Goal: Task Accomplishment & Management: Use online tool/utility

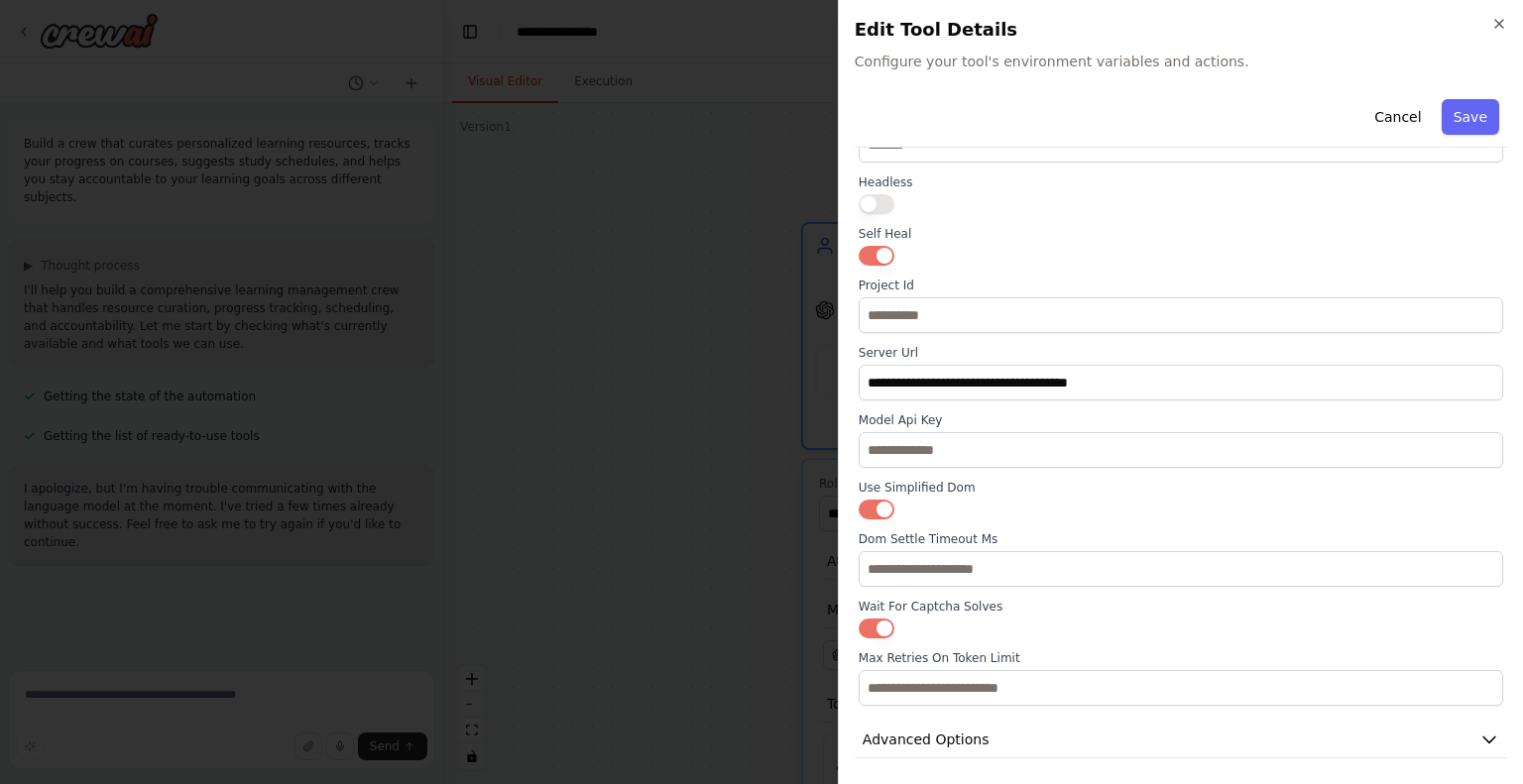
scroll to position [674, 0]
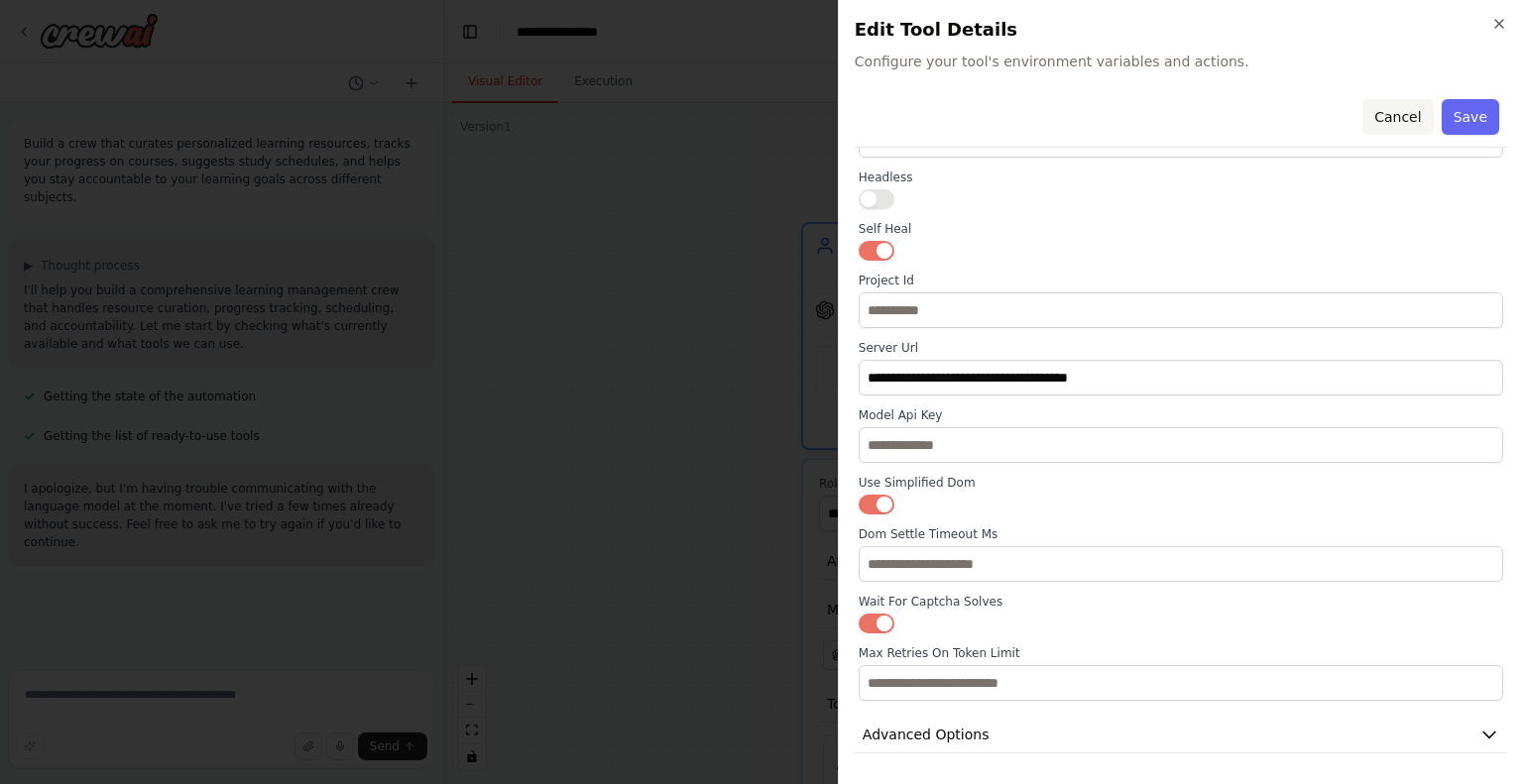
click at [1389, 116] on button "Cancel" at bounding box center [1397, 117] width 70 height 36
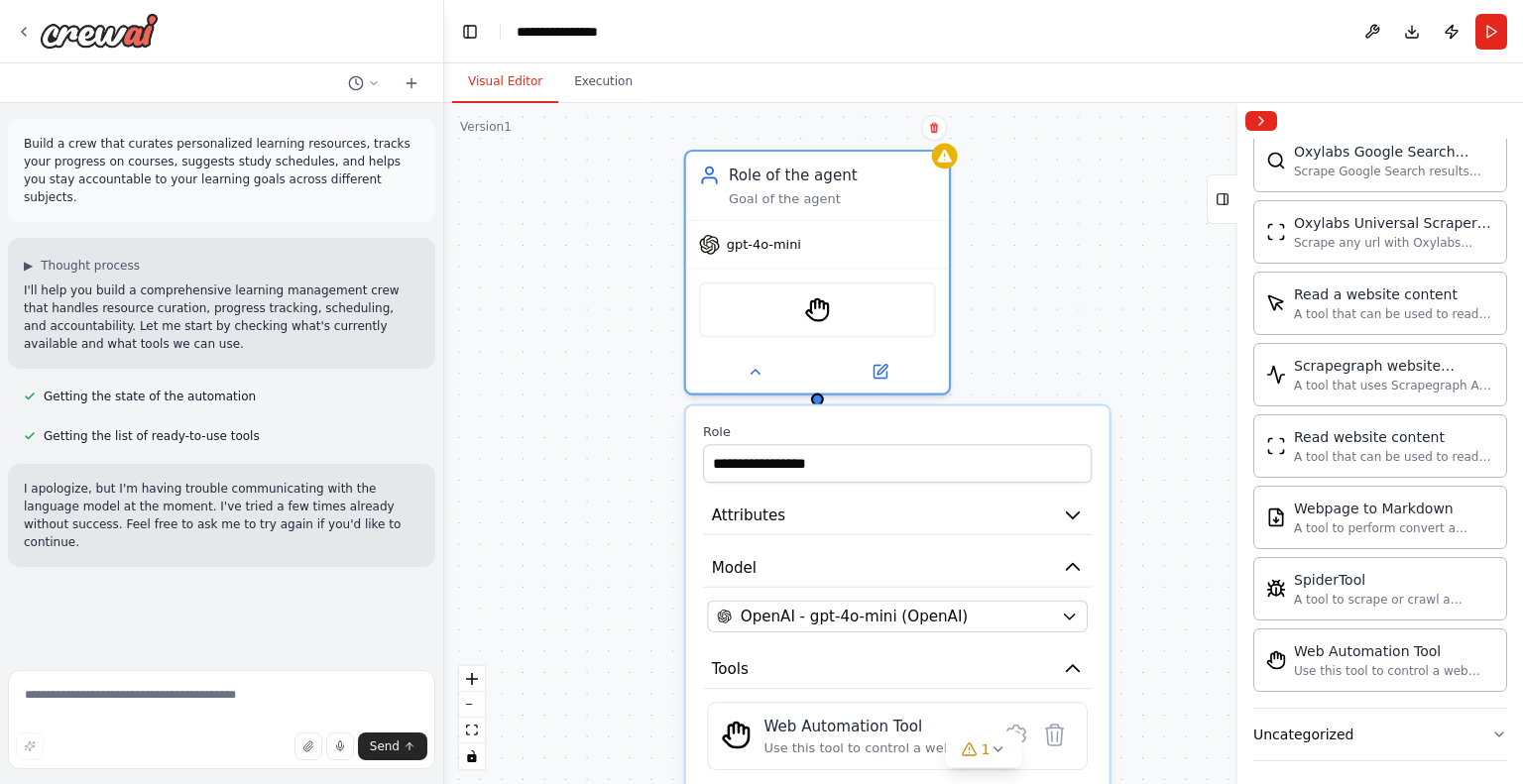
drag, startPoint x: 1154, startPoint y: 319, endPoint x: 1022, endPoint y: 252, distance: 148.0
click at [1022, 252] on div "**********" at bounding box center [984, 443] width 1079 height 681
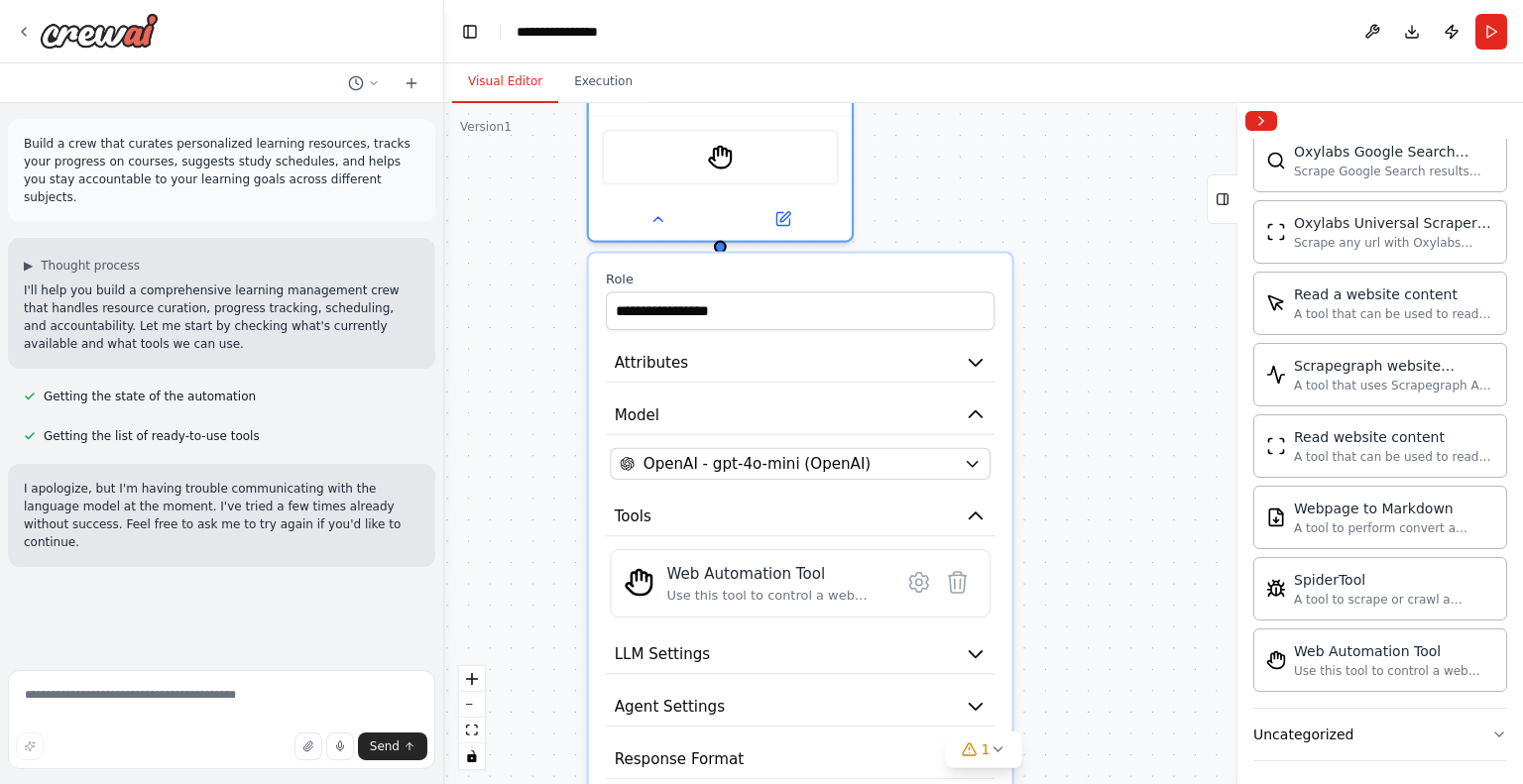
drag, startPoint x: 1132, startPoint y: 332, endPoint x: 1083, endPoint y: 194, distance: 146.4
click at [1083, 194] on div "**********" at bounding box center [984, 443] width 1079 height 681
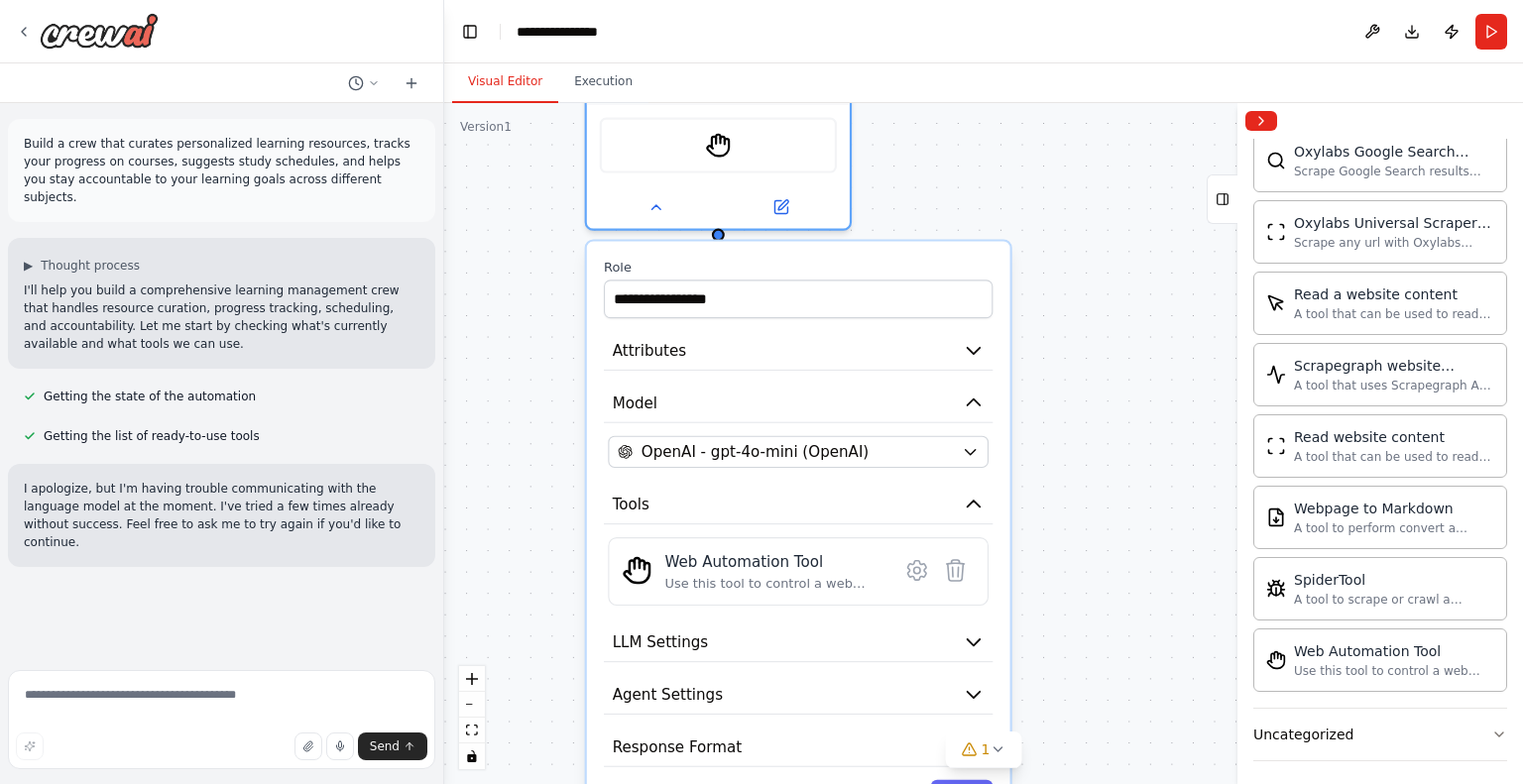
click at [941, 317] on div "**********" at bounding box center [798, 538] width 424 height 593
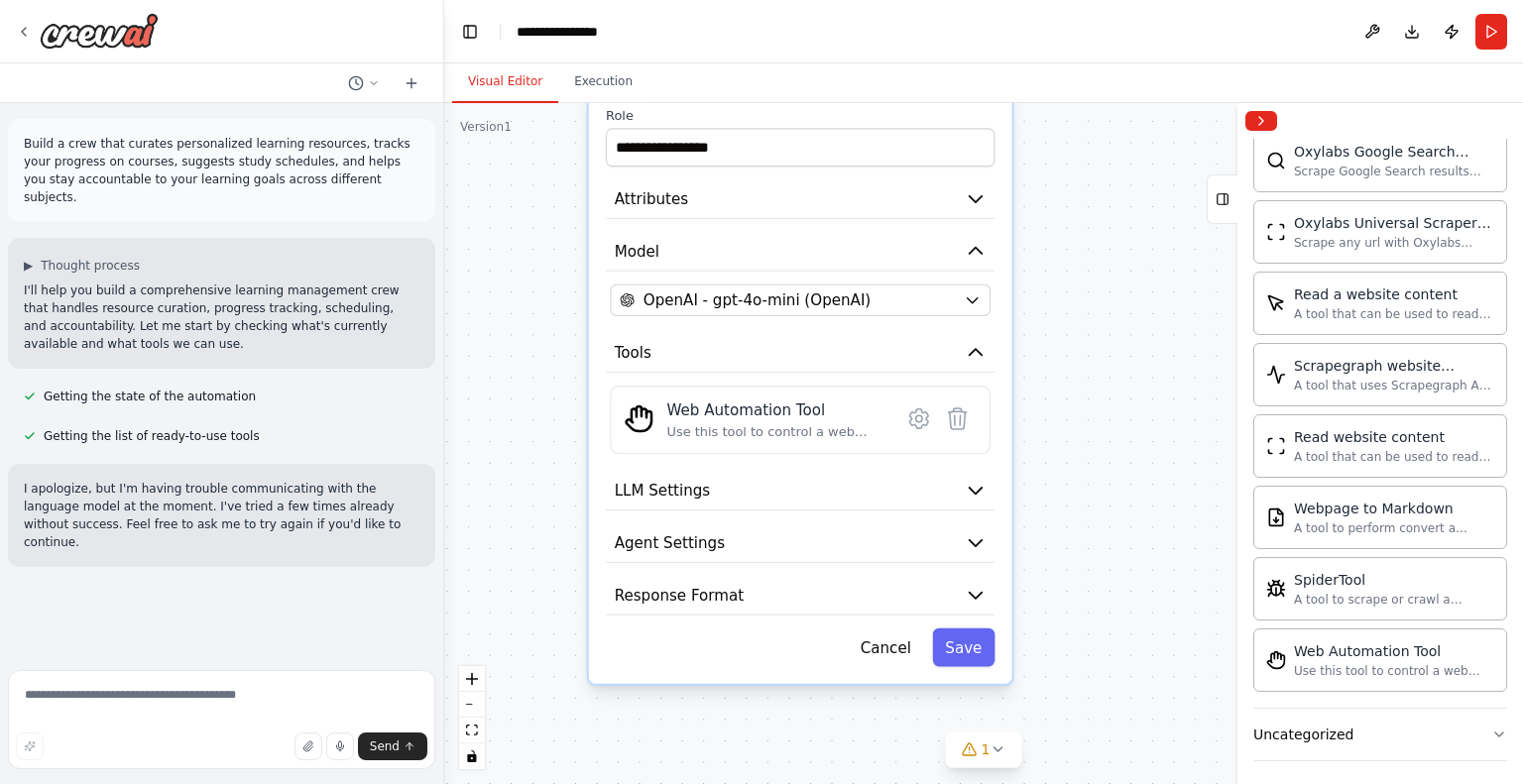
drag, startPoint x: 1116, startPoint y: 445, endPoint x: 1119, endPoint y: 293, distance: 152.0
click at [1119, 293] on div "**********" at bounding box center [984, 443] width 1079 height 681
click at [973, 302] on icon "button" at bounding box center [972, 300] width 17 height 17
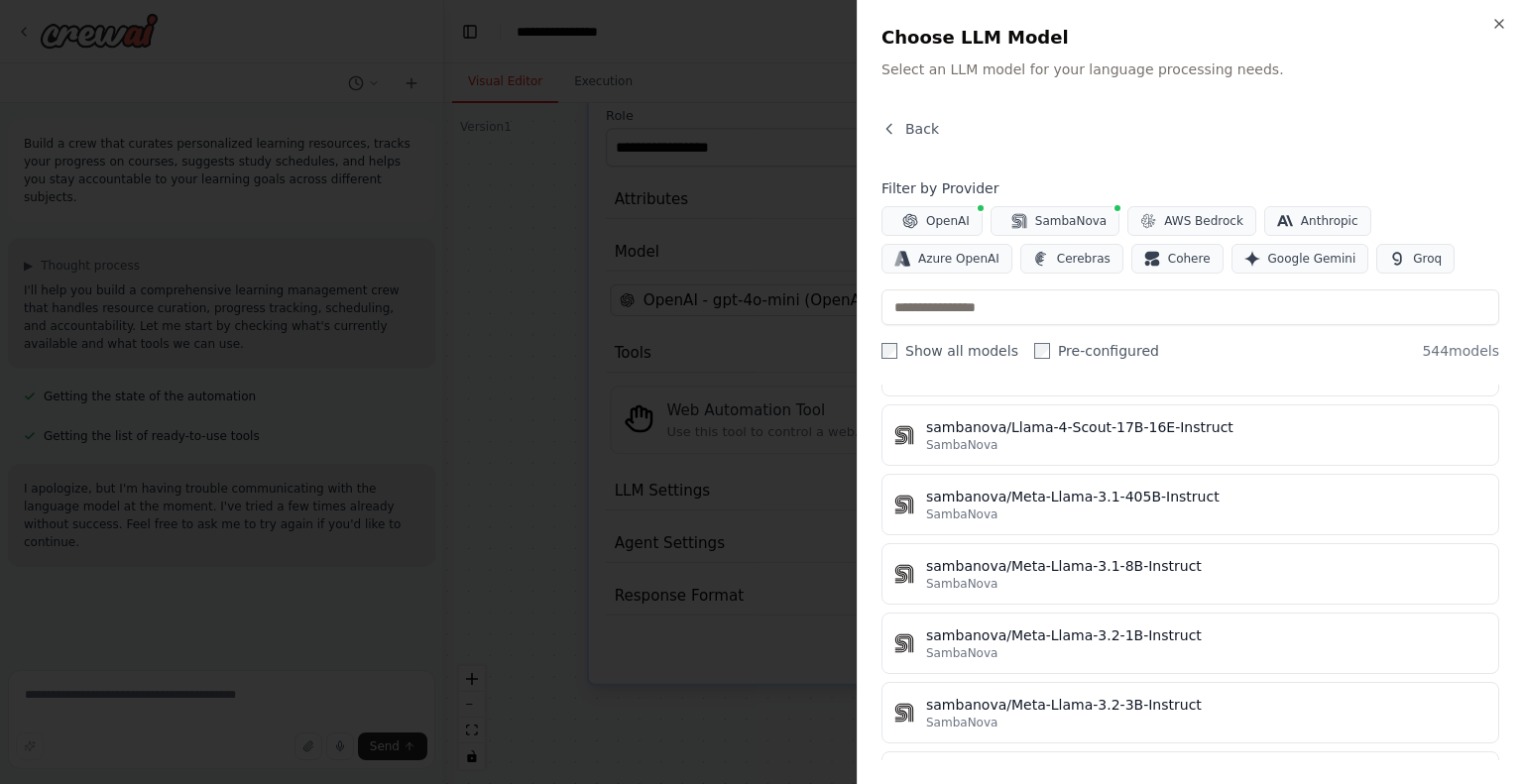
scroll to position [37345, 0]
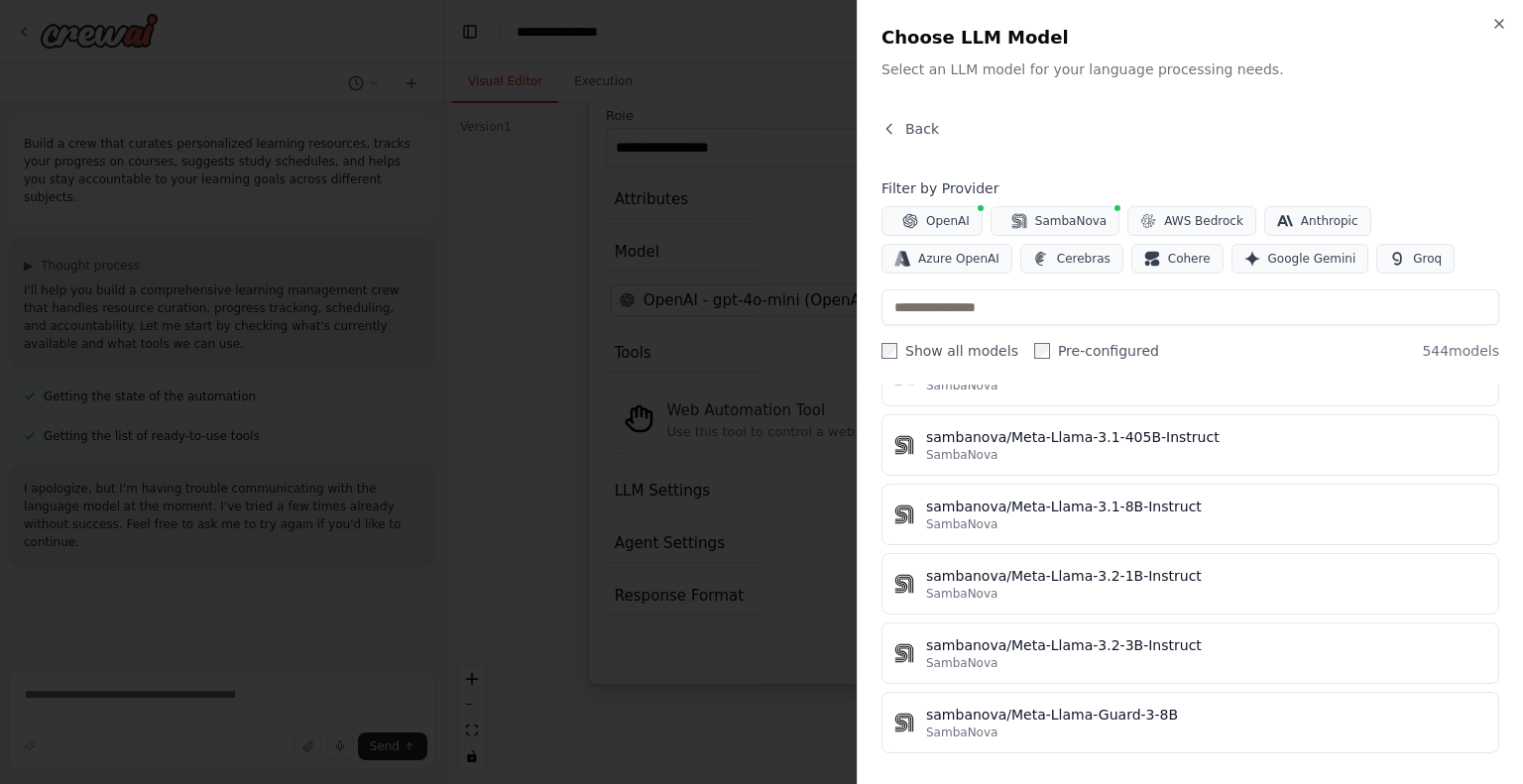
click at [754, 712] on div at bounding box center [762, 392] width 1523 height 784
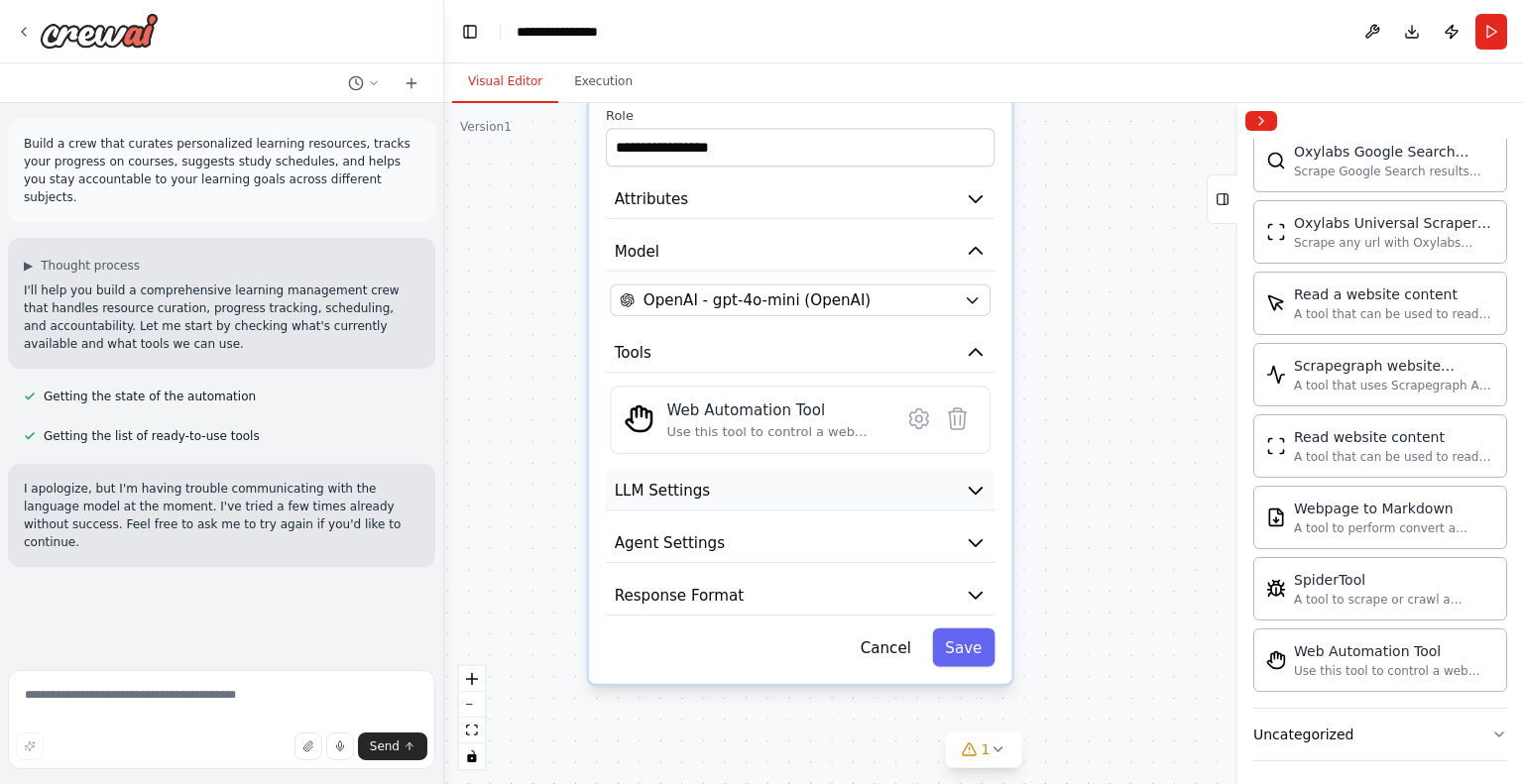
click at [979, 480] on icon "button" at bounding box center [976, 490] width 22 height 22
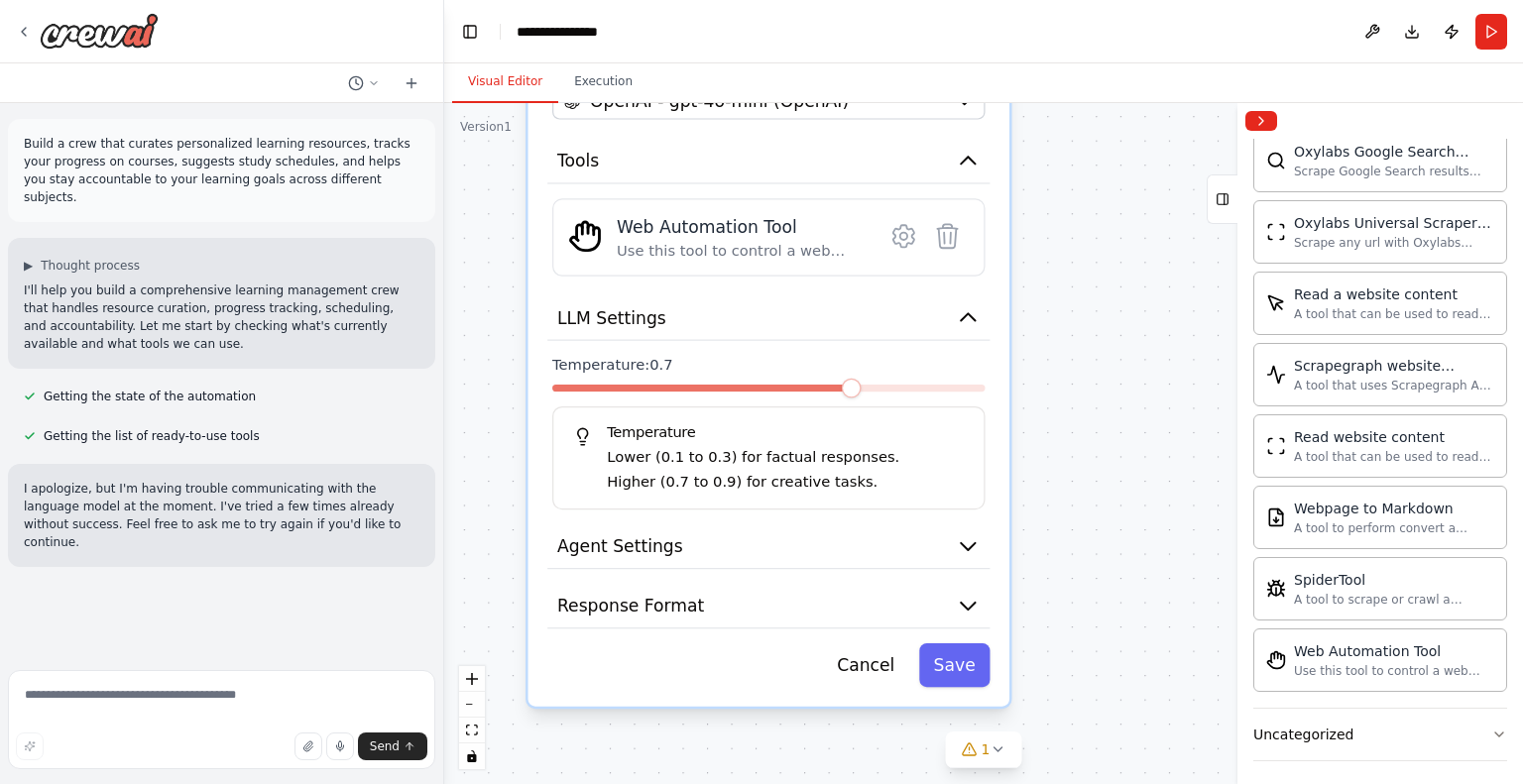
drag, startPoint x: 777, startPoint y: 678, endPoint x: 782, endPoint y: 503, distance: 175.1
click at [782, 503] on div "**********" at bounding box center [769, 284] width 482 height 844
click at [919, 550] on button "Agent Settings" at bounding box center [768, 546] width 443 height 45
drag, startPoint x: 987, startPoint y: 534, endPoint x: 976, endPoint y: 539, distance: 12.1
click at [978, 539] on button "Agent Settings" at bounding box center [768, 546] width 443 height 45
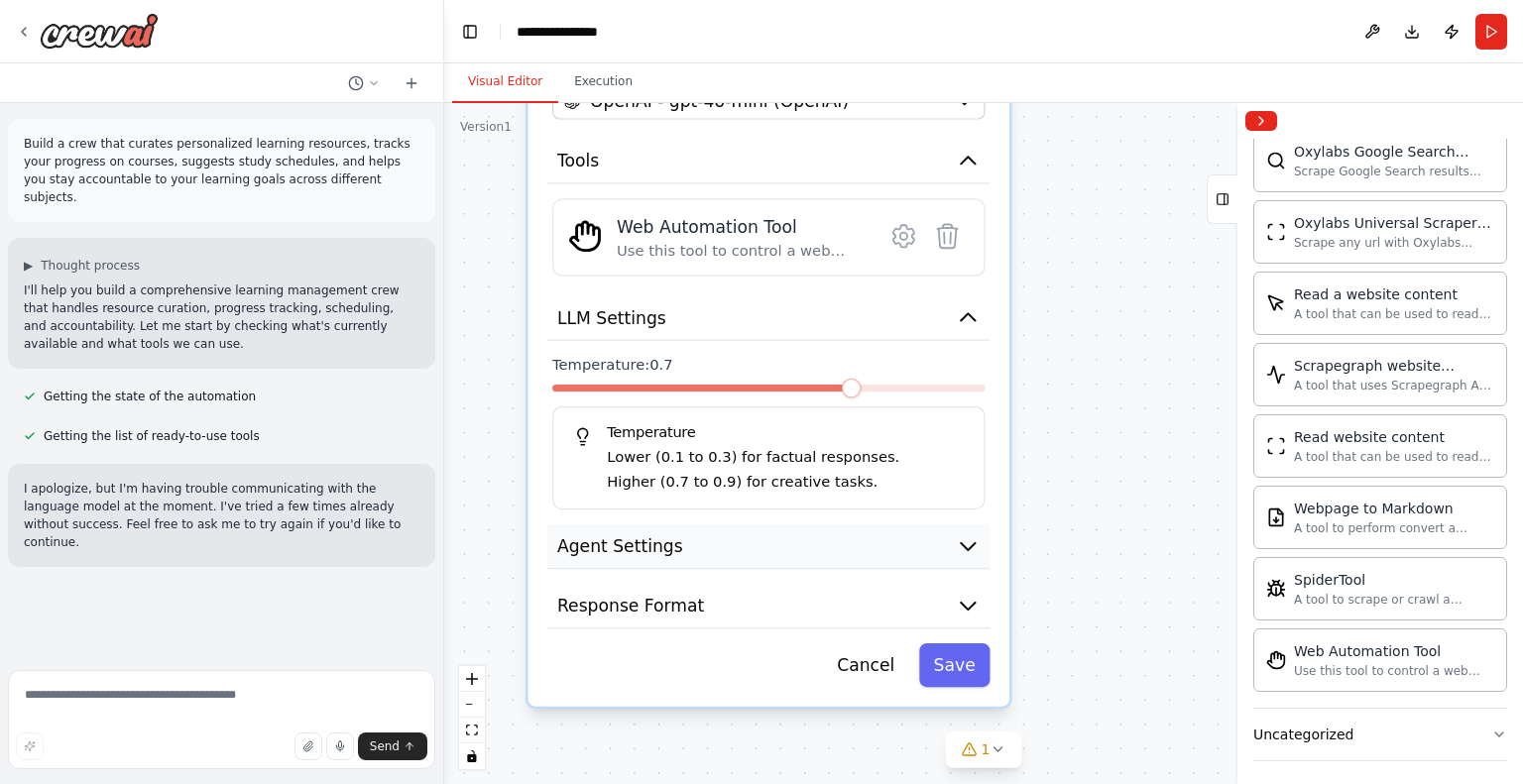
click at [975, 539] on icon "button" at bounding box center [968, 546] width 25 height 25
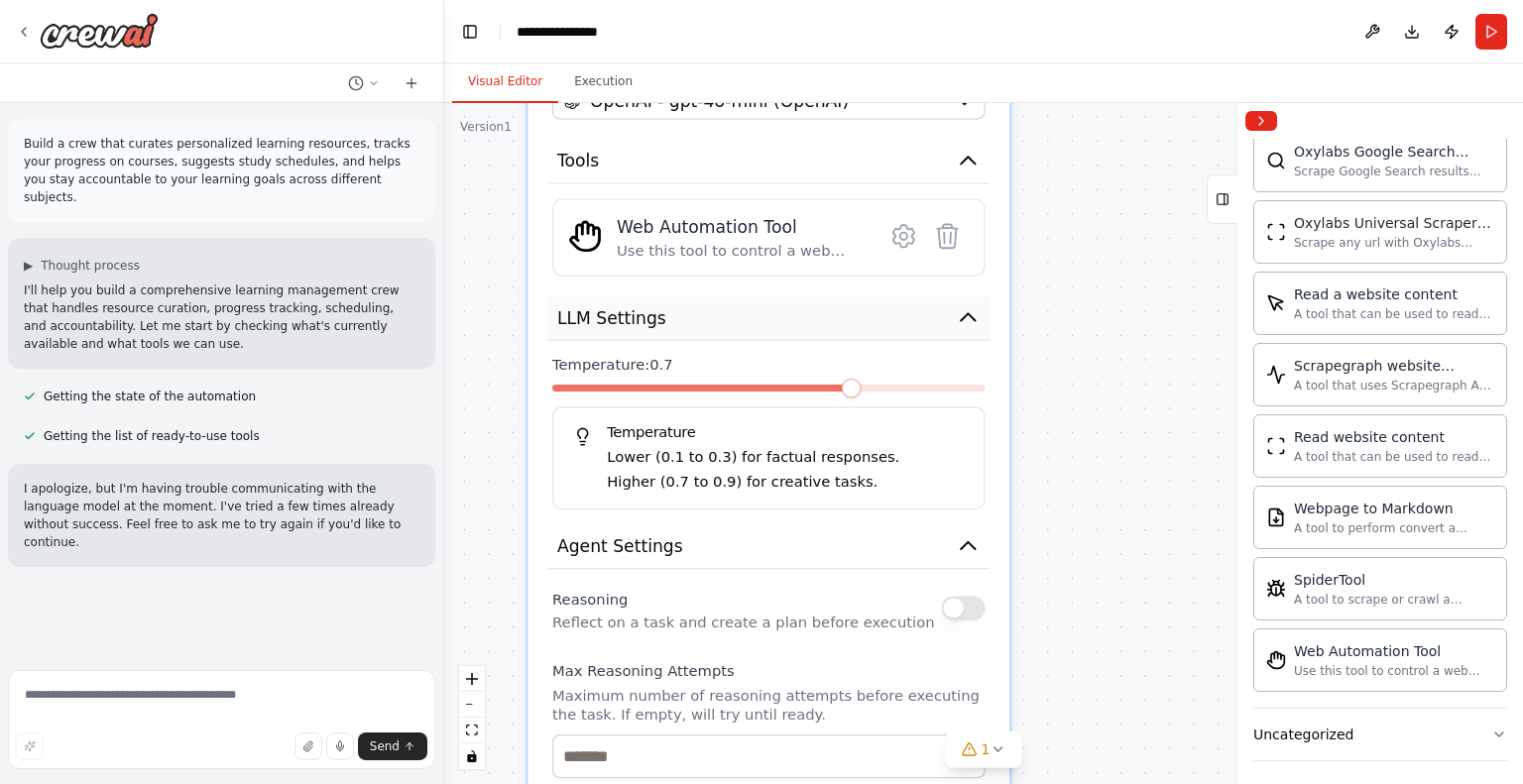
click at [973, 324] on icon "button" at bounding box center [968, 318] width 25 height 25
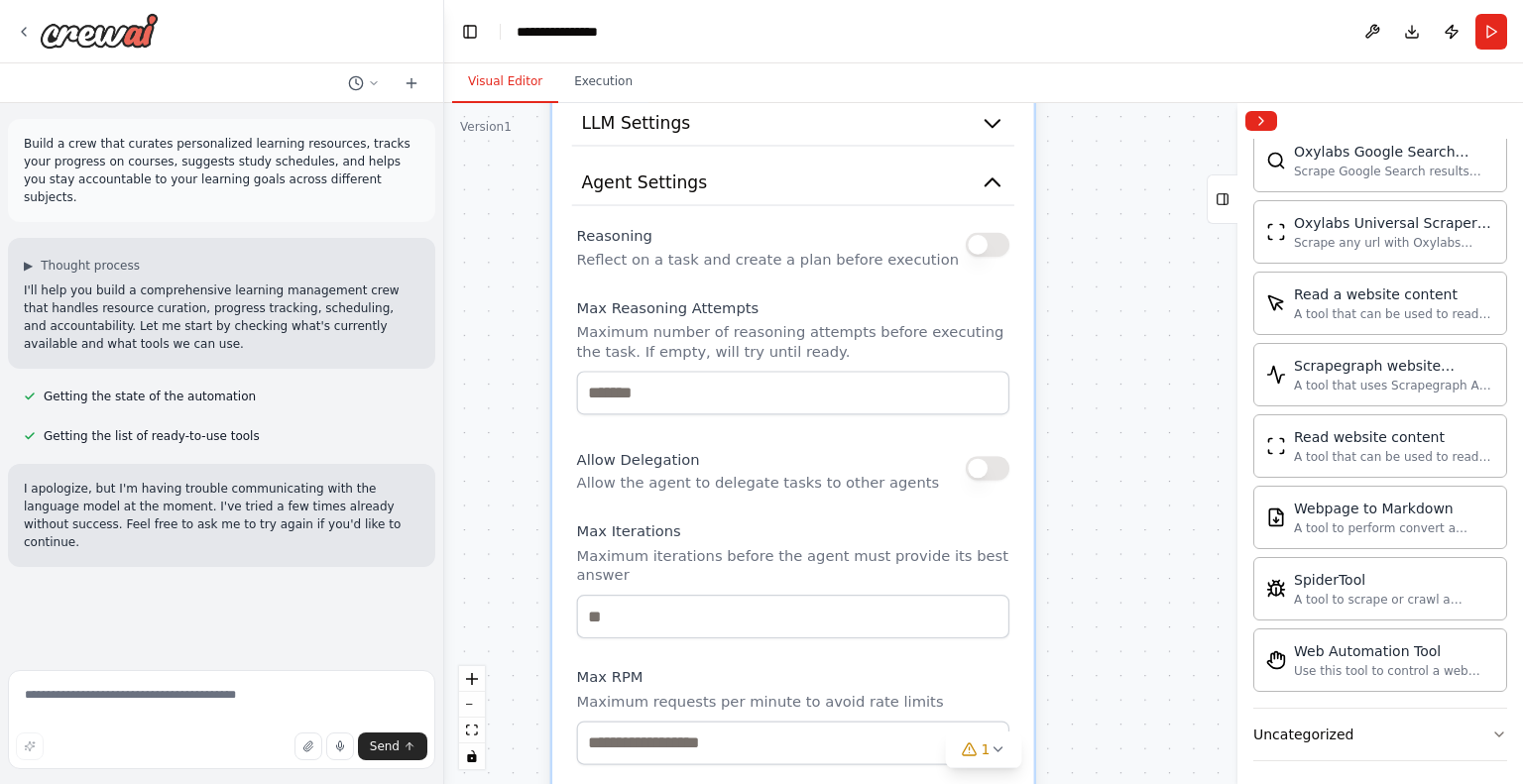
drag, startPoint x: 844, startPoint y: 498, endPoint x: 858, endPoint y: 293, distance: 205.5
click at [858, 299] on label "Max Reasoning Attempts" at bounding box center [793, 309] width 433 height 20
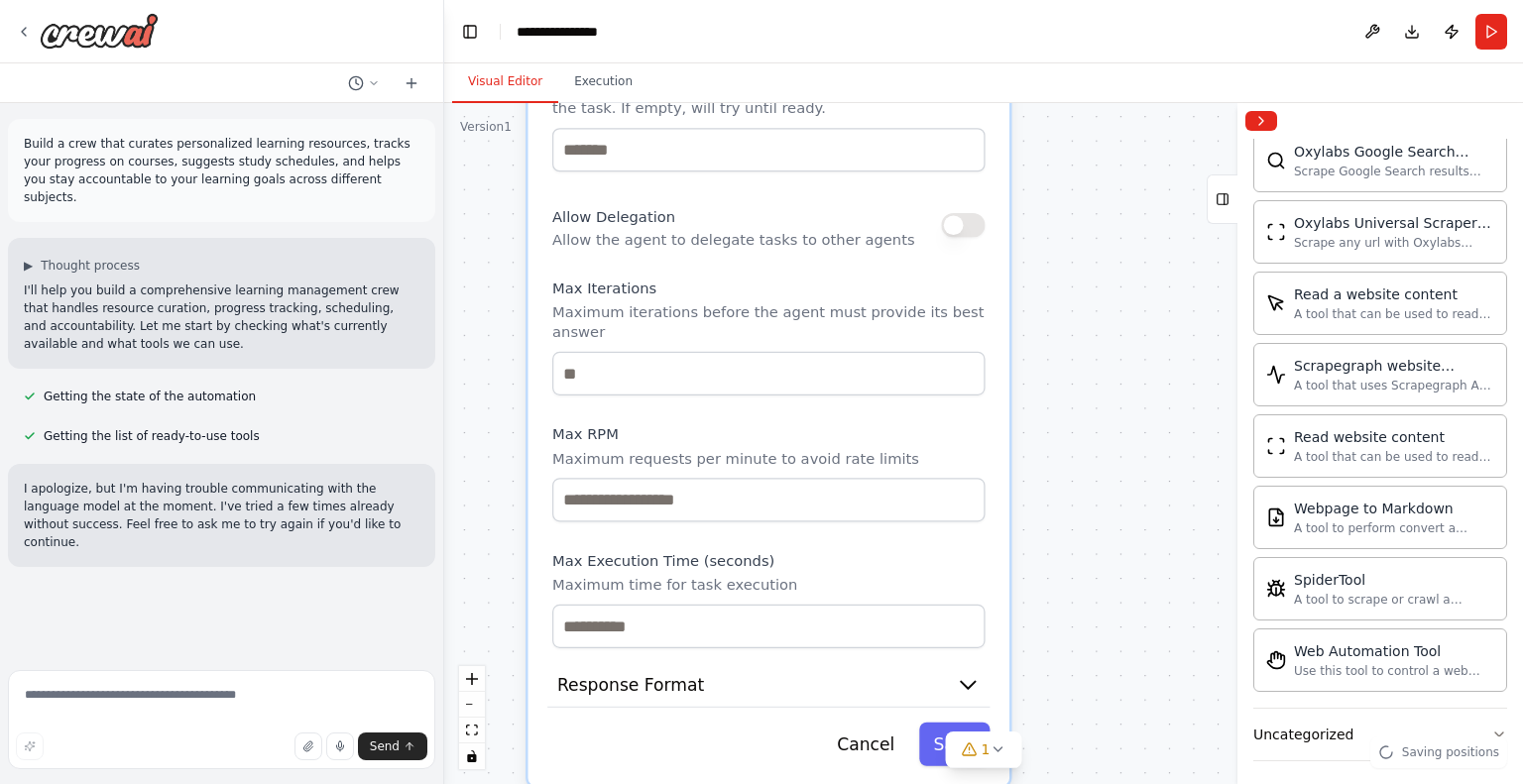
drag, startPoint x: 833, startPoint y: 465, endPoint x: 793, endPoint y: 251, distance: 217.7
click at [793, 251] on div "Reasoning Reflect on a task and create a plan before execution Max Reasoning At…" at bounding box center [768, 313] width 433 height 671
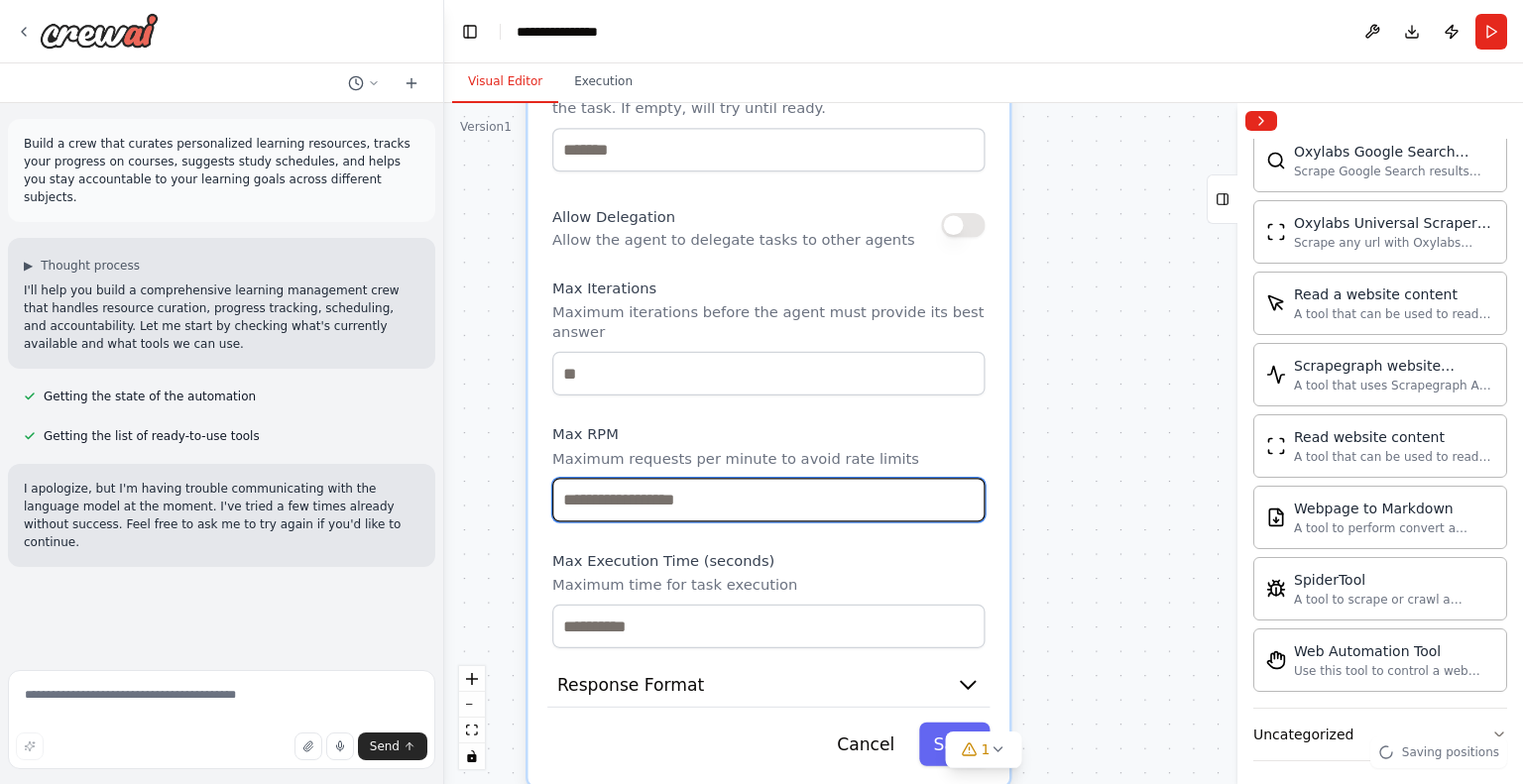
drag, startPoint x: 778, startPoint y: 479, endPoint x: 727, endPoint y: 273, distance: 212.2
click at [727, 273] on div "Reasoning Reflect on a task and create a plan before execution Max Reasoning At…" at bounding box center [768, 313] width 433 height 671
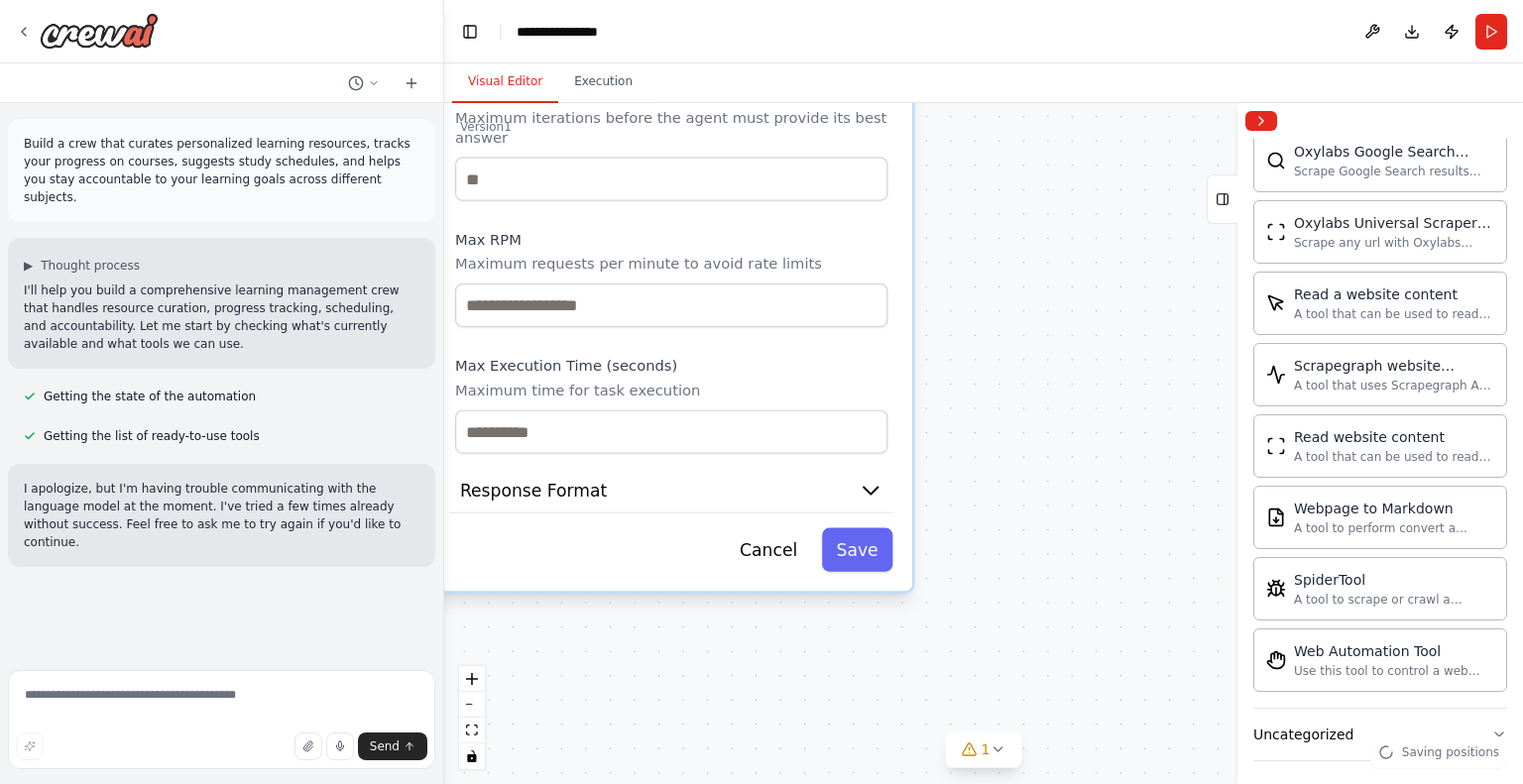
drag, startPoint x: 814, startPoint y: 412, endPoint x: 728, endPoint y: 217, distance: 213.1
click at [728, 230] on label "Max RPM" at bounding box center [671, 240] width 433 height 20
click at [887, 470] on button "Response Format" at bounding box center [672, 489] width 443 height 45
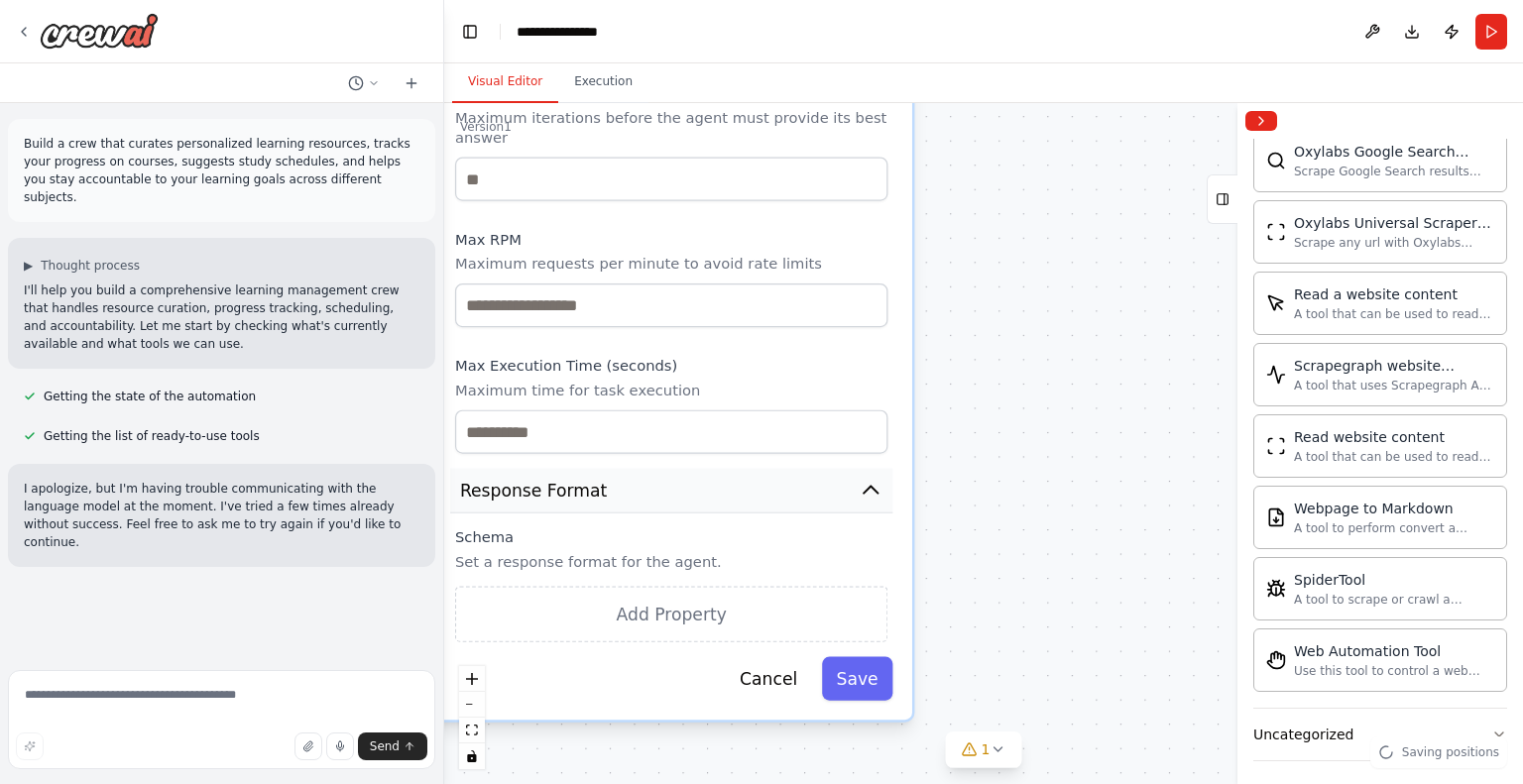
click at [887, 470] on button "Response Format" at bounding box center [672, 489] width 443 height 45
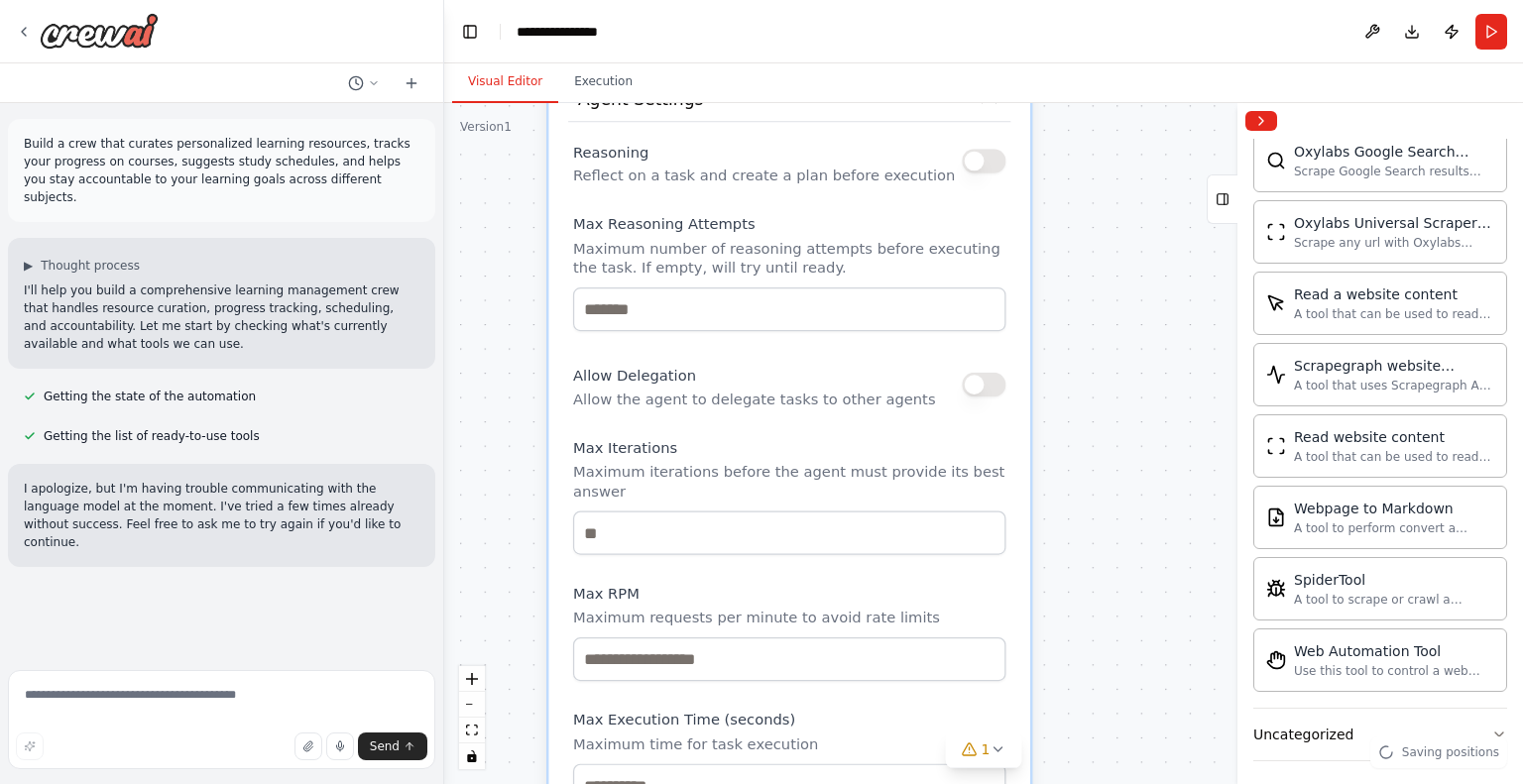
drag, startPoint x: 984, startPoint y: 370, endPoint x: 1102, endPoint y: 723, distance: 372.2
click at [1102, 723] on div "**********" at bounding box center [984, 443] width 1079 height 681
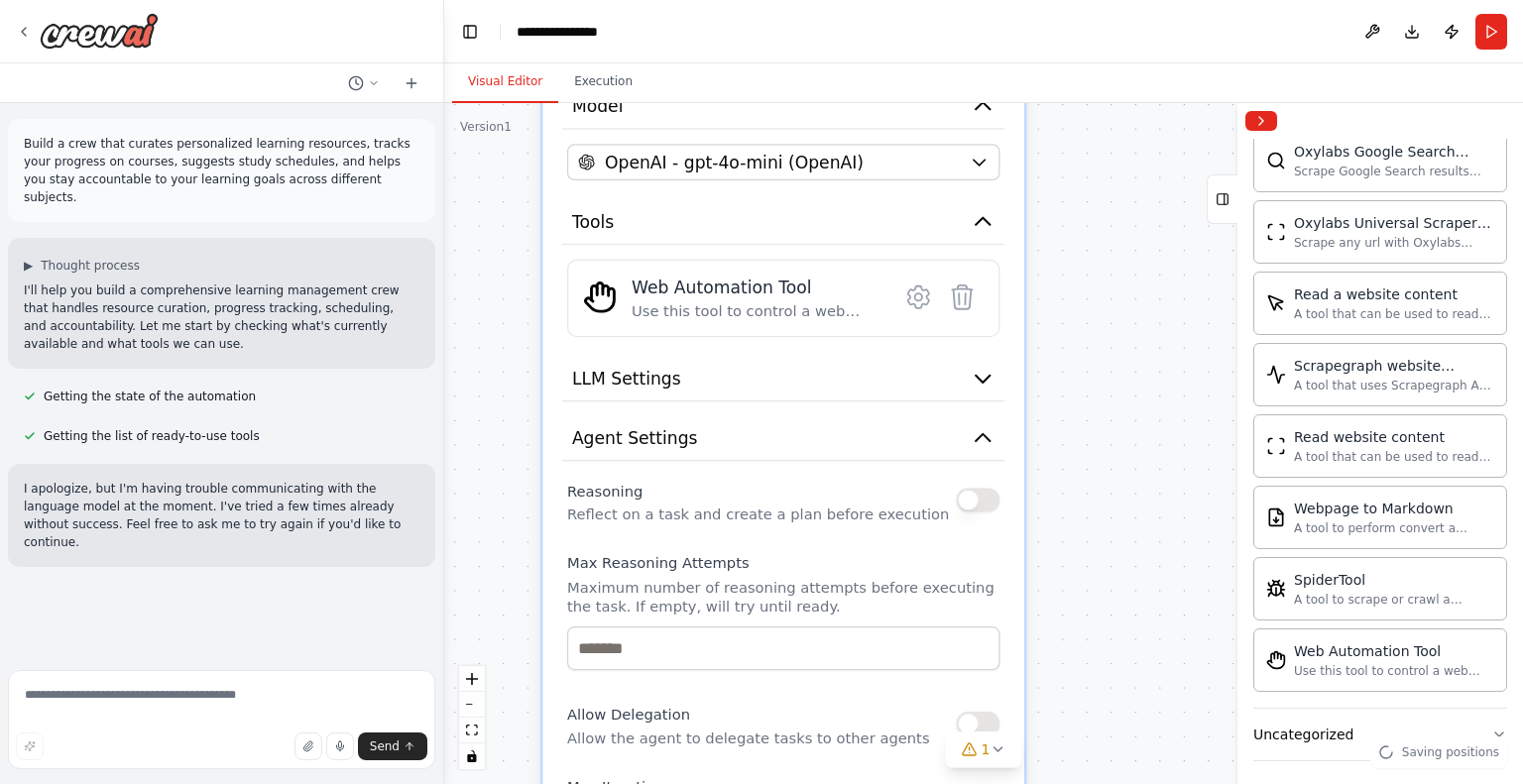
drag, startPoint x: 1115, startPoint y: 208, endPoint x: 1113, endPoint y: 561, distance: 353.0
click at [1113, 564] on div "**********" at bounding box center [984, 443] width 1079 height 681
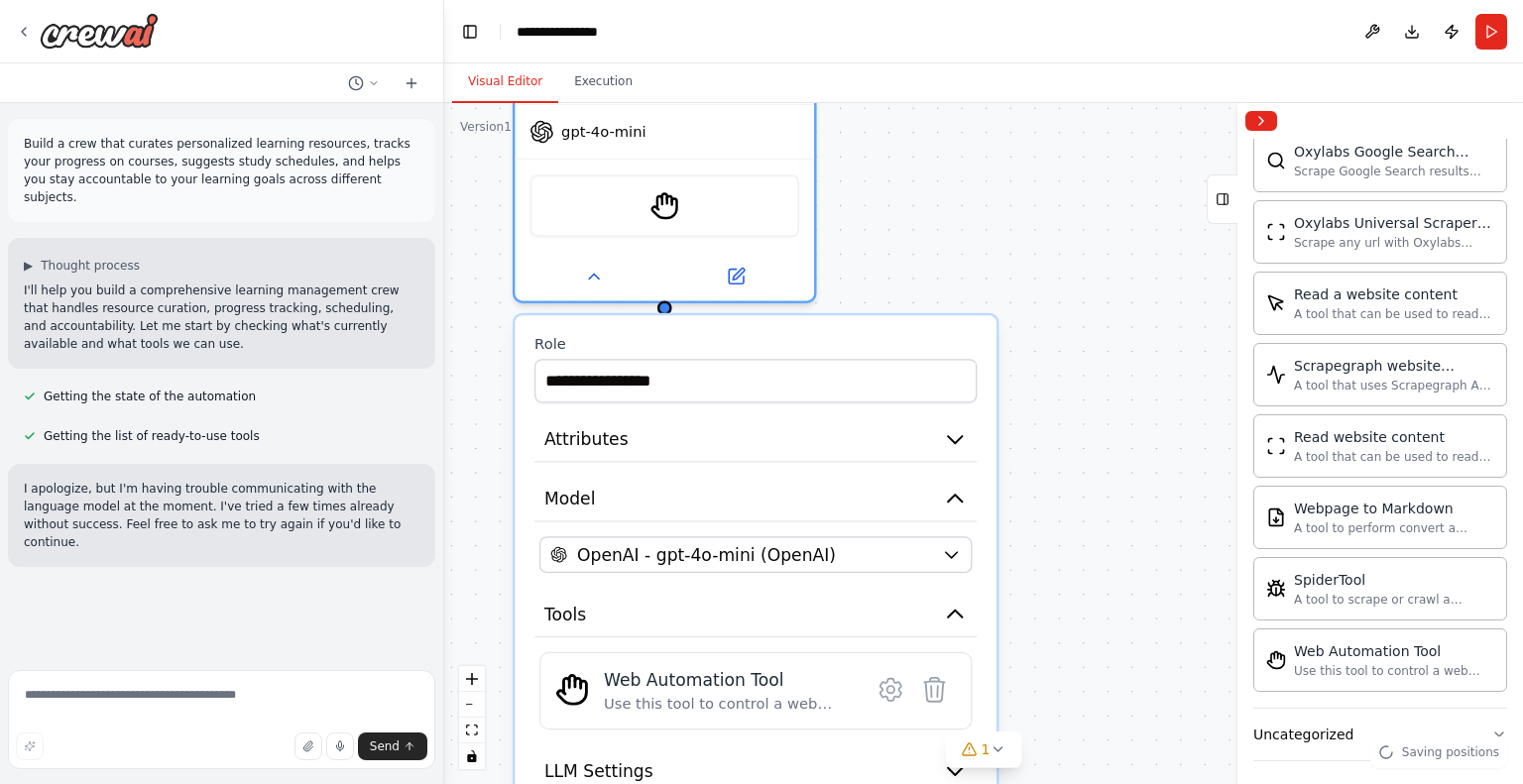
drag, startPoint x: 1118, startPoint y: 196, endPoint x: 1093, endPoint y: 550, distance: 354.9
click at [1093, 550] on div "**********" at bounding box center [984, 443] width 1079 height 681
click at [1039, 244] on div "**********" at bounding box center [984, 443] width 1079 height 681
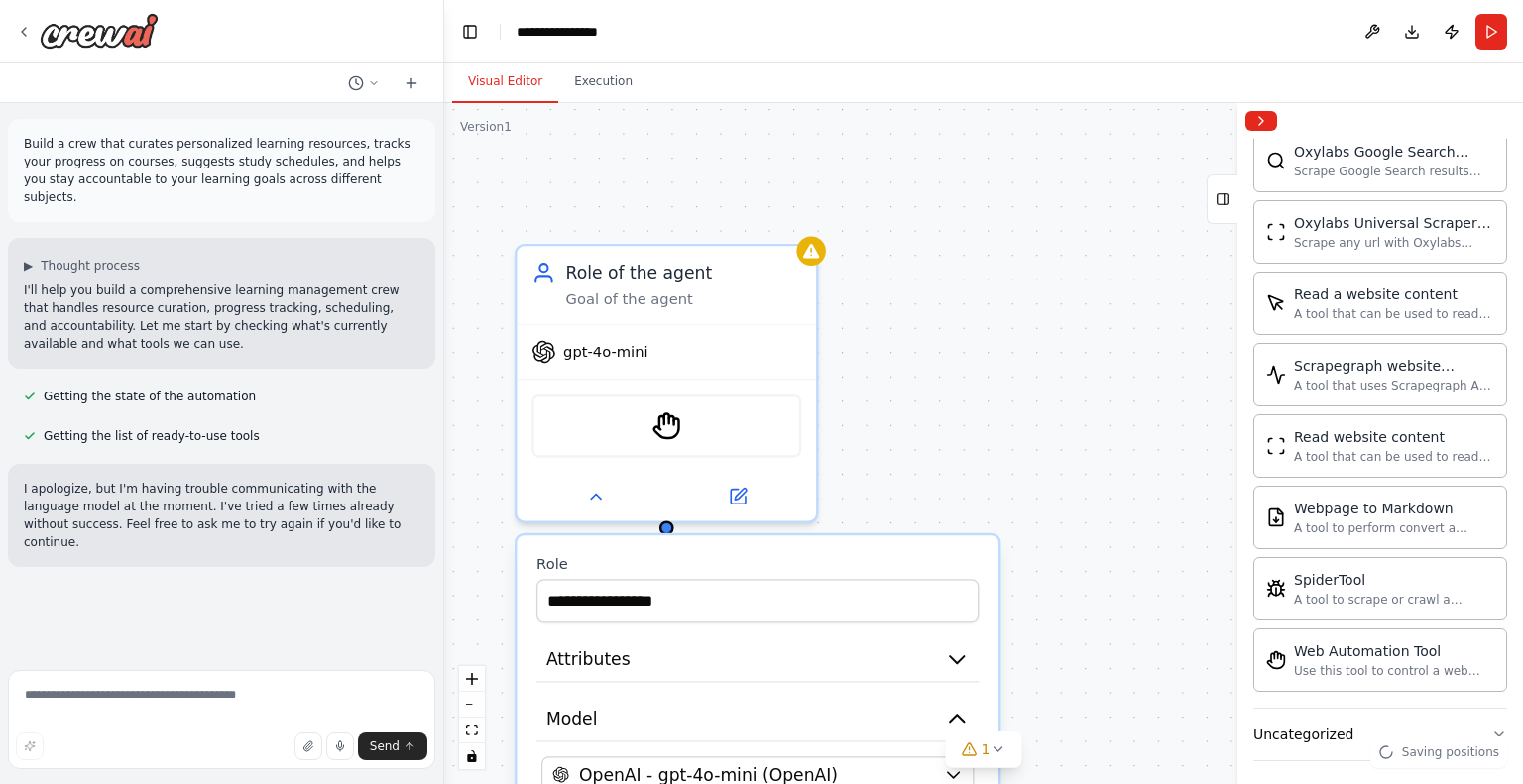
drag, startPoint x: 945, startPoint y: 200, endPoint x: 942, endPoint y: 434, distance: 234.0
click at [942, 434] on div "**********" at bounding box center [984, 443] width 1079 height 681
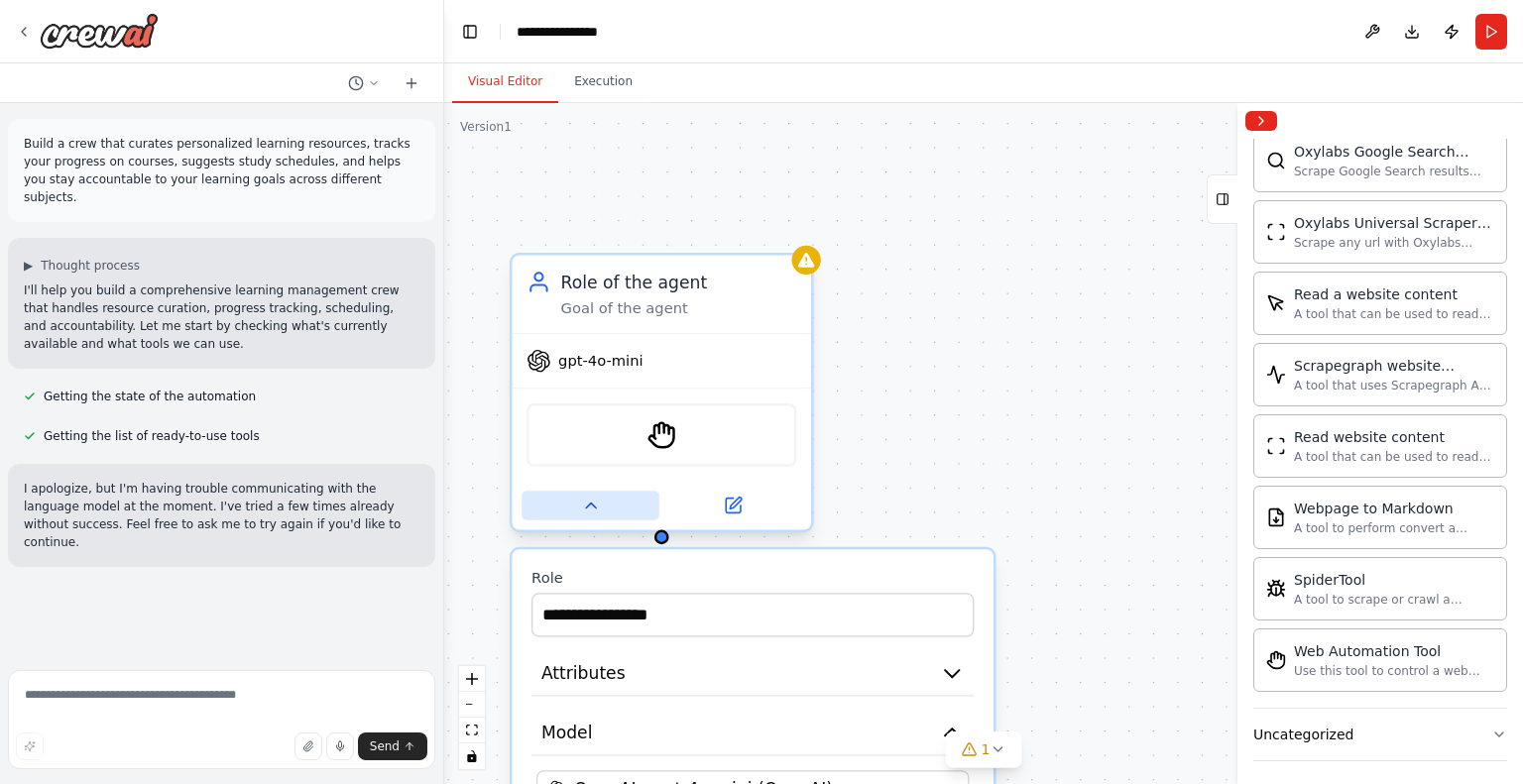
click at [599, 498] on icon at bounding box center [592, 505] width 20 height 20
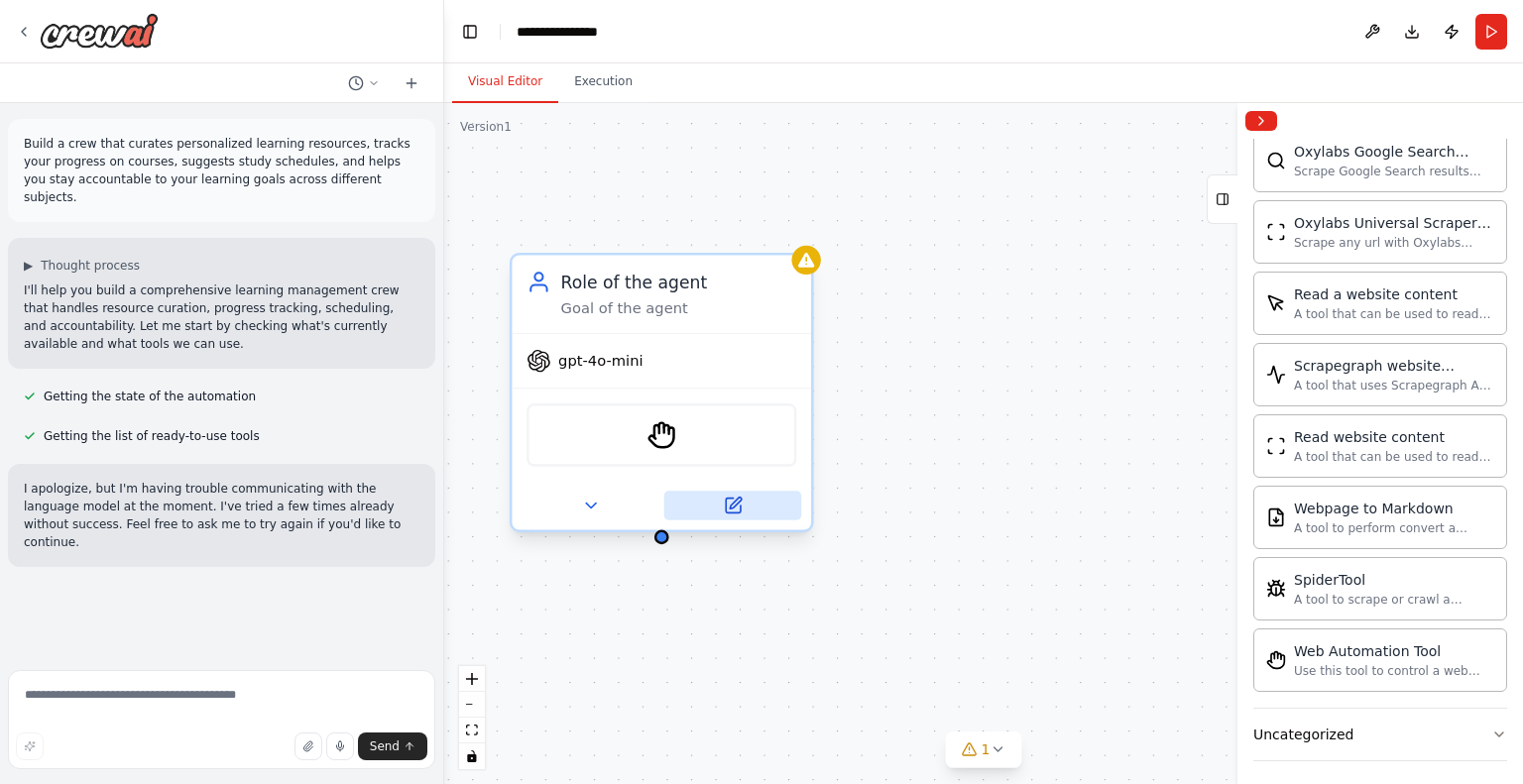
click at [740, 512] on icon at bounding box center [733, 505] width 20 height 20
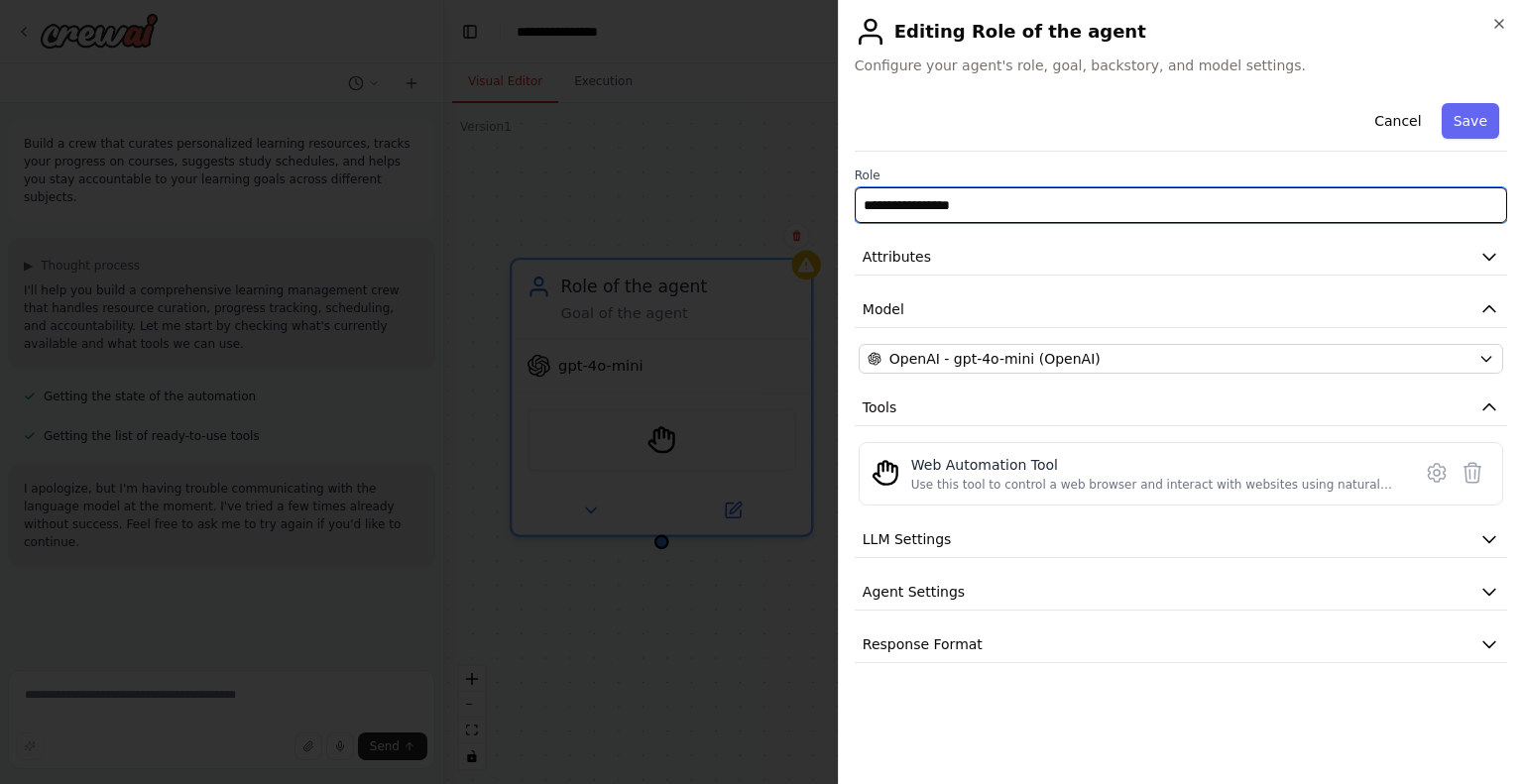
click at [951, 201] on input "**********" at bounding box center [1180, 206] width 653 height 36
drag, startPoint x: 998, startPoint y: 200, endPoint x: 829, endPoint y: 210, distance: 169.3
click at [829, 210] on body "**********" at bounding box center [762, 392] width 1523 height 784
type input "**********"
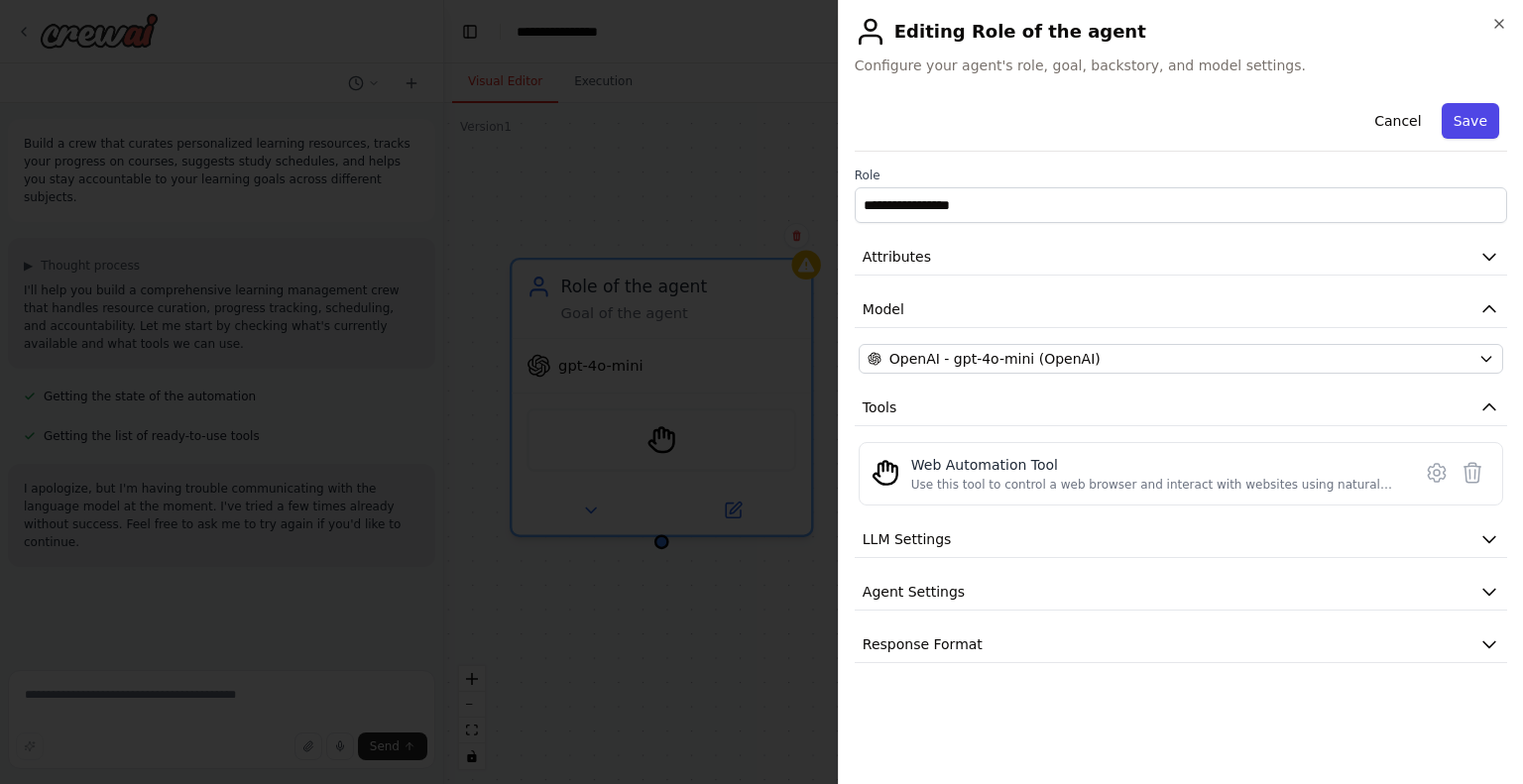
click at [1484, 110] on button "Save" at bounding box center [1471, 121] width 58 height 36
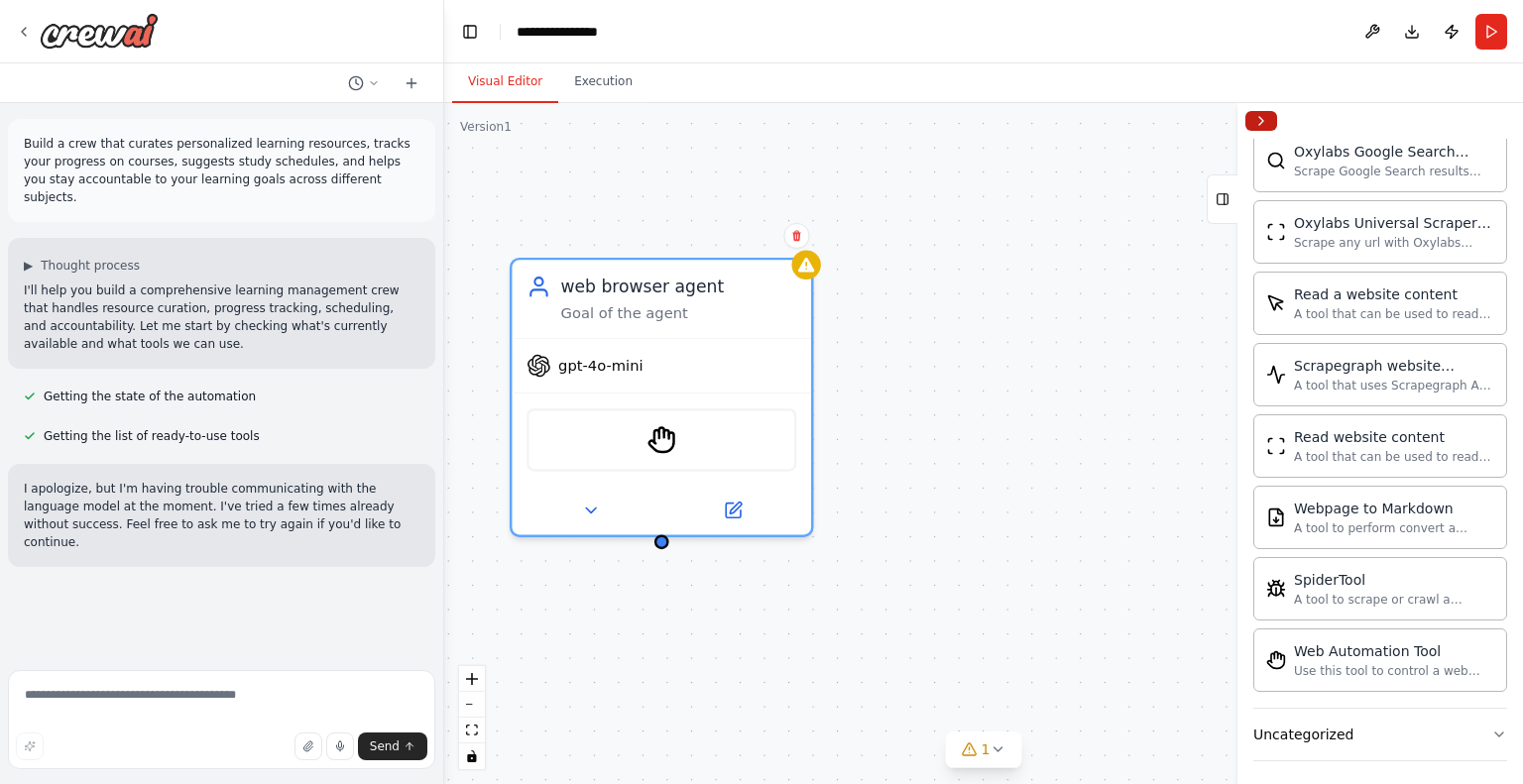
click at [1267, 126] on button "Collapse right sidebar" at bounding box center [1261, 121] width 32 height 20
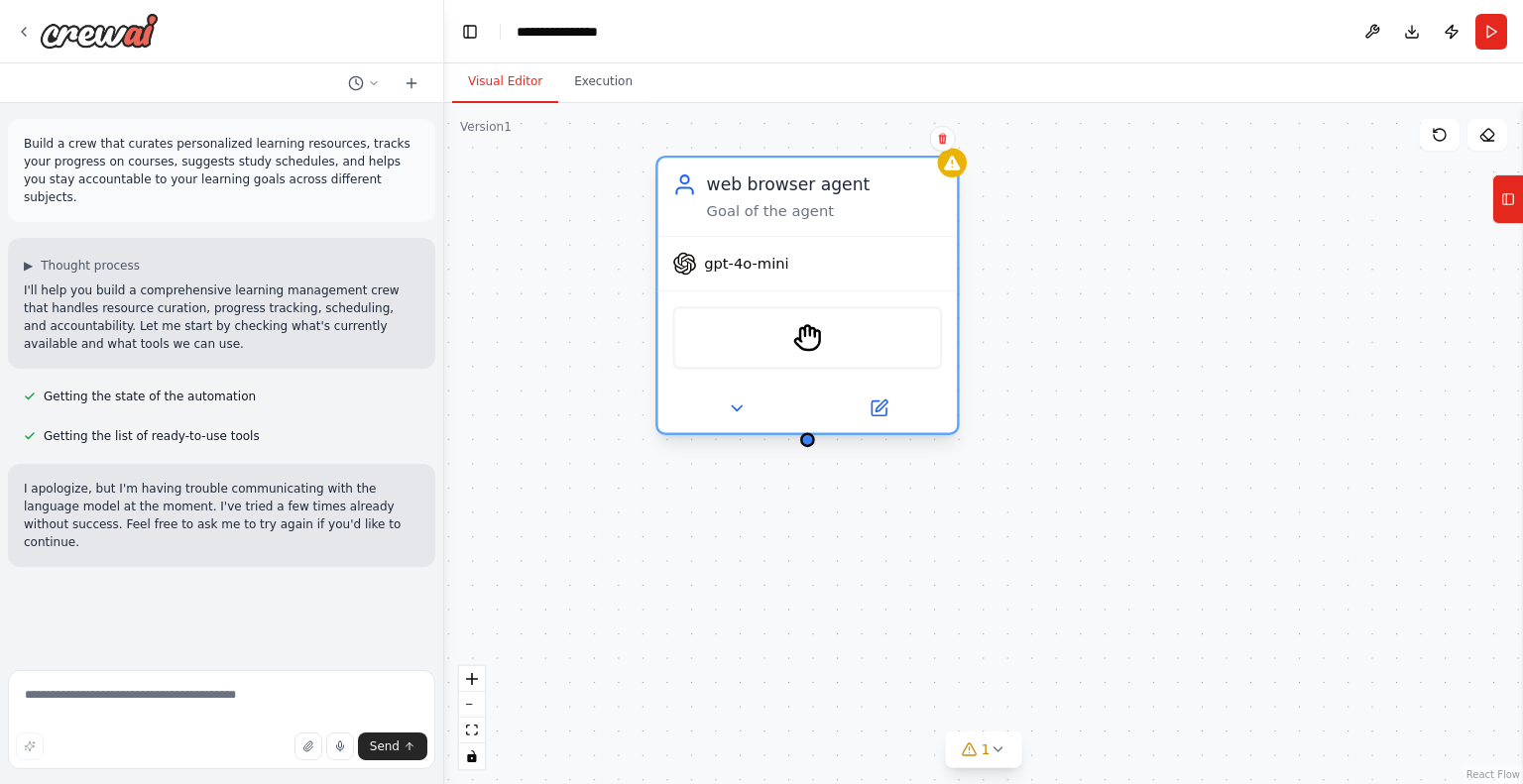
drag, startPoint x: 711, startPoint y: 322, endPoint x: 841, endPoint y: 218, distance: 166.5
click at [841, 218] on div "web browser agent Goal of the agent" at bounding box center [808, 196] width 300 height 77
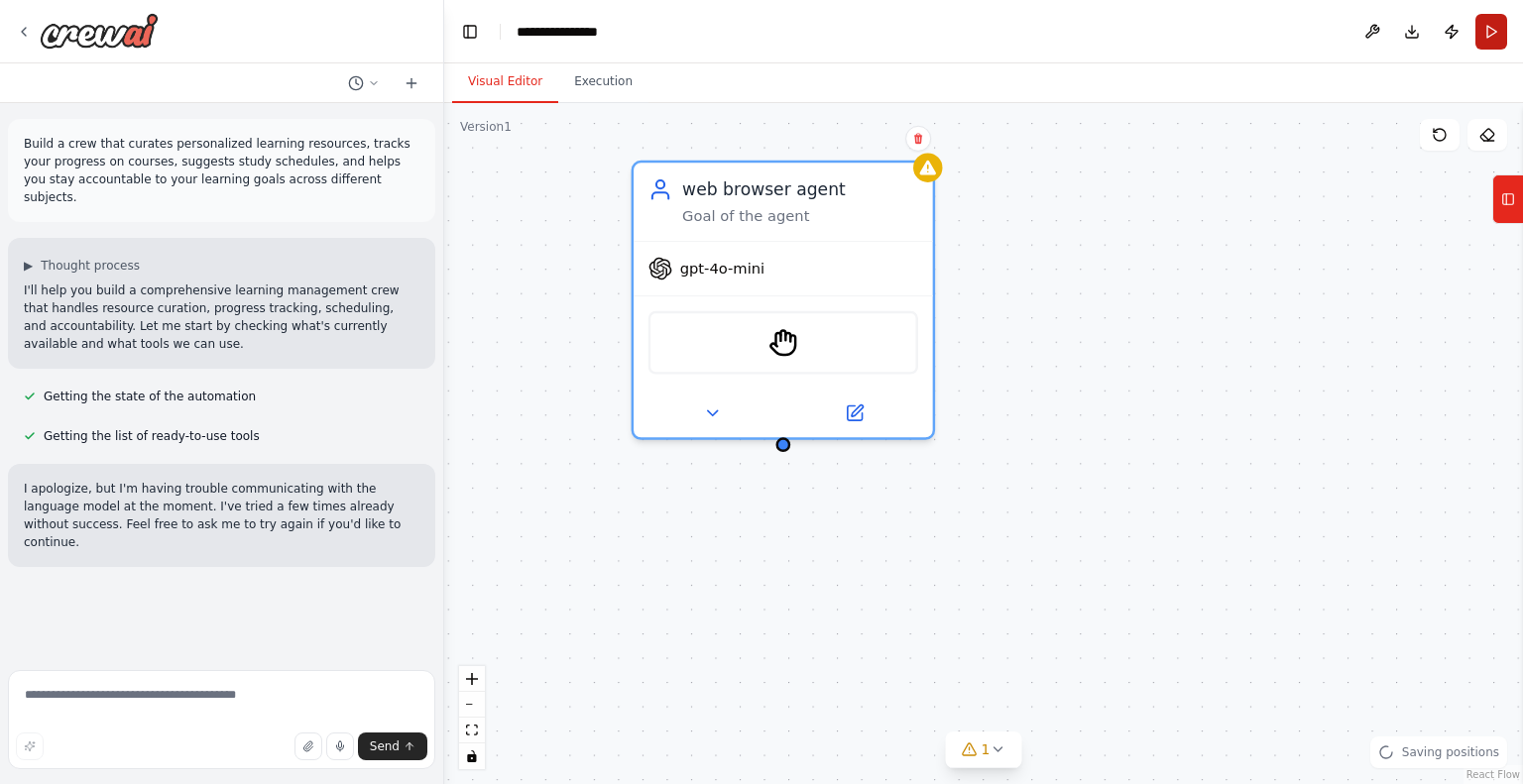
click at [1491, 31] on button "Run" at bounding box center [1492, 32] width 32 height 36
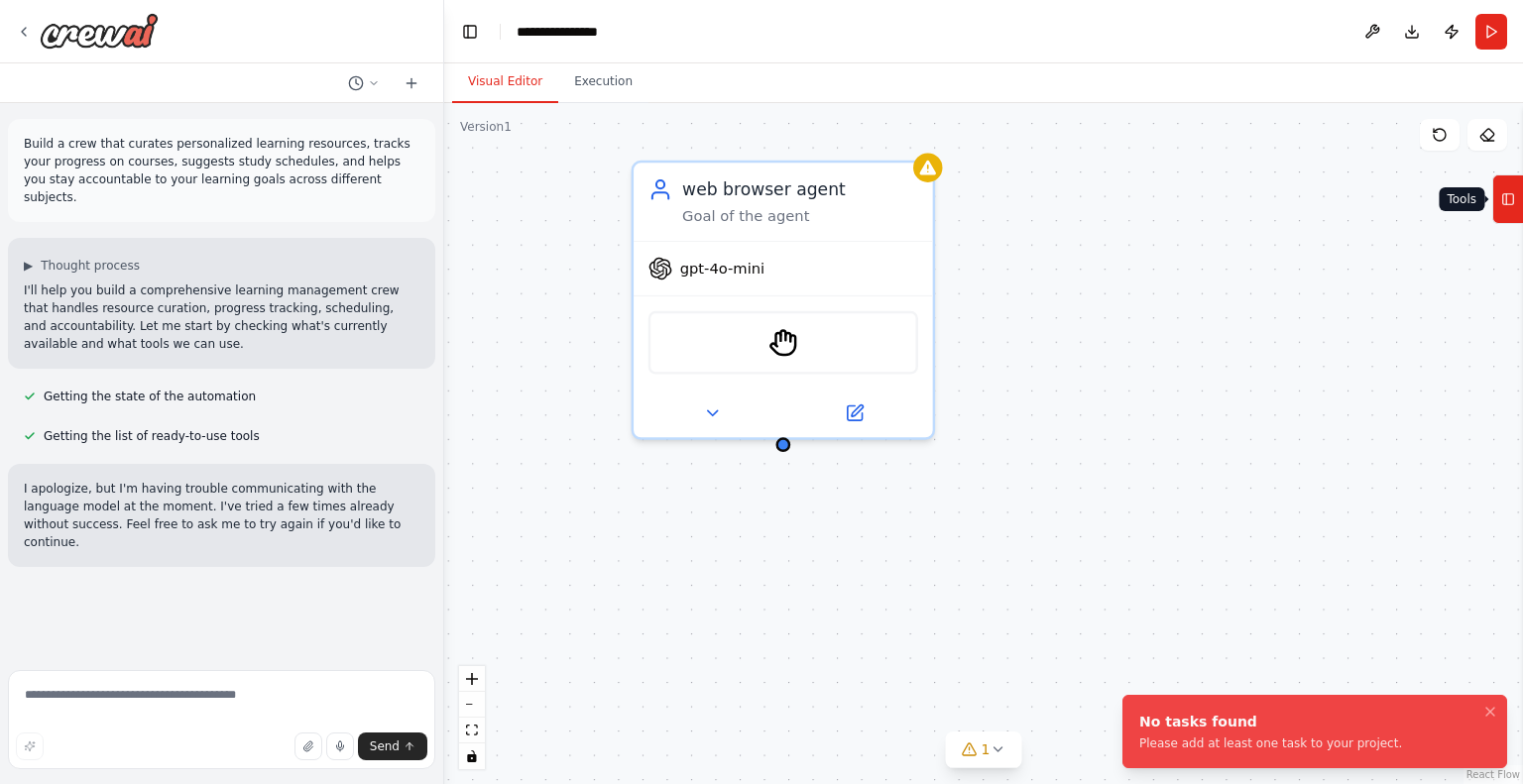
click at [1511, 201] on icon at bounding box center [1508, 200] width 14 height 32
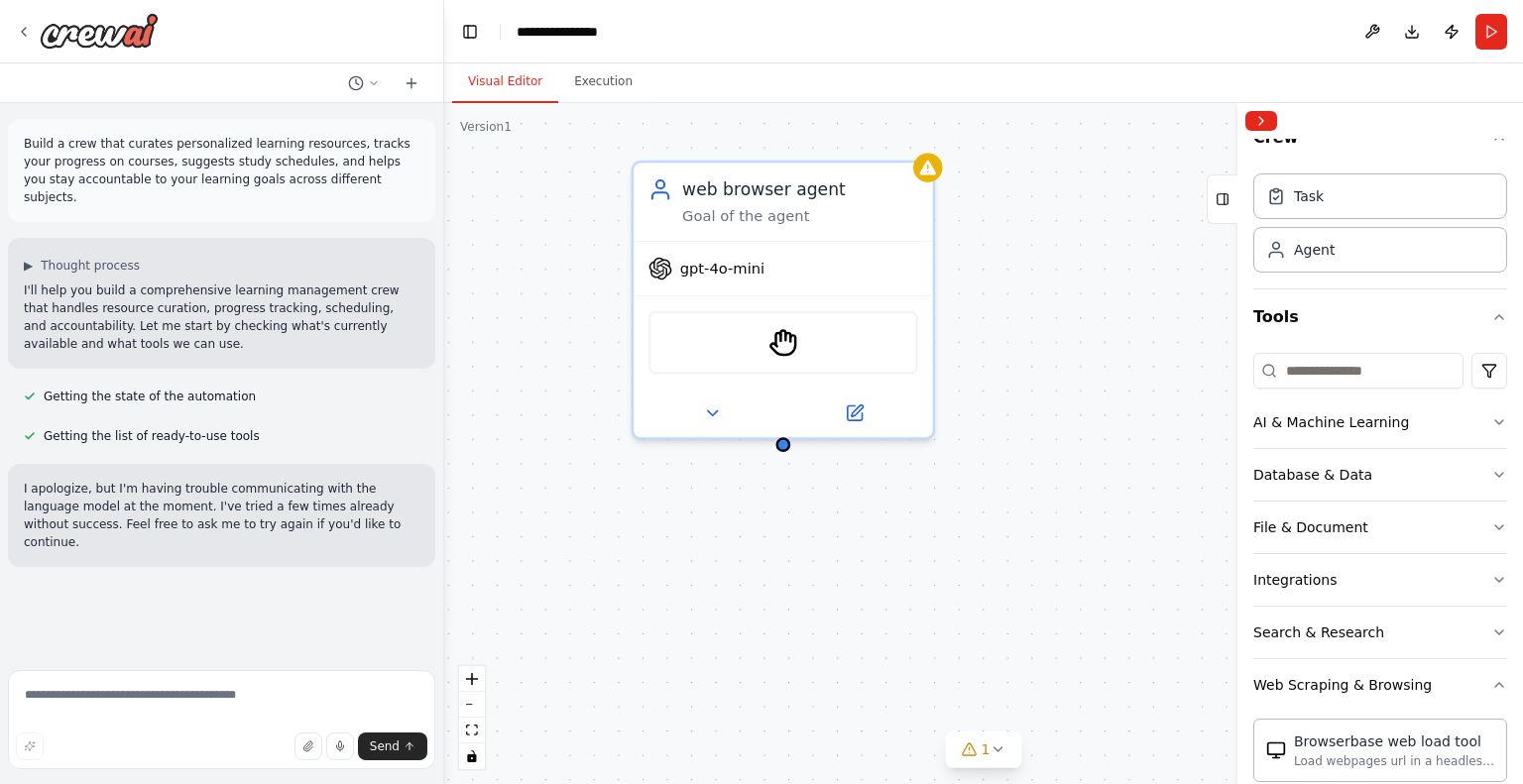
scroll to position [0, 0]
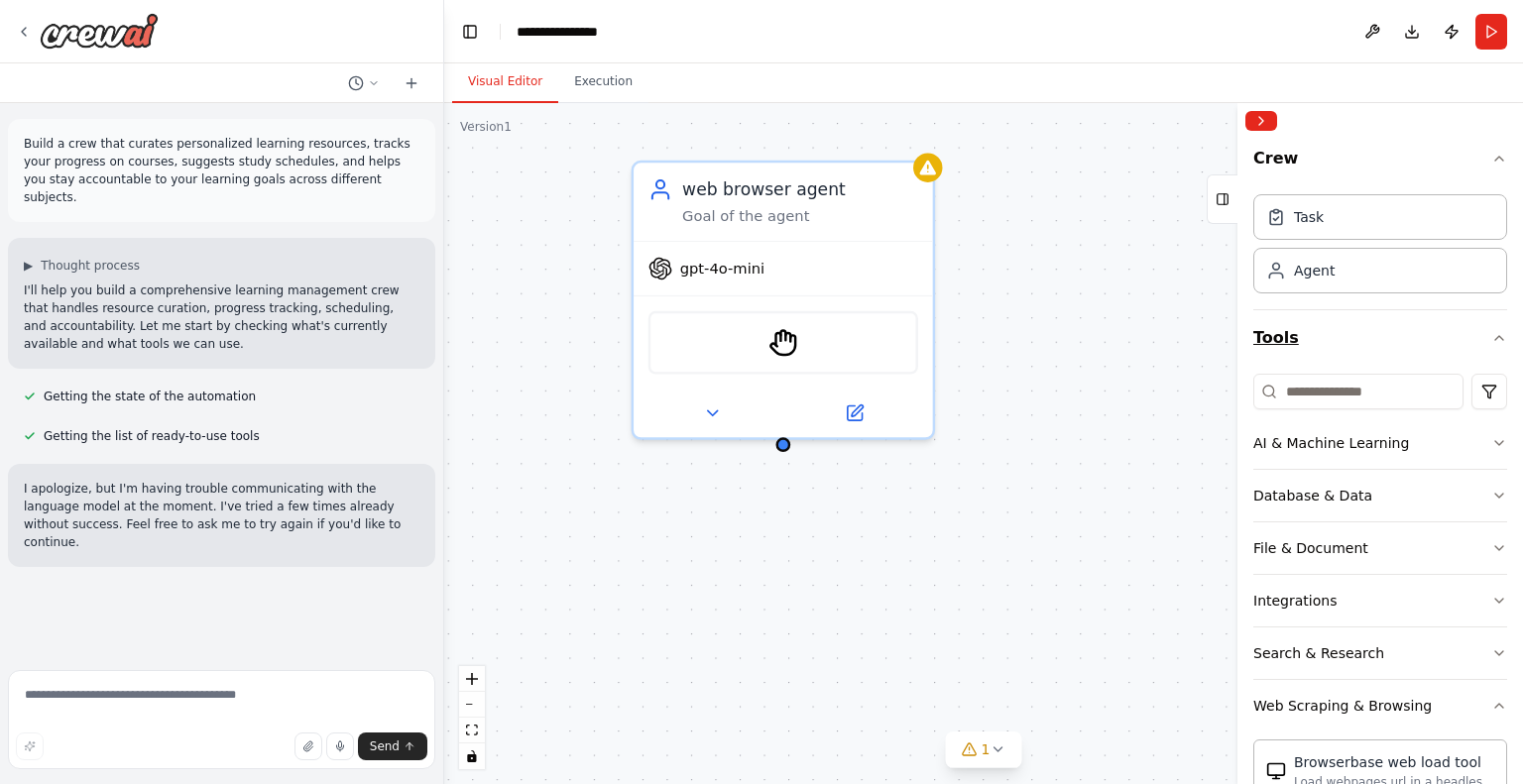
click at [1368, 329] on button "Tools" at bounding box center [1380, 339] width 254 height 56
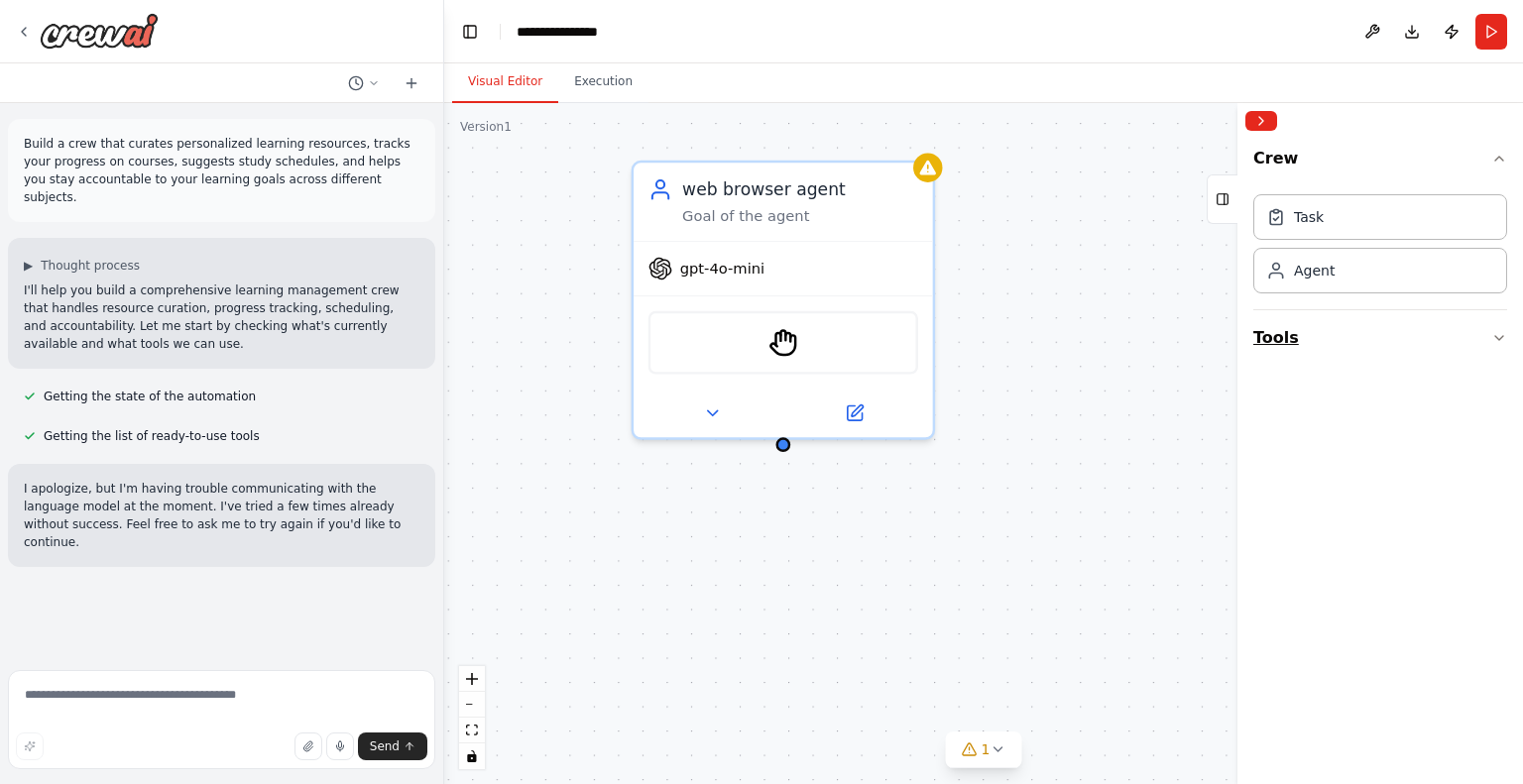
click at [1368, 329] on button "Tools" at bounding box center [1380, 339] width 254 height 56
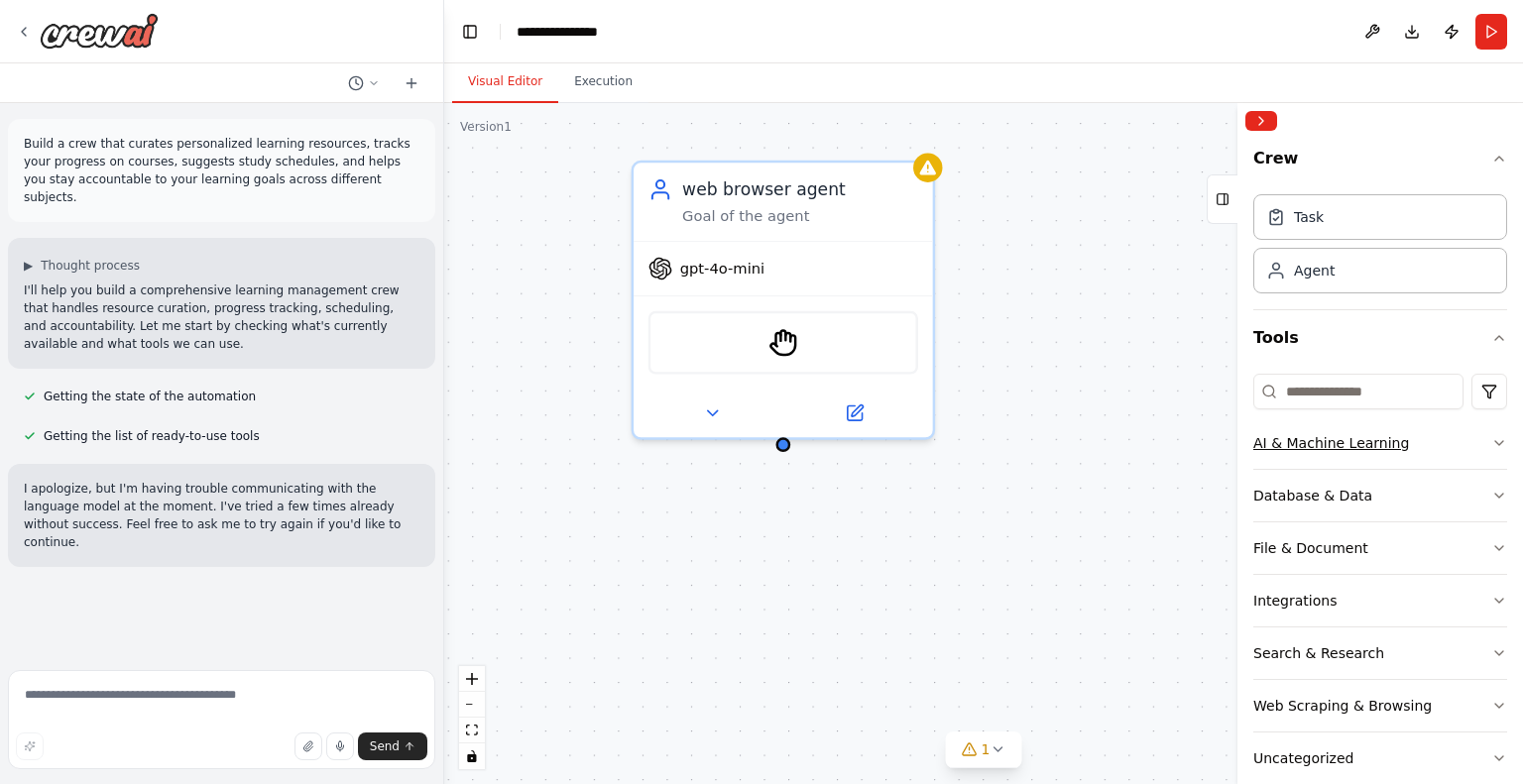
click at [1314, 445] on div "AI & Machine Learning" at bounding box center [1331, 443] width 156 height 20
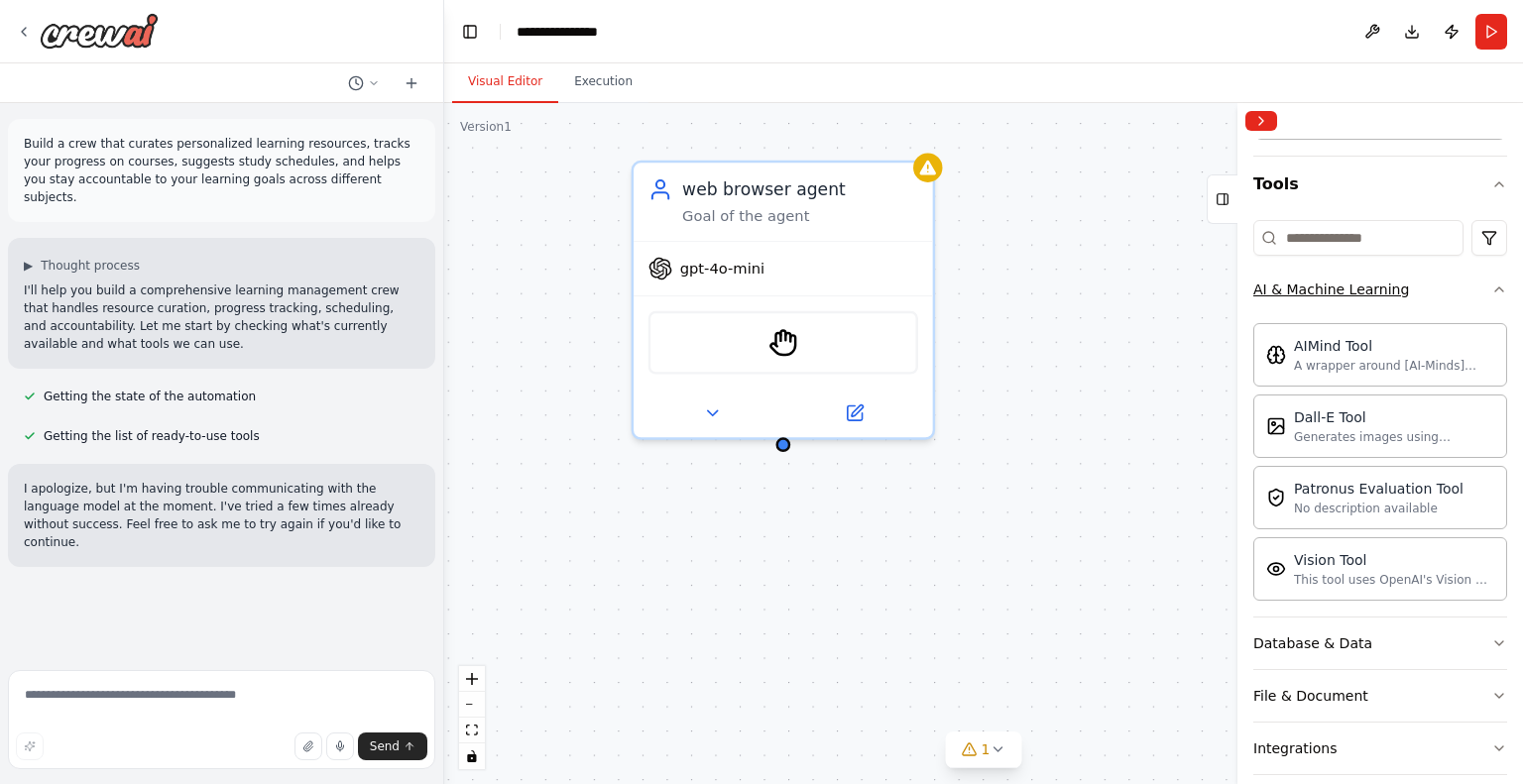
scroll to position [175, 0]
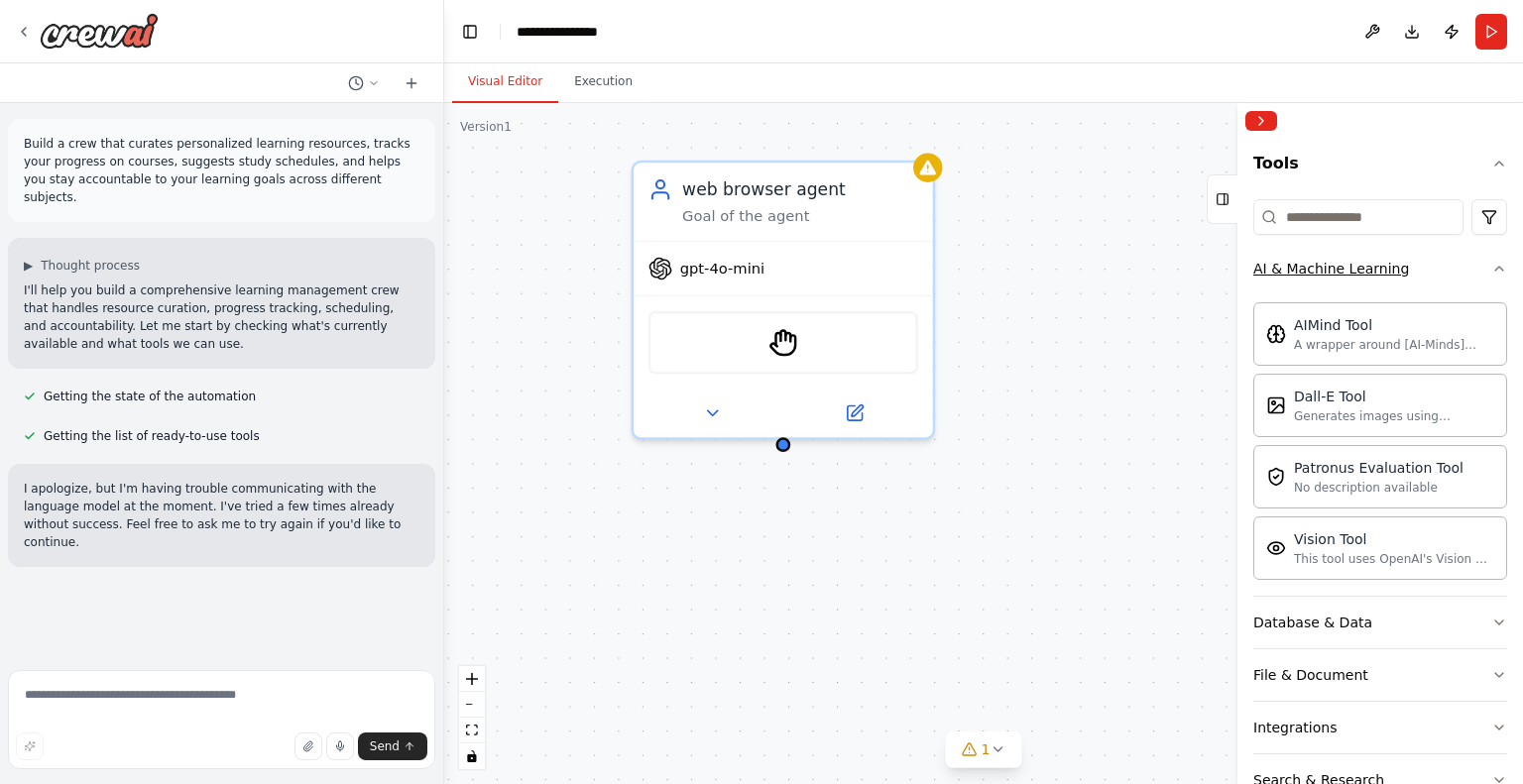
click at [1463, 269] on button "AI & Machine Learning" at bounding box center [1380, 269] width 254 height 52
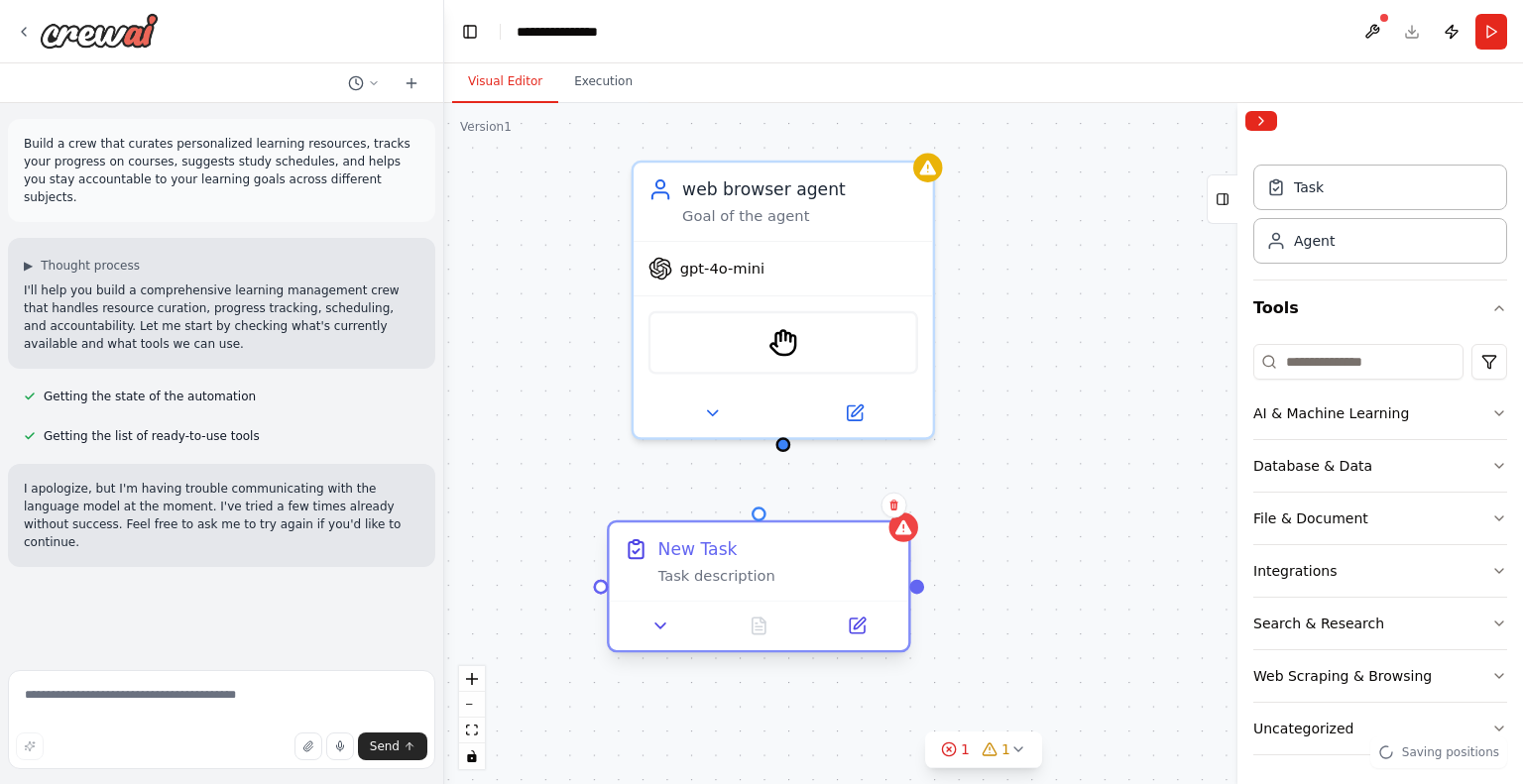
drag, startPoint x: 1094, startPoint y: 625, endPoint x: 735, endPoint y: 578, distance: 362.1
click at [735, 578] on div "Task description" at bounding box center [776, 576] width 236 height 20
drag, startPoint x: 760, startPoint y: 510, endPoint x: 778, endPoint y: 438, distance: 74.2
click at [861, 619] on icon at bounding box center [858, 622] width 11 height 11
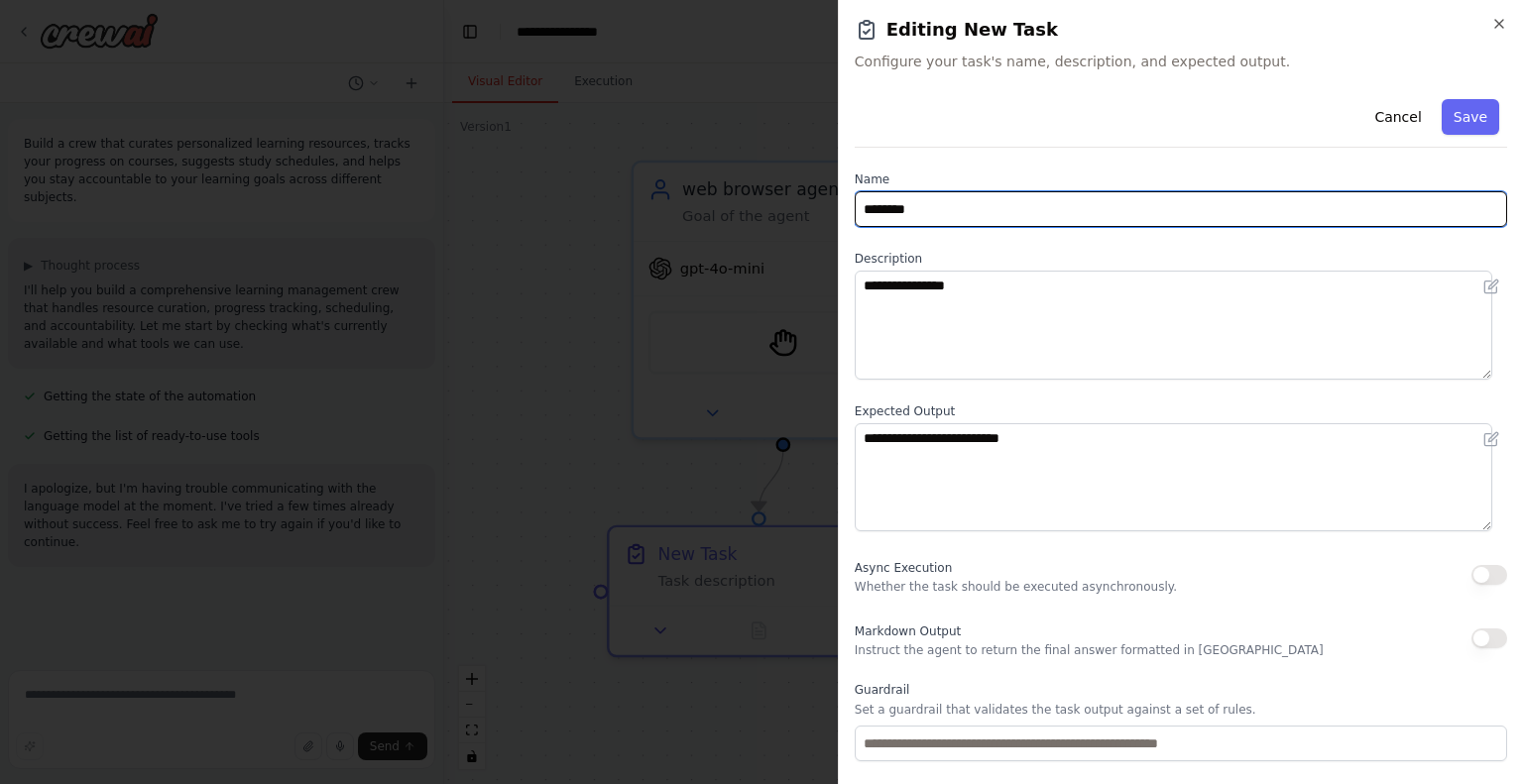
drag, startPoint x: 954, startPoint y: 211, endPoint x: 806, endPoint y: 220, distance: 148.3
click at [806, 220] on body "**********" at bounding box center [762, 392] width 1523 height 784
type input "**********"
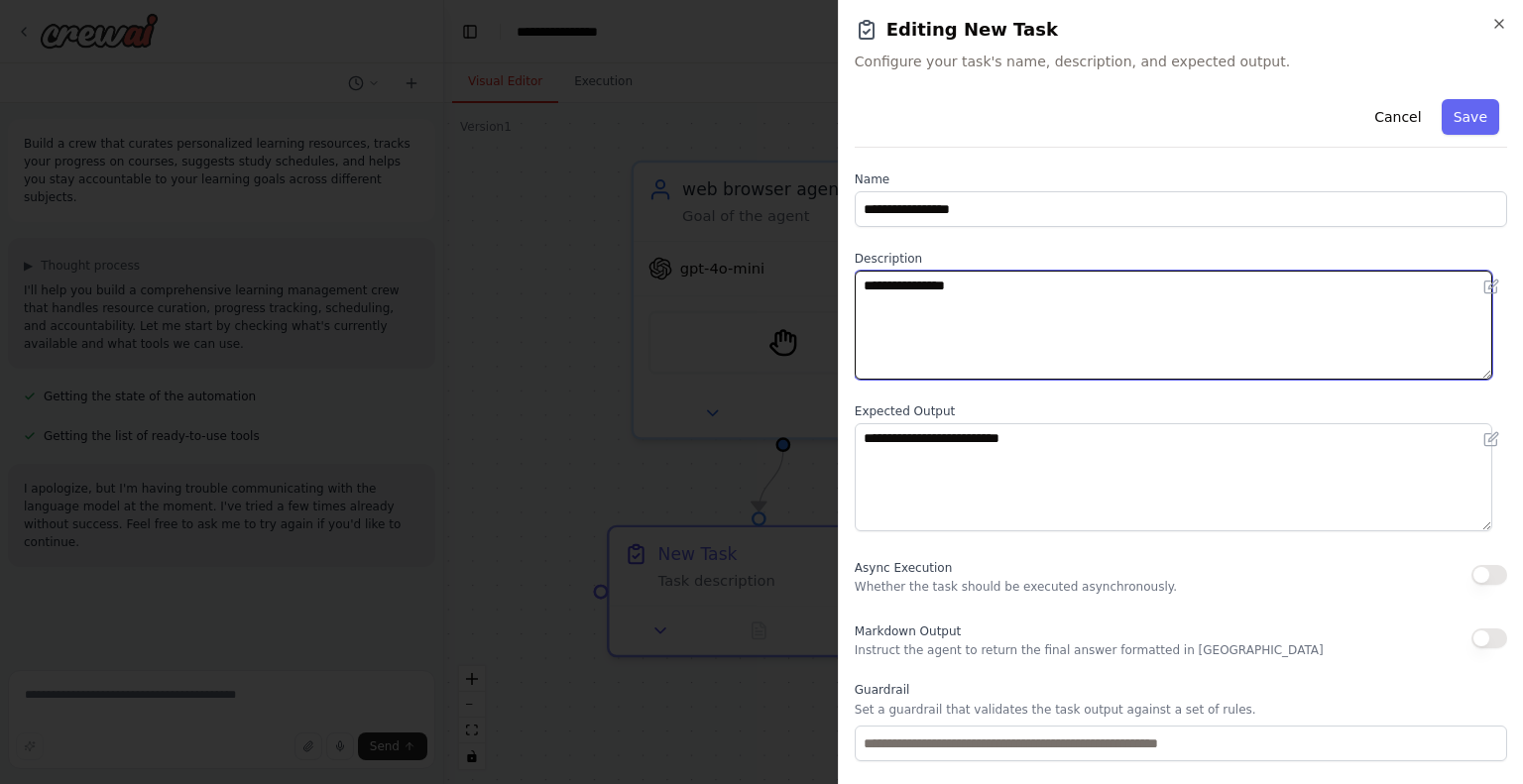
click at [969, 319] on textarea "**********" at bounding box center [1173, 325] width 638 height 109
click at [1076, 336] on textarea "**********" at bounding box center [1173, 325] width 638 height 109
drag, startPoint x: 1180, startPoint y: 284, endPoint x: 1385, endPoint y: 296, distance: 205.4
click at [1385, 296] on textarea "**********" at bounding box center [1173, 325] width 638 height 109
type textarea "**********"
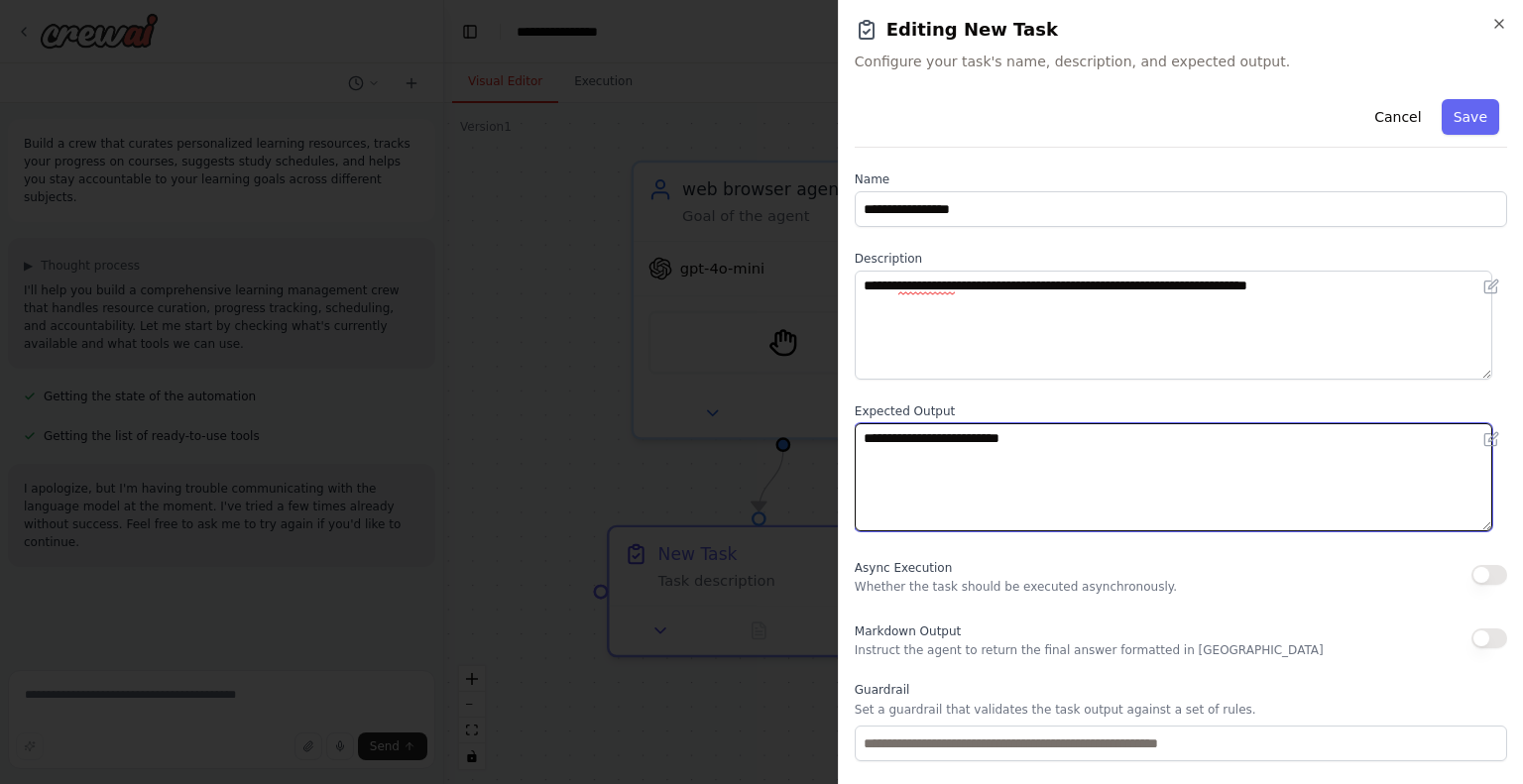
click at [1177, 471] on textarea "**********" at bounding box center [1173, 477] width 638 height 109
paste textarea
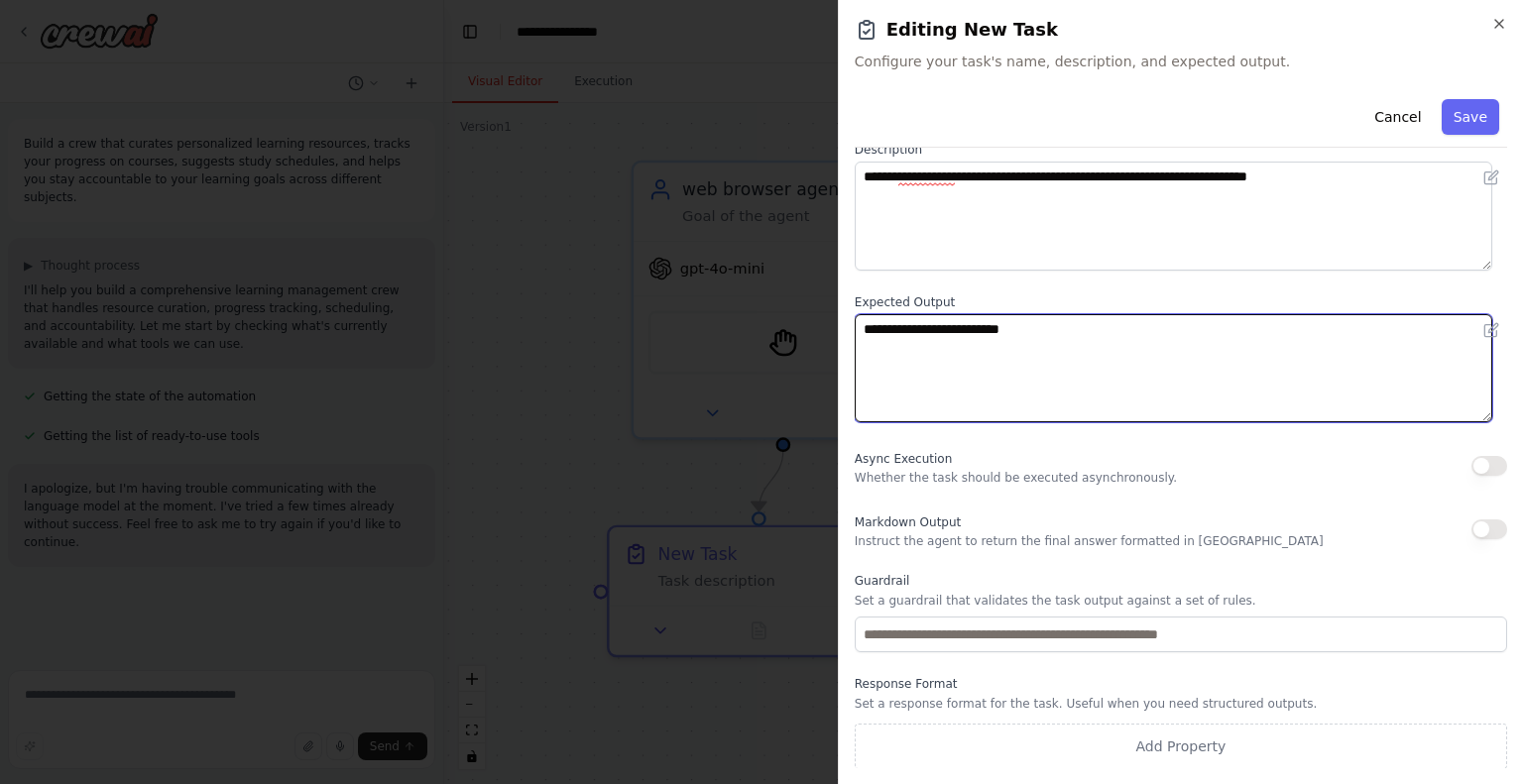
scroll to position [0, 0]
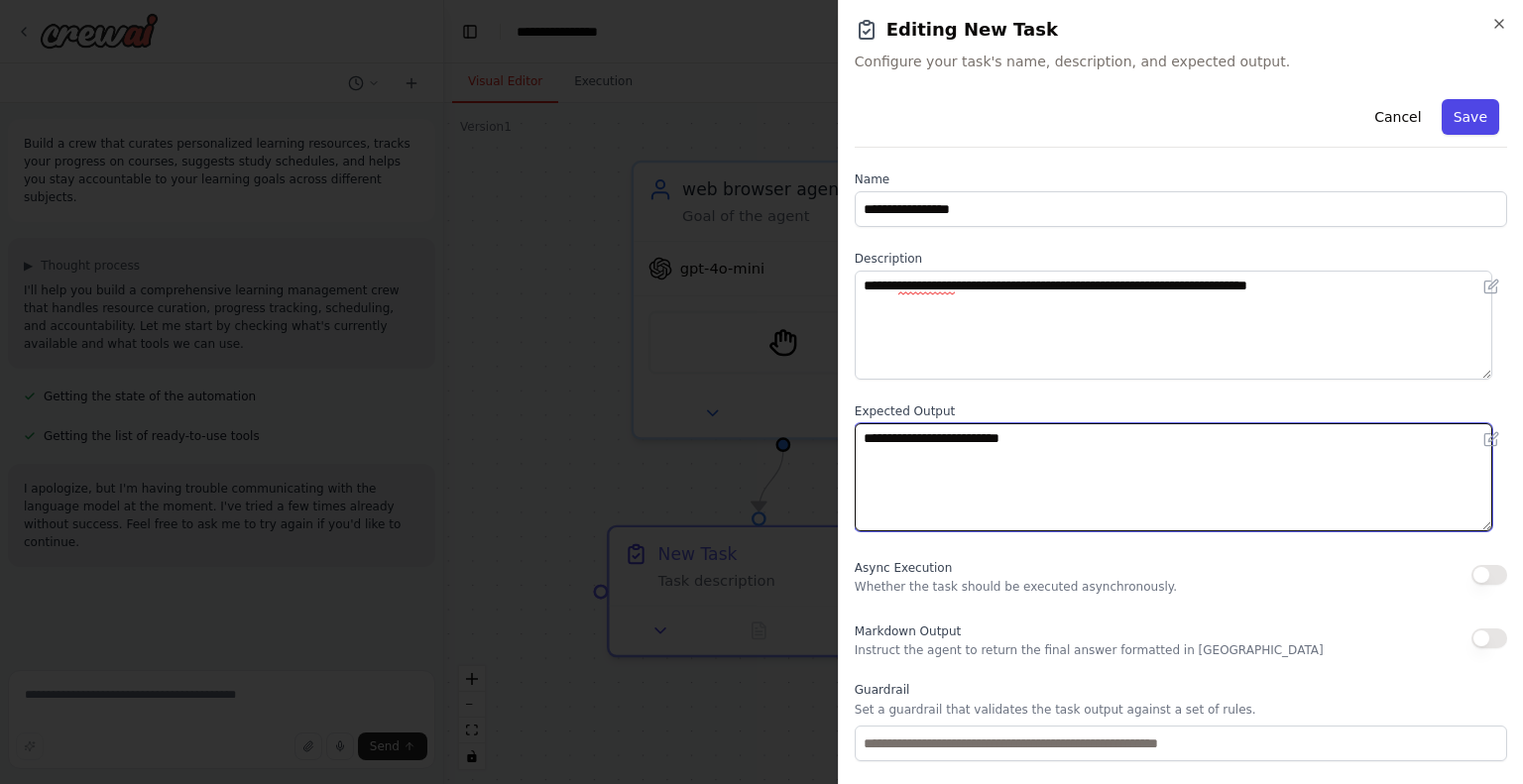
type textarea "**********"
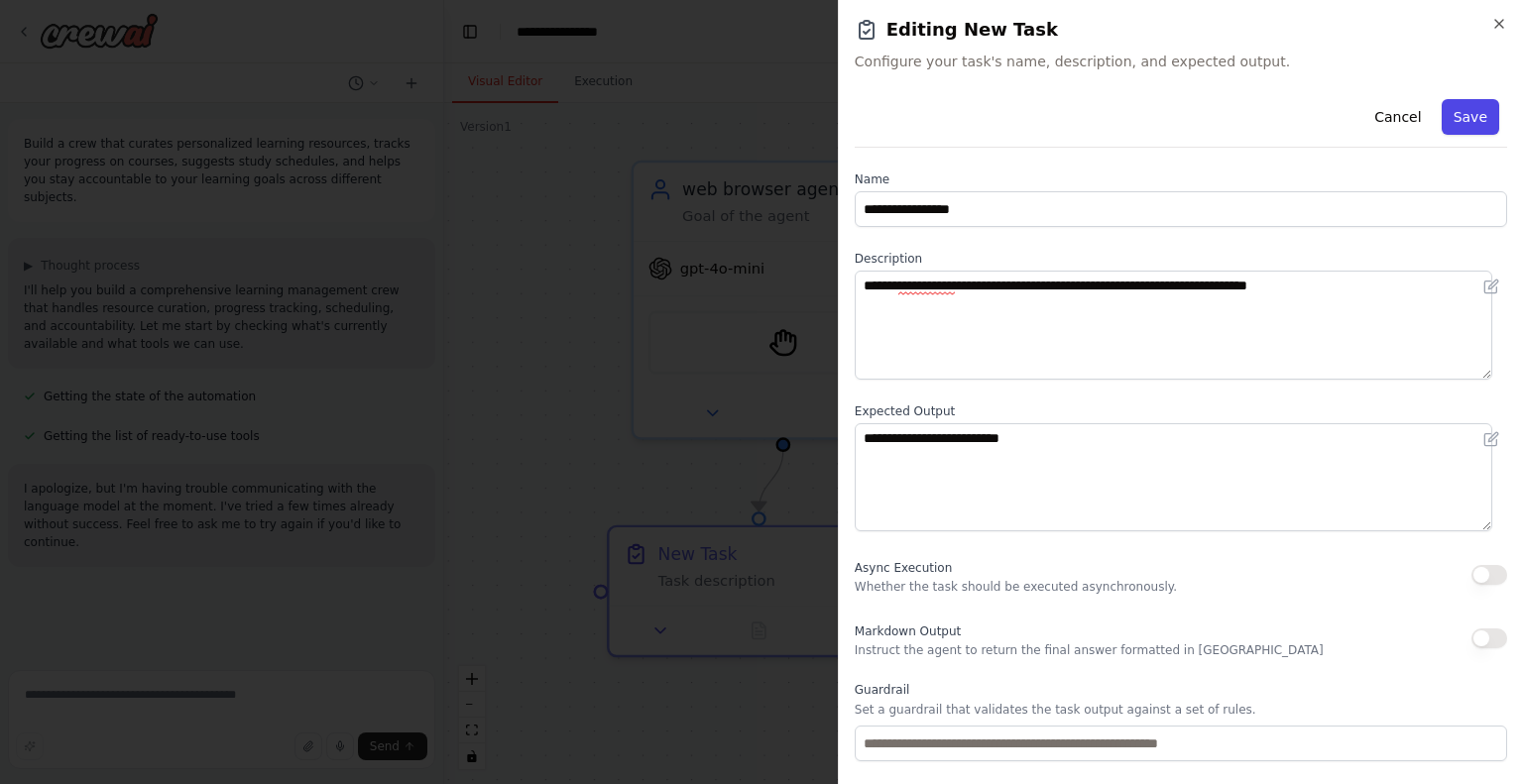
click at [1472, 126] on button "Save" at bounding box center [1471, 117] width 58 height 36
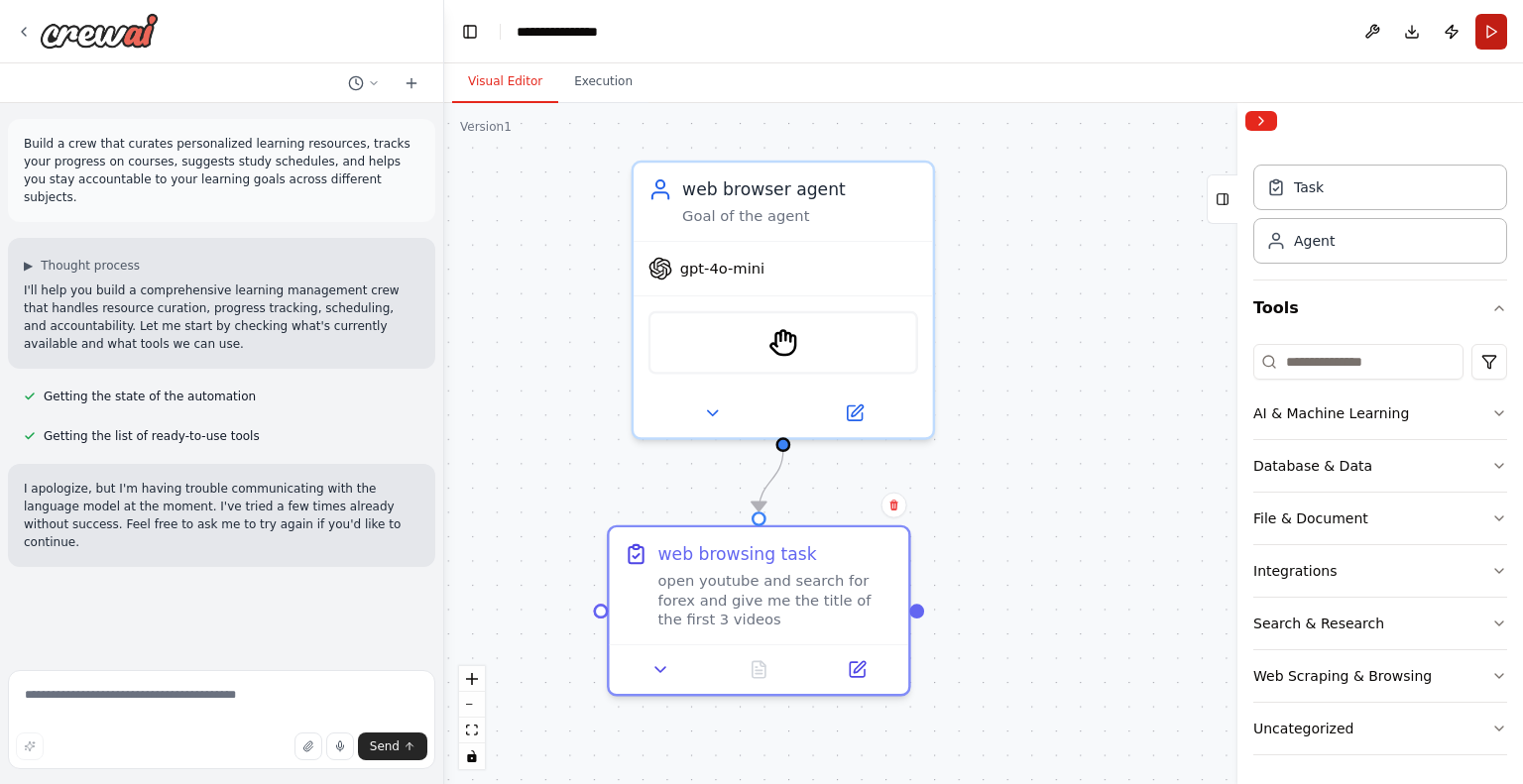
click at [1491, 31] on button "Run" at bounding box center [1492, 32] width 32 height 36
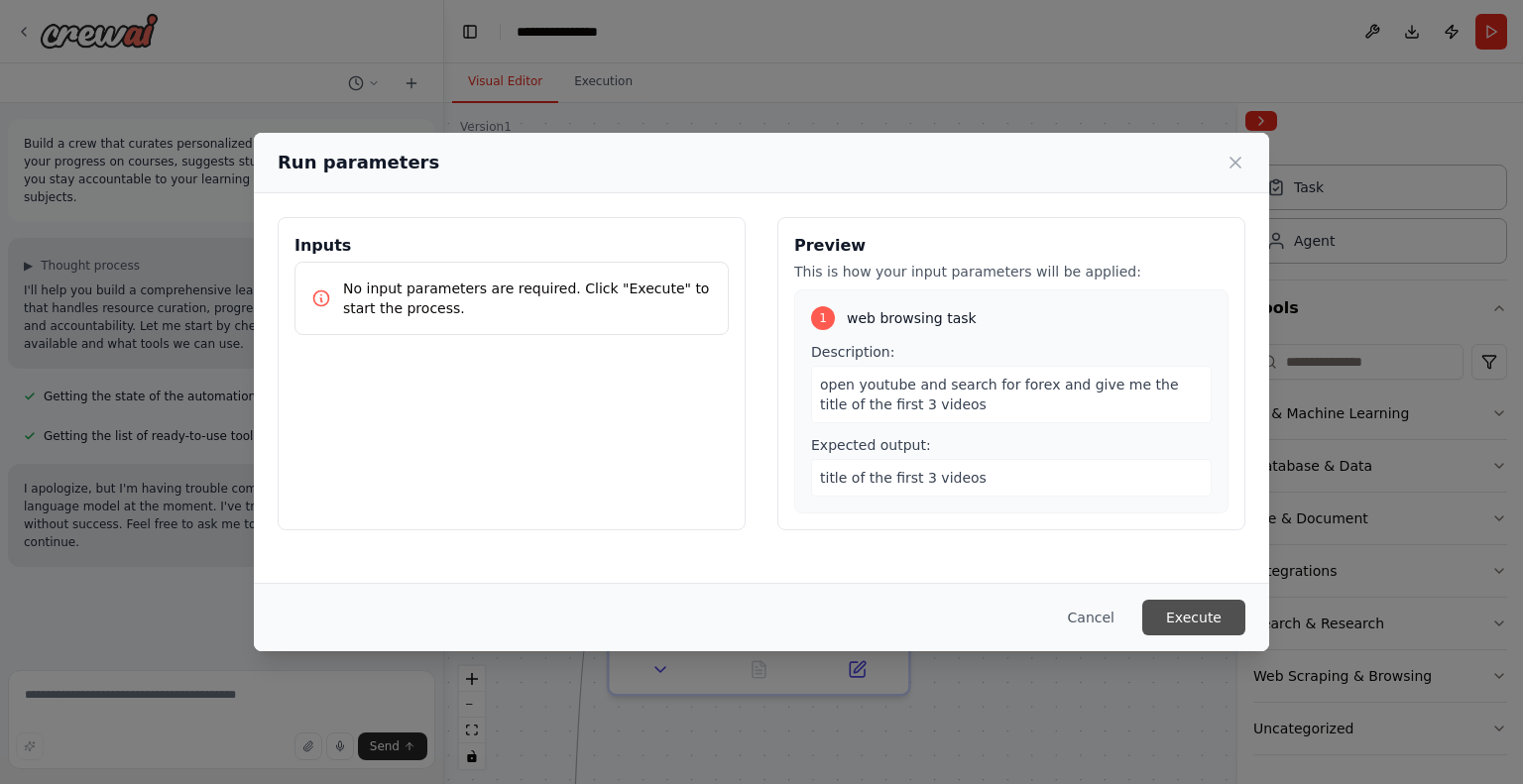
click at [1190, 609] on button "Execute" at bounding box center [1193, 617] width 103 height 36
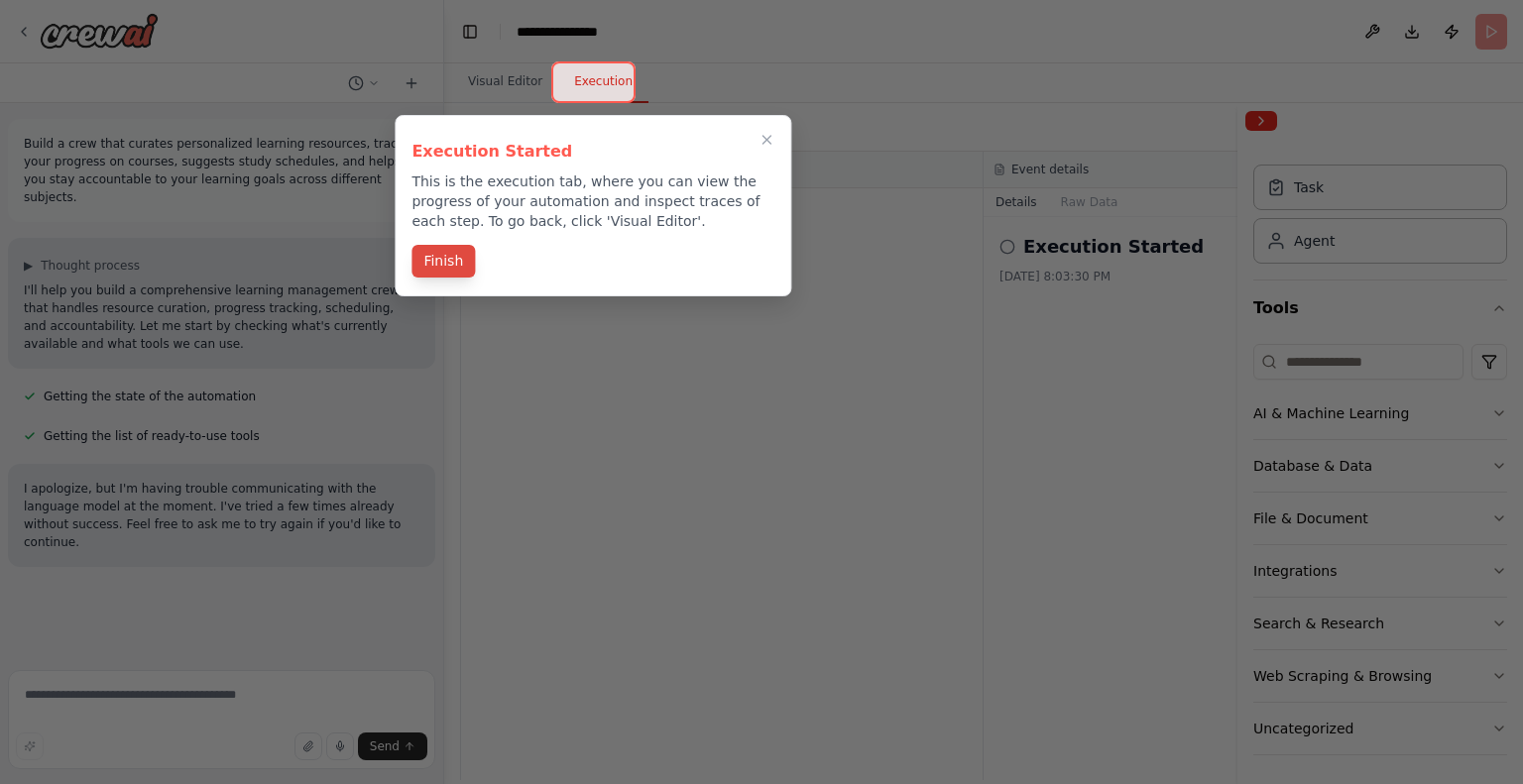
click at [452, 257] on button "Finish" at bounding box center [444, 261] width 64 height 33
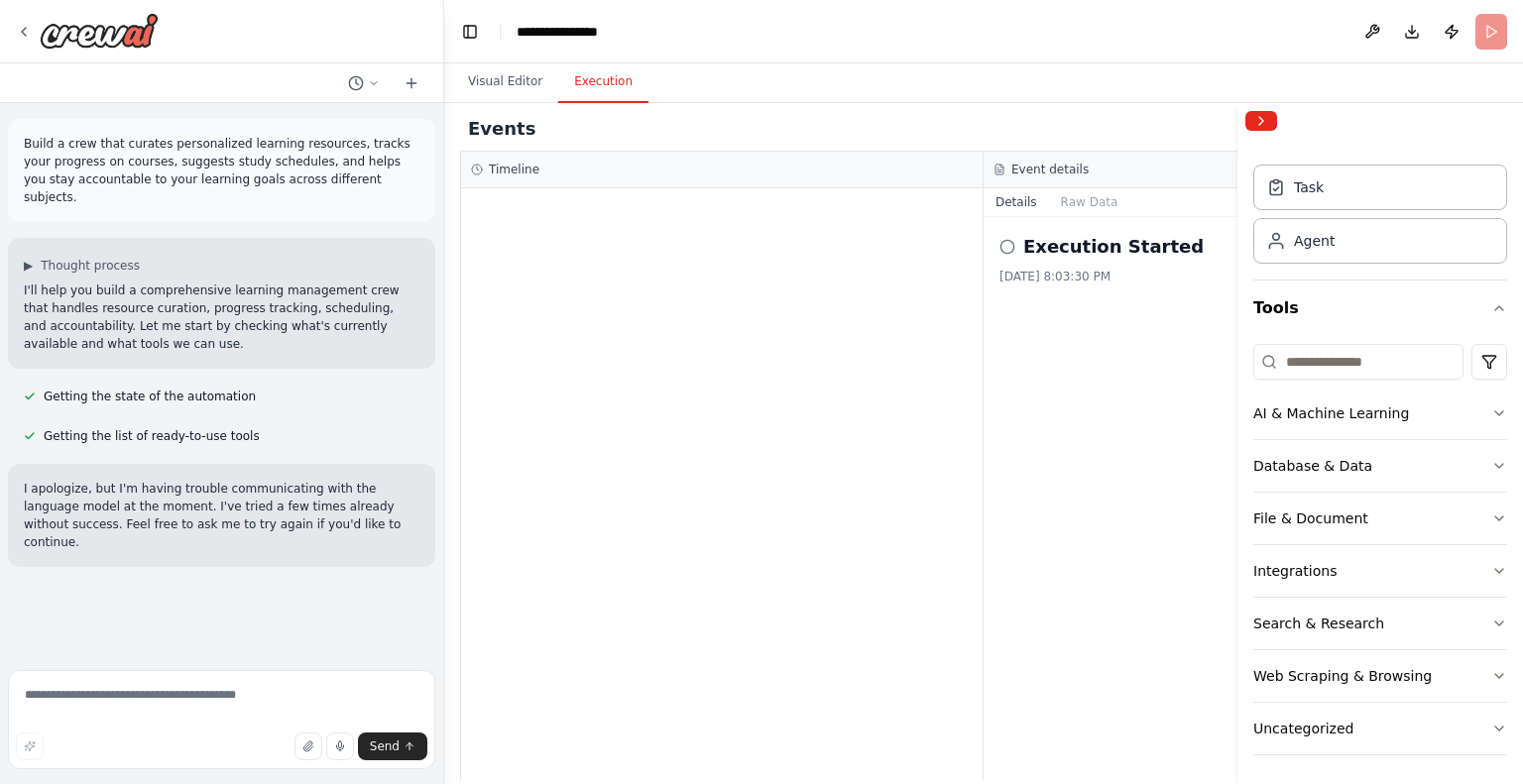
click at [594, 87] on button "Execution" at bounding box center [604, 83] width 90 height 42
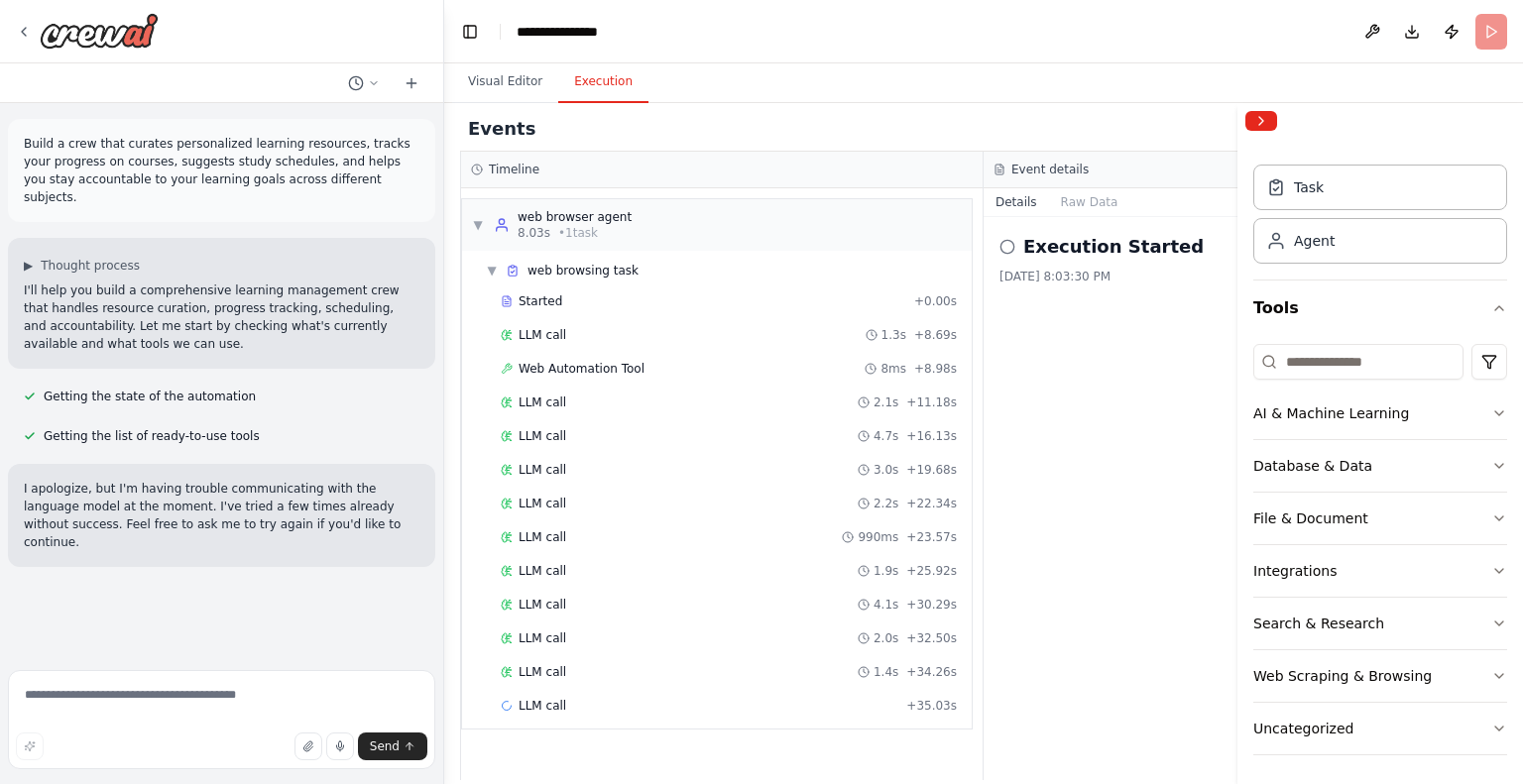
click at [737, 563] on div "LLM call 1.9s + 25.92s" at bounding box center [729, 571] width 456 height 16
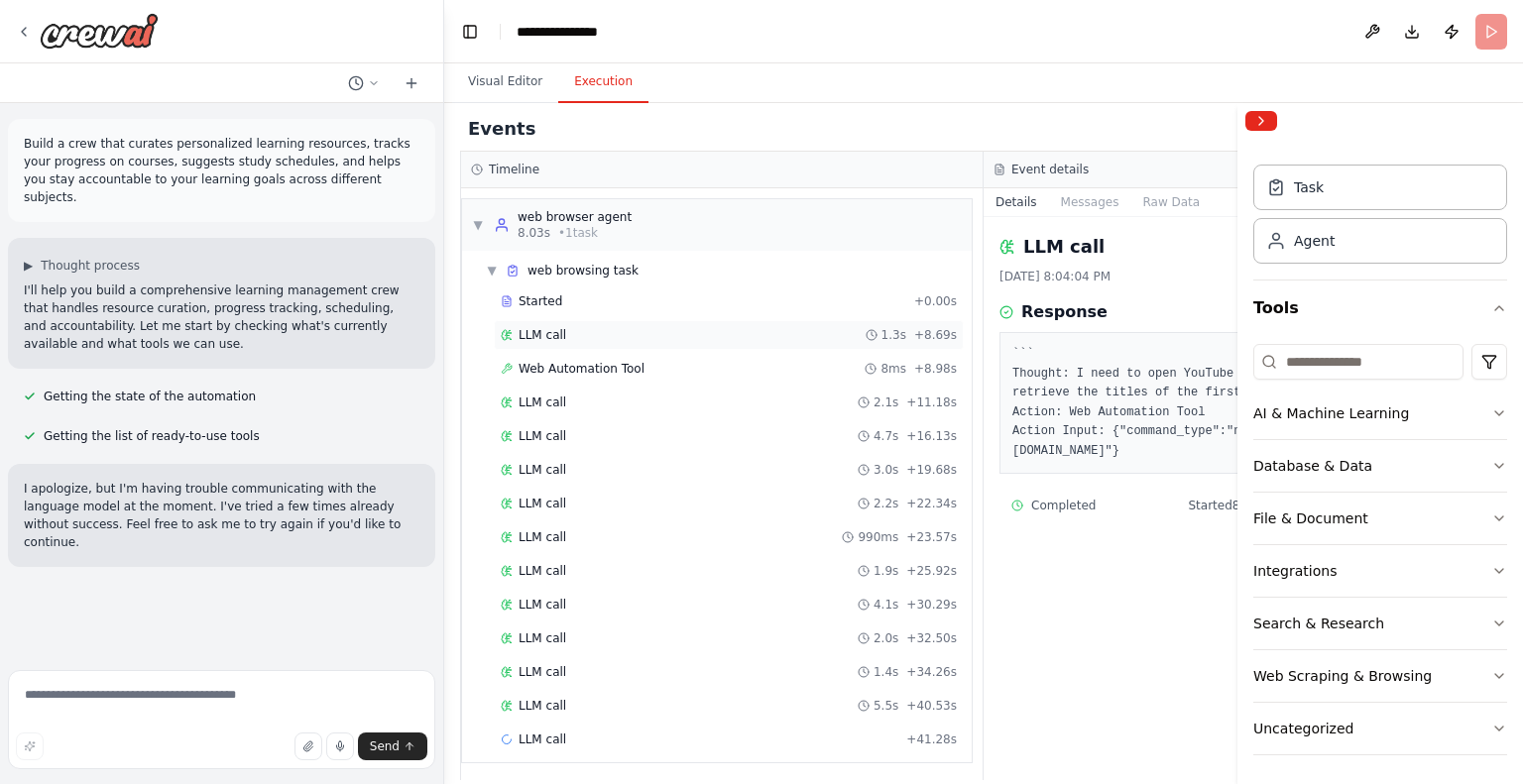
click at [785, 324] on div "LLM call 1.3s + 8.69s" at bounding box center [729, 336] width 470 height 30
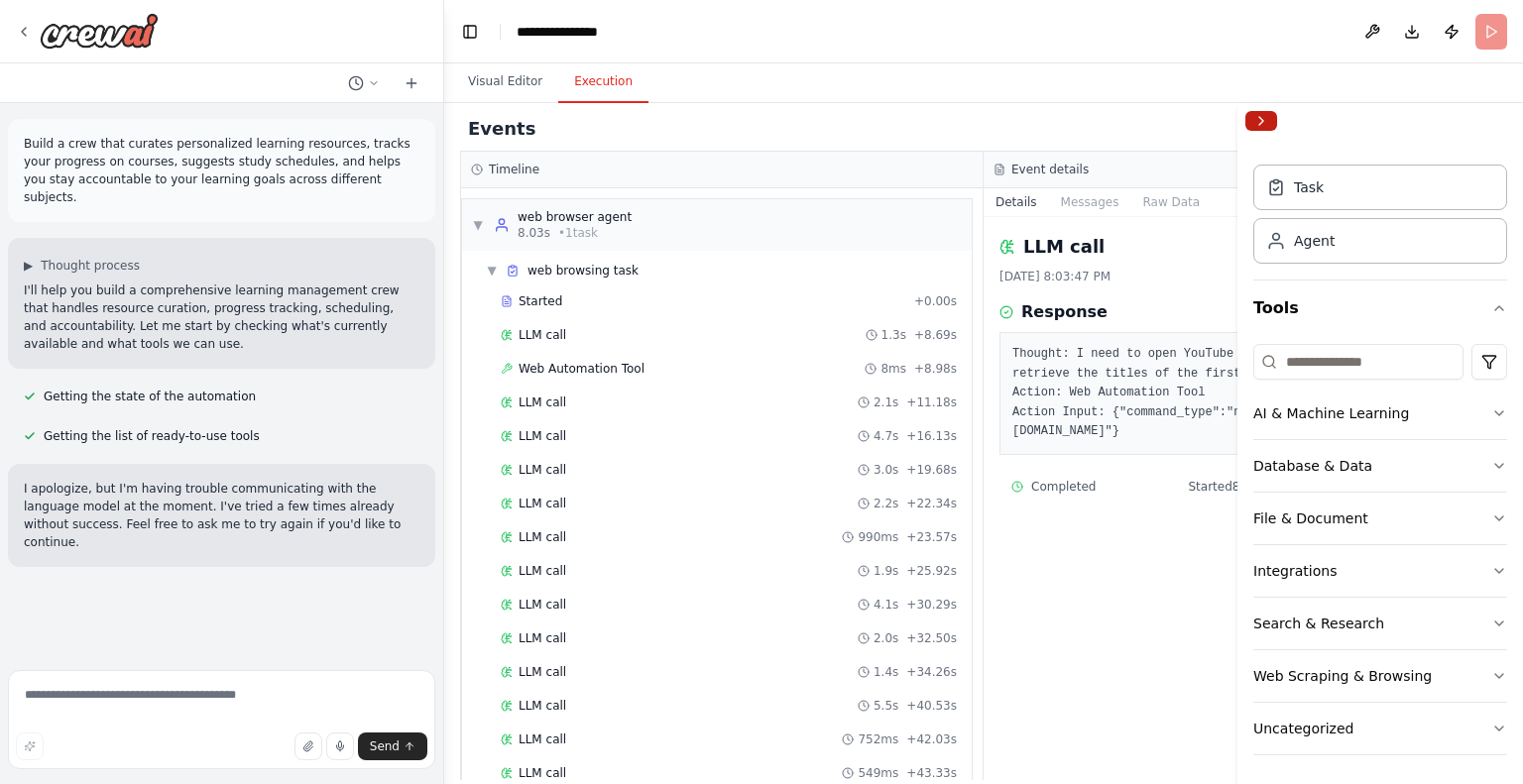
click at [1265, 123] on button "Collapse right sidebar" at bounding box center [1261, 121] width 32 height 20
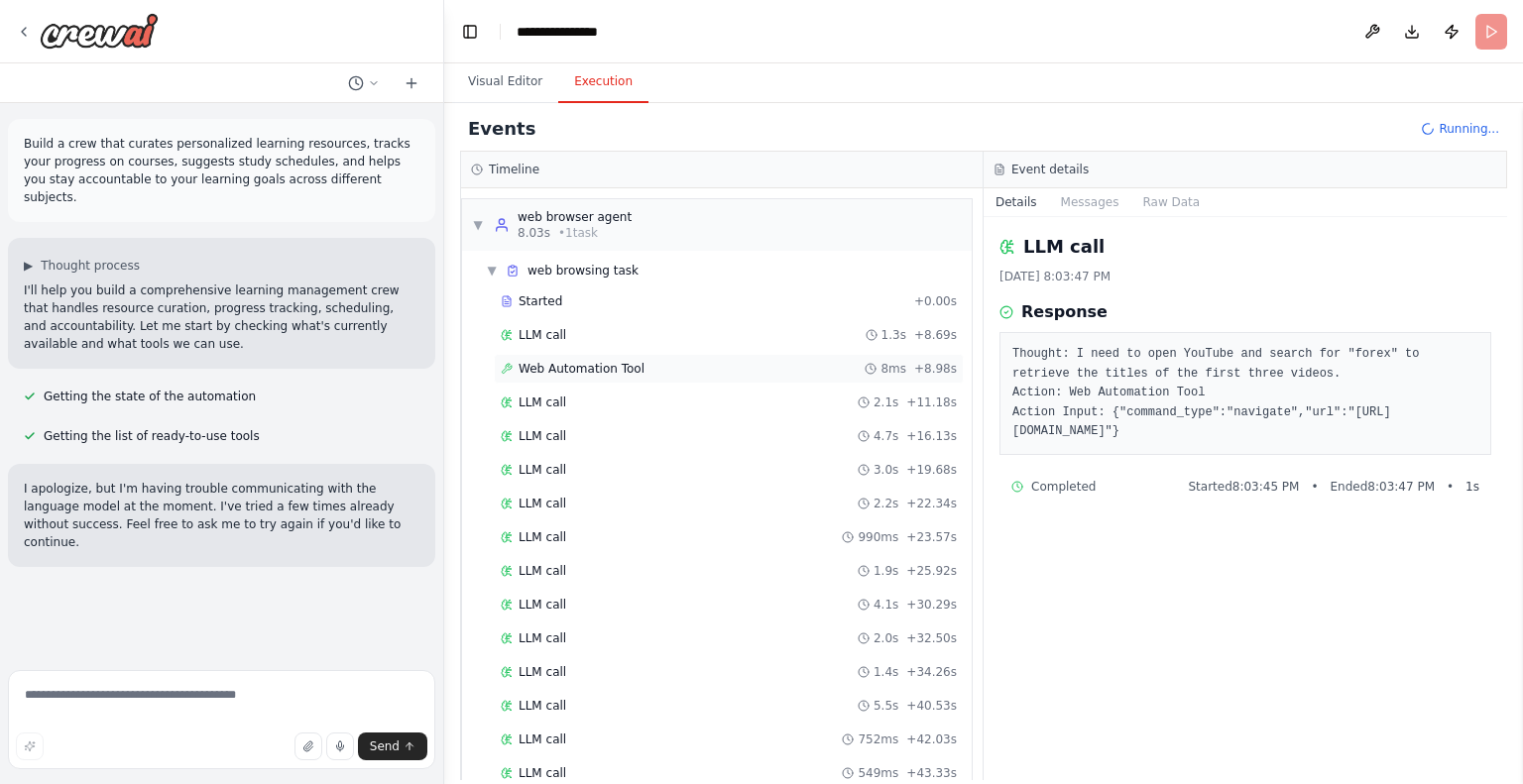
click at [653, 362] on div "Web Automation Tool 8ms + 8.98s" at bounding box center [729, 369] width 456 height 16
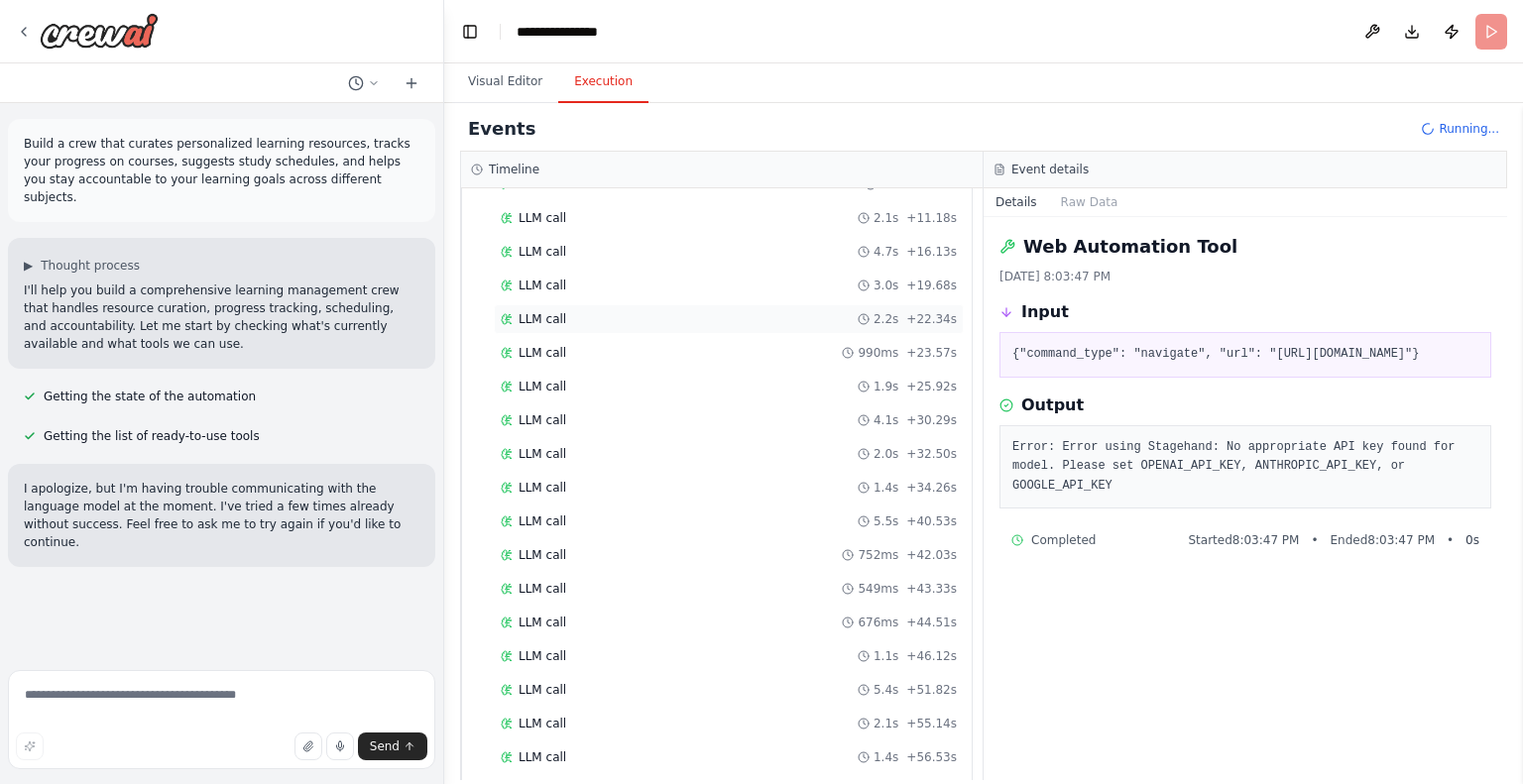
scroll to position [265, 0]
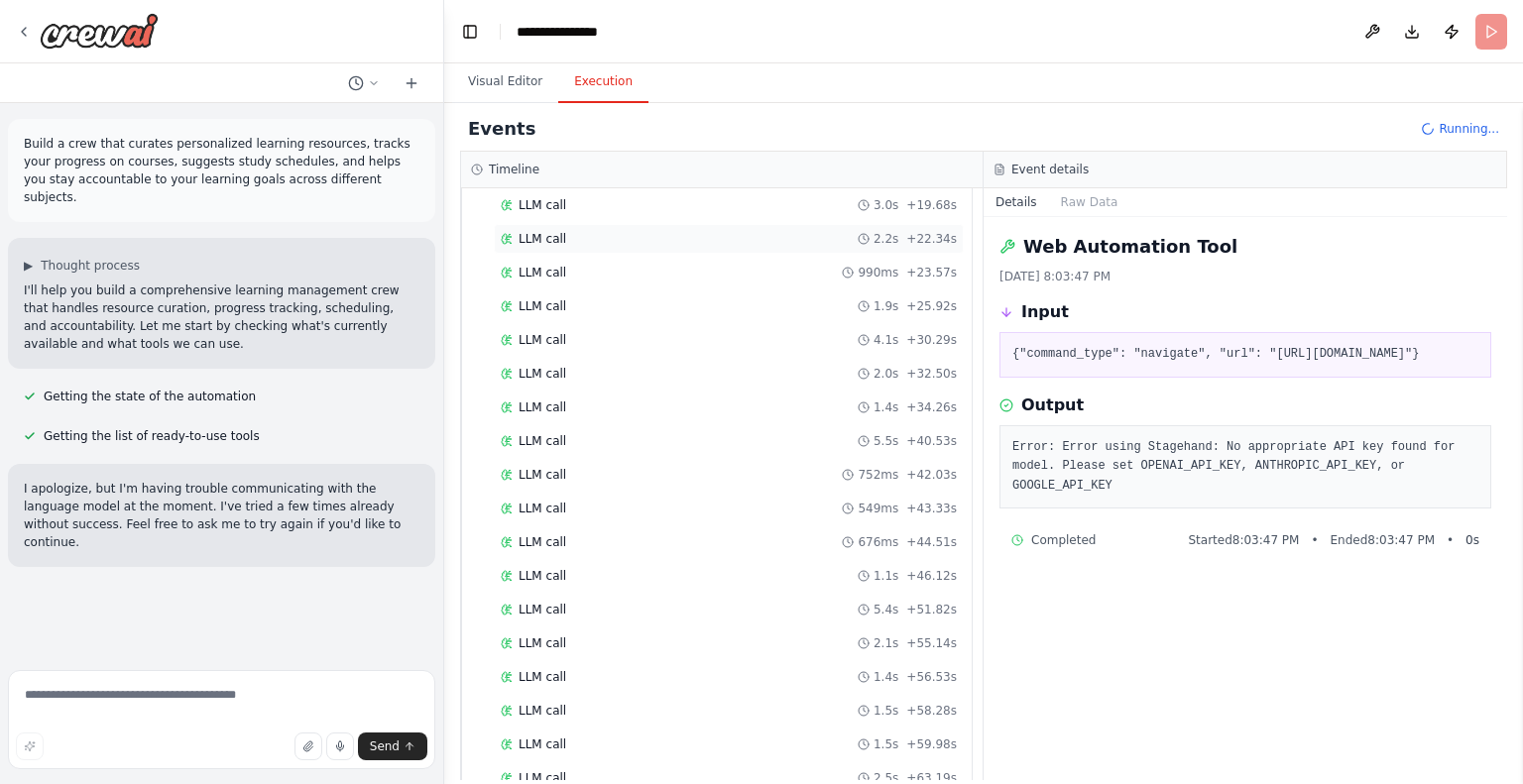
click at [681, 506] on div "LLM call 549ms + 43.33s" at bounding box center [729, 508] width 456 height 16
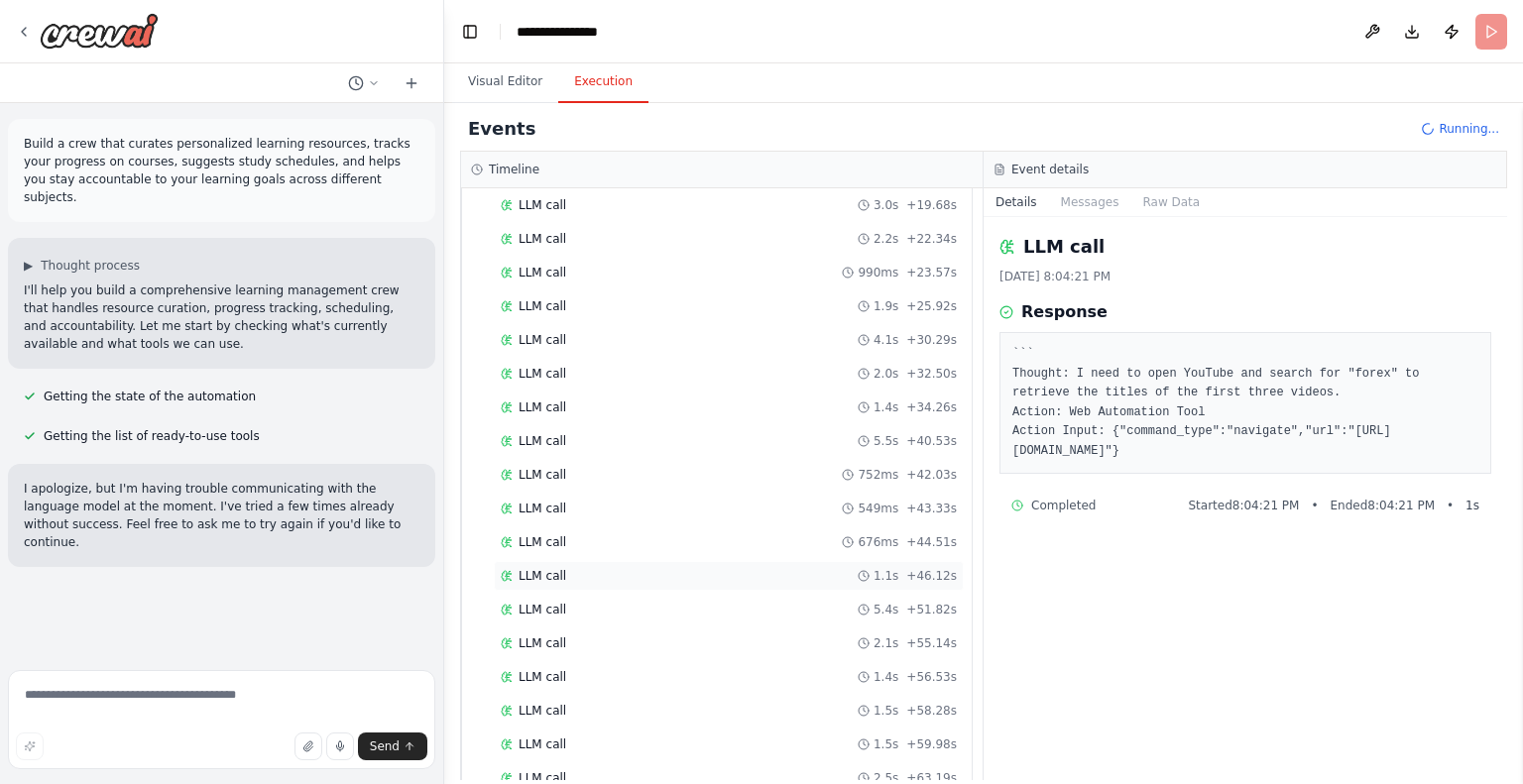
click at [673, 568] on div "LLM call 1.1s + 46.12s" at bounding box center [729, 576] width 456 height 16
click at [617, 635] on div "LLM call 2.1s + 55.14s" at bounding box center [729, 643] width 456 height 16
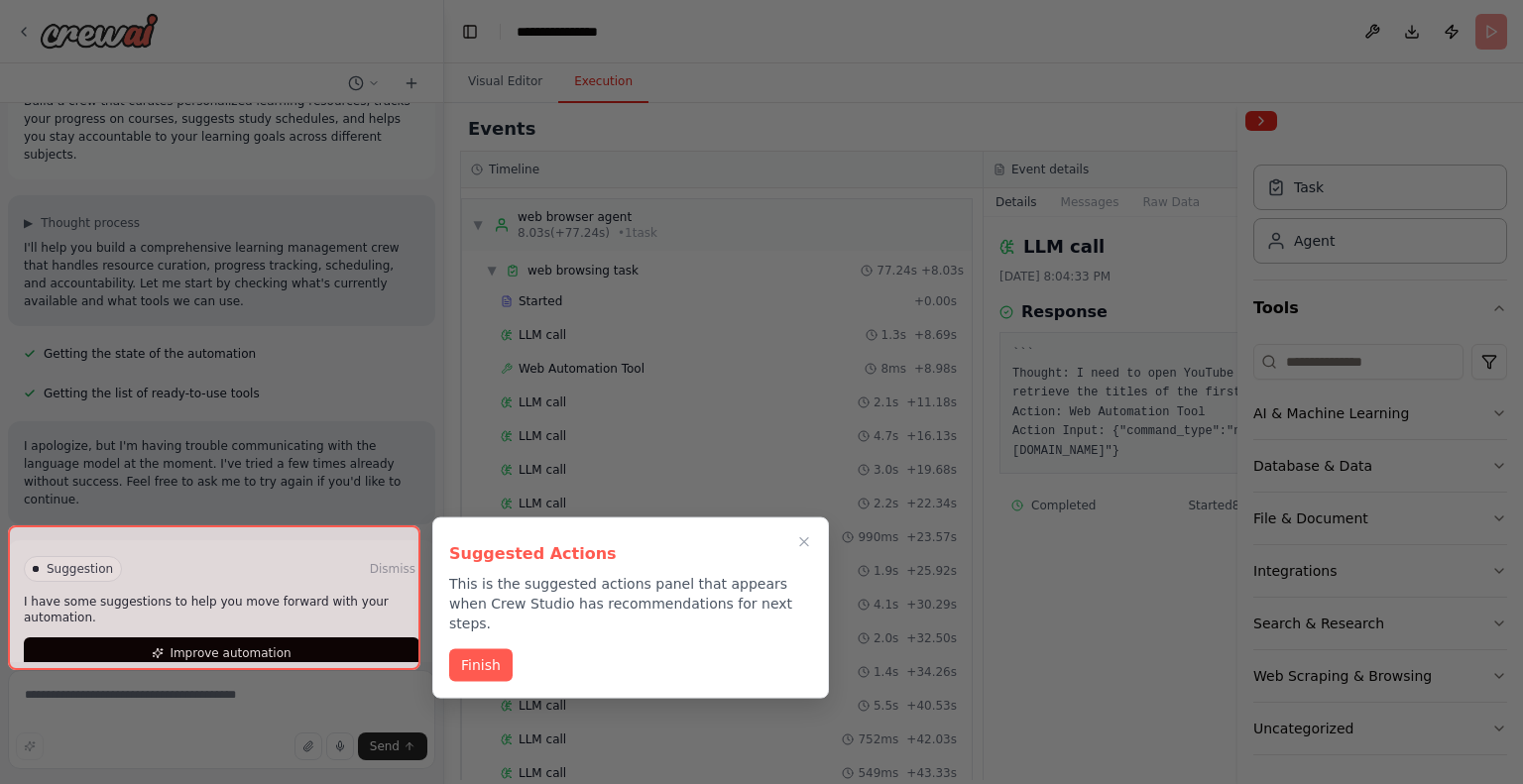
scroll to position [44, 0]
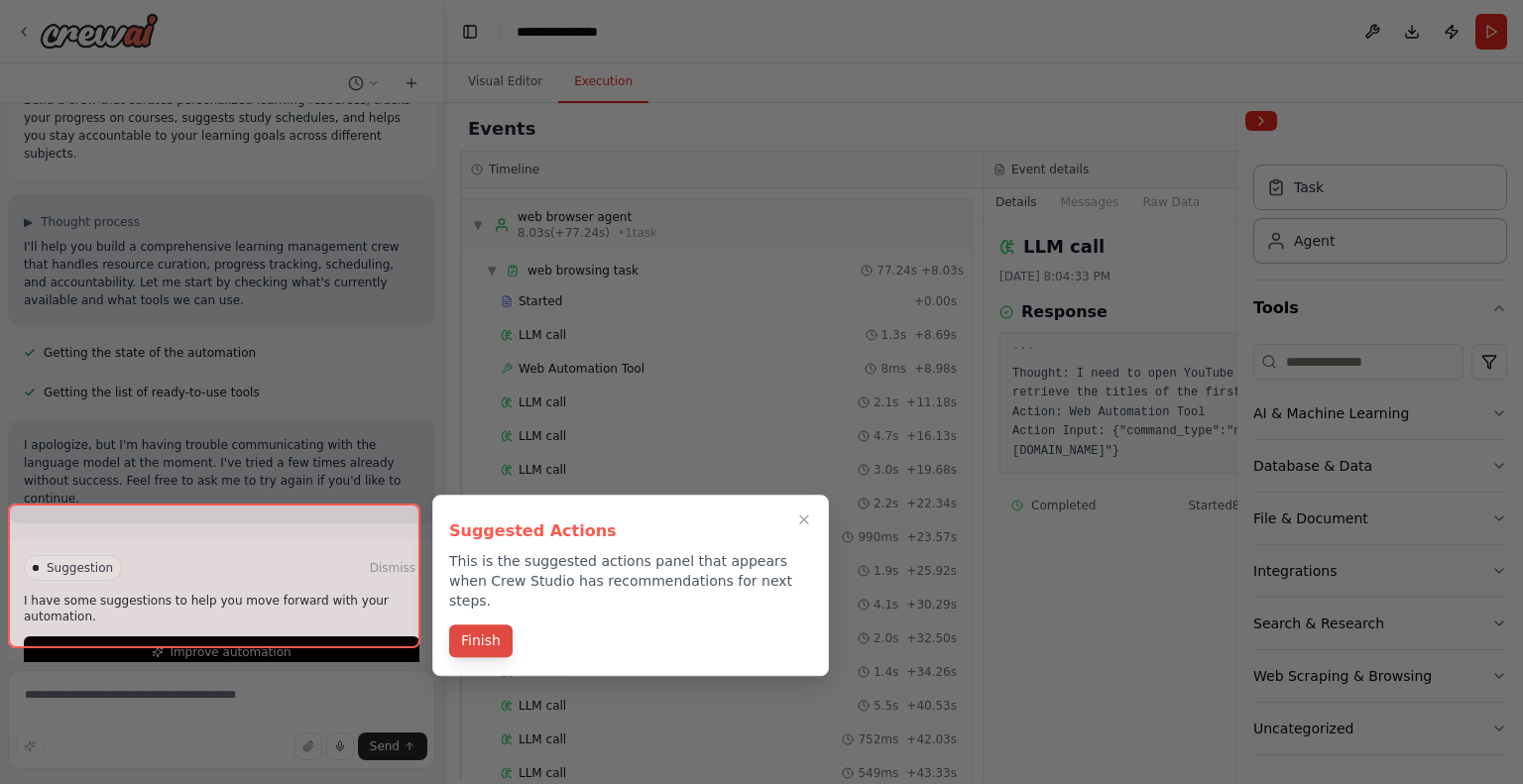
click at [489, 624] on button "Finish" at bounding box center [482, 640] width 64 height 33
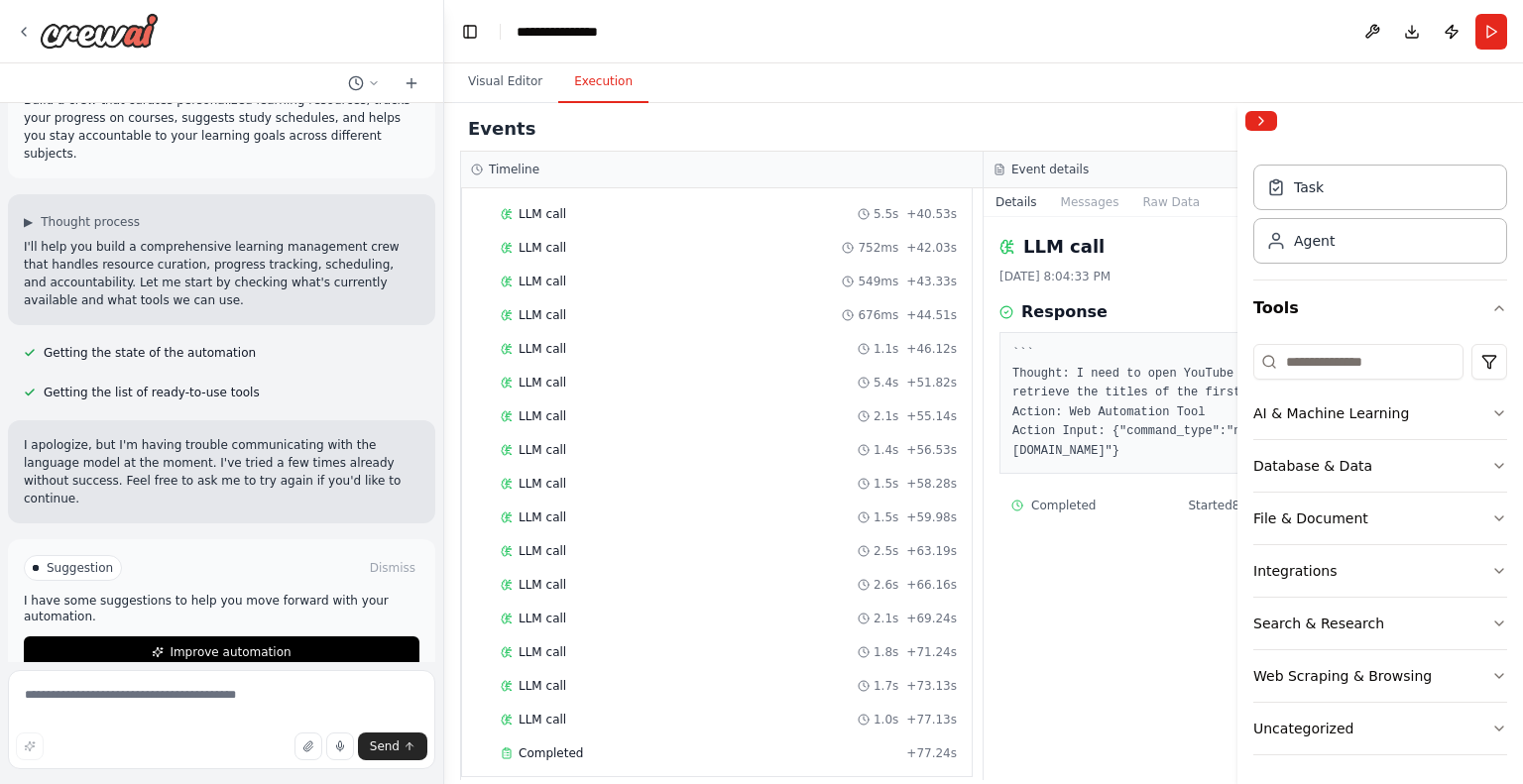
scroll to position [497, 0]
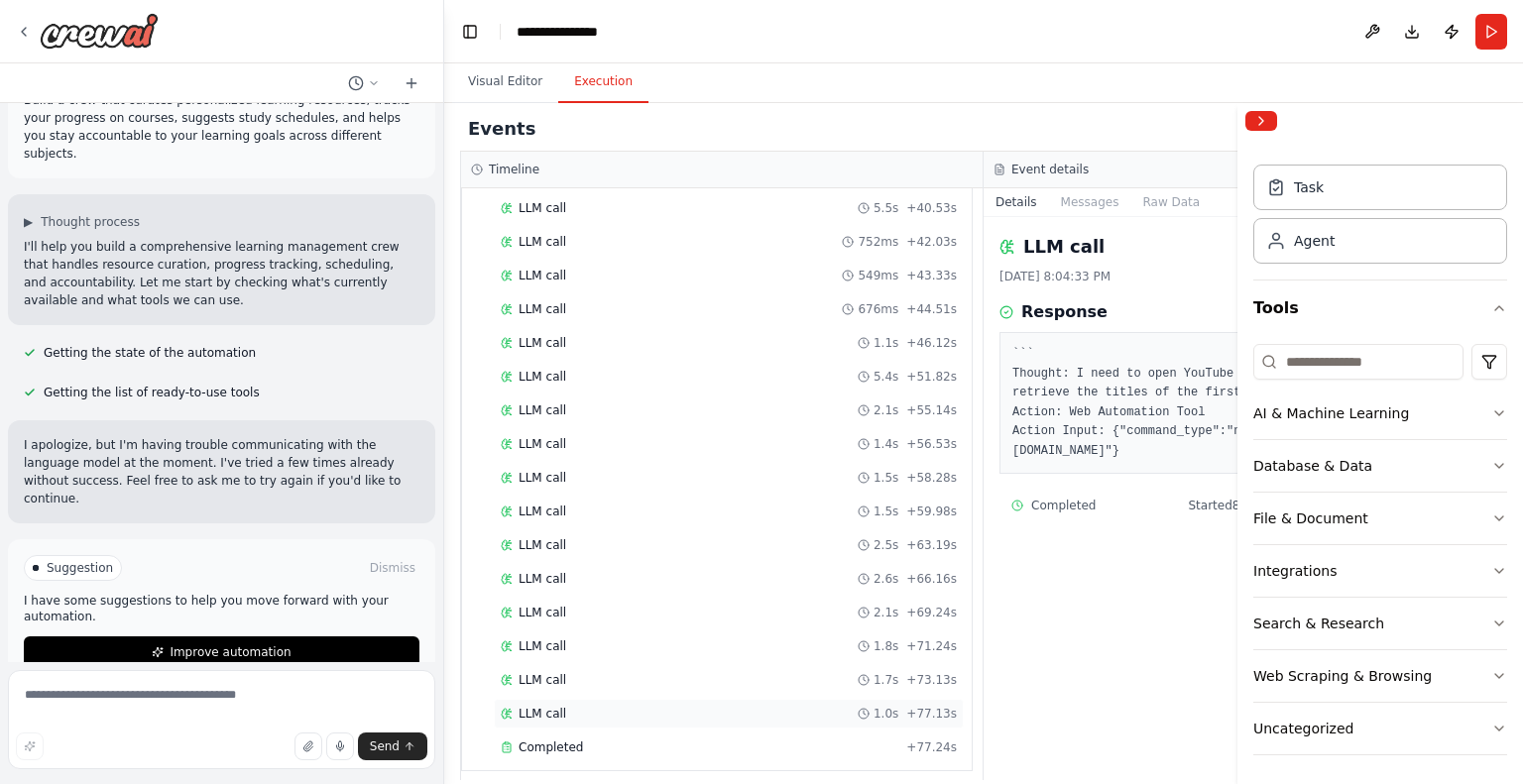
click at [708, 706] on div "LLM call 1.0s + 77.13s" at bounding box center [729, 714] width 456 height 16
click at [1277, 127] on div at bounding box center [1380, 121] width 286 height 36
click at [1272, 126] on button "Collapse right sidebar" at bounding box center [1261, 121] width 32 height 20
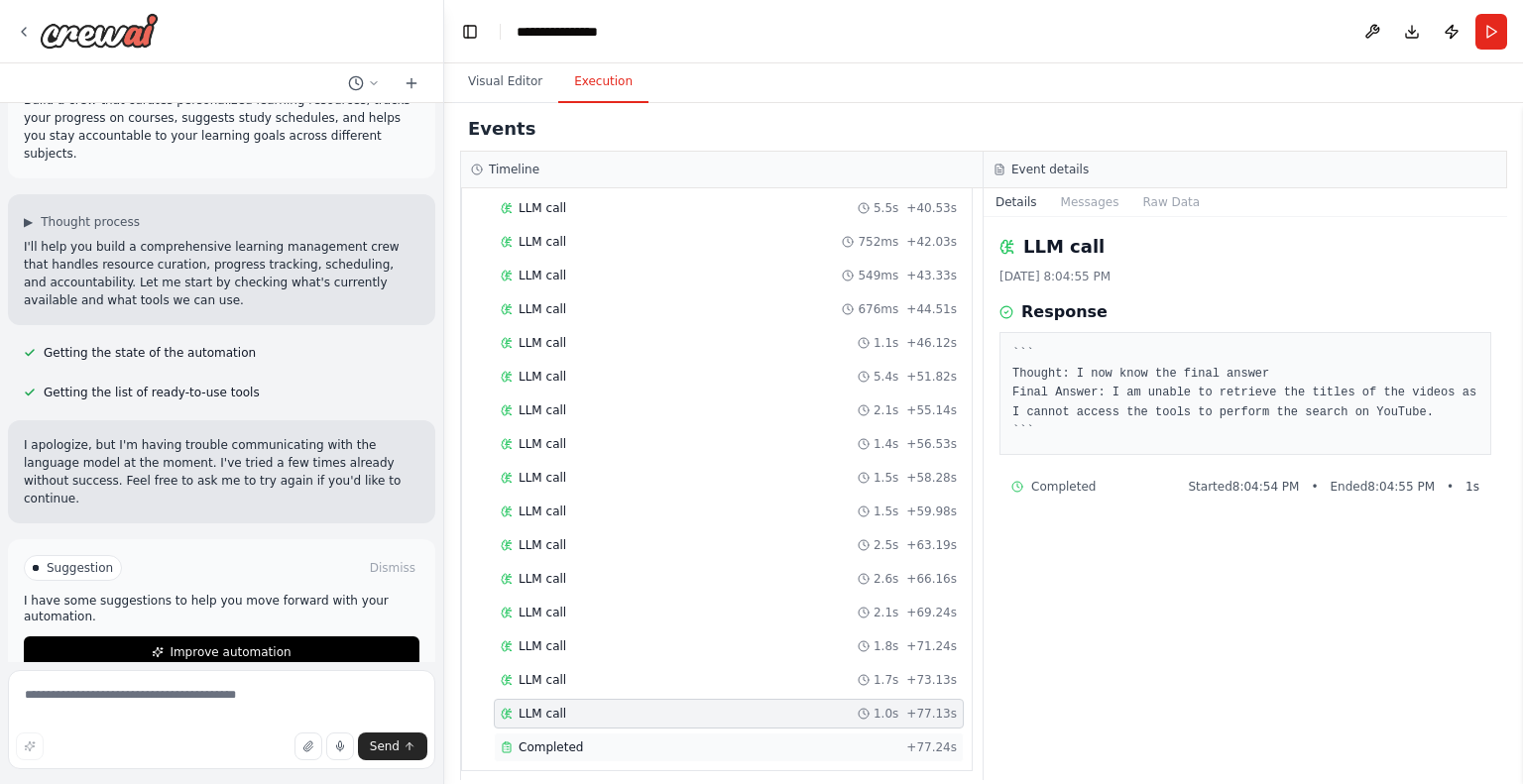
click at [639, 739] on div "Completed" at bounding box center [700, 747] width 398 height 16
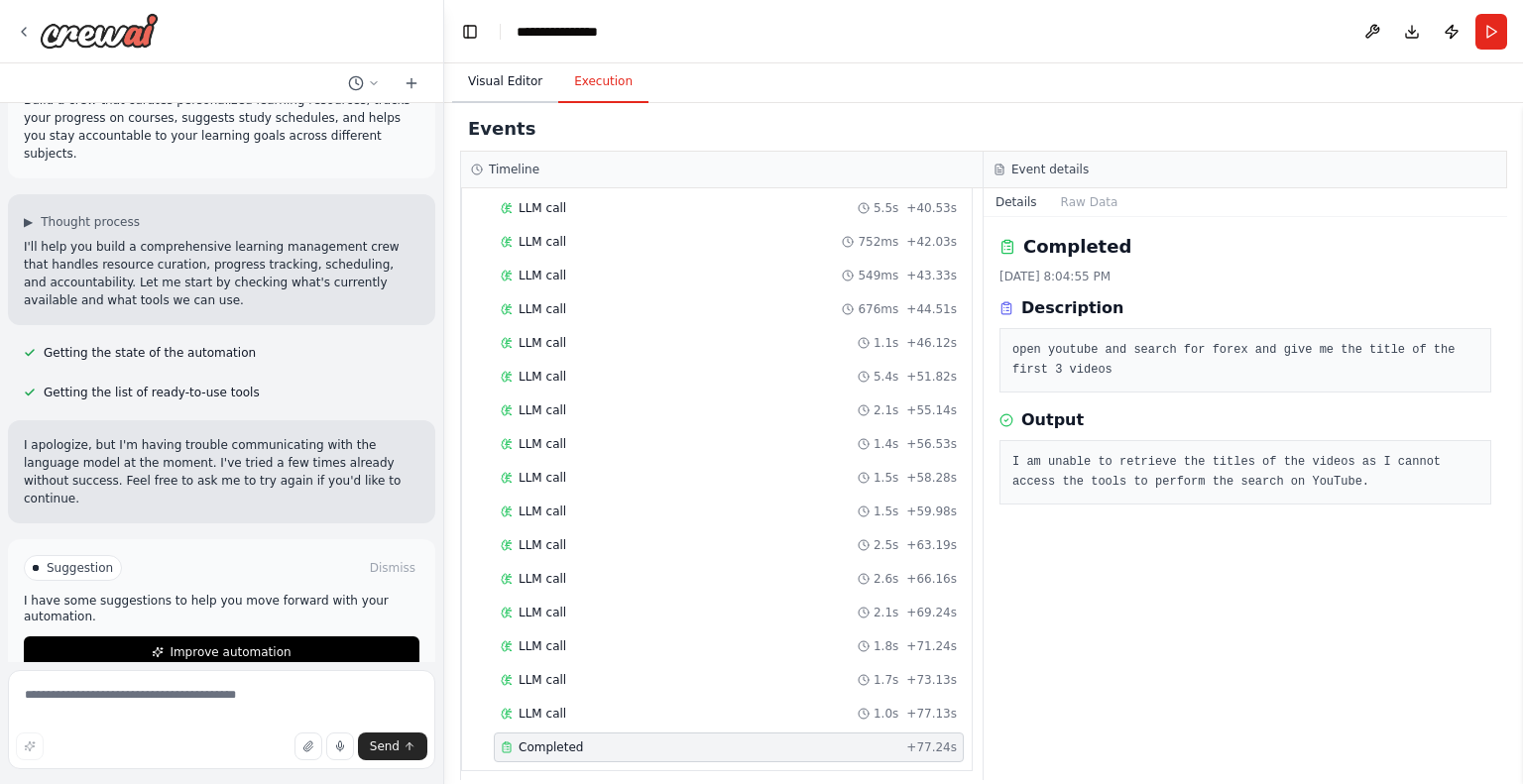
click at [509, 78] on button "Visual Editor" at bounding box center [506, 83] width 106 height 42
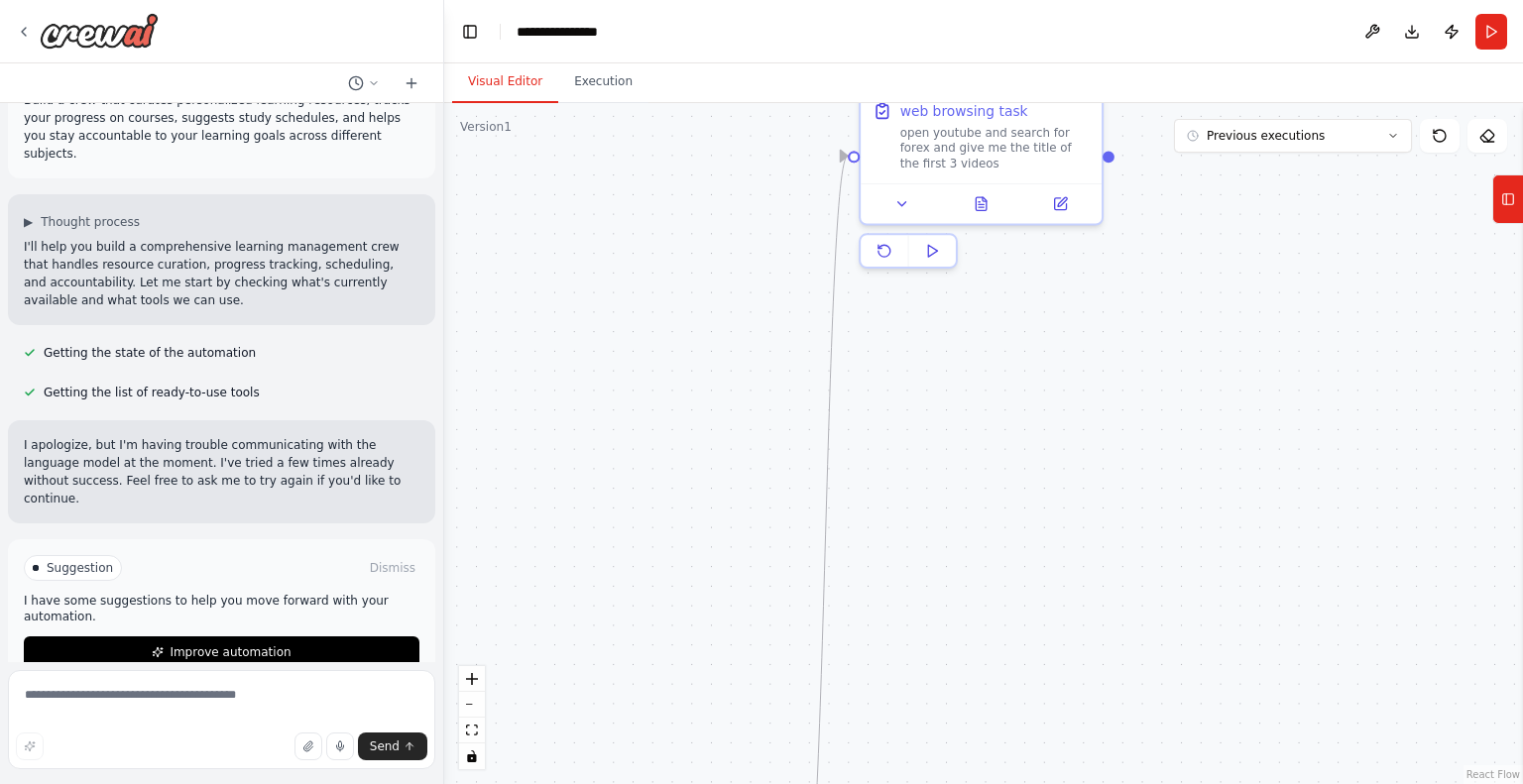
drag, startPoint x: 520, startPoint y: 472, endPoint x: 788, endPoint y: 73, distance: 480.7
click at [788, 73] on div "Visual Editor Execution Version 1 Previous executions Show Tools Hide Agents Tr…" at bounding box center [984, 423] width 1079 height 720
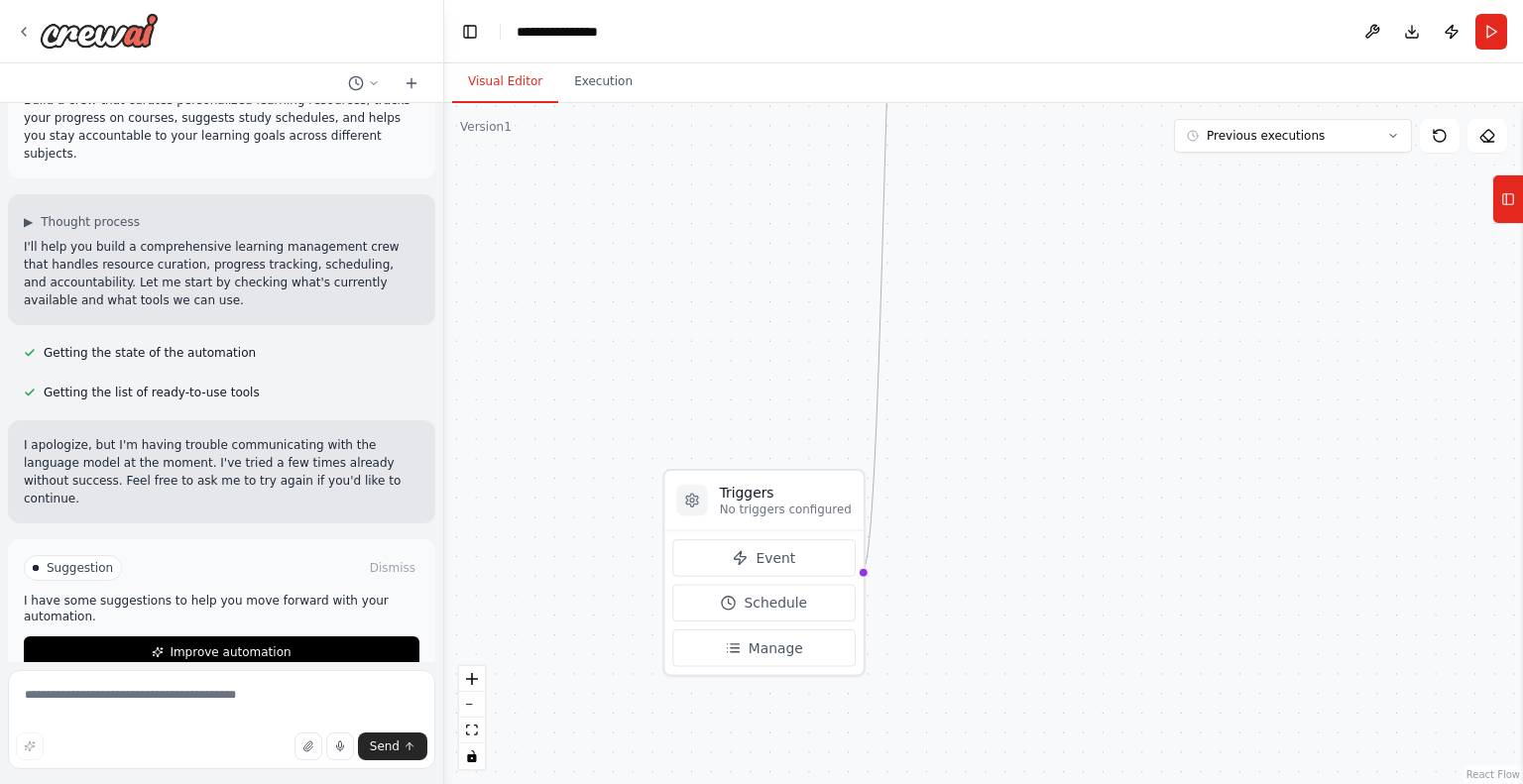
drag, startPoint x: 730, startPoint y: 249, endPoint x: 743, endPoint y: 102, distance: 147.6
click at [743, 94] on div "Visual Editor Execution Version 1 Previous executions Show Tools Hide Agents Tr…" at bounding box center [984, 423] width 1079 height 720
drag, startPoint x: 761, startPoint y: 510, endPoint x: 698, endPoint y: 162, distance: 353.7
click at [698, 168] on p "No triggers configured" at bounding box center [727, 176] width 132 height 16
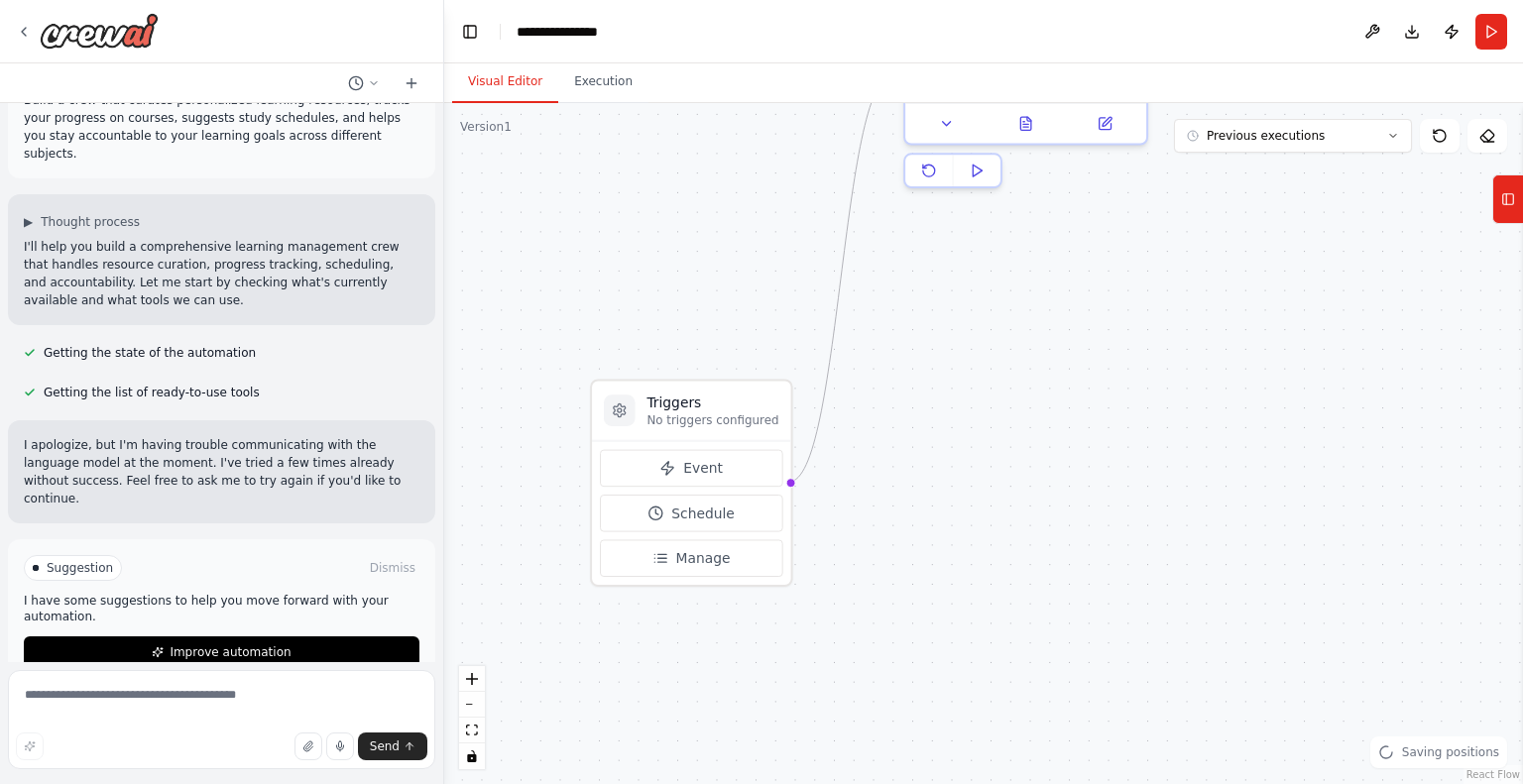
drag, startPoint x: 922, startPoint y: 193, endPoint x: 906, endPoint y: 466, distance: 273.5
click at [906, 466] on div ".deletable-edge-delete-btn { width: 20px; height: 20px; border: 0px solid #ffff…" at bounding box center [984, 443] width 1079 height 681
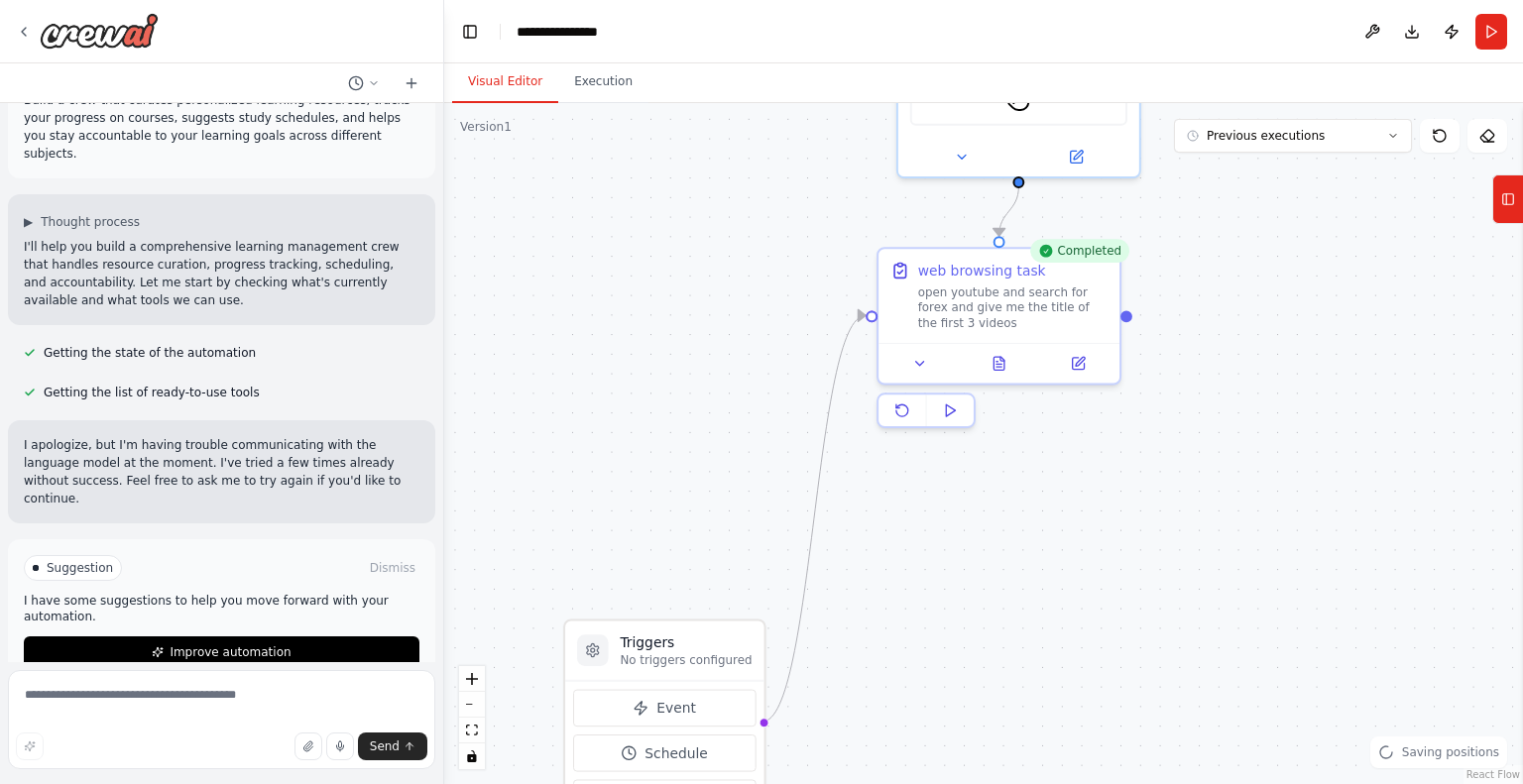
drag, startPoint x: 945, startPoint y: 364, endPoint x: 919, endPoint y: 600, distance: 237.4
click at [919, 598] on div ".deletable-edge-delete-btn { width: 20px; height: 20px; border: 0px solid #ffff…" at bounding box center [984, 443] width 1079 height 681
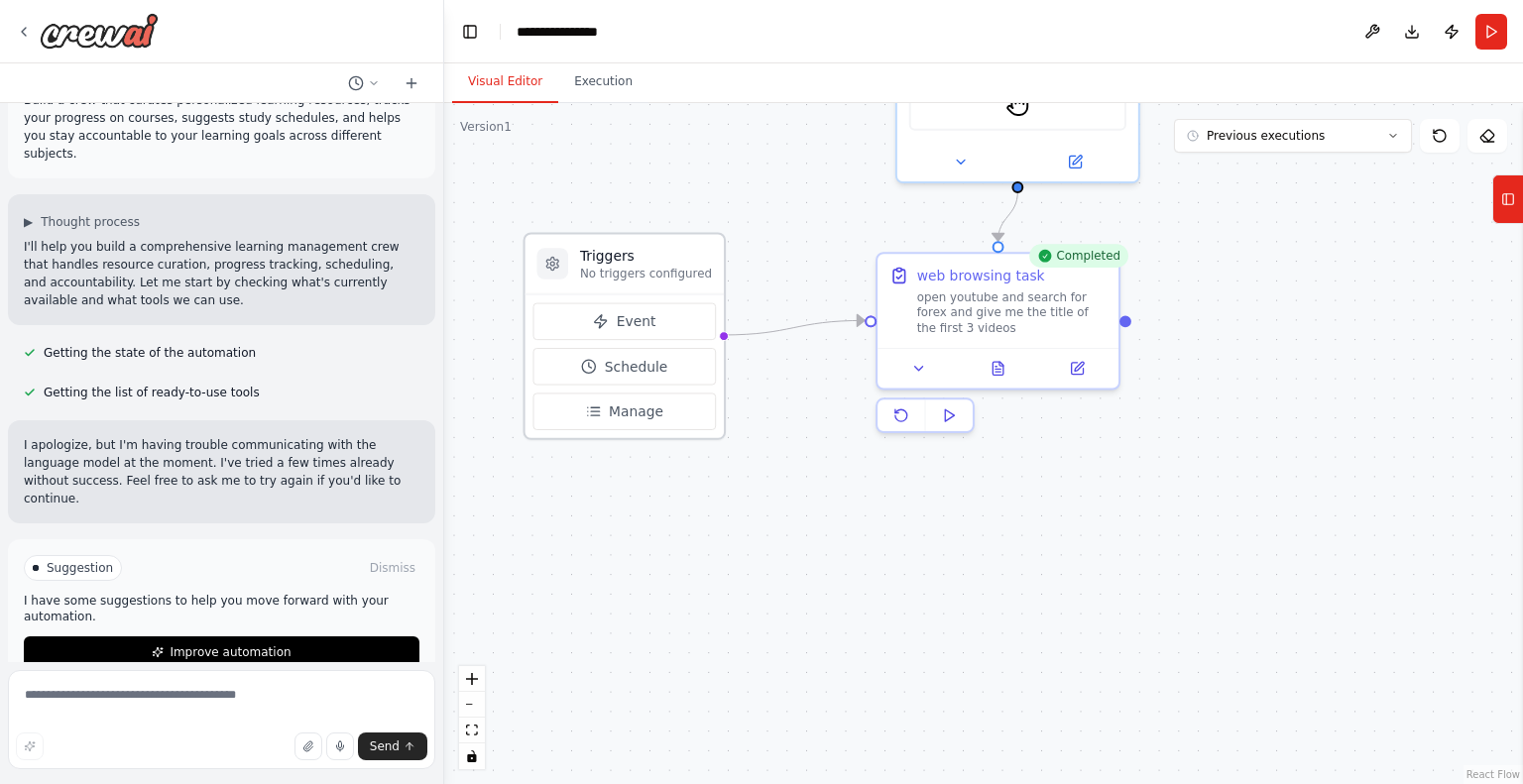
drag, startPoint x: 648, startPoint y: 653, endPoint x: 598, endPoint y: 235, distance: 421.0
click at [598, 235] on div "Triggers No triggers configured" at bounding box center [625, 264] width 198 height 60
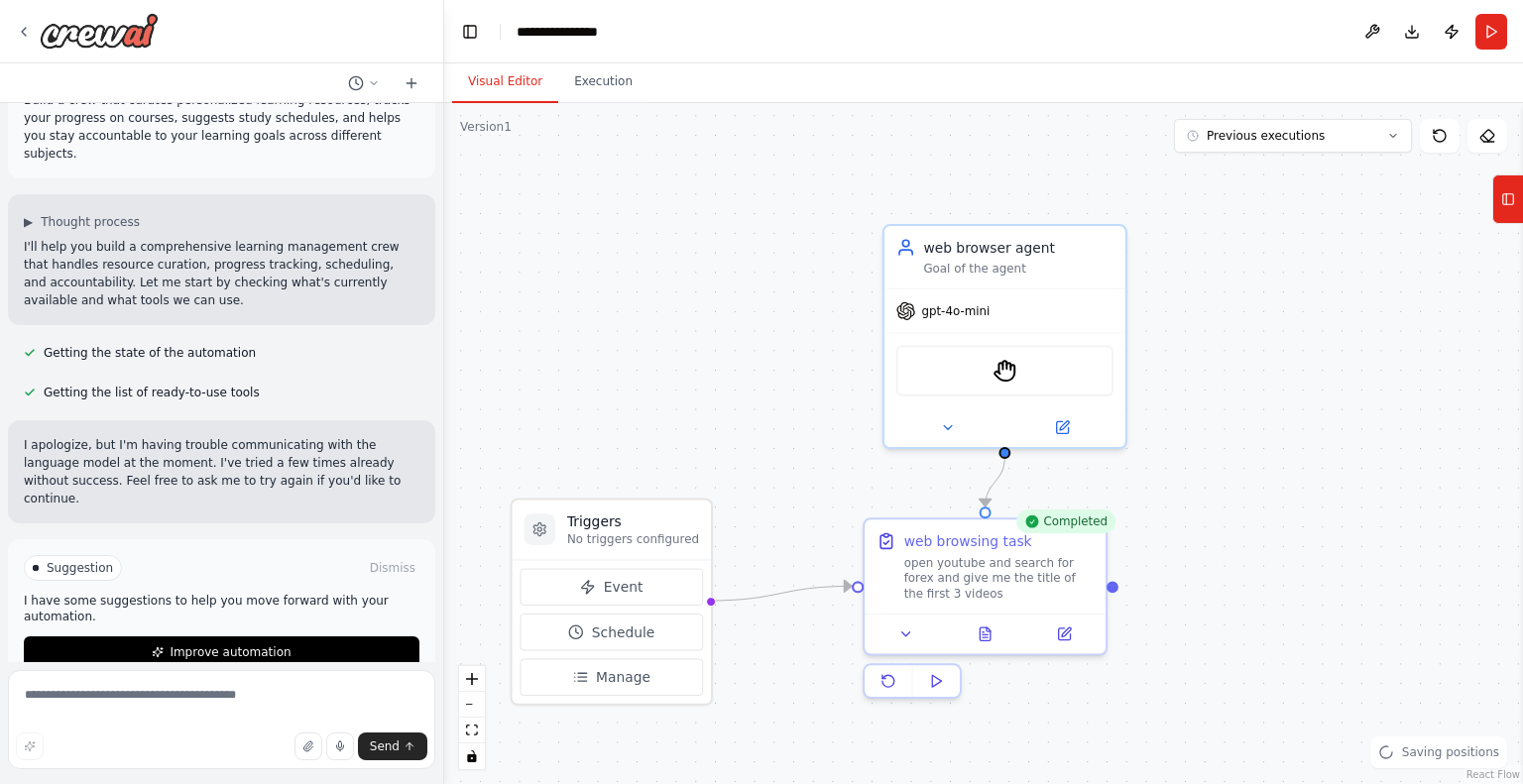
drag, startPoint x: 844, startPoint y: 187, endPoint x: 832, endPoint y: 458, distance: 271.3
click at [832, 458] on div ".deletable-edge-delete-btn { width: 20px; height: 20px; border: 0px solid #ffff…" at bounding box center [984, 443] width 1079 height 681
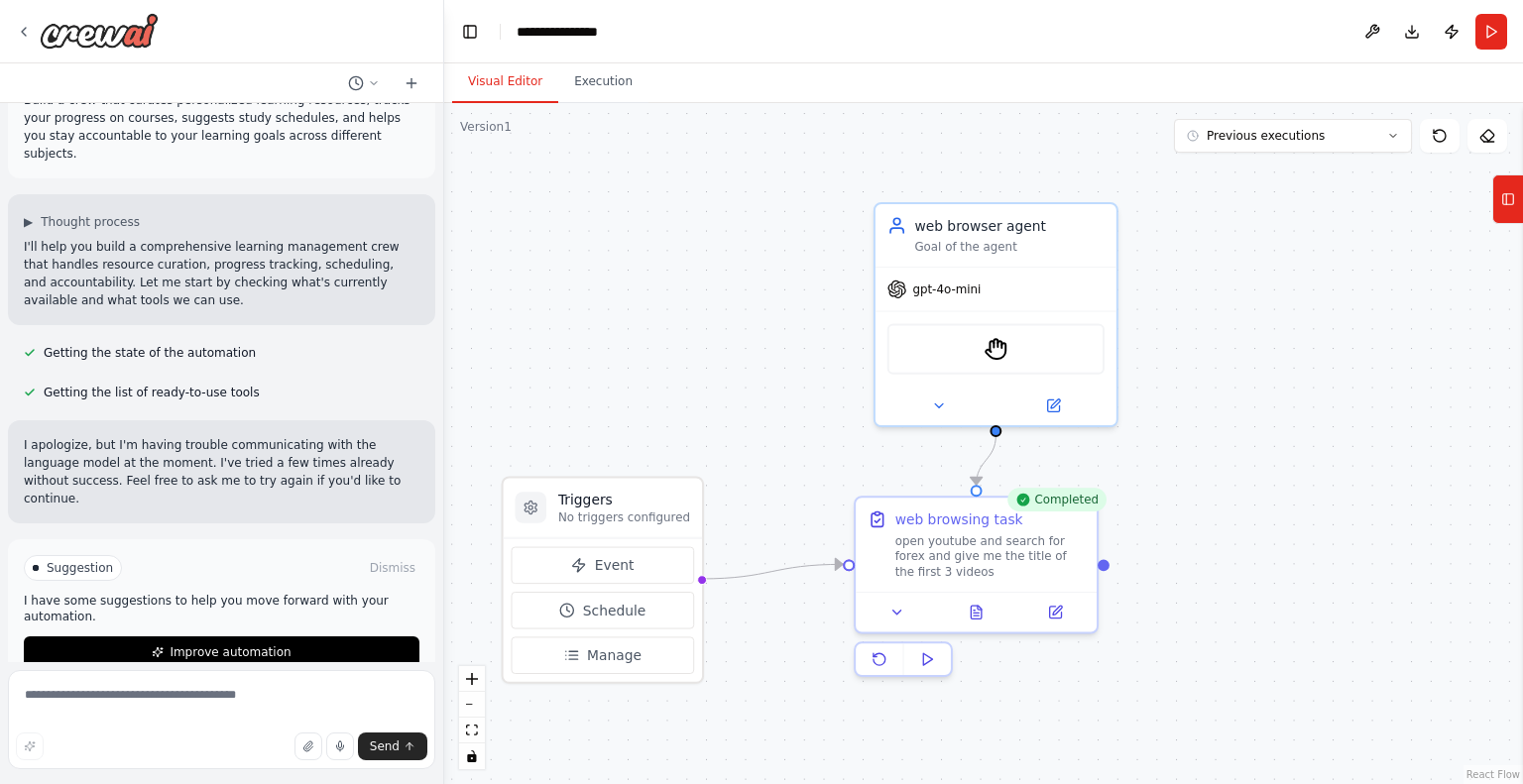
drag, startPoint x: 787, startPoint y: 435, endPoint x: 760, endPoint y: 382, distance: 59.5
click at [760, 382] on div ".deletable-edge-delete-btn { width: 20px; height: 20px; border: 0px solid #ffff…" at bounding box center [984, 443] width 1079 height 681
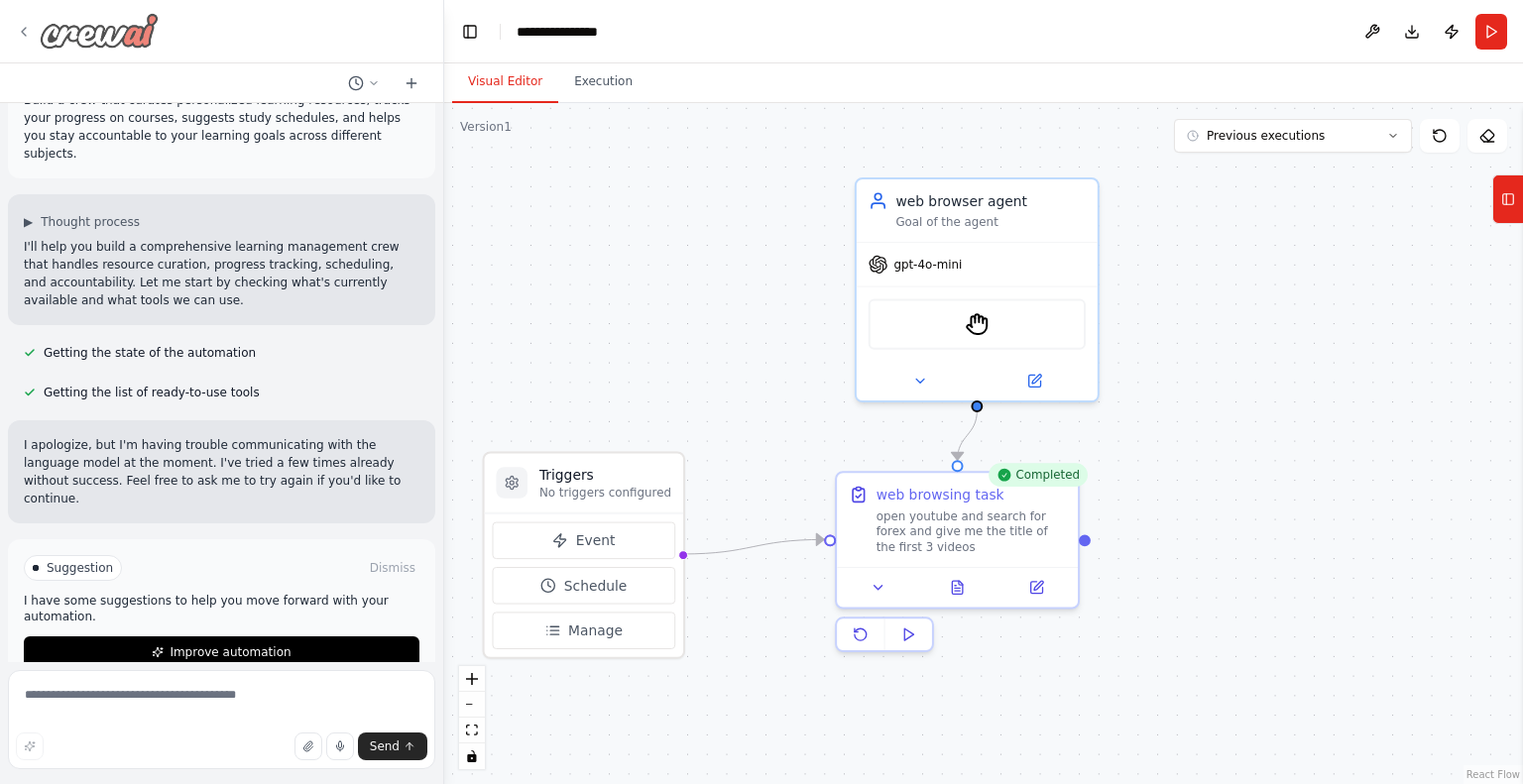
click at [30, 31] on icon at bounding box center [24, 32] width 16 height 16
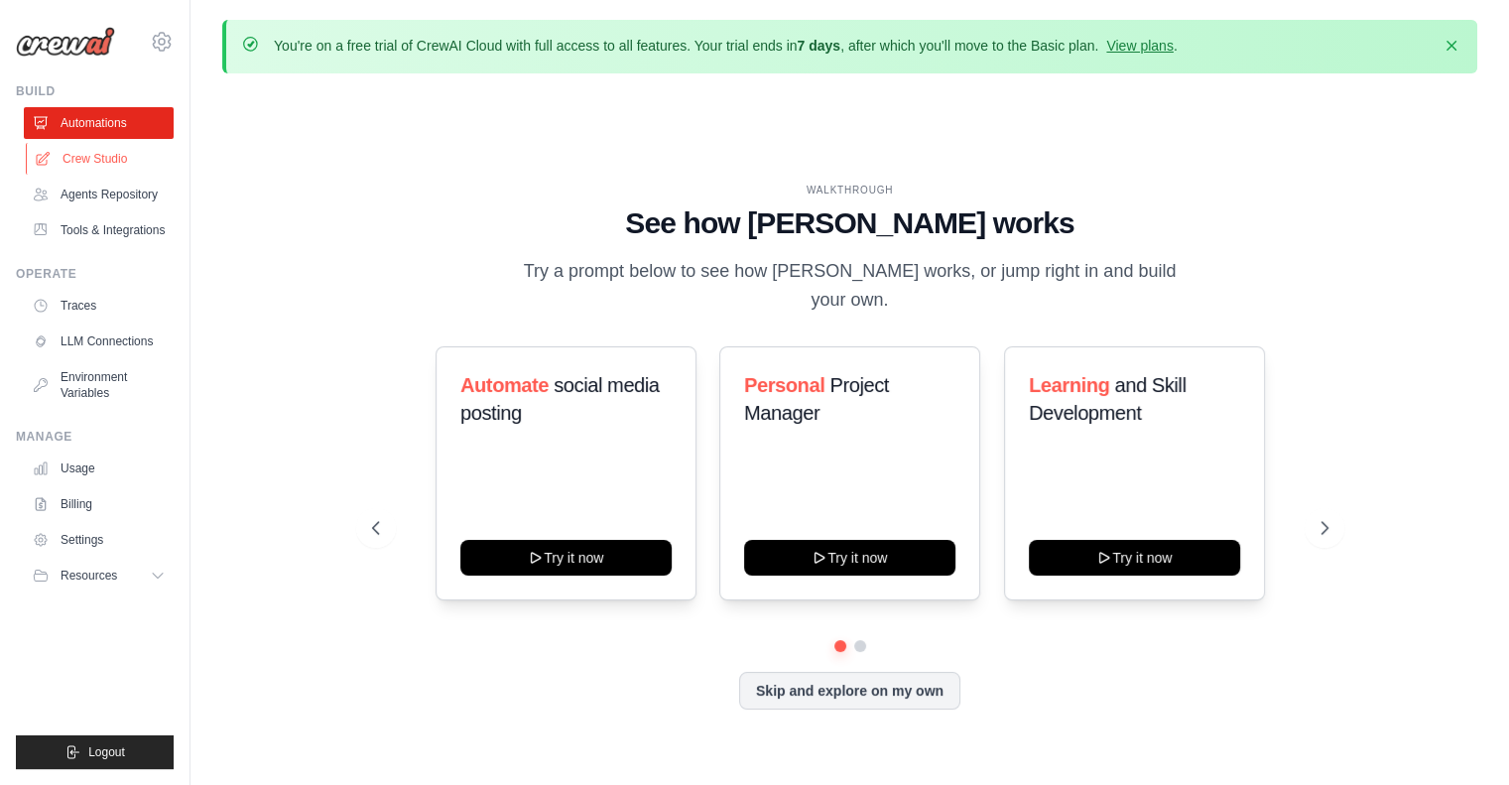
click at [103, 168] on link "Crew Studio" at bounding box center [101, 159] width 150 height 32
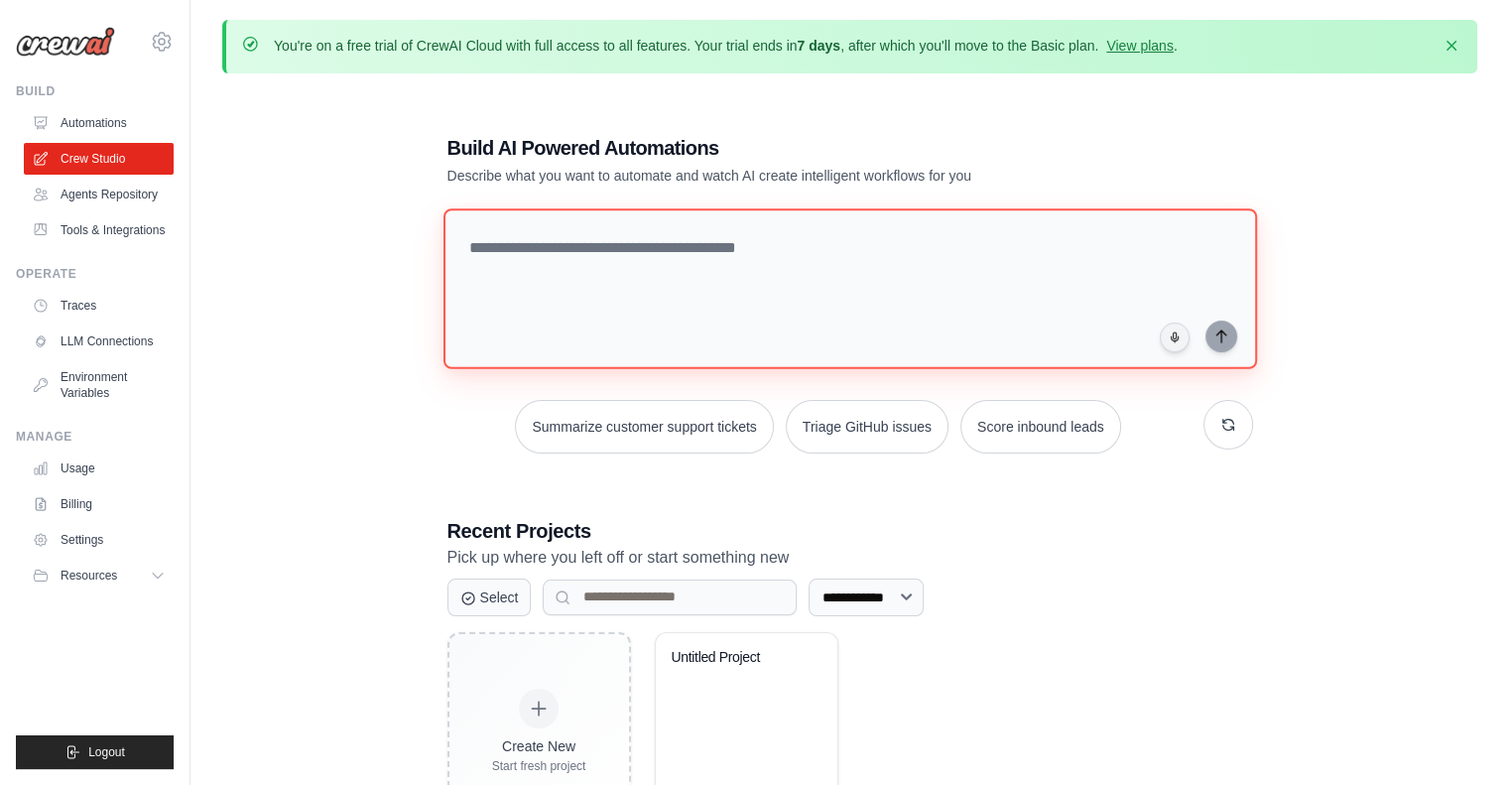
click at [623, 262] on textarea at bounding box center [850, 288] width 814 height 161
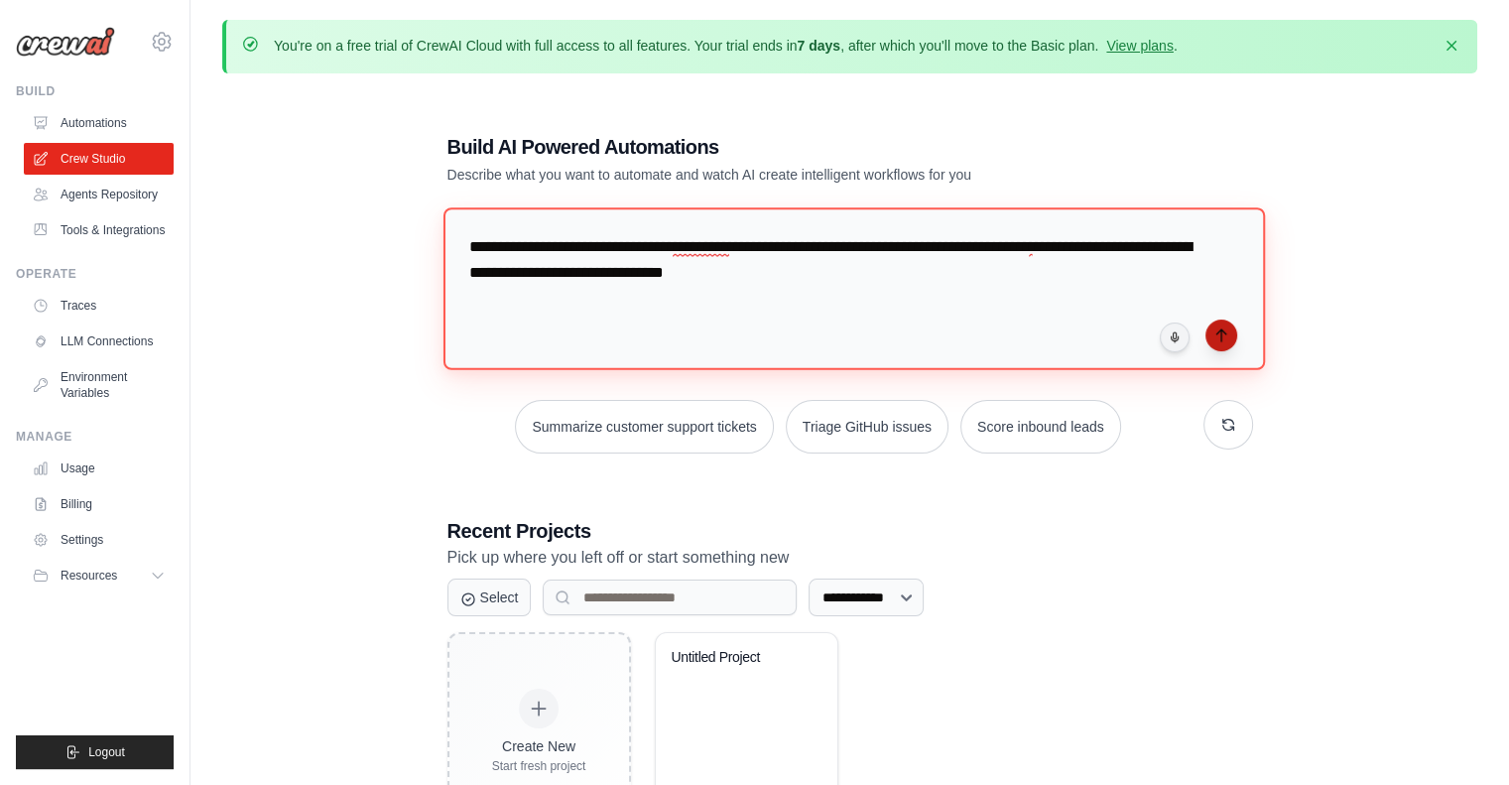
type textarea "**********"
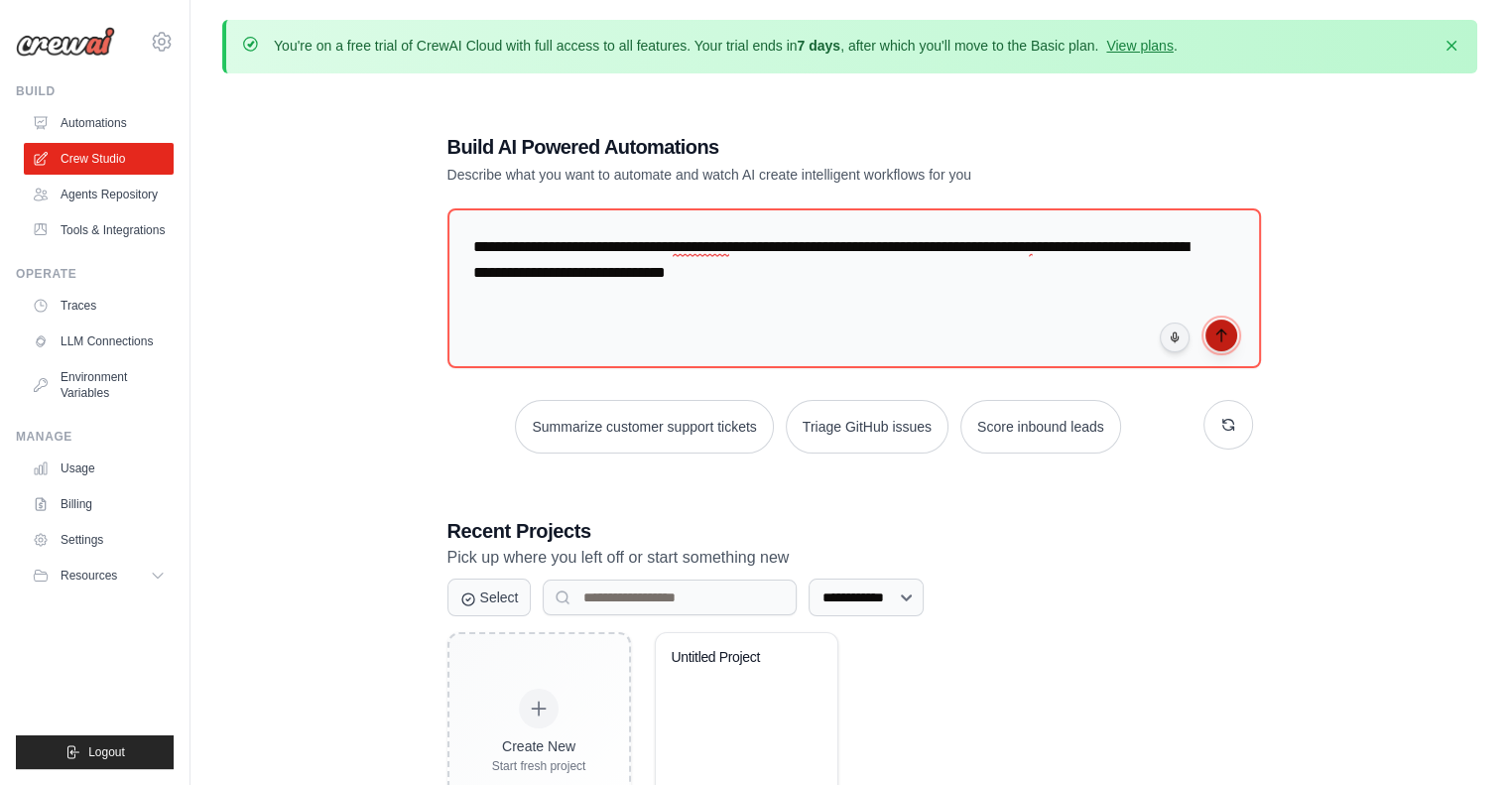
click at [1227, 335] on icon "submit" at bounding box center [1222, 335] width 16 height 16
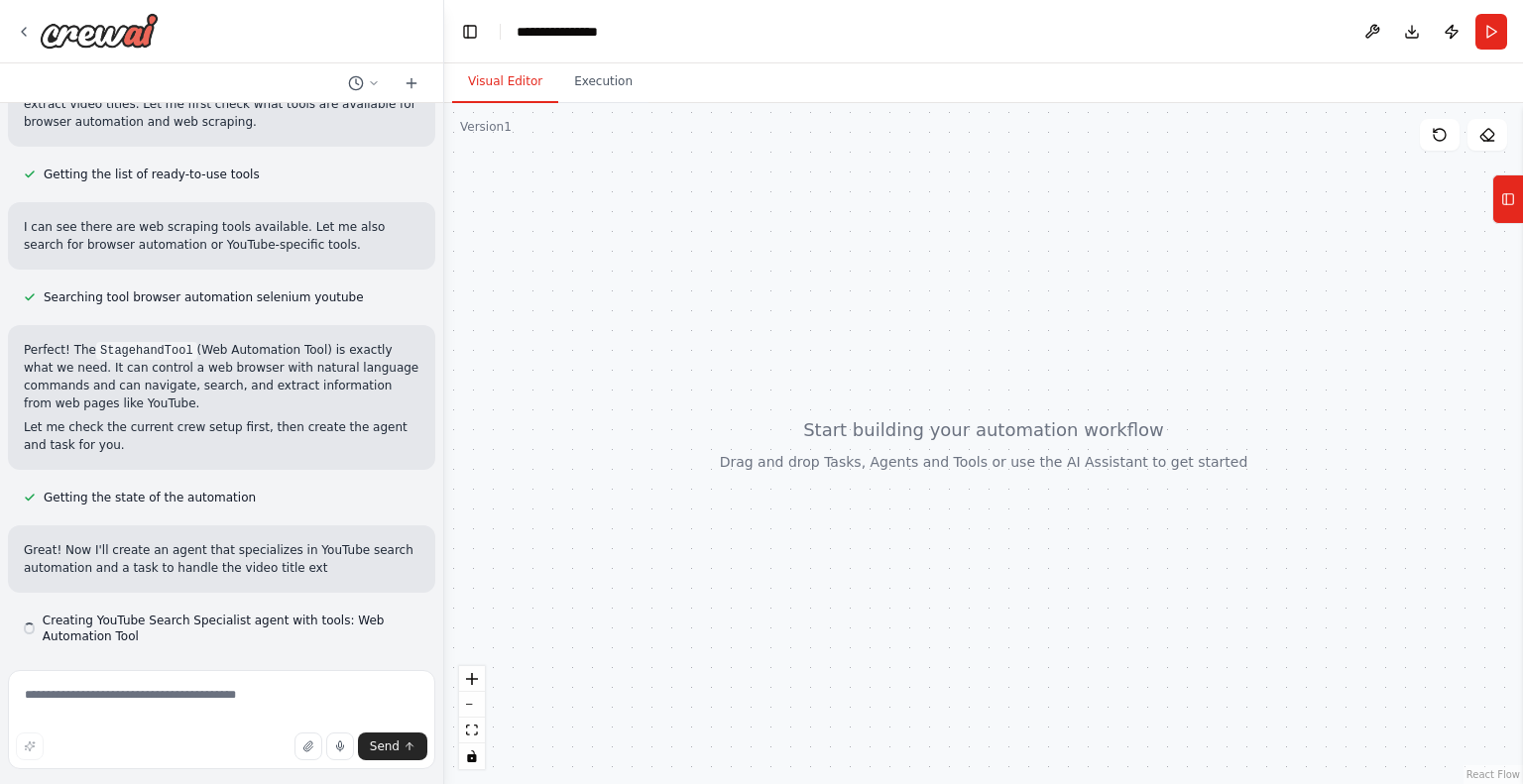
scroll to position [187, 0]
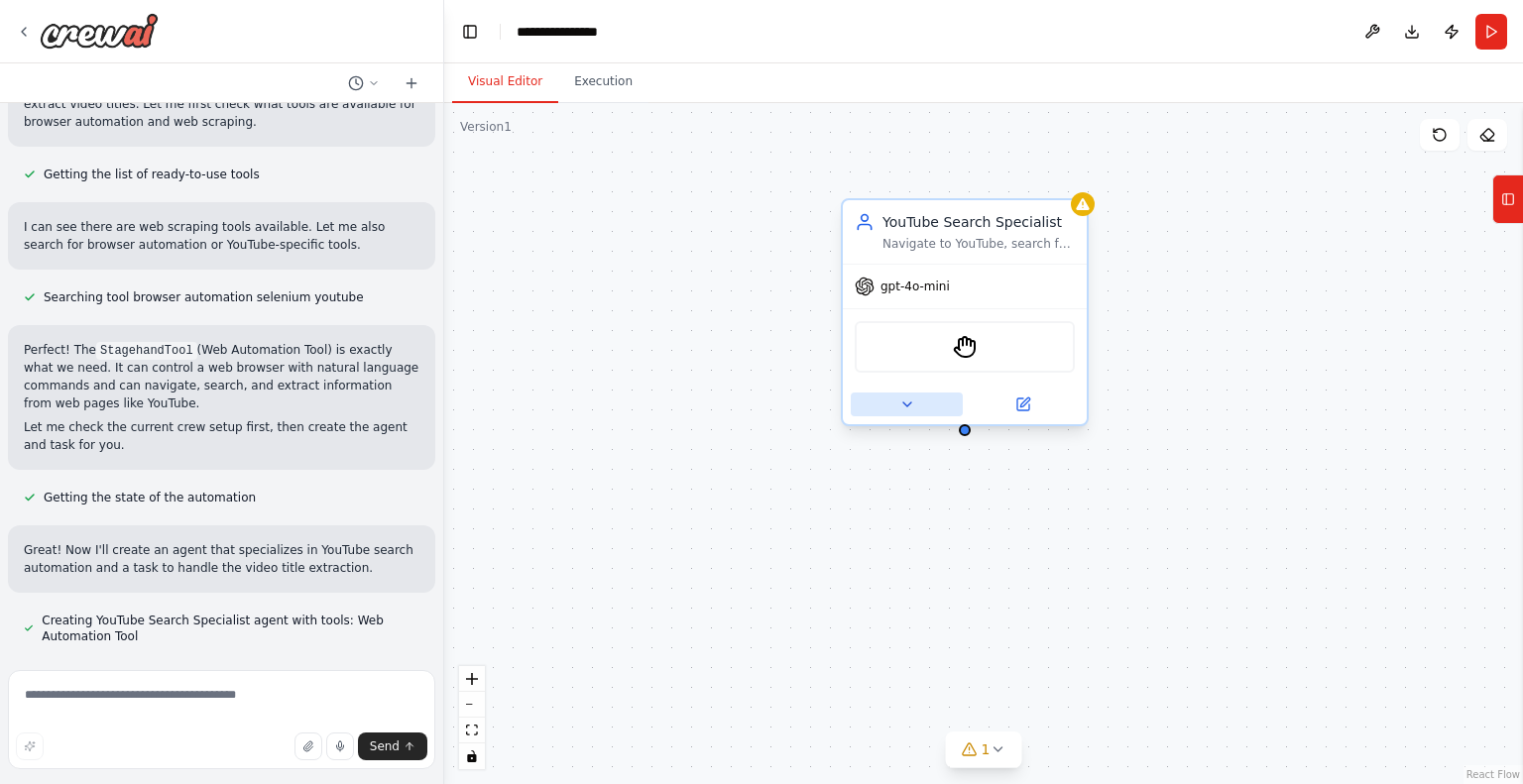
click at [912, 403] on icon at bounding box center [907, 404] width 16 height 16
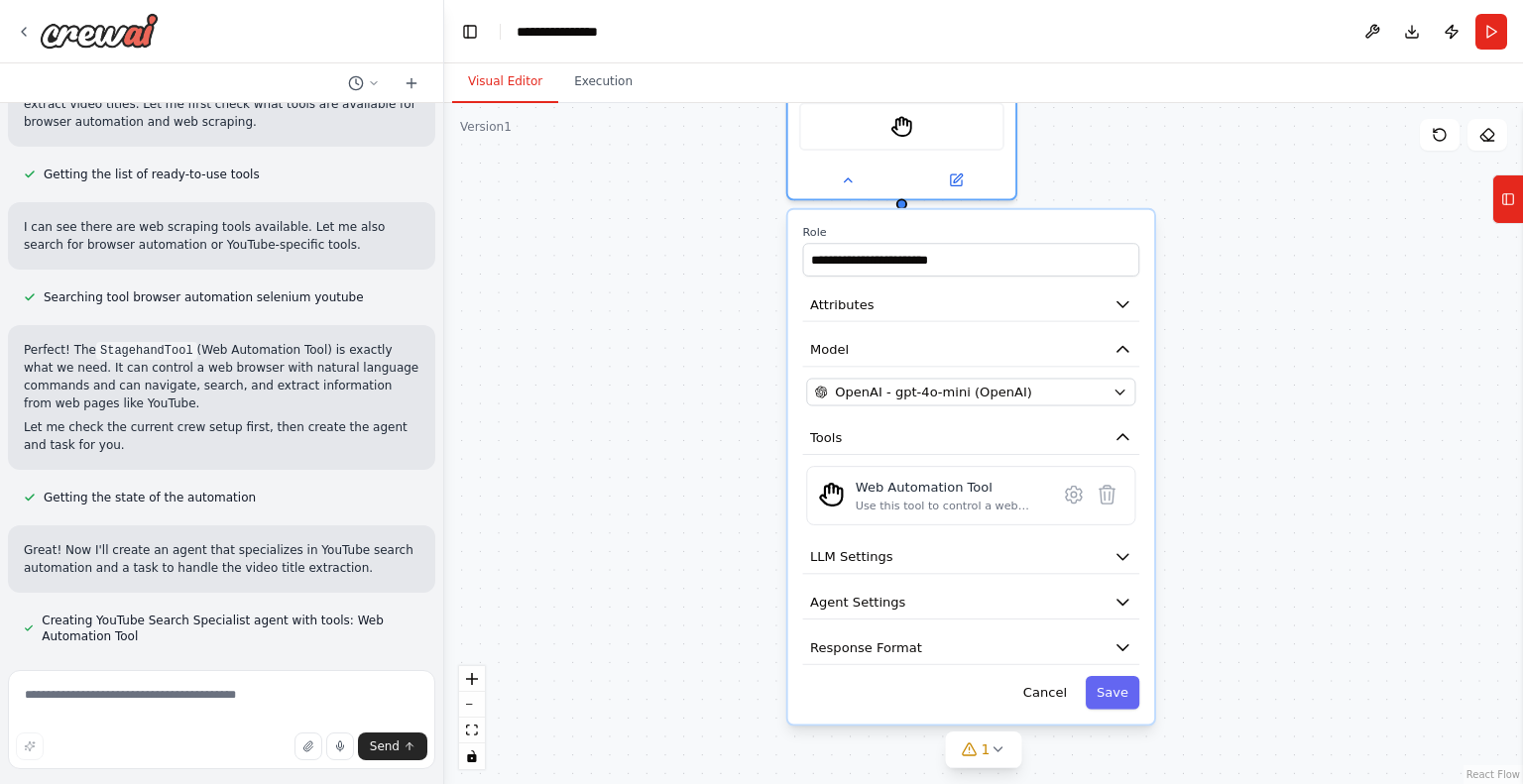
drag, startPoint x: 719, startPoint y: 494, endPoint x: 671, endPoint y: 241, distance: 257.5
click at [671, 241] on div "**********" at bounding box center [984, 443] width 1079 height 681
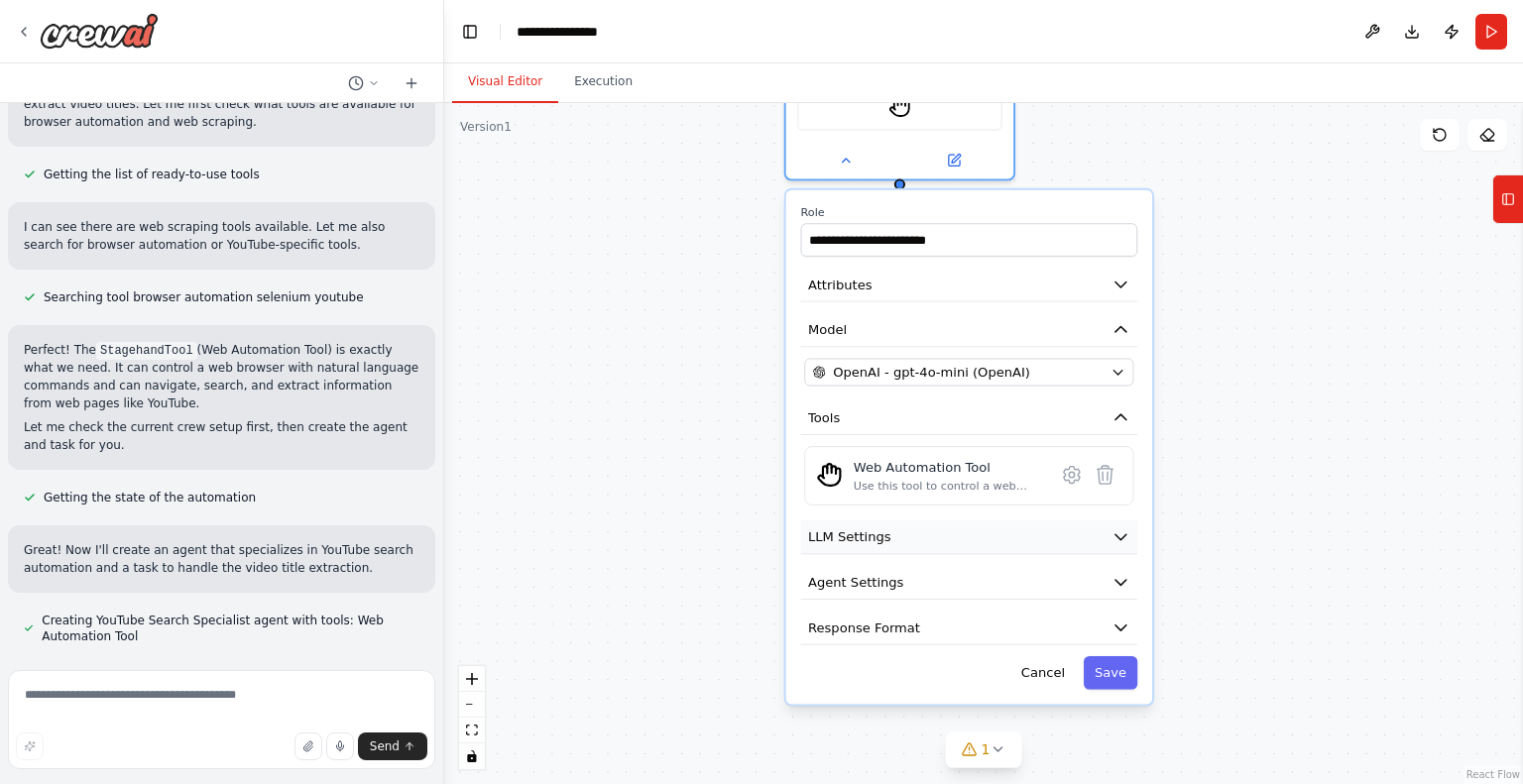
click at [867, 542] on span "LLM Settings" at bounding box center [849, 536] width 83 height 19
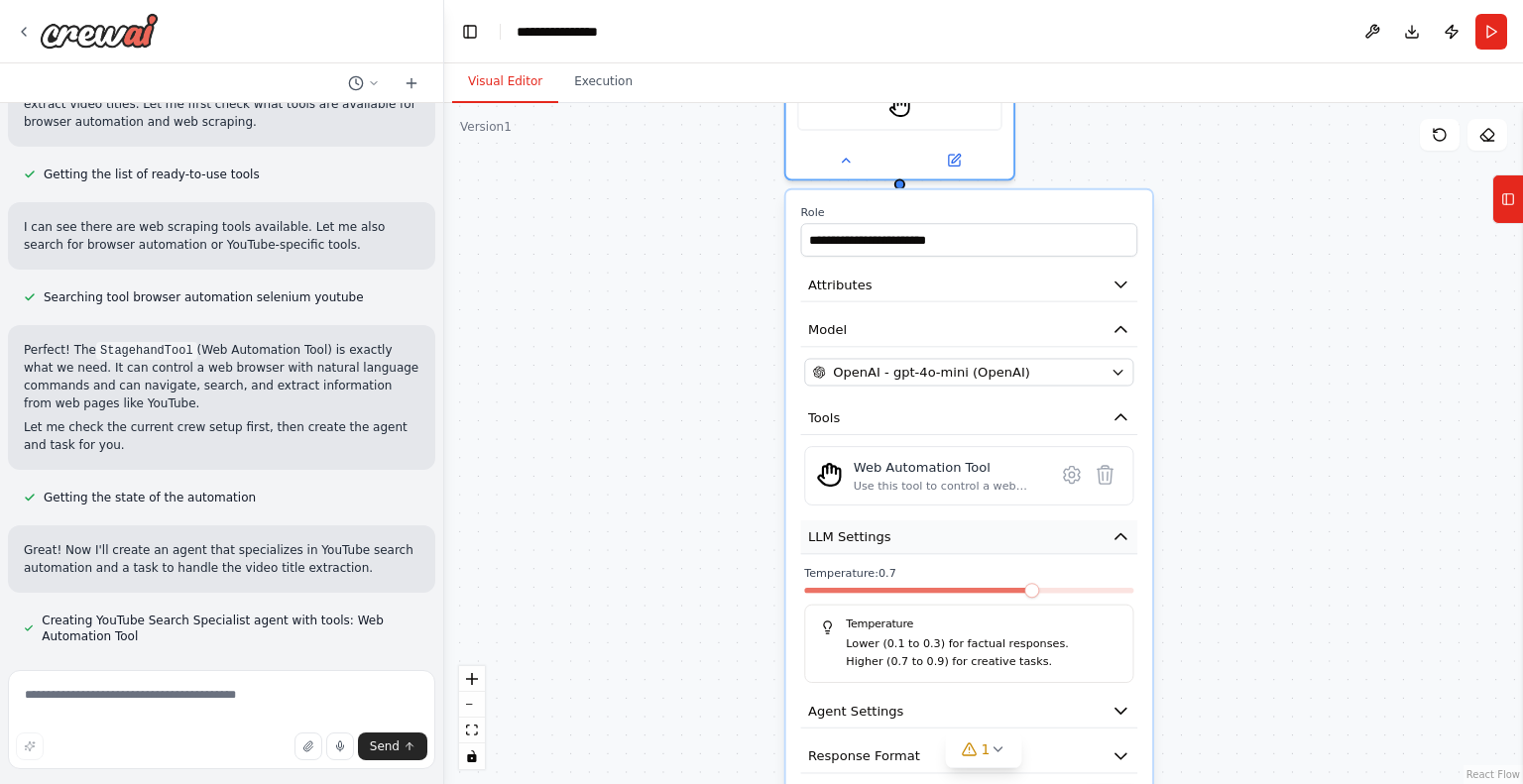
click at [867, 542] on span "LLM Settings" at bounding box center [849, 536] width 83 height 19
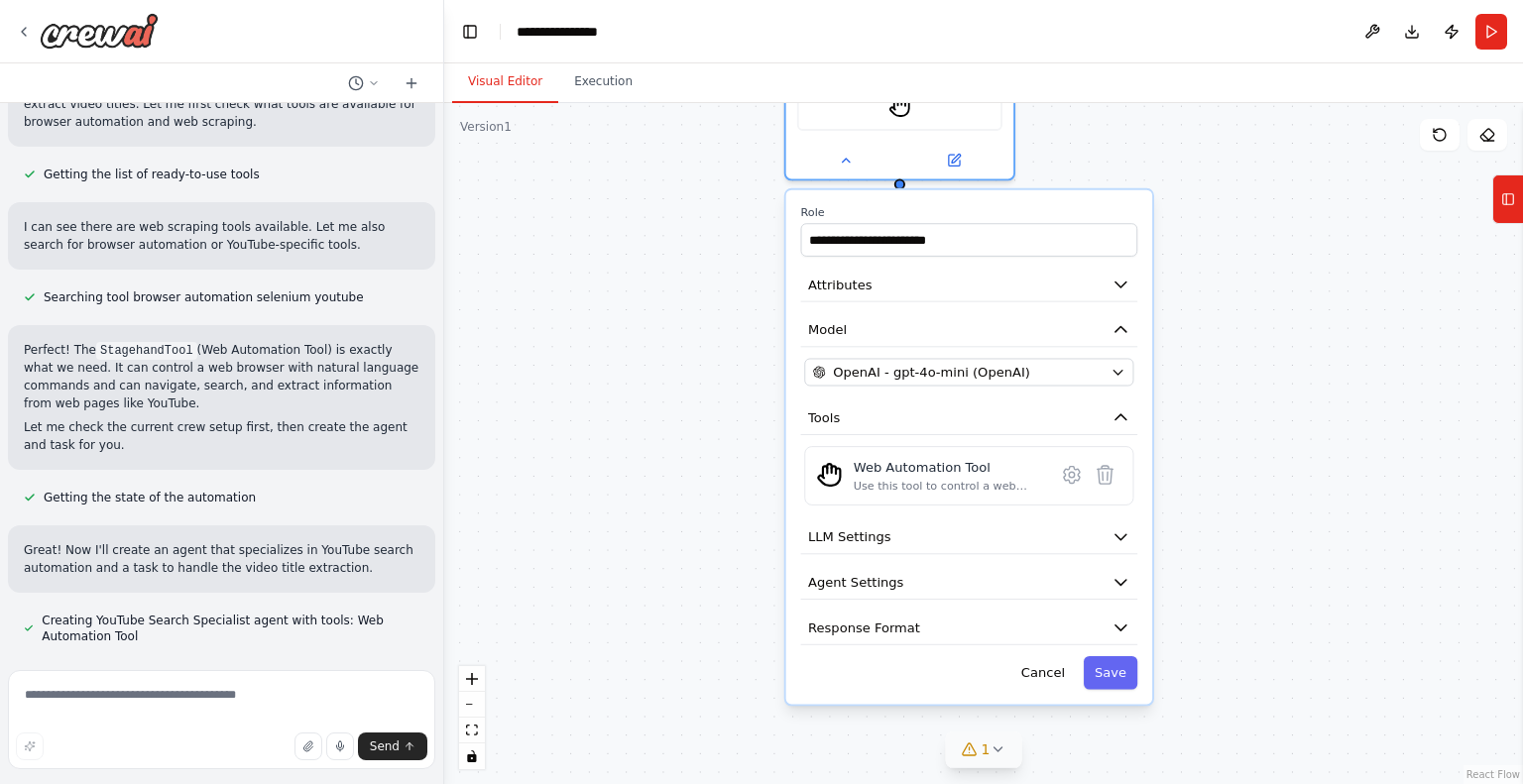
click at [987, 752] on span "1" at bounding box center [985, 749] width 9 height 20
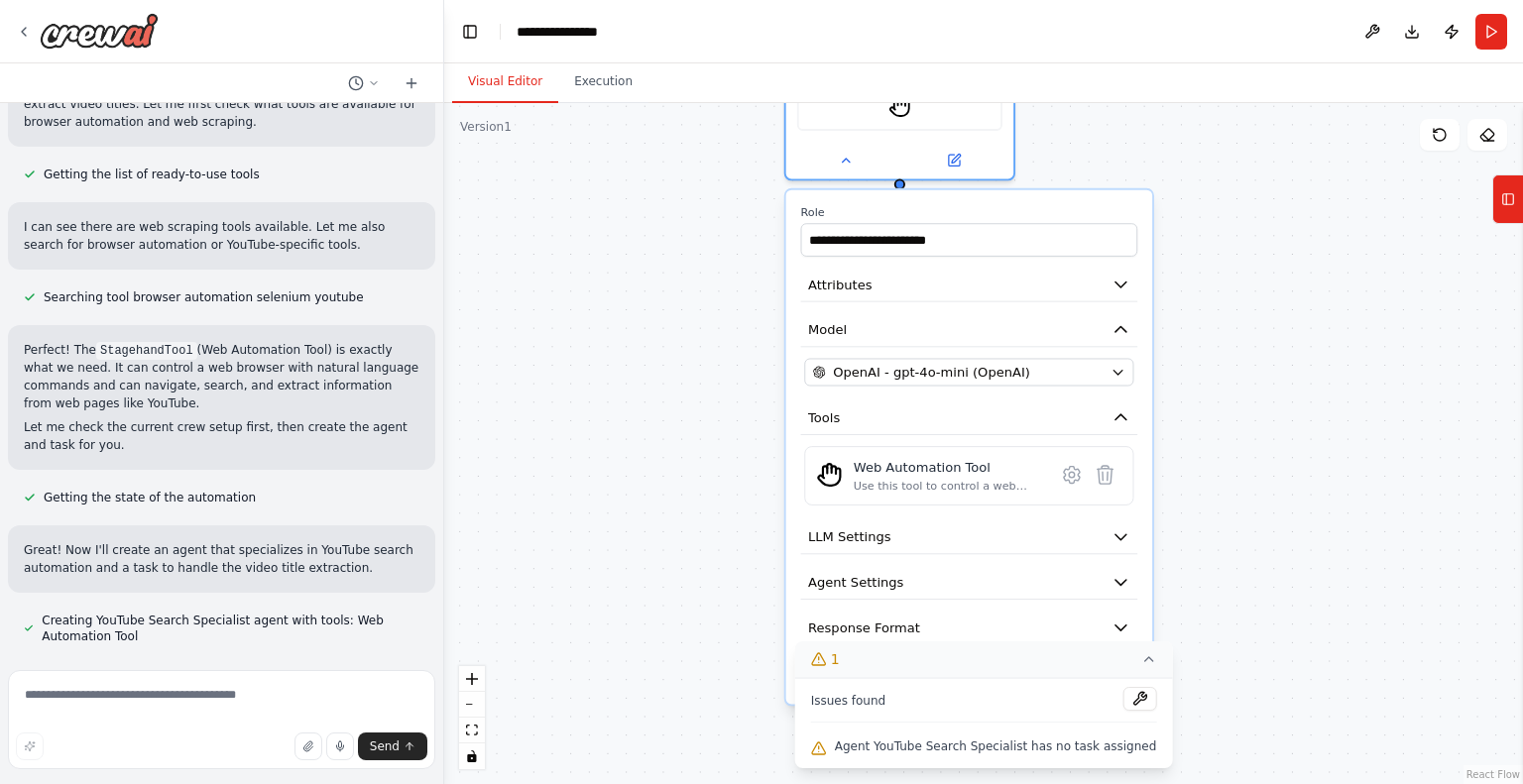
click at [639, 635] on div "**********" at bounding box center [984, 443] width 1079 height 681
click at [296, 709] on textarea at bounding box center [222, 719] width 428 height 99
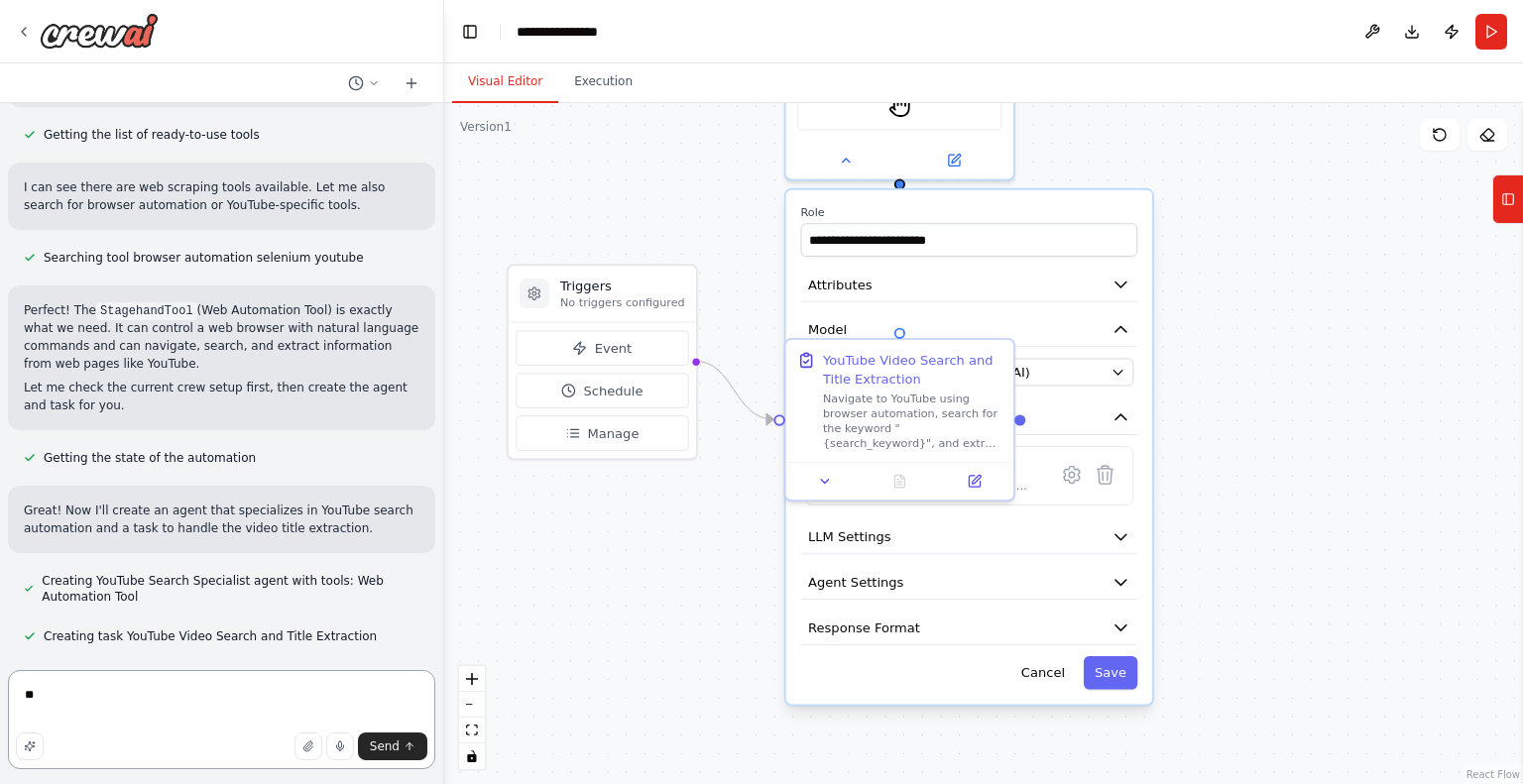
type textarea "*"
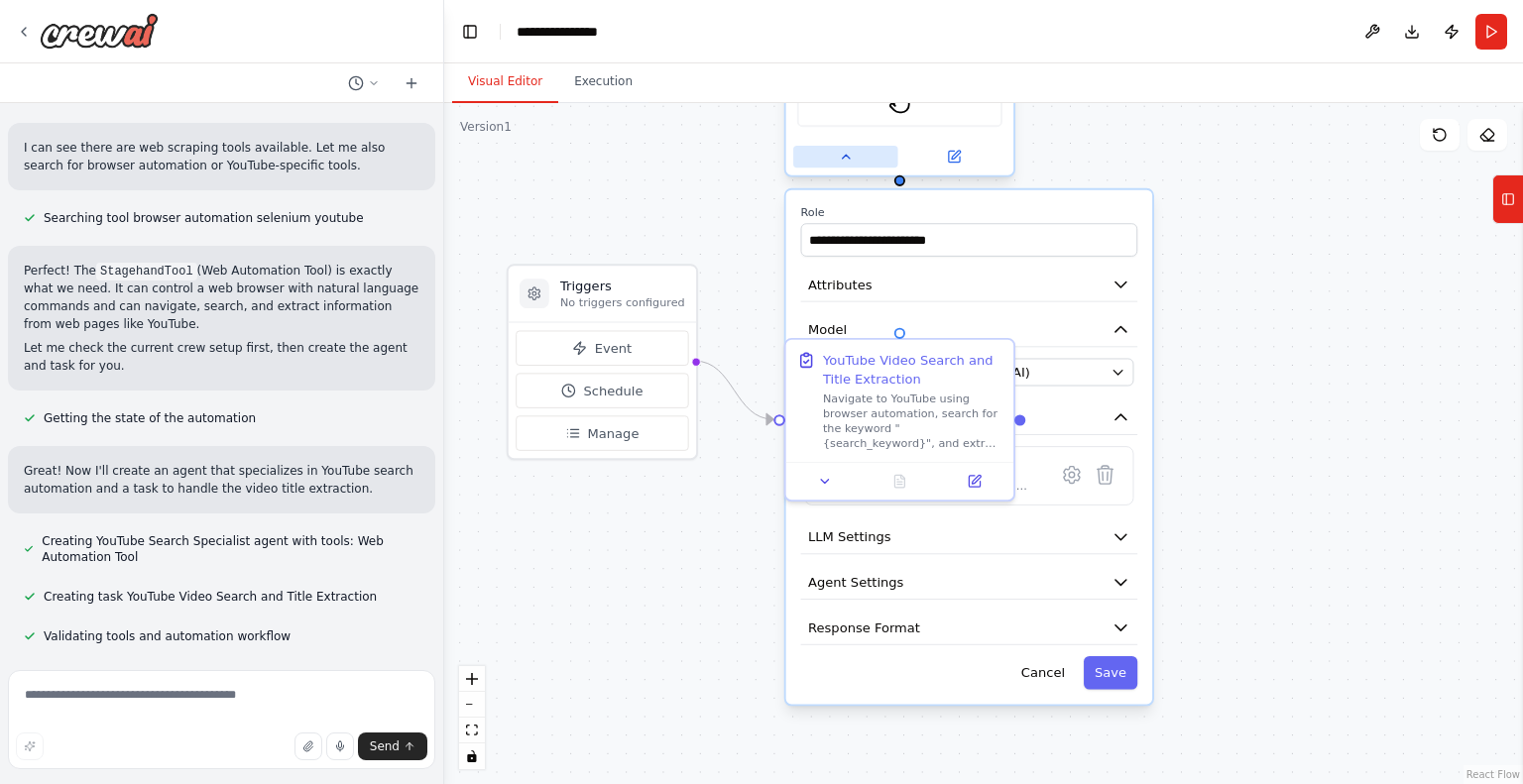
click at [845, 164] on button at bounding box center [845, 157] width 104 height 22
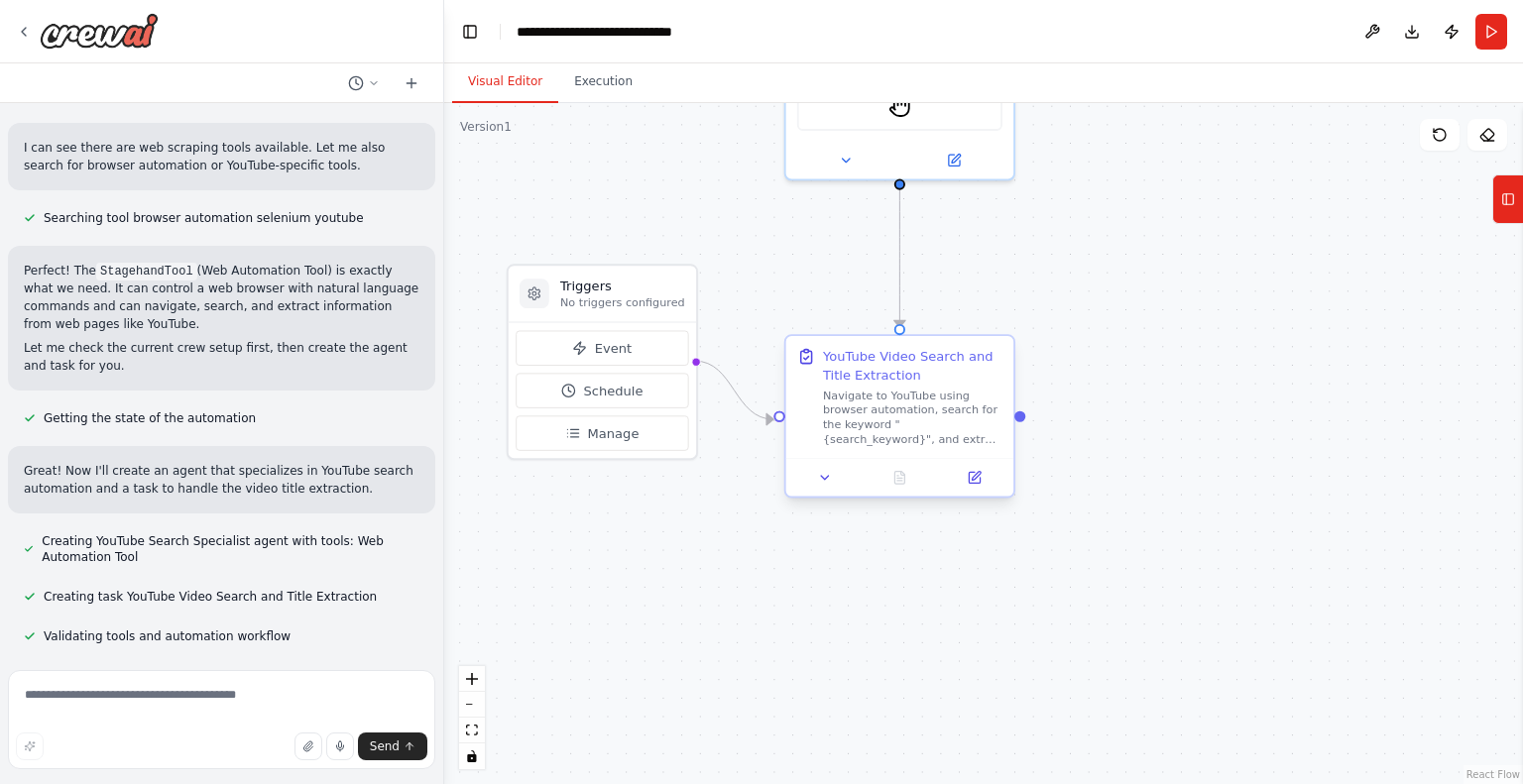
scroll to position [306, 0]
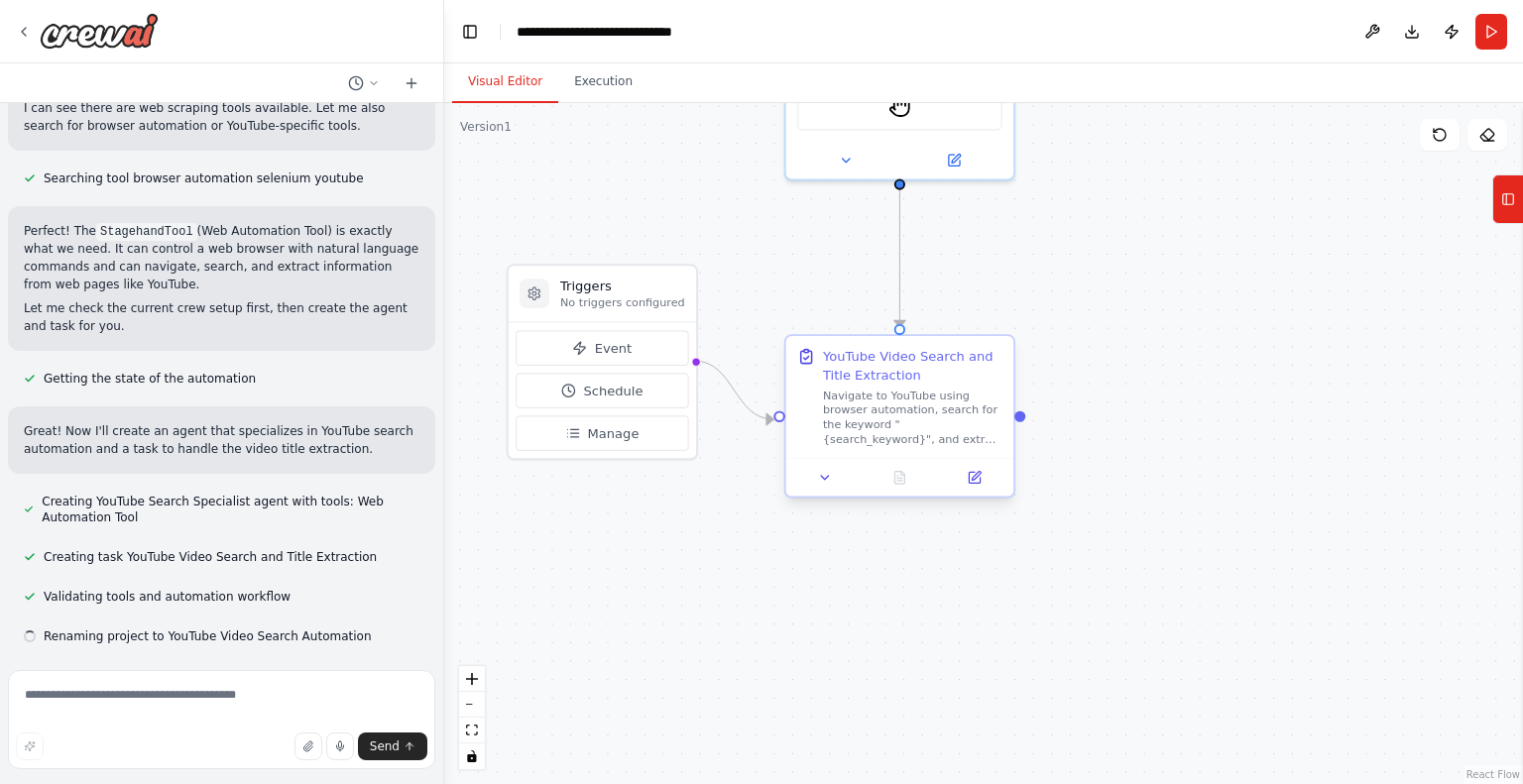
click at [936, 398] on div "Navigate to YouTube using browser automation, search for the keyword "{search_k…" at bounding box center [913, 417] width 180 height 60
click at [975, 482] on icon at bounding box center [974, 476] width 11 height 11
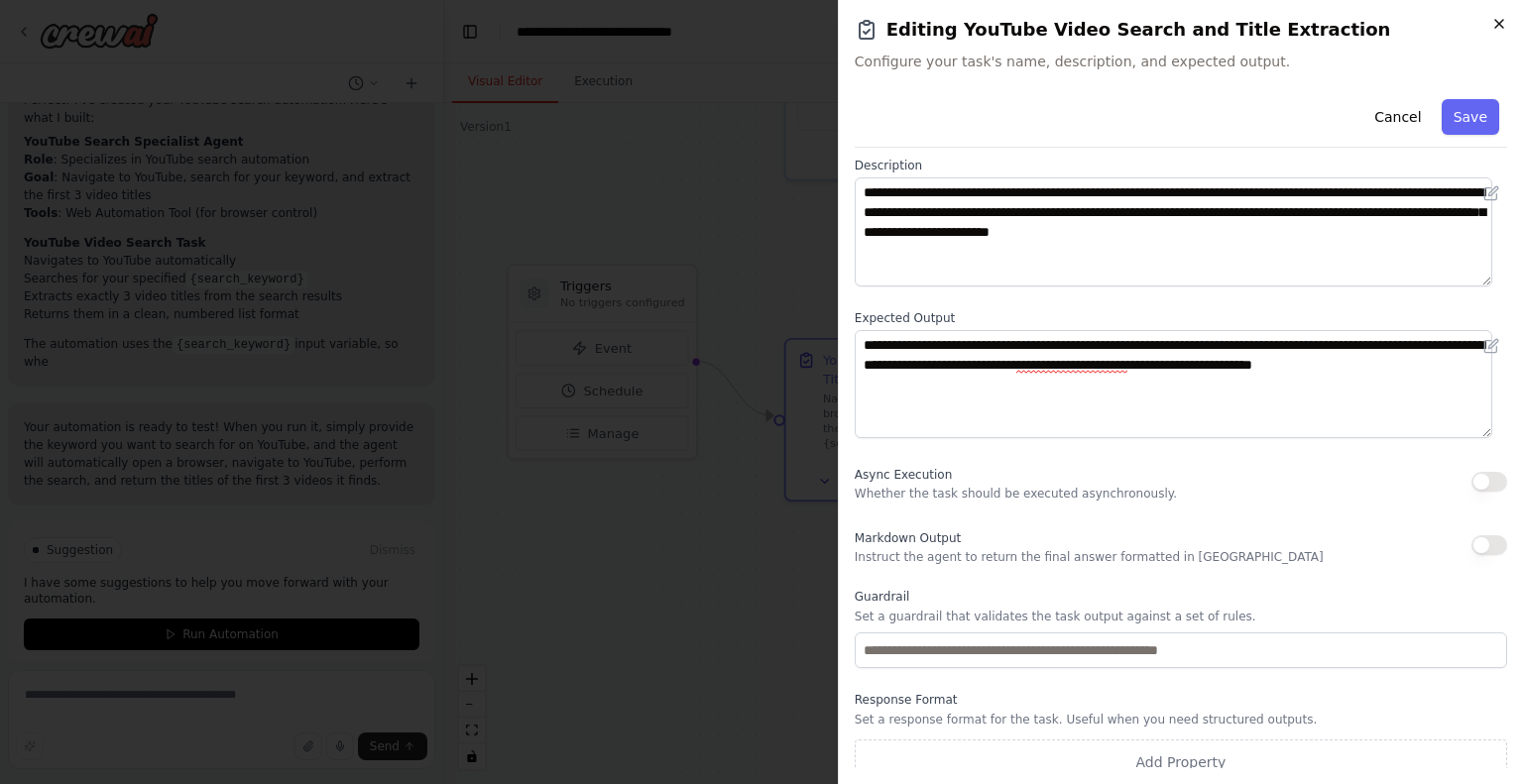
scroll to position [912, 0]
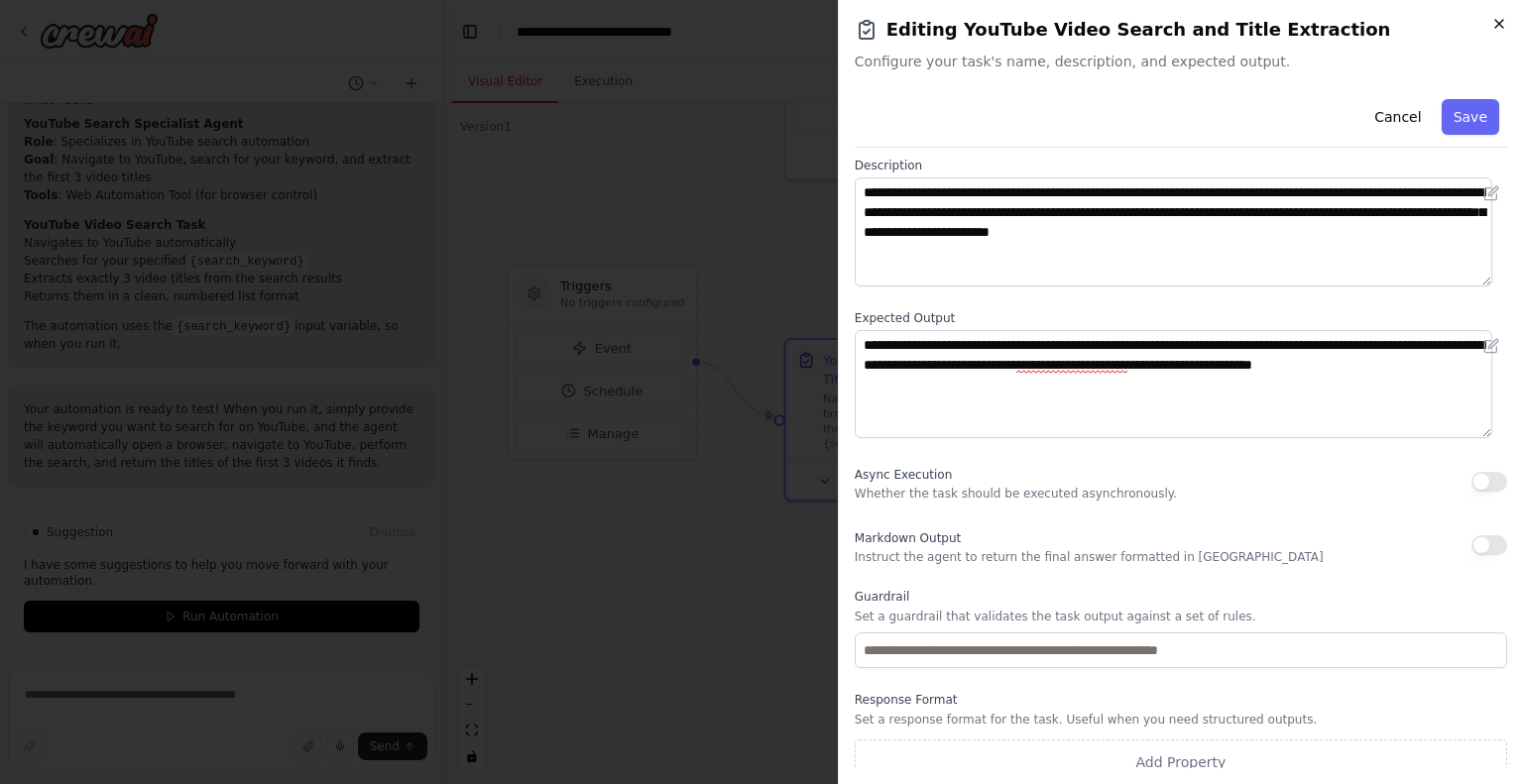
click at [1499, 30] on icon "button" at bounding box center [1499, 24] width 16 height 16
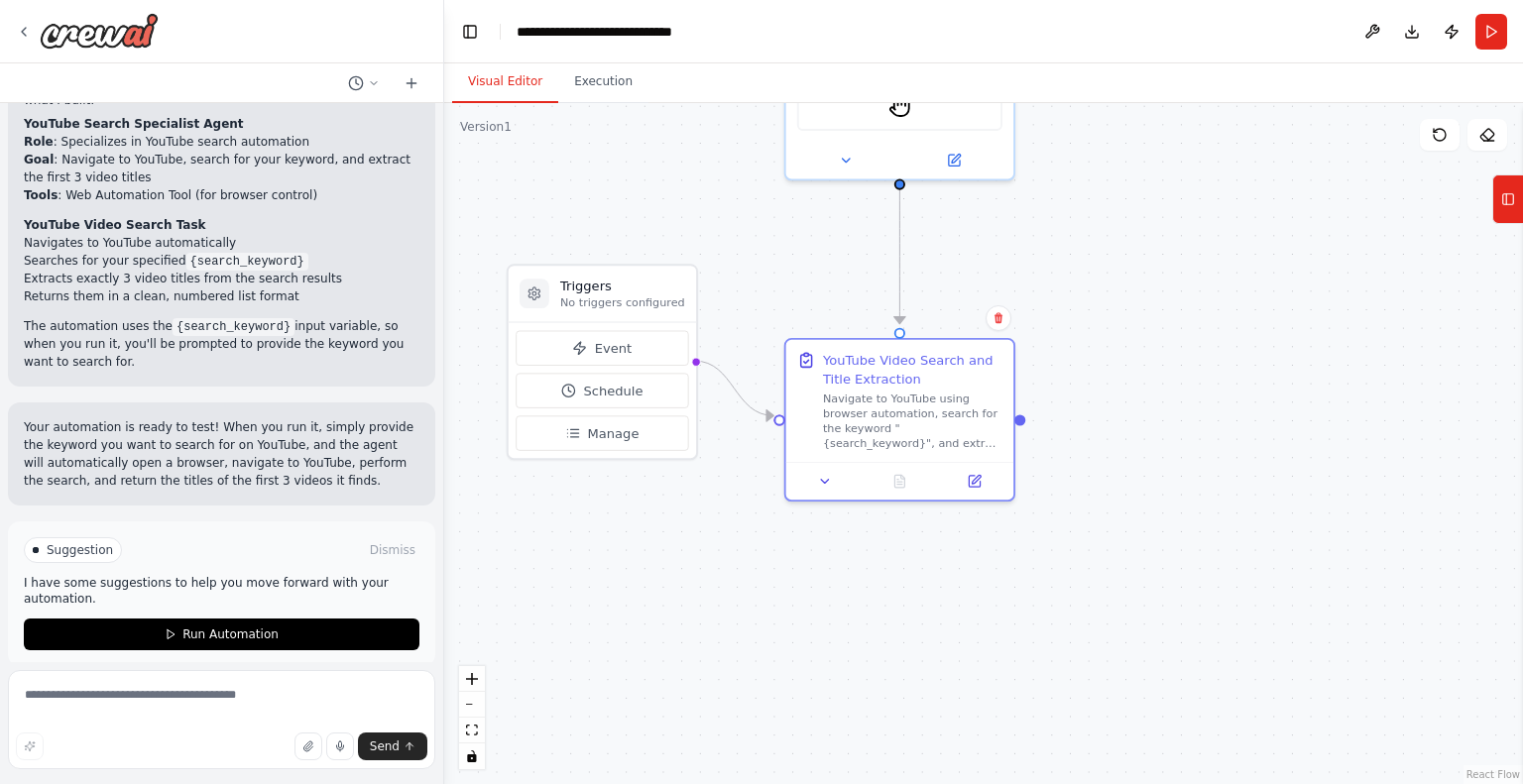
scroll to position [930, 0]
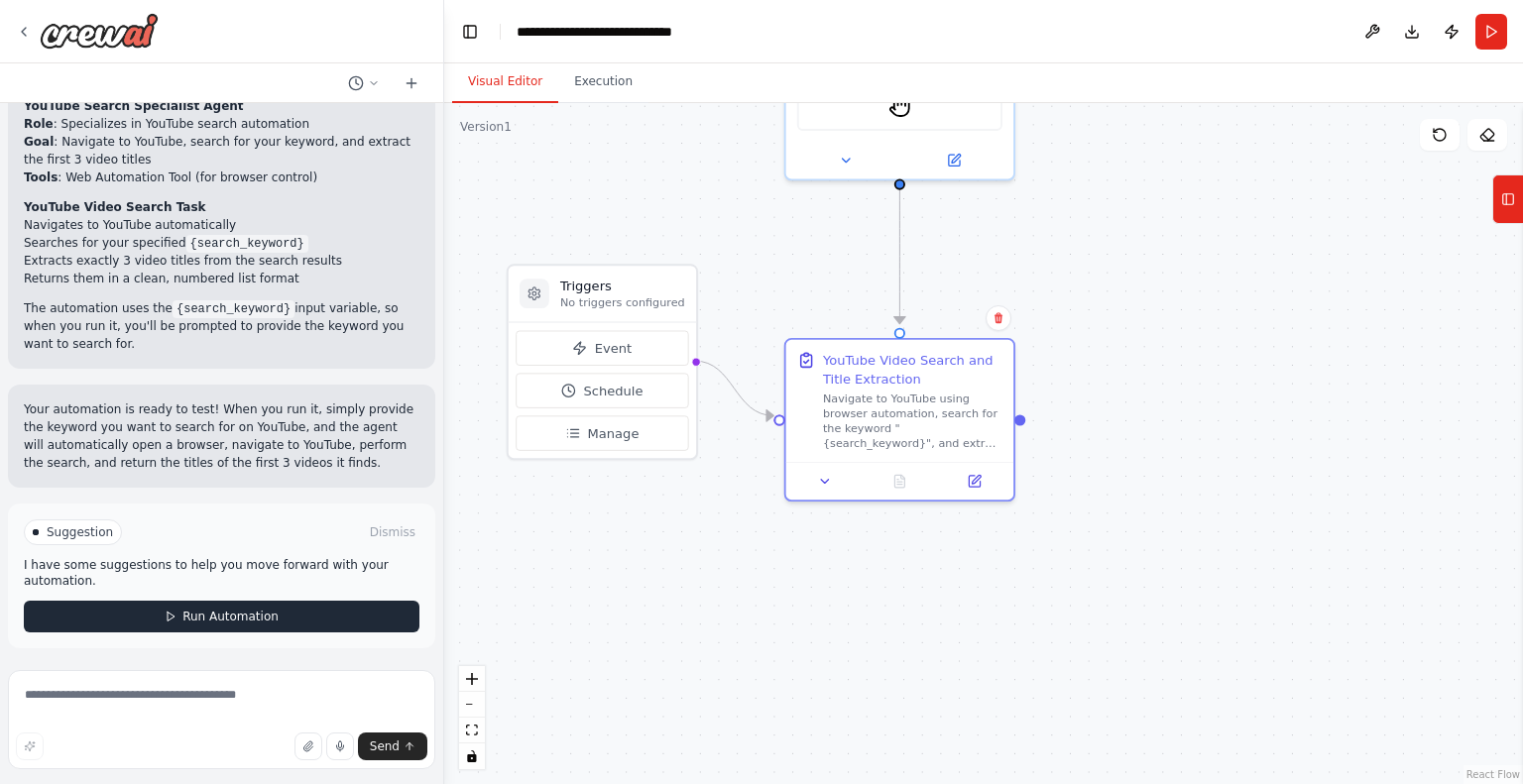
click at [262, 619] on span "Run Automation" at bounding box center [231, 616] width 96 height 16
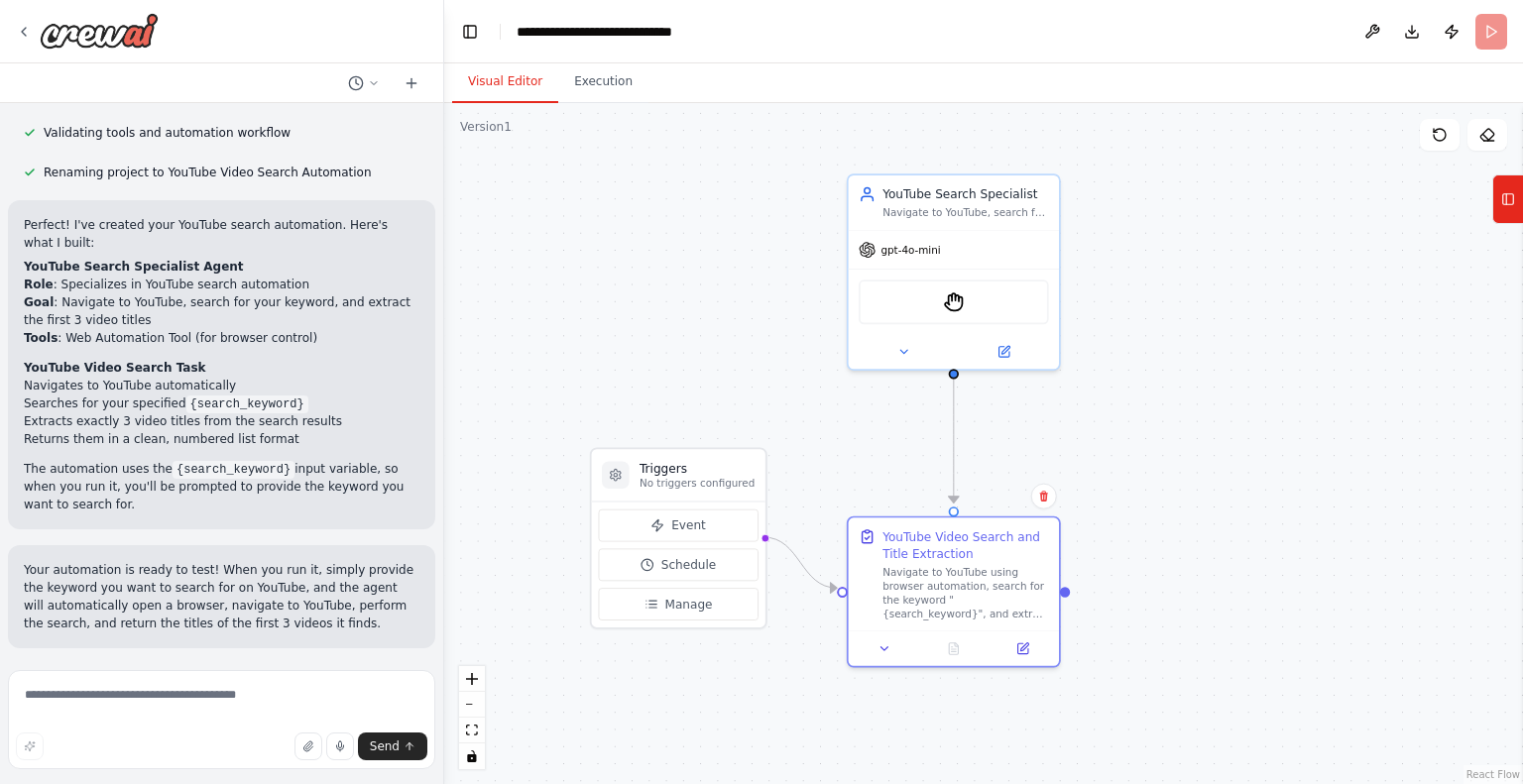
drag, startPoint x: 1130, startPoint y: 204, endPoint x: 1198, endPoint y: 372, distance: 181.2
click at [1196, 372] on div ".deletable-edge-delete-btn { width: 20px; height: 20px; border: 0px solid #ffff…" at bounding box center [984, 443] width 1079 height 681
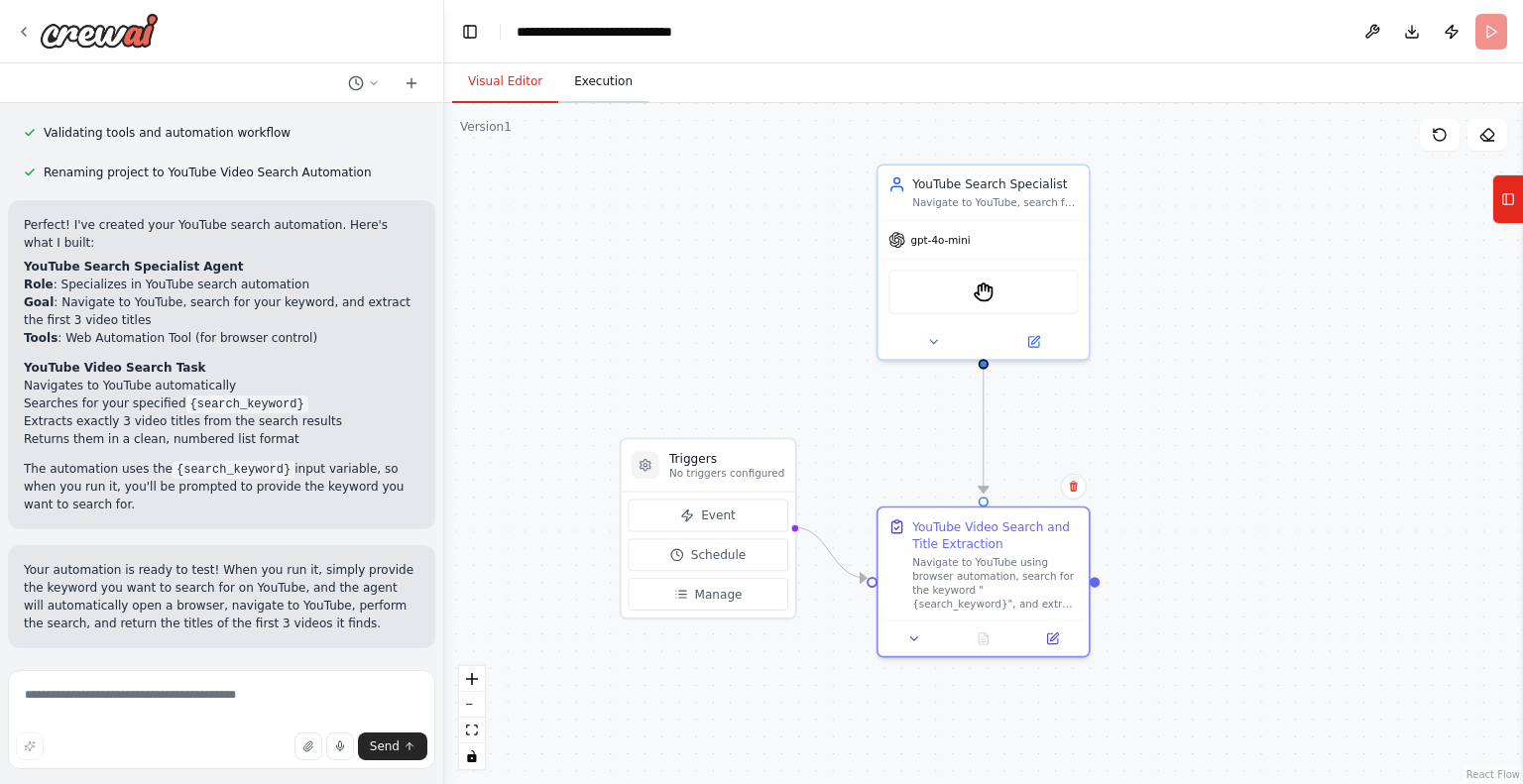
click at [590, 80] on button "Execution" at bounding box center [604, 83] width 90 height 42
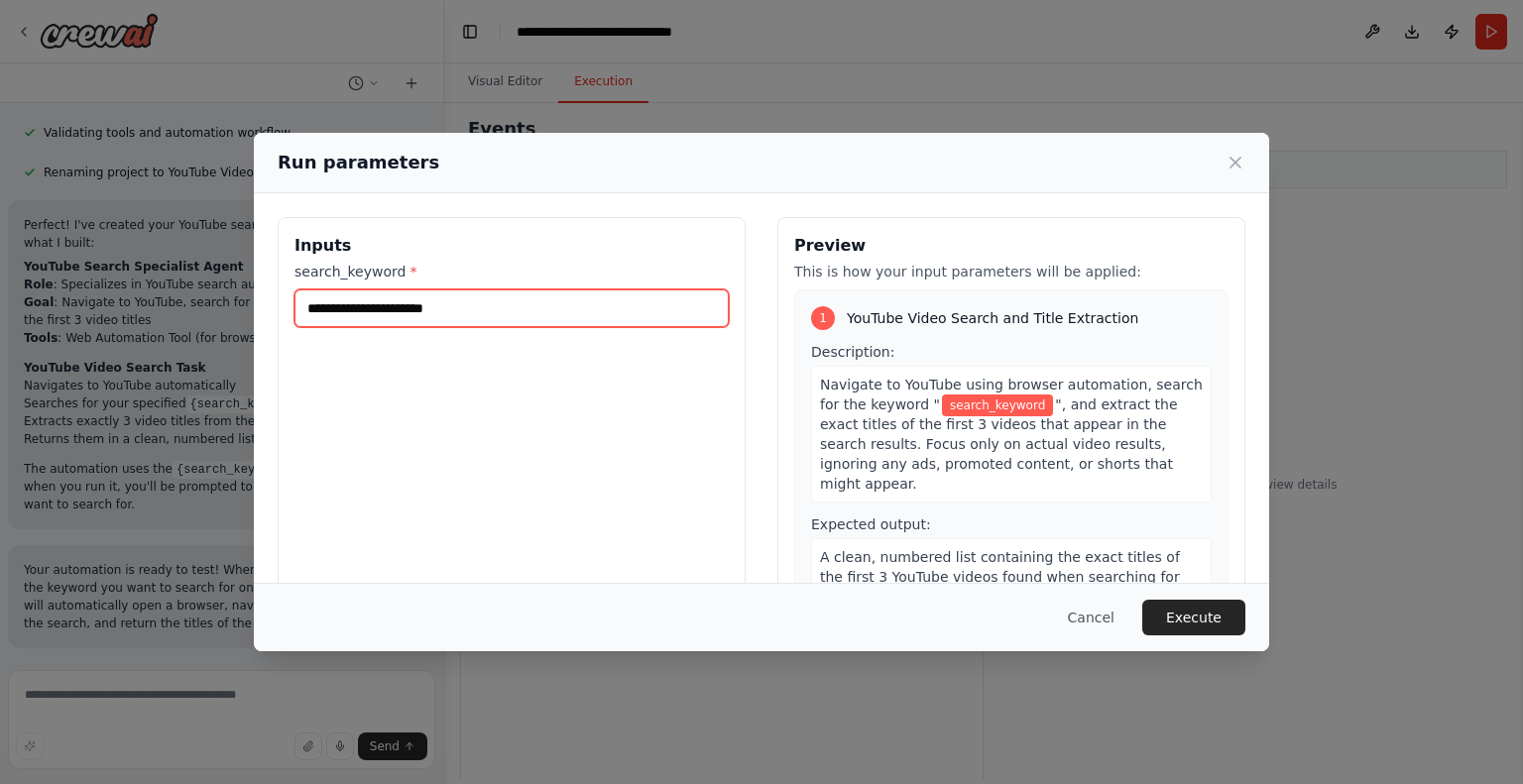
click at [547, 310] on input "search_keyword *" at bounding box center [512, 309] width 435 height 38
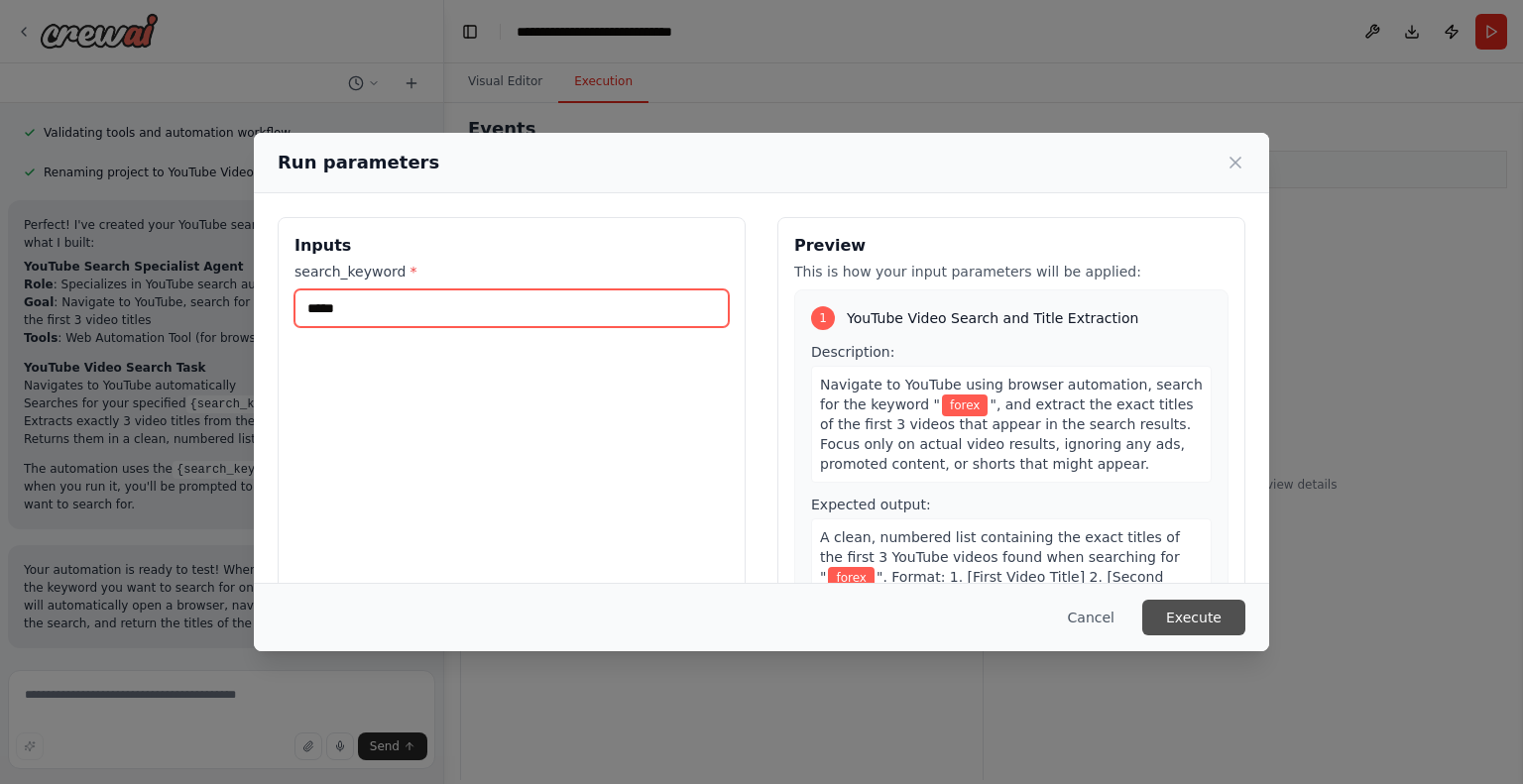
type input "*****"
click at [1189, 611] on button "Execute" at bounding box center [1193, 617] width 103 height 36
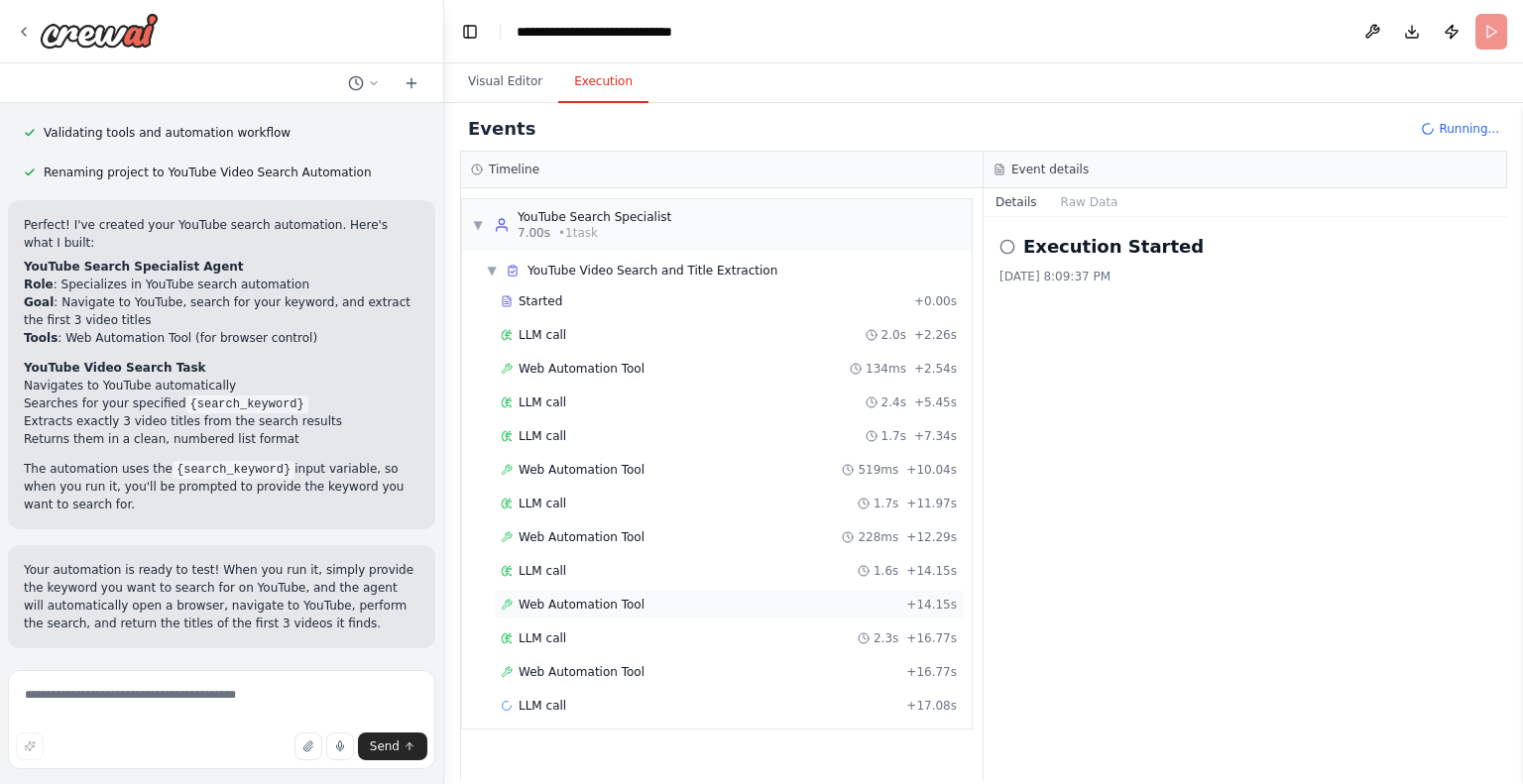
click at [690, 600] on div "Web Automation Tool + 14.15s" at bounding box center [729, 604] width 456 height 16
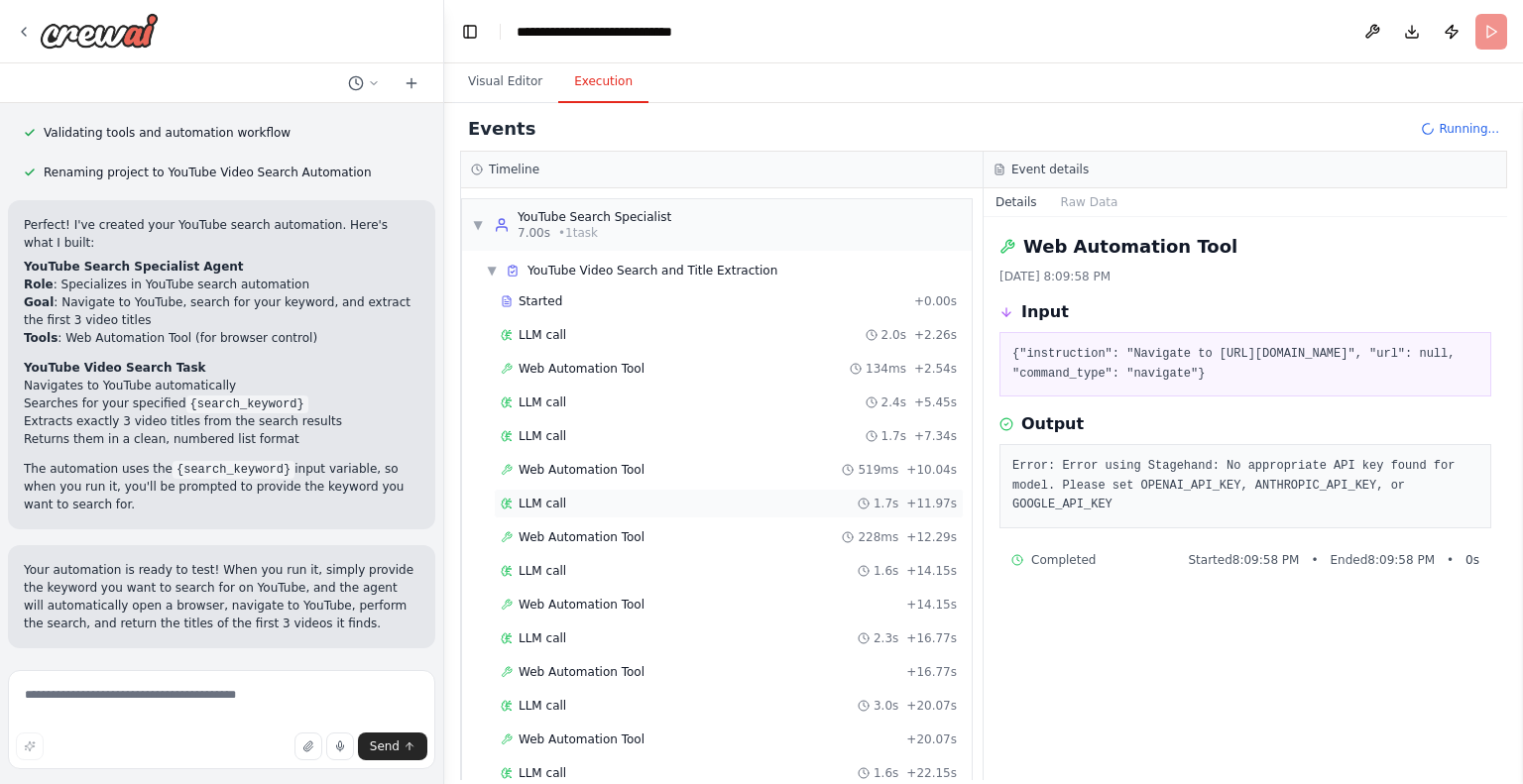
scroll to position [65, 0]
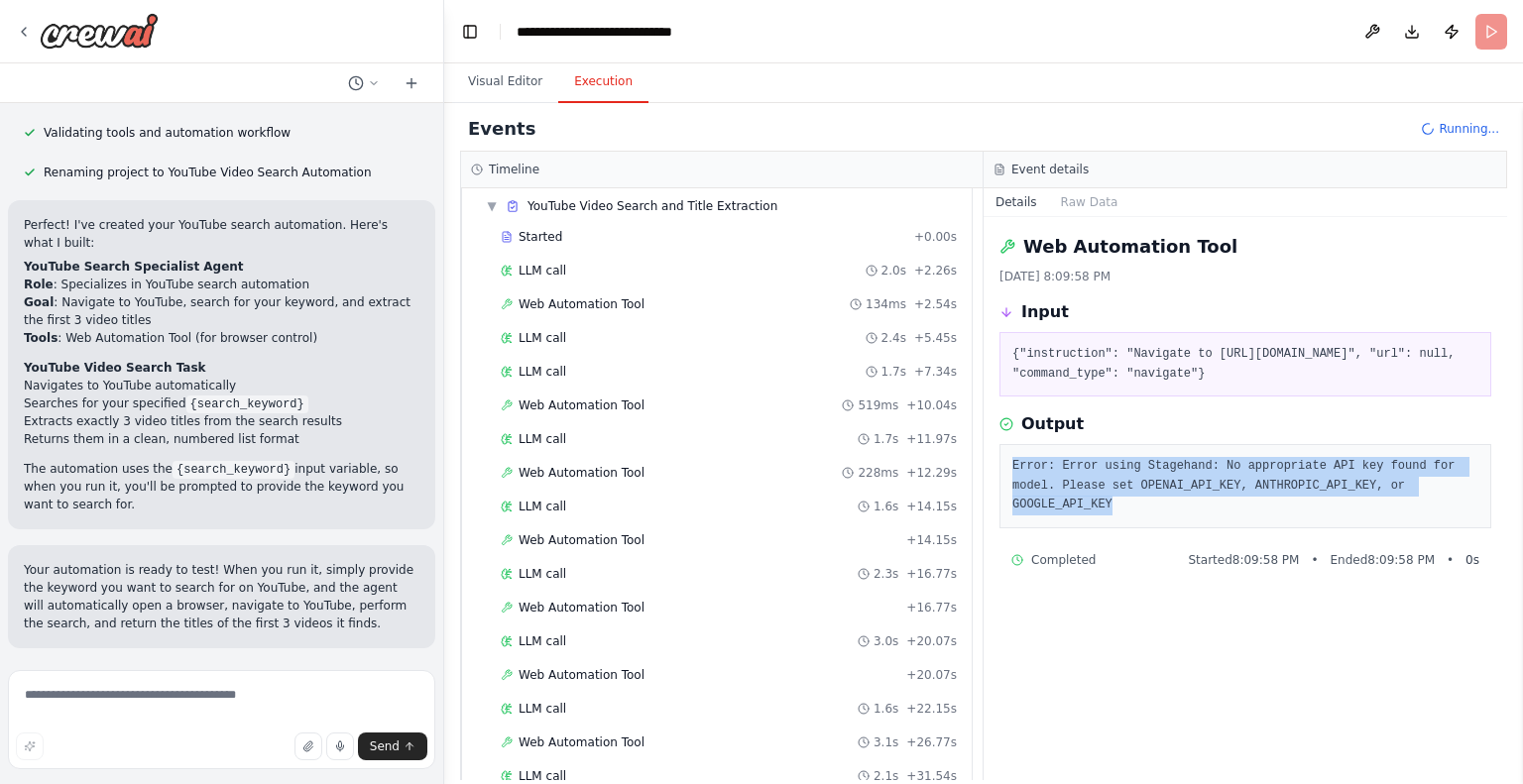
drag, startPoint x: 1007, startPoint y: 457, endPoint x: 1435, endPoint y: 486, distance: 429.0
click at [1435, 486] on div "Error: Error using Stagehand: No appropriate API key found for model. Please se…" at bounding box center [1245, 486] width 492 height 84
copy pre "Error: Error using Stagehand: No appropriate API key found for model. Please se…"
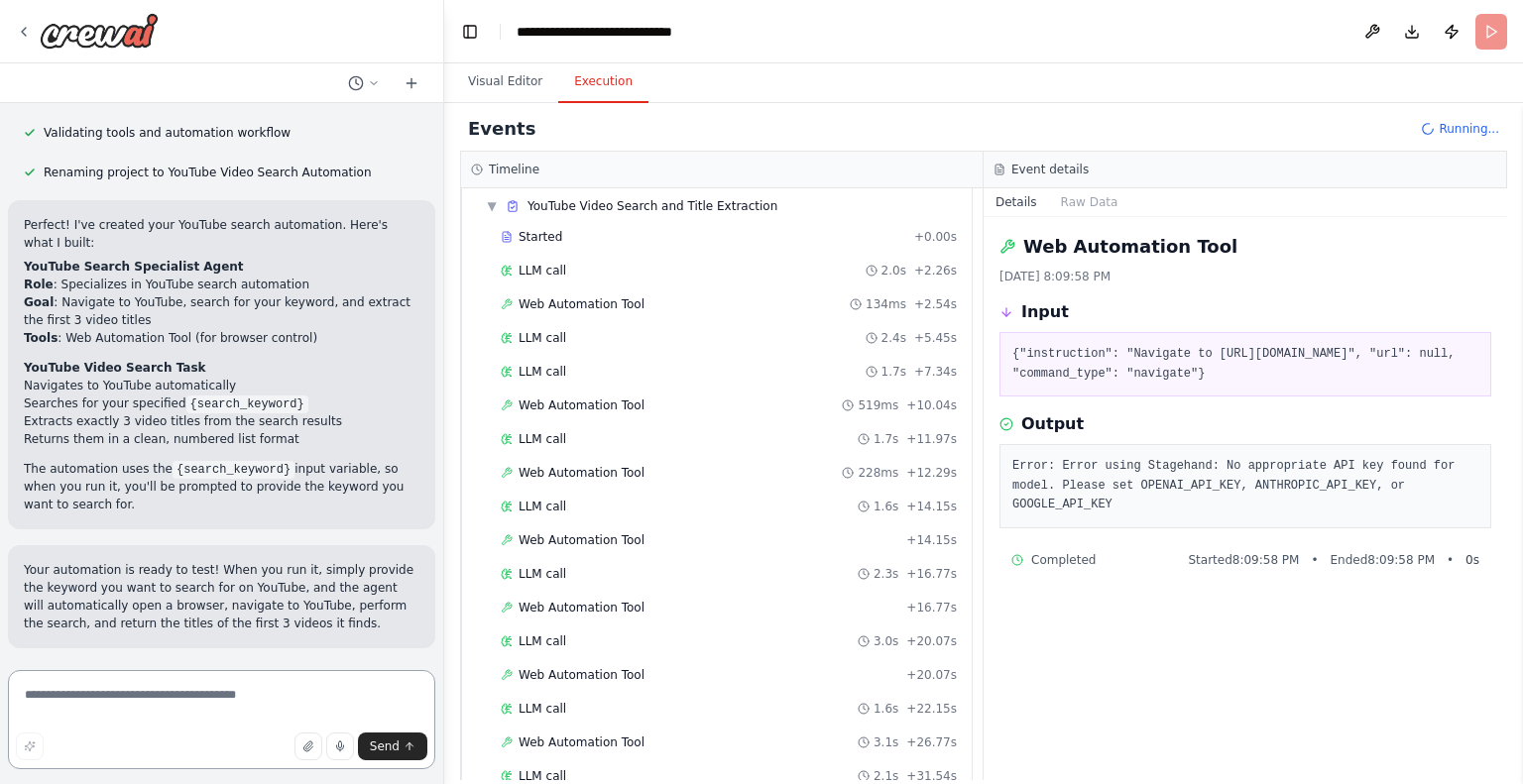
click at [76, 689] on textarea at bounding box center [222, 719] width 428 height 99
paste textarea "**********"
type textarea "**********"
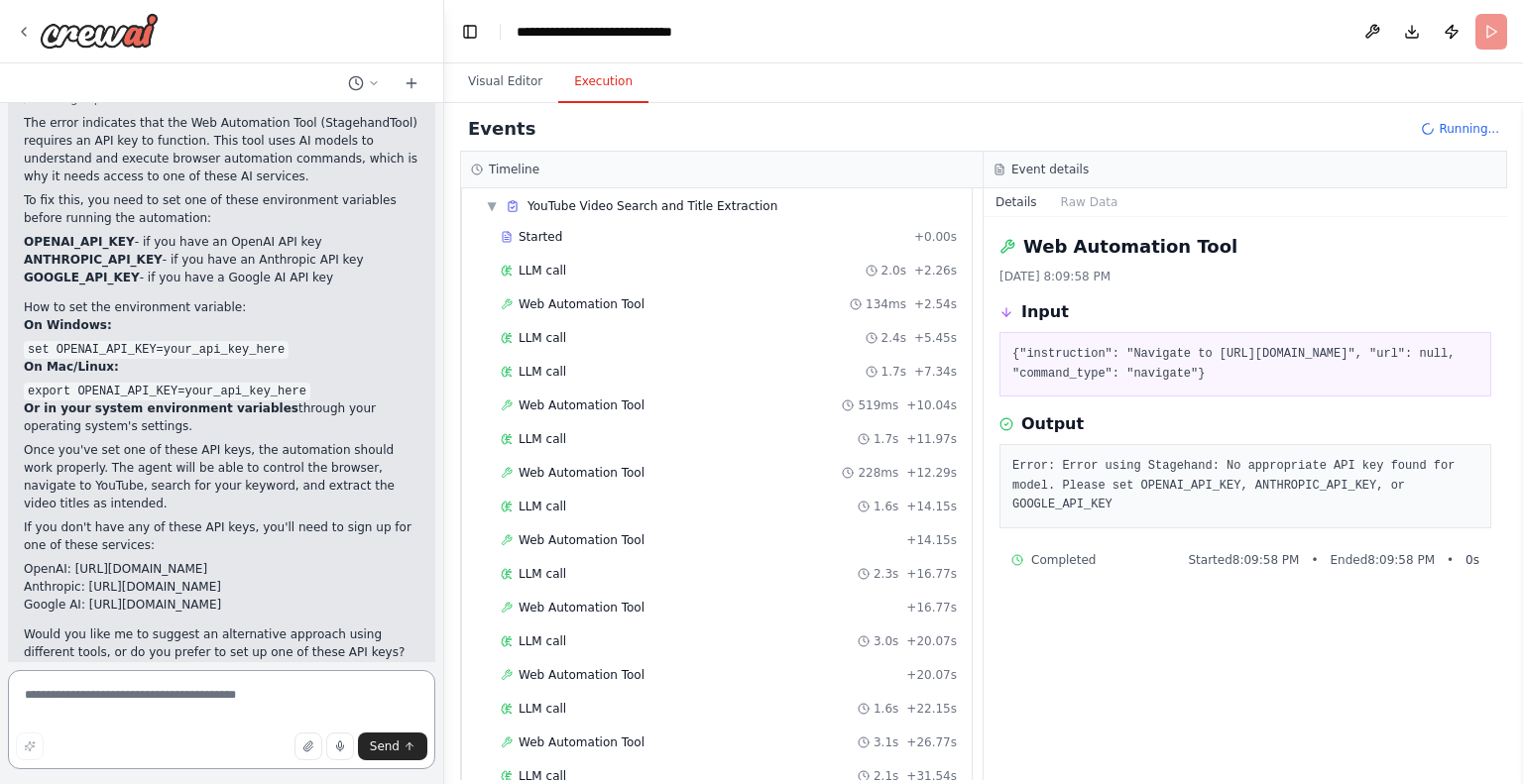
scroll to position [1524, 0]
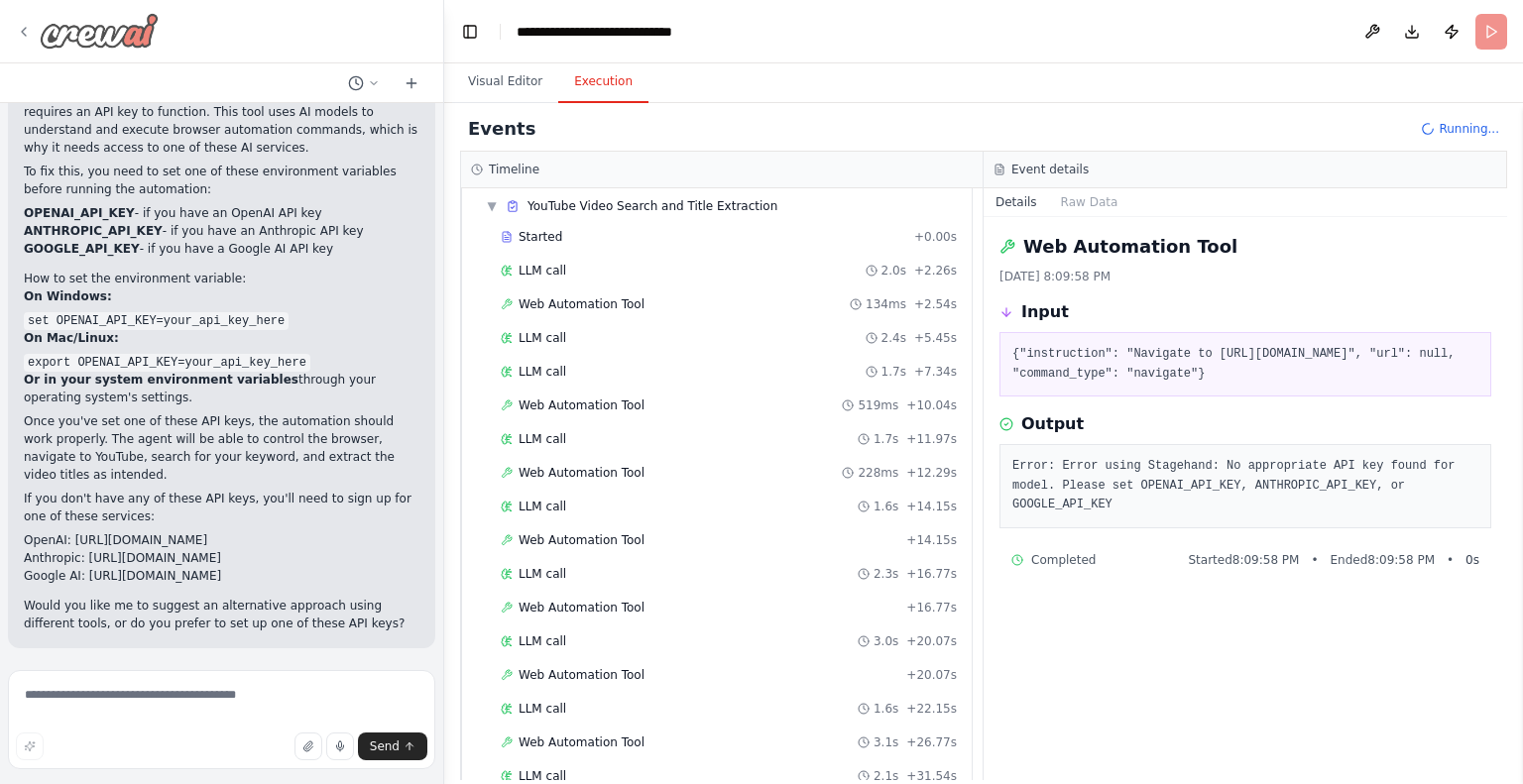
click at [24, 25] on icon at bounding box center [24, 32] width 16 height 16
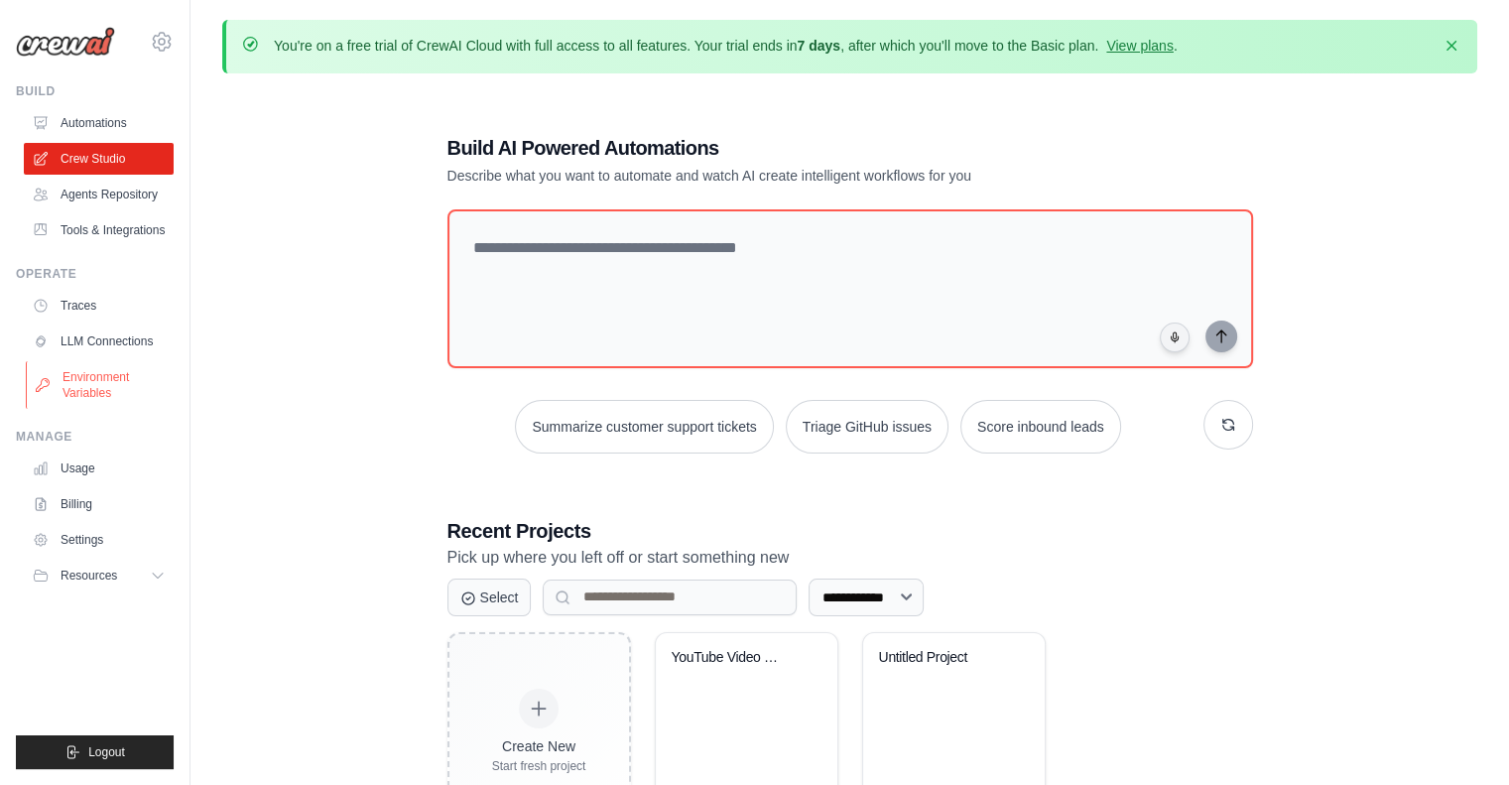
click at [105, 387] on link "Environment Variables" at bounding box center [101, 385] width 150 height 48
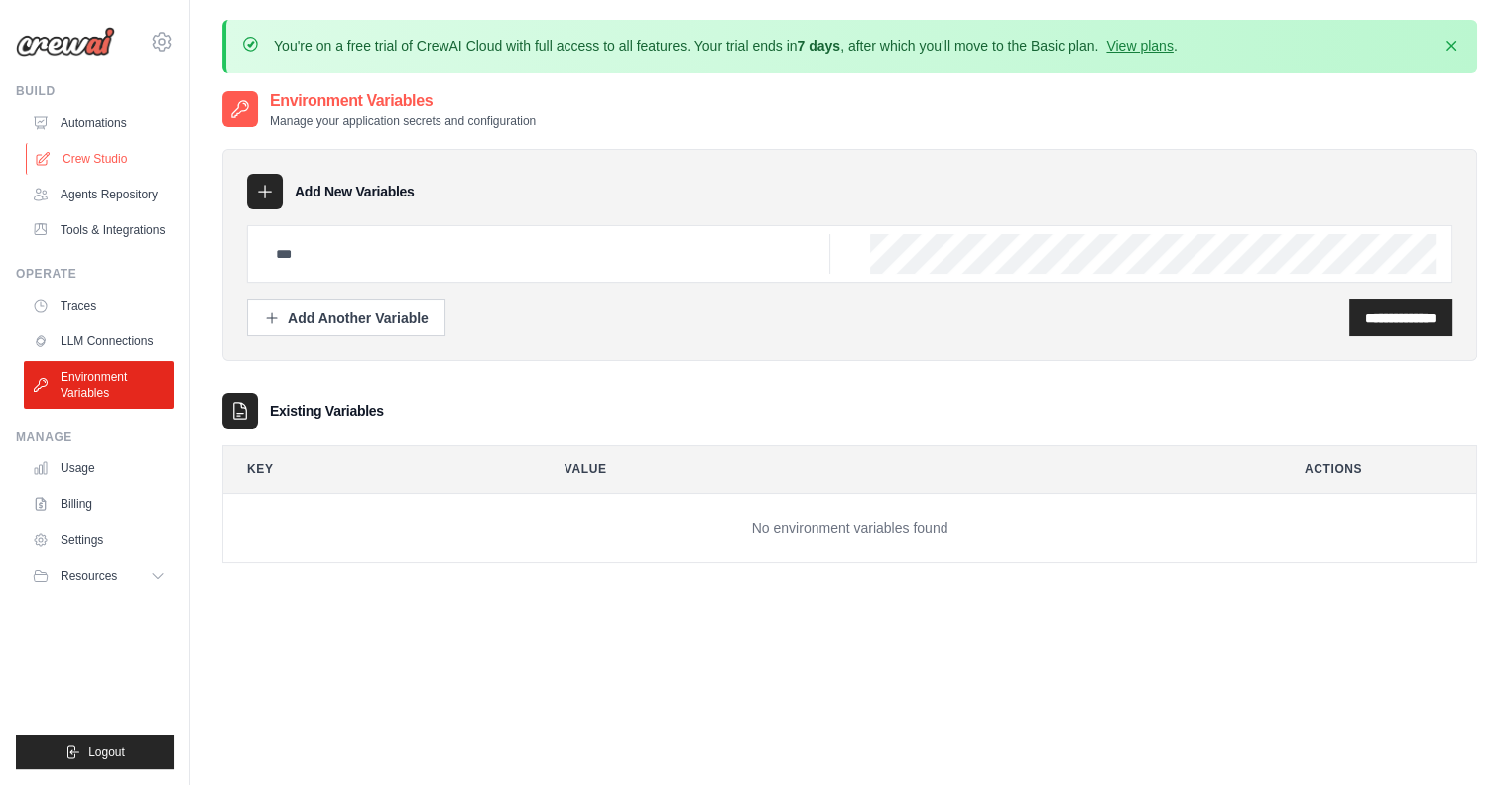
click at [115, 158] on link "Crew Studio" at bounding box center [101, 159] width 150 height 32
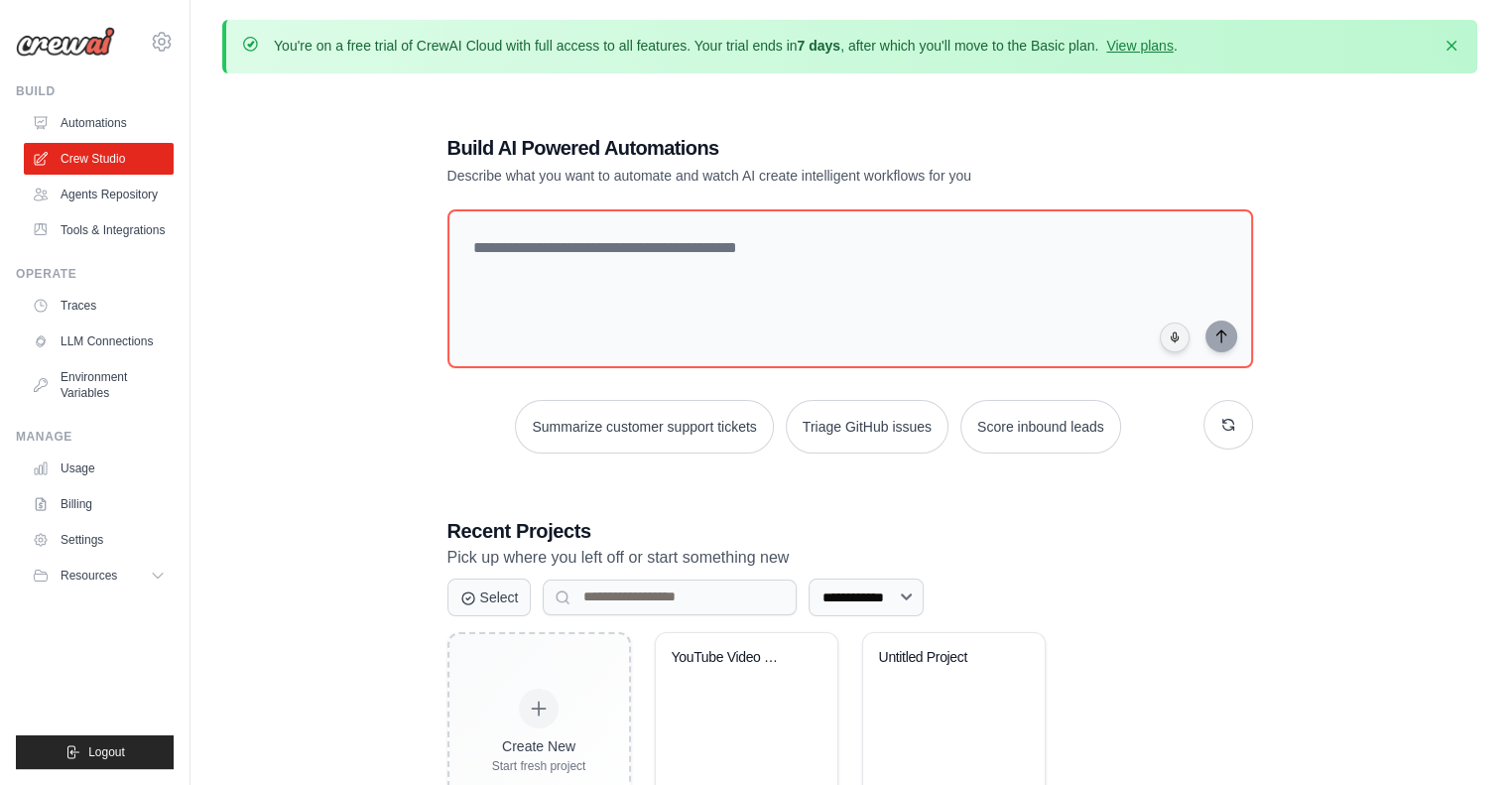
scroll to position [108, 0]
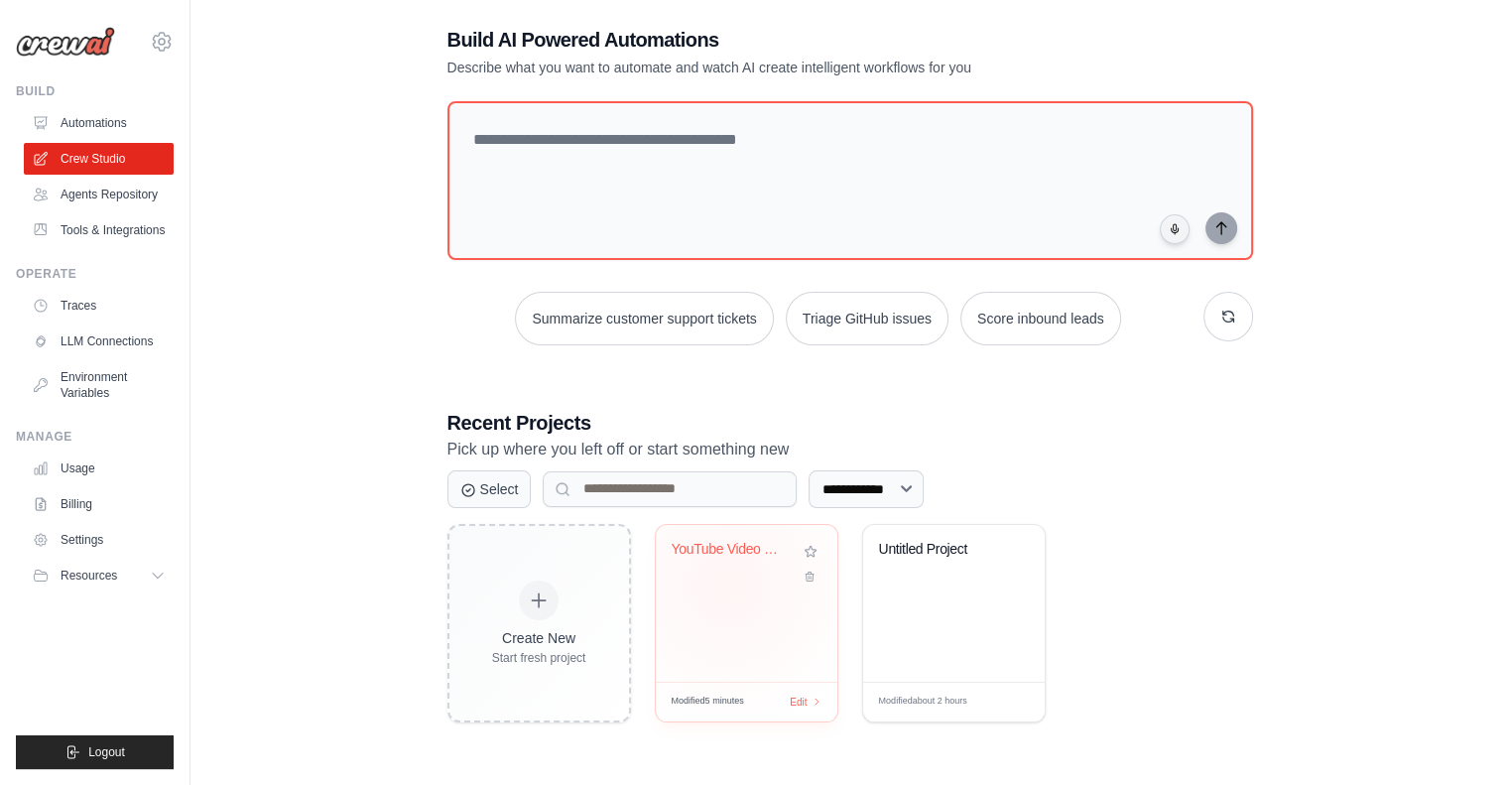
click at [727, 583] on div "YouTube Video Search Automation" at bounding box center [747, 603] width 182 height 157
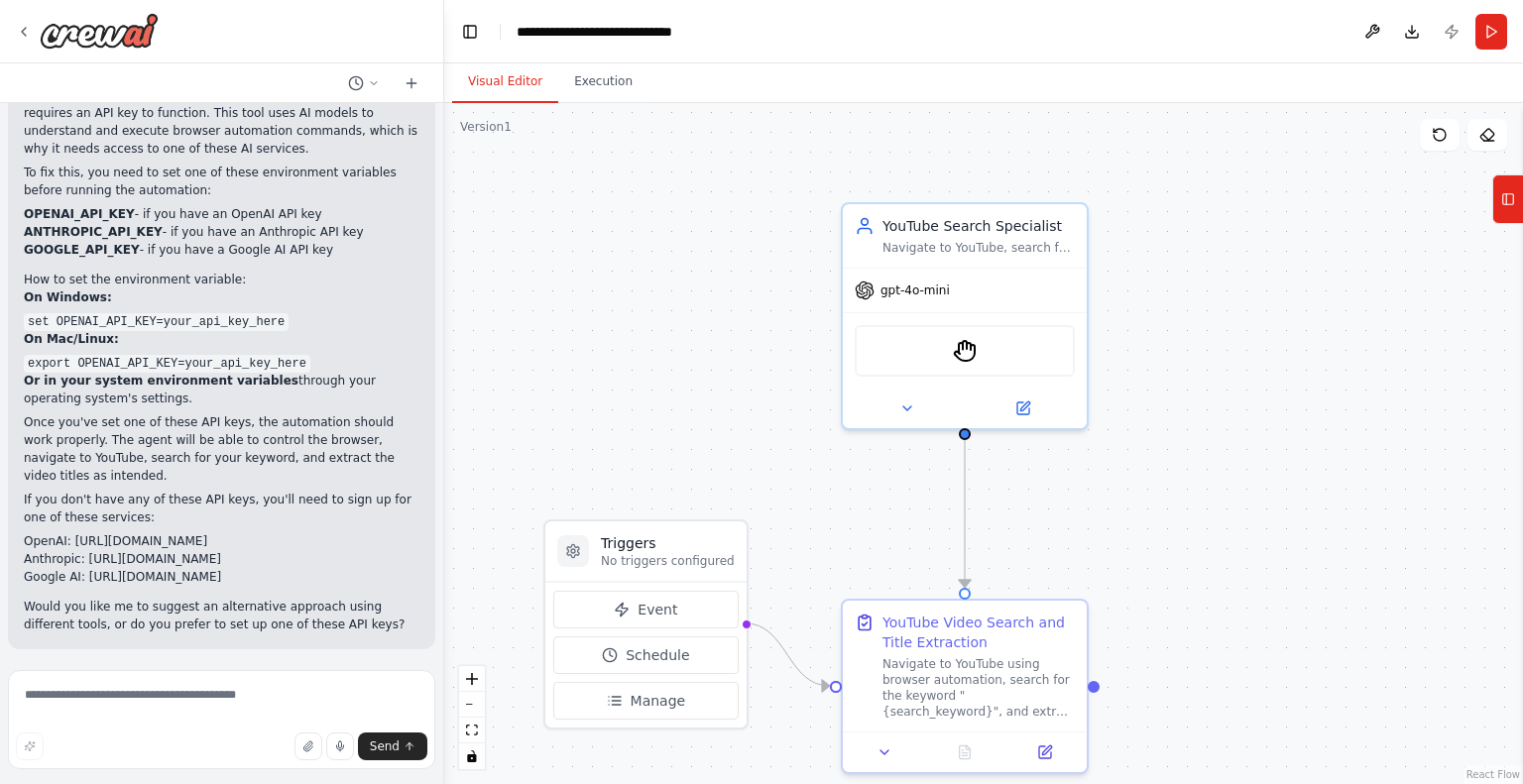
scroll to position [1524, 0]
click at [79, 247] on strong "GOOGLE_API_KEY" at bounding box center [82, 249] width 116 height 14
copy li "GOOGLE_API_KEY"
click at [23, 34] on icon at bounding box center [24, 32] width 16 height 16
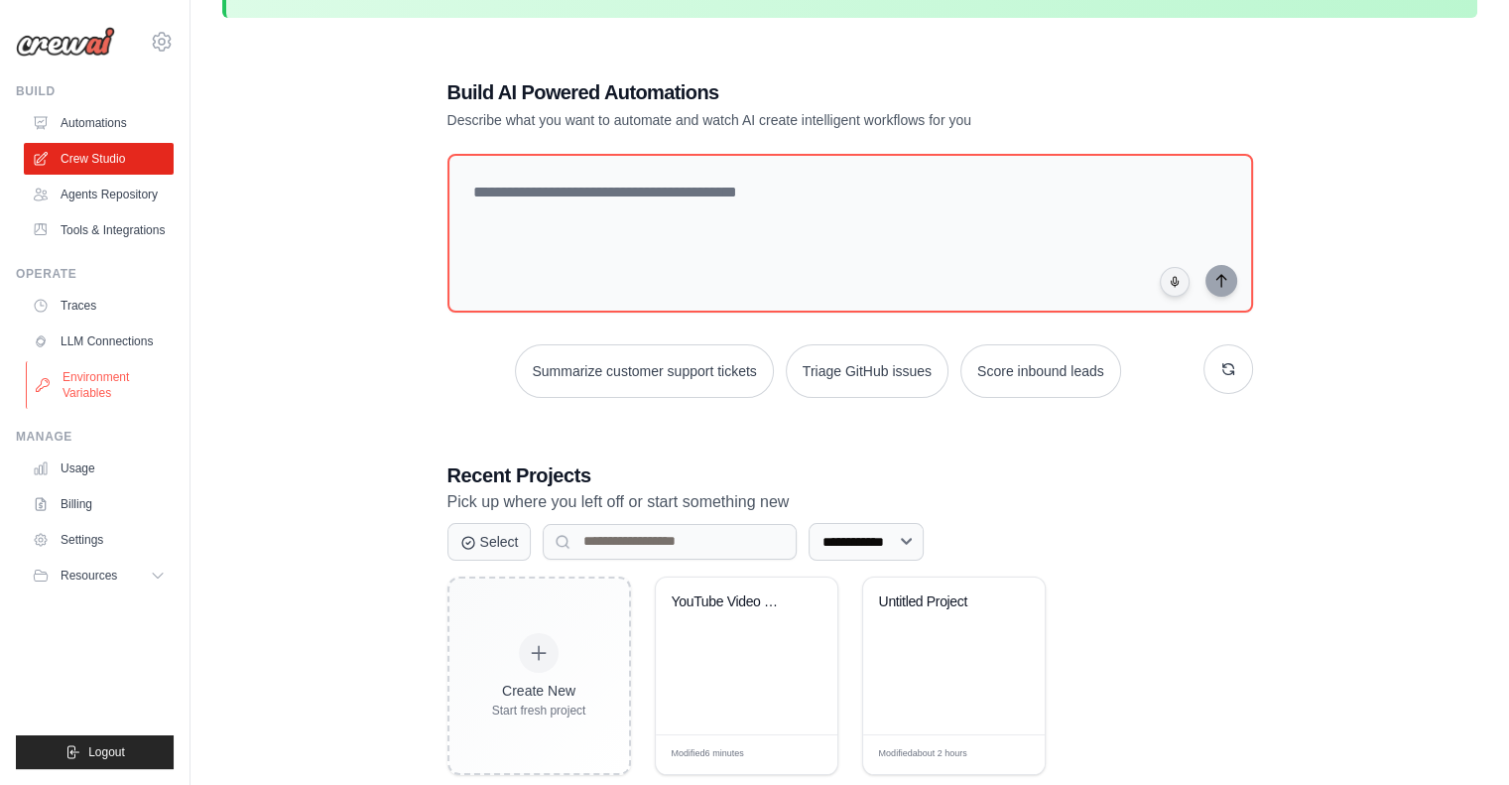
click at [109, 380] on link "Environment Variables" at bounding box center [101, 385] width 150 height 48
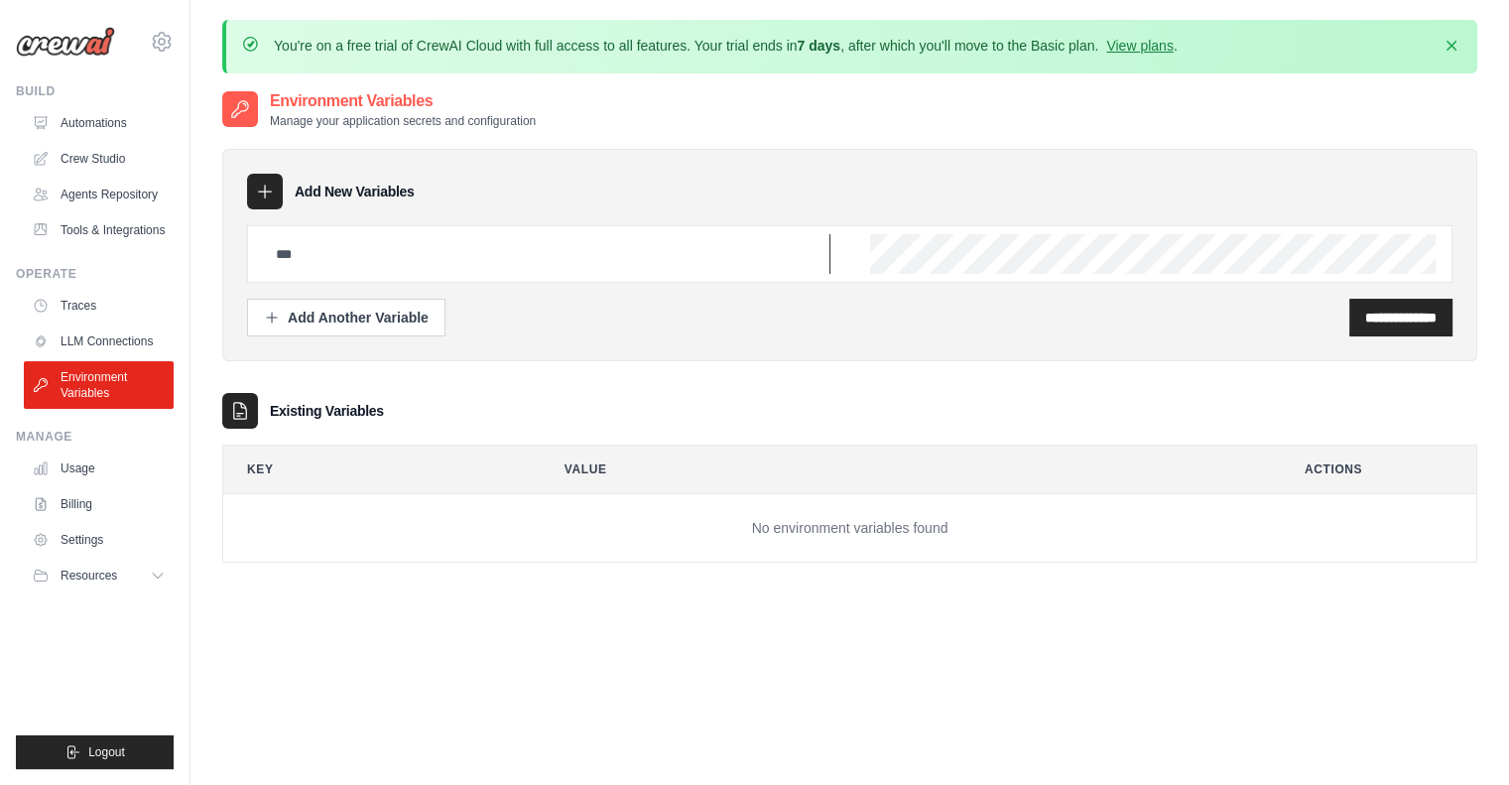
drag, startPoint x: 377, startPoint y: 258, endPoint x: 388, endPoint y: 250, distance: 13.5
click at [388, 250] on input "text" at bounding box center [547, 254] width 567 height 40
paste input "**********"
type input "**********"
click at [1367, 316] on input "**********" at bounding box center [1400, 318] width 71 height 20
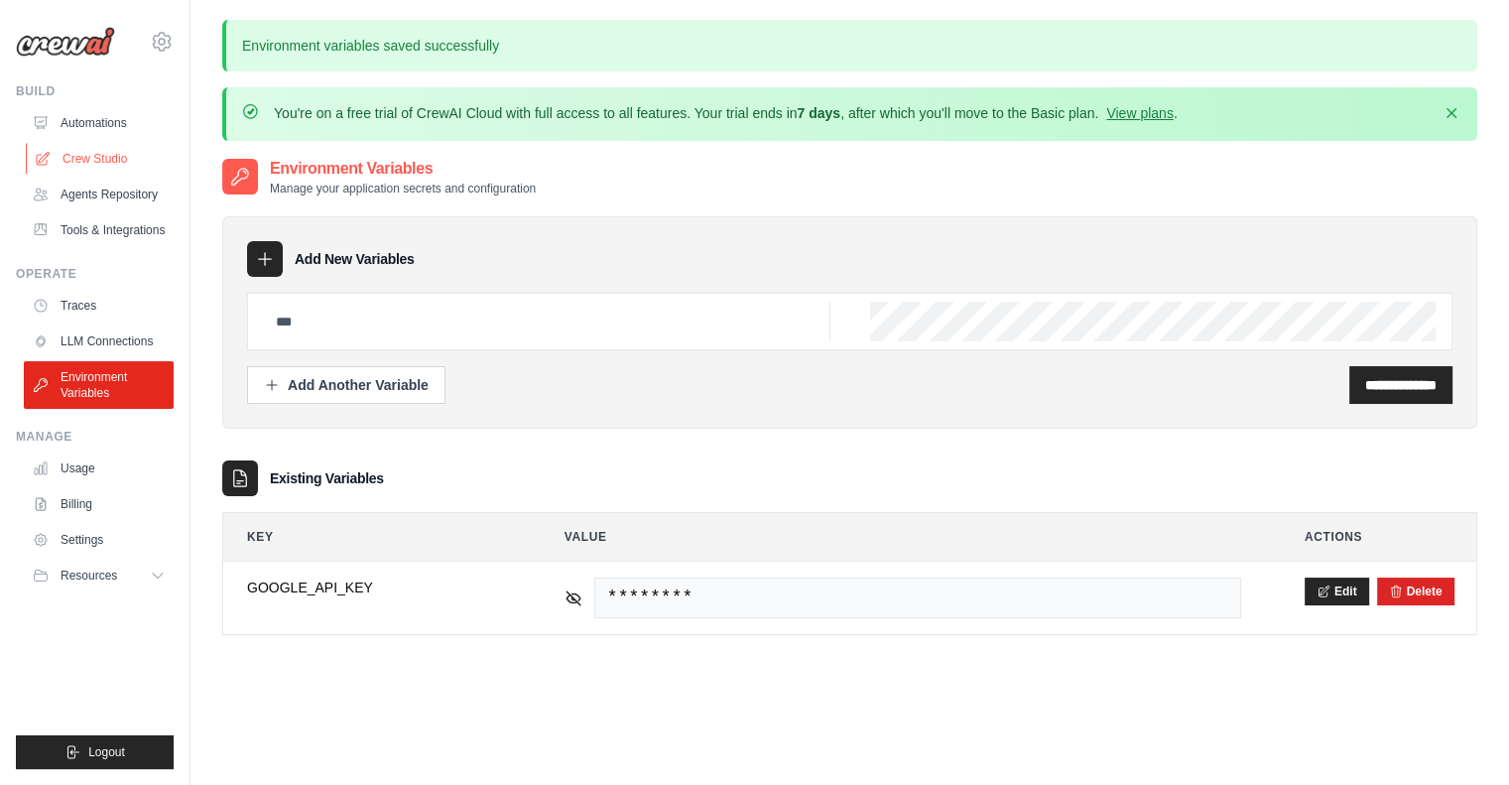
click at [129, 160] on link "Crew Studio" at bounding box center [101, 159] width 150 height 32
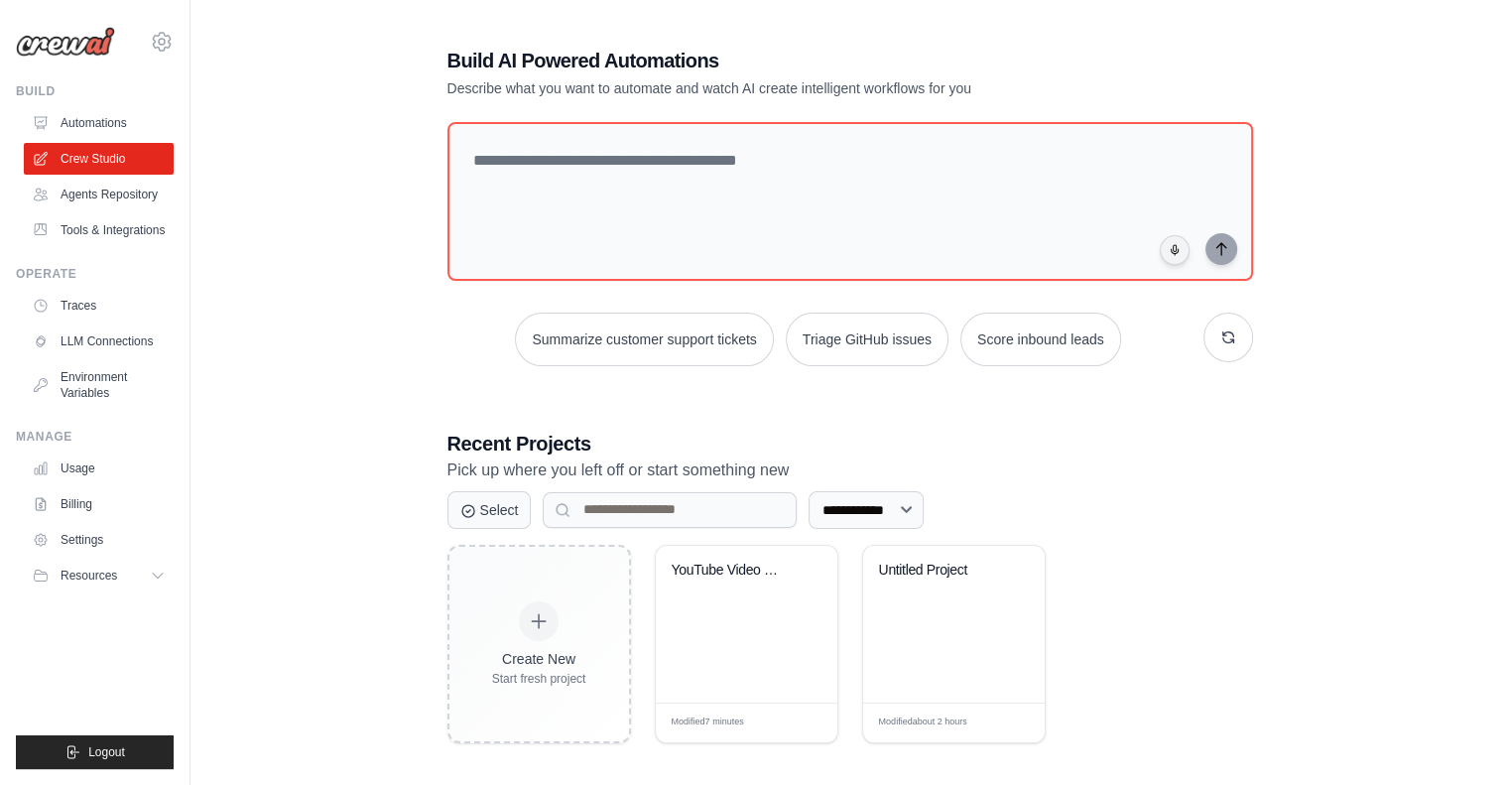
scroll to position [103, 0]
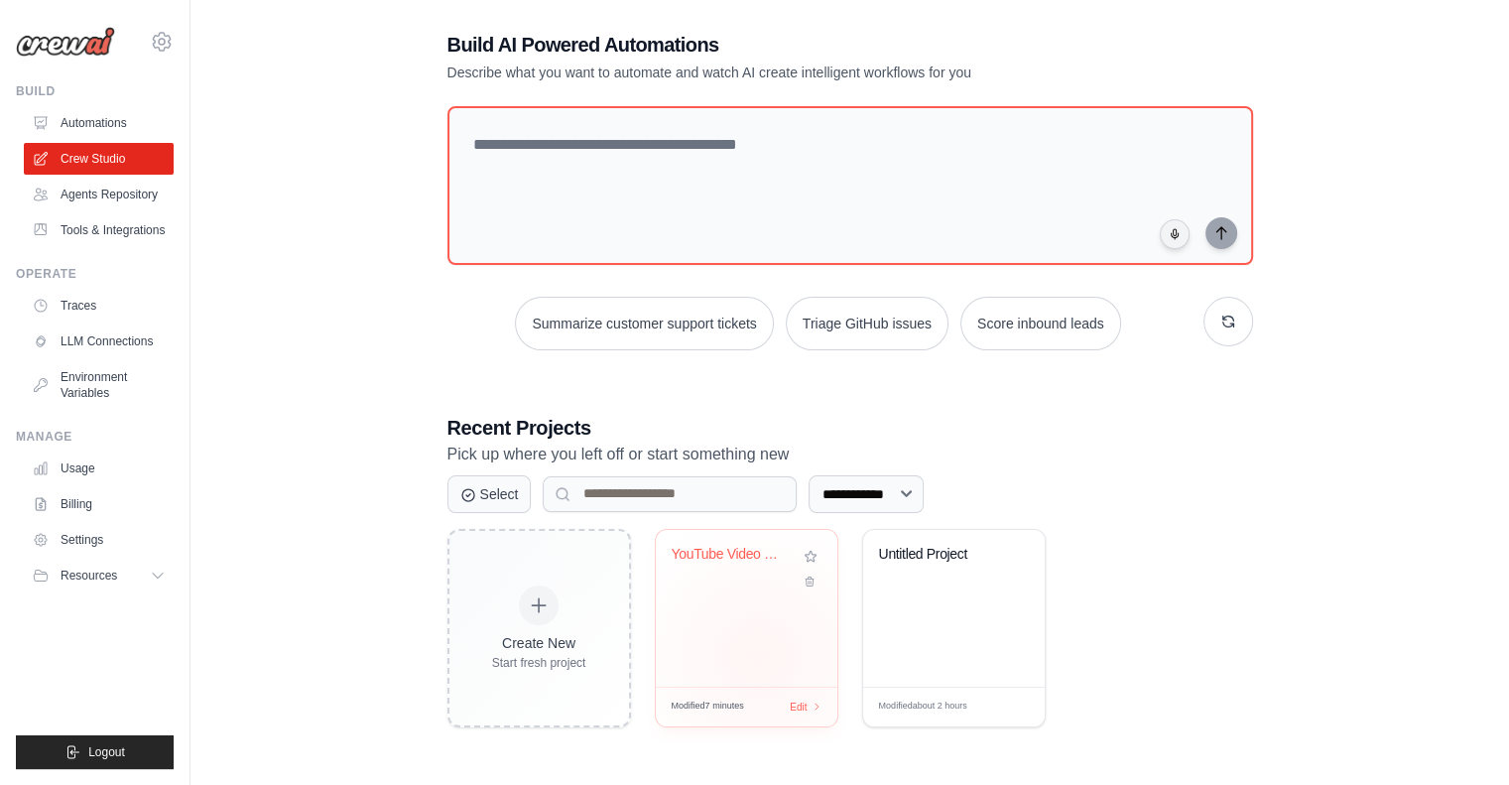
click at [758, 656] on div "YouTube Video Search Automation" at bounding box center [747, 608] width 182 height 157
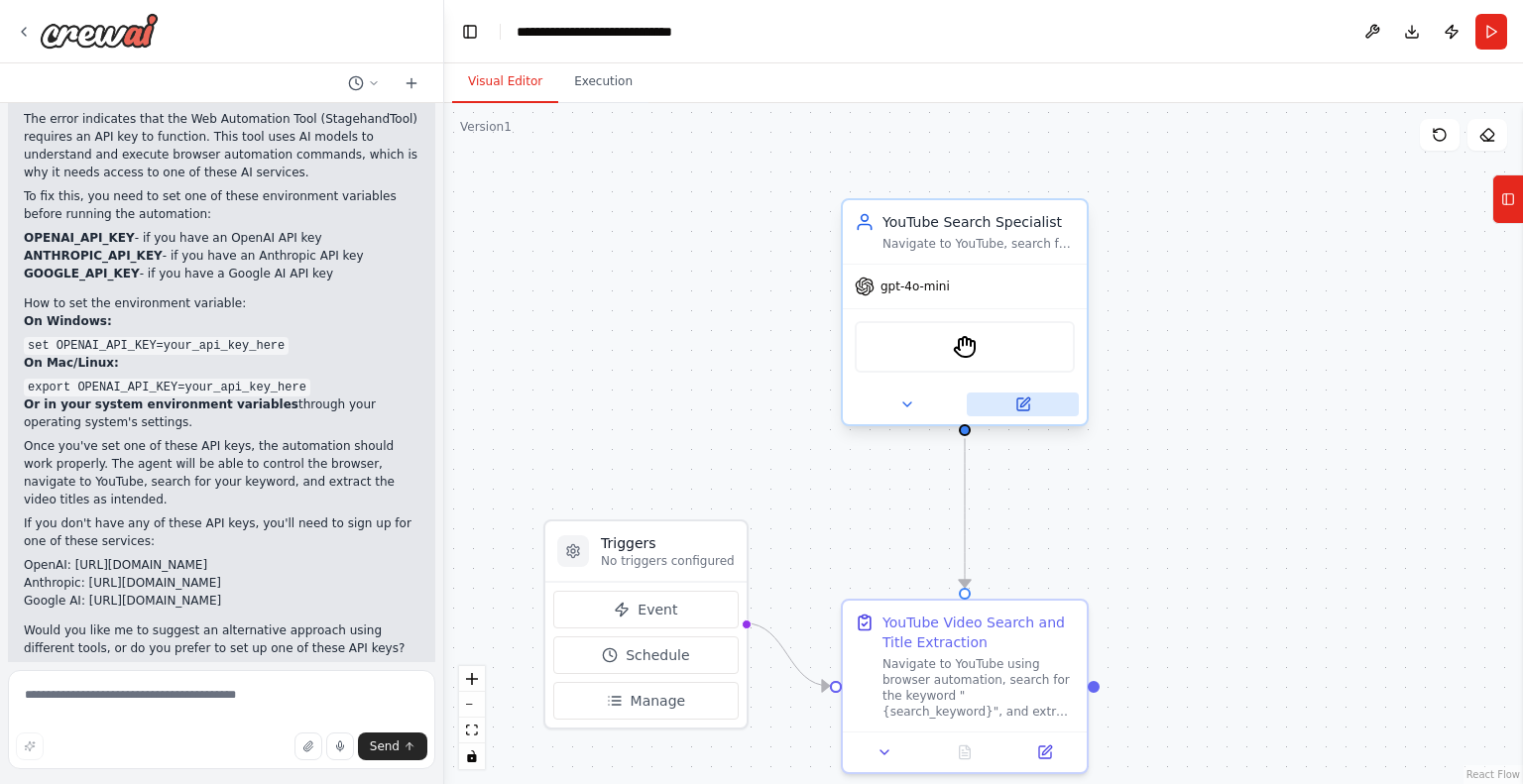
scroll to position [1524, 0]
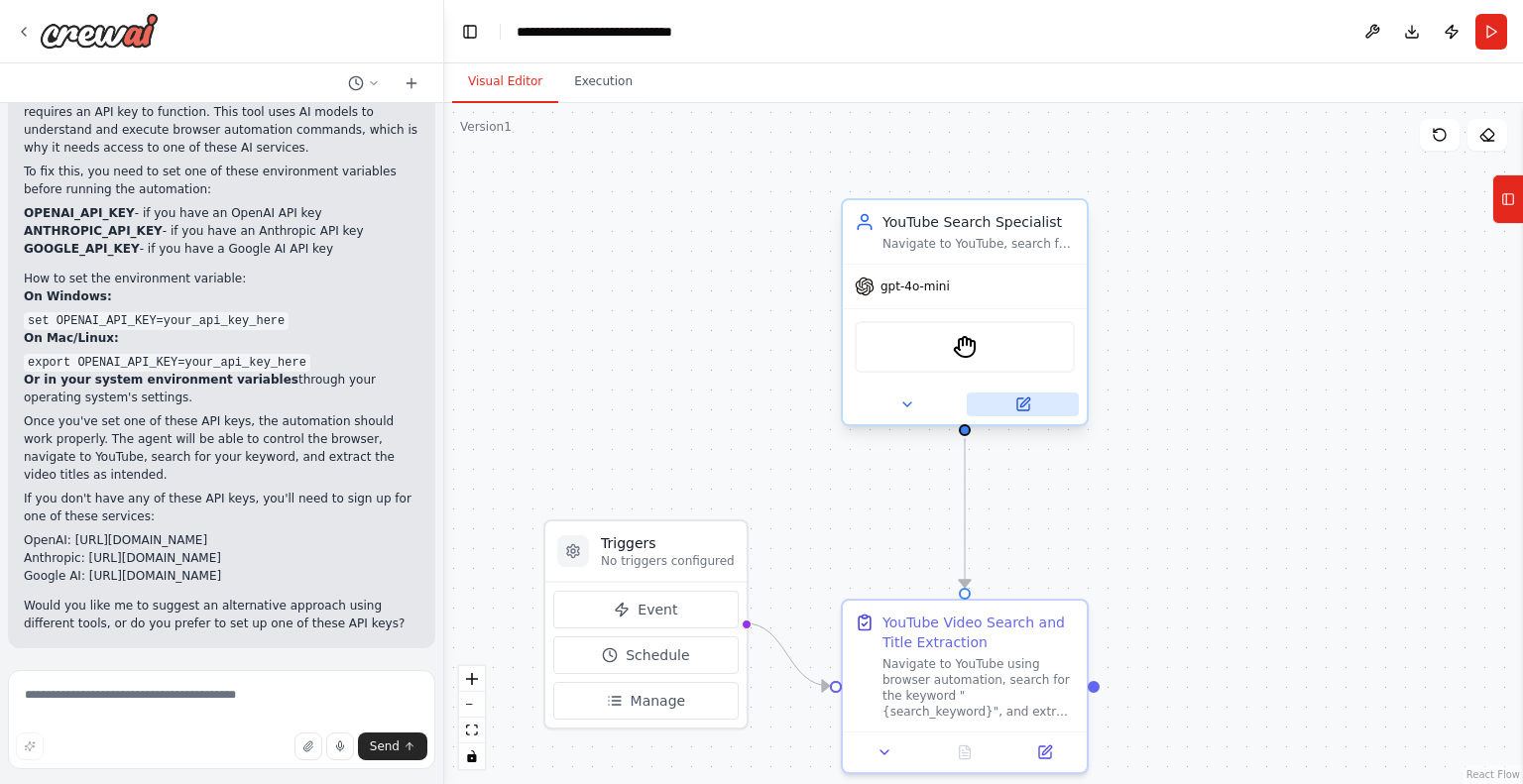
click at [1036, 411] on button at bounding box center [1023, 404] width 112 height 24
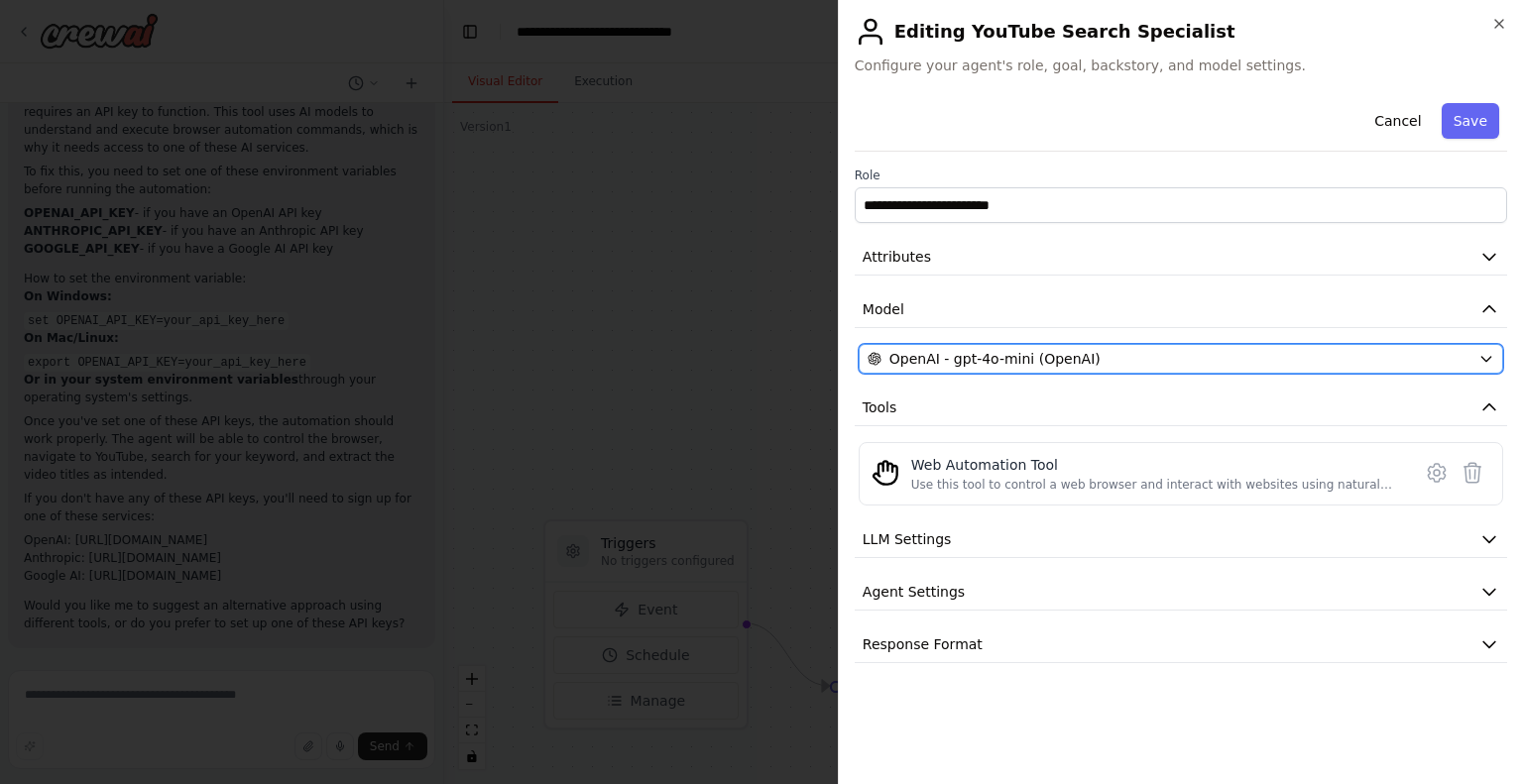
click at [1092, 356] on div "OpenAI - gpt-4o-mini (OpenAI)" at bounding box center [1168, 359] width 603 height 20
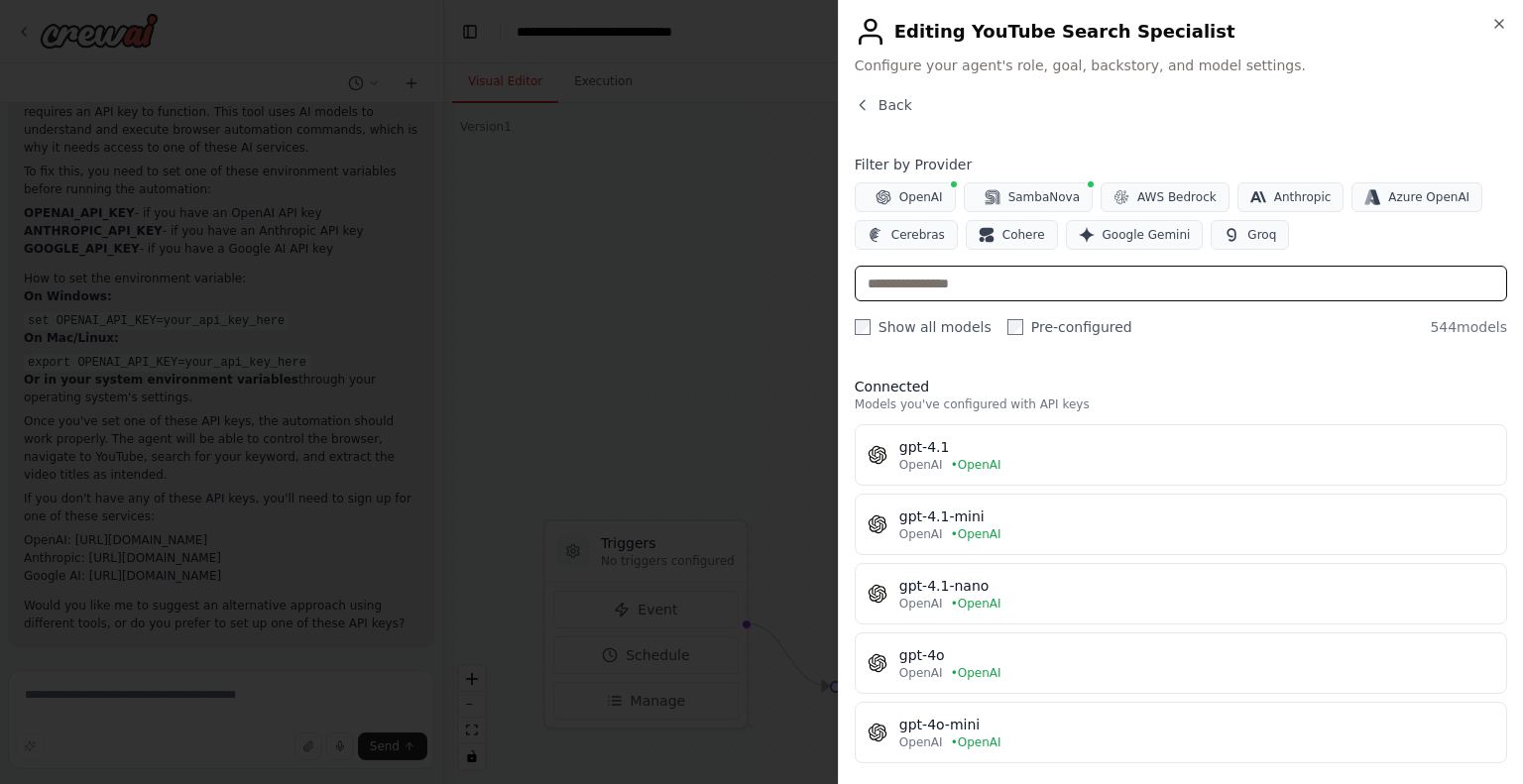
click at [1060, 289] on input "text" at bounding box center [1180, 284] width 653 height 36
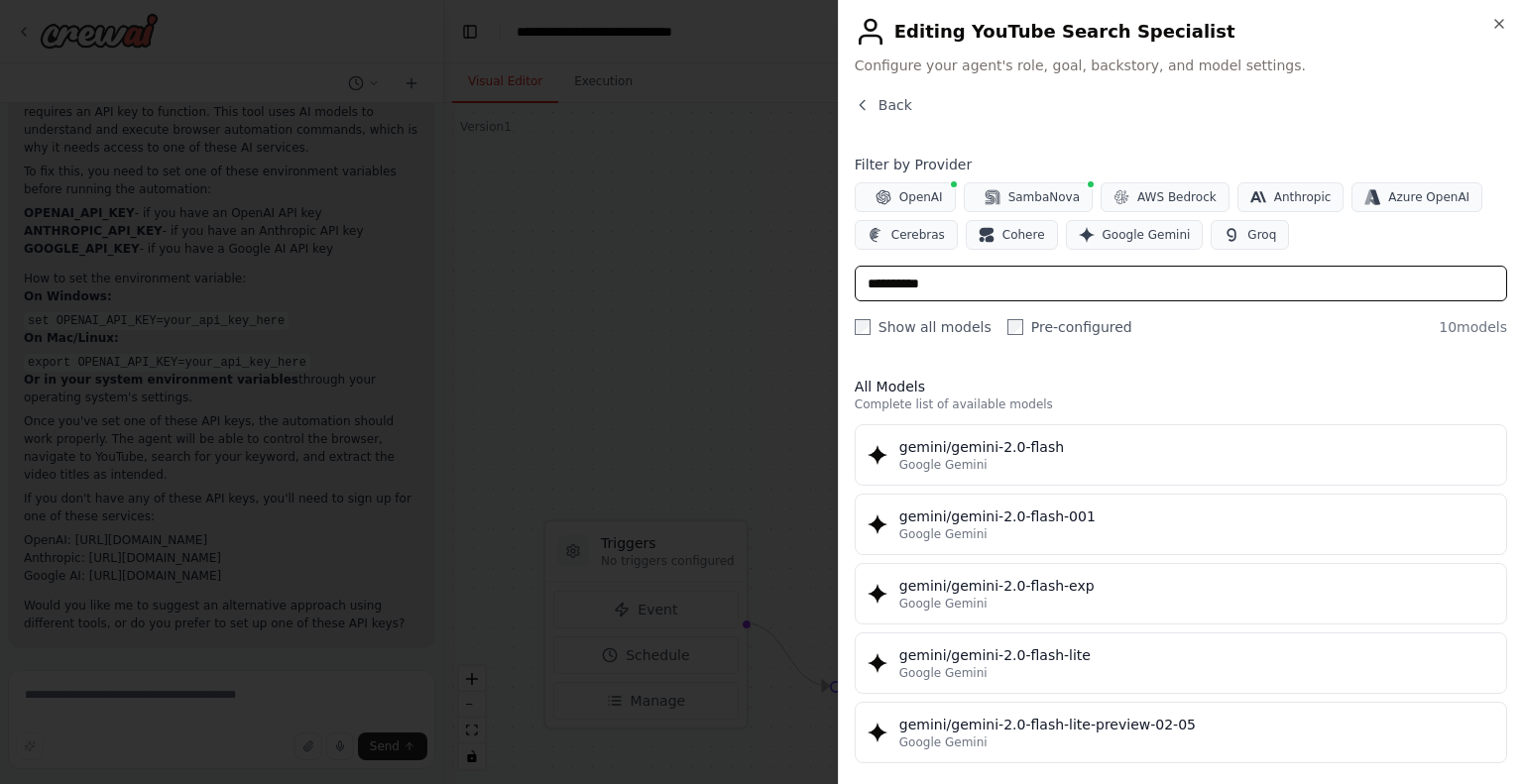
type input "**********"
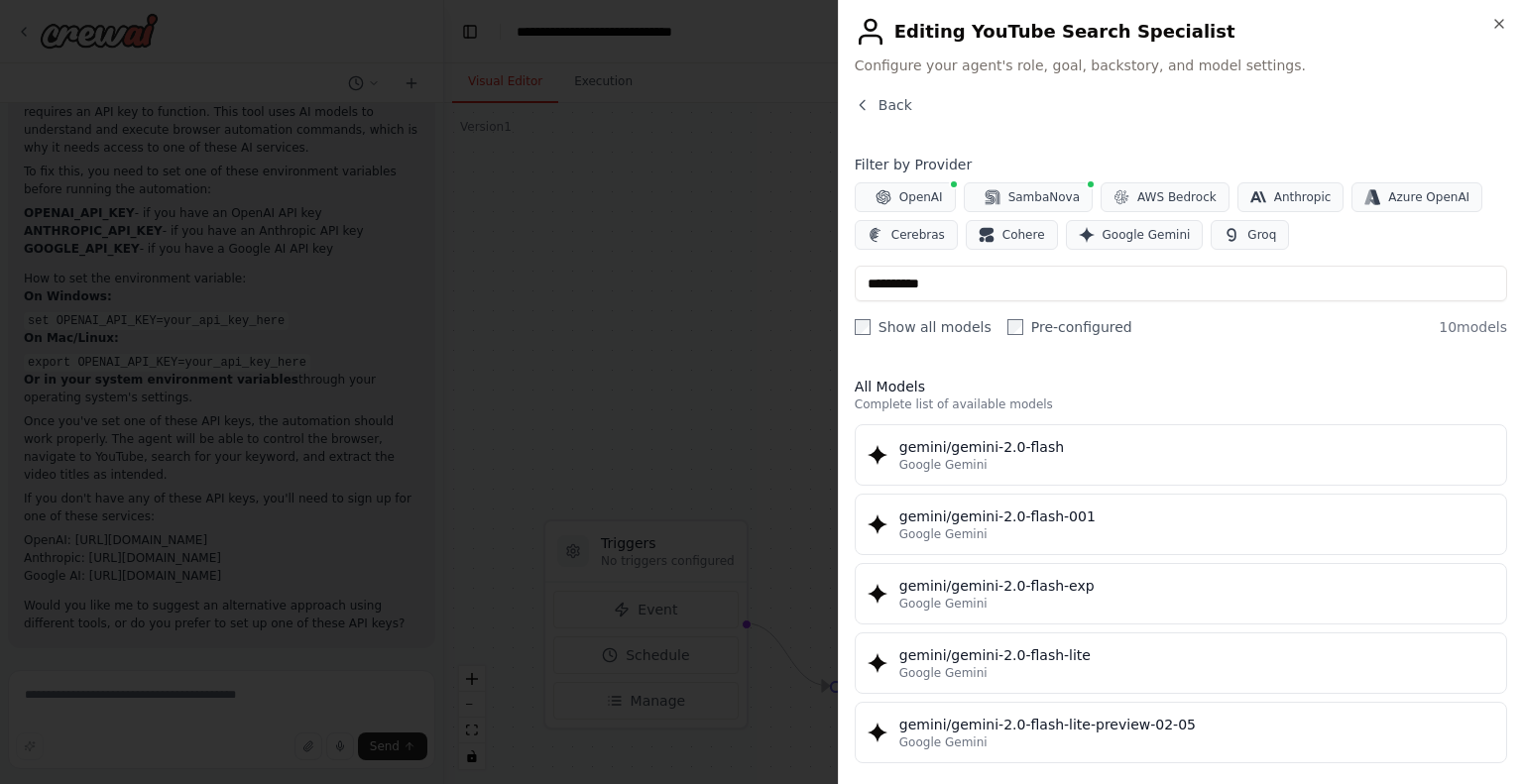
click at [1056, 439] on div "gemini/gemini-2.0-flash" at bounding box center [1196, 447] width 595 height 20
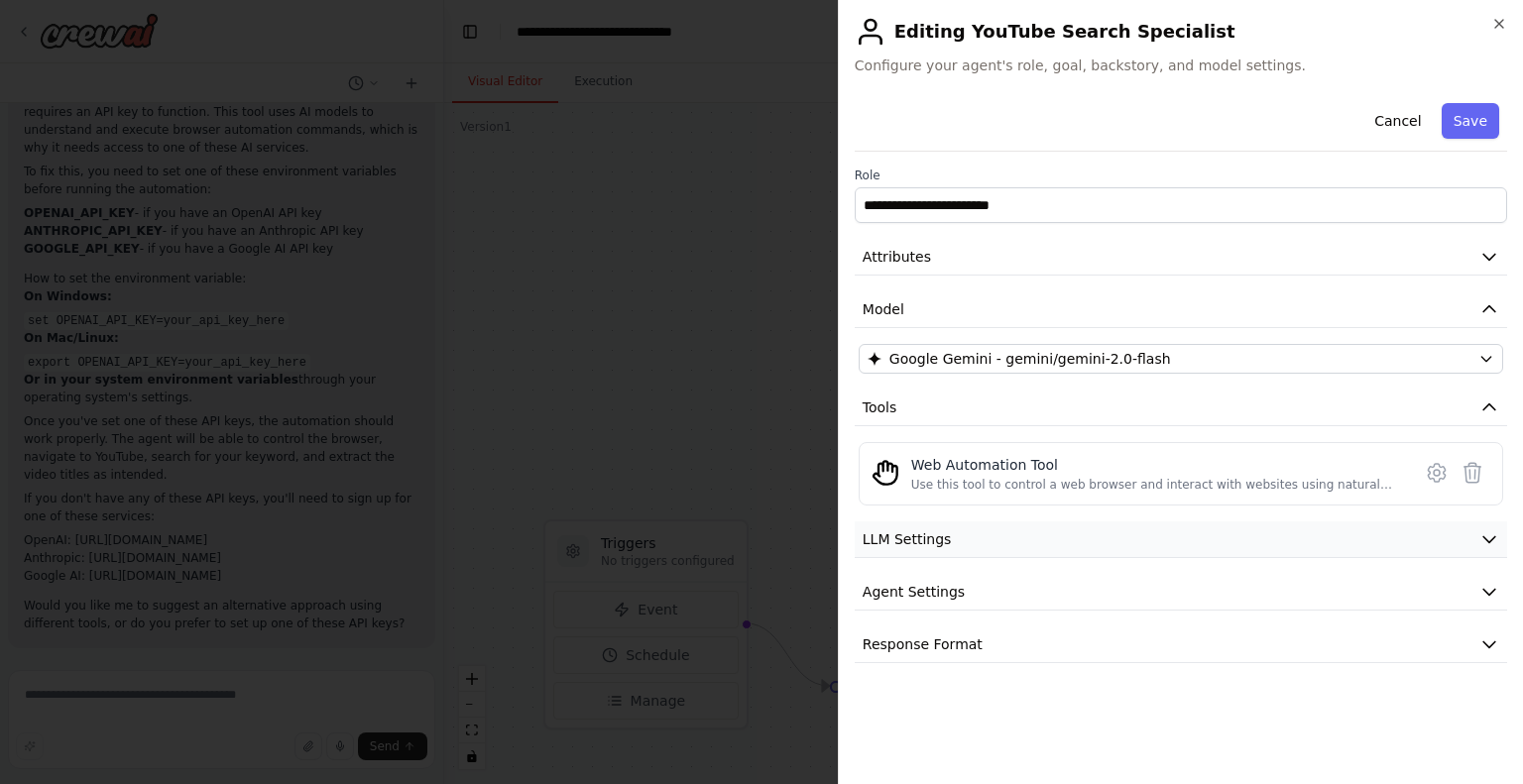
click at [1018, 530] on button "LLM Settings" at bounding box center [1180, 539] width 653 height 37
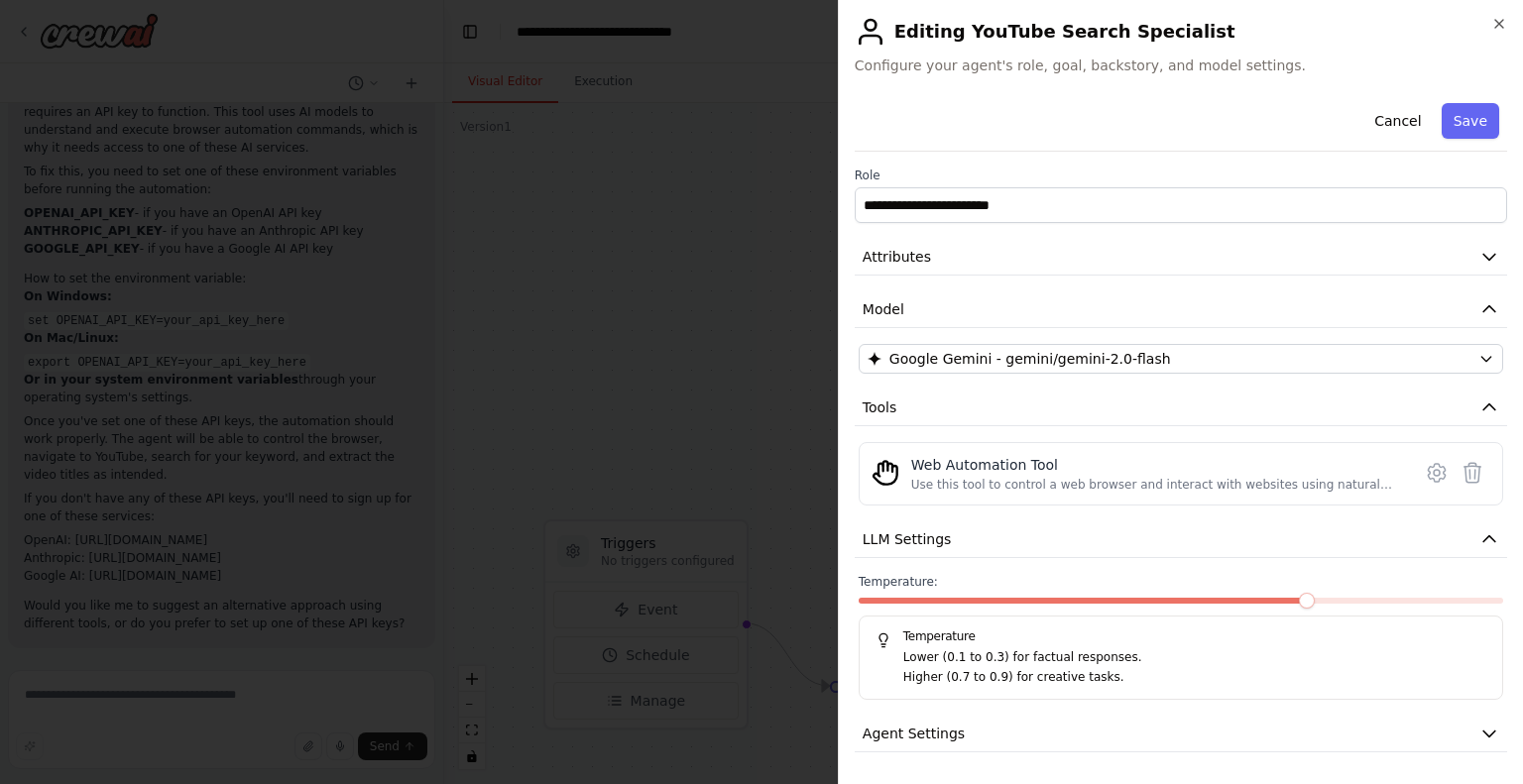
scroll to position [50, 0]
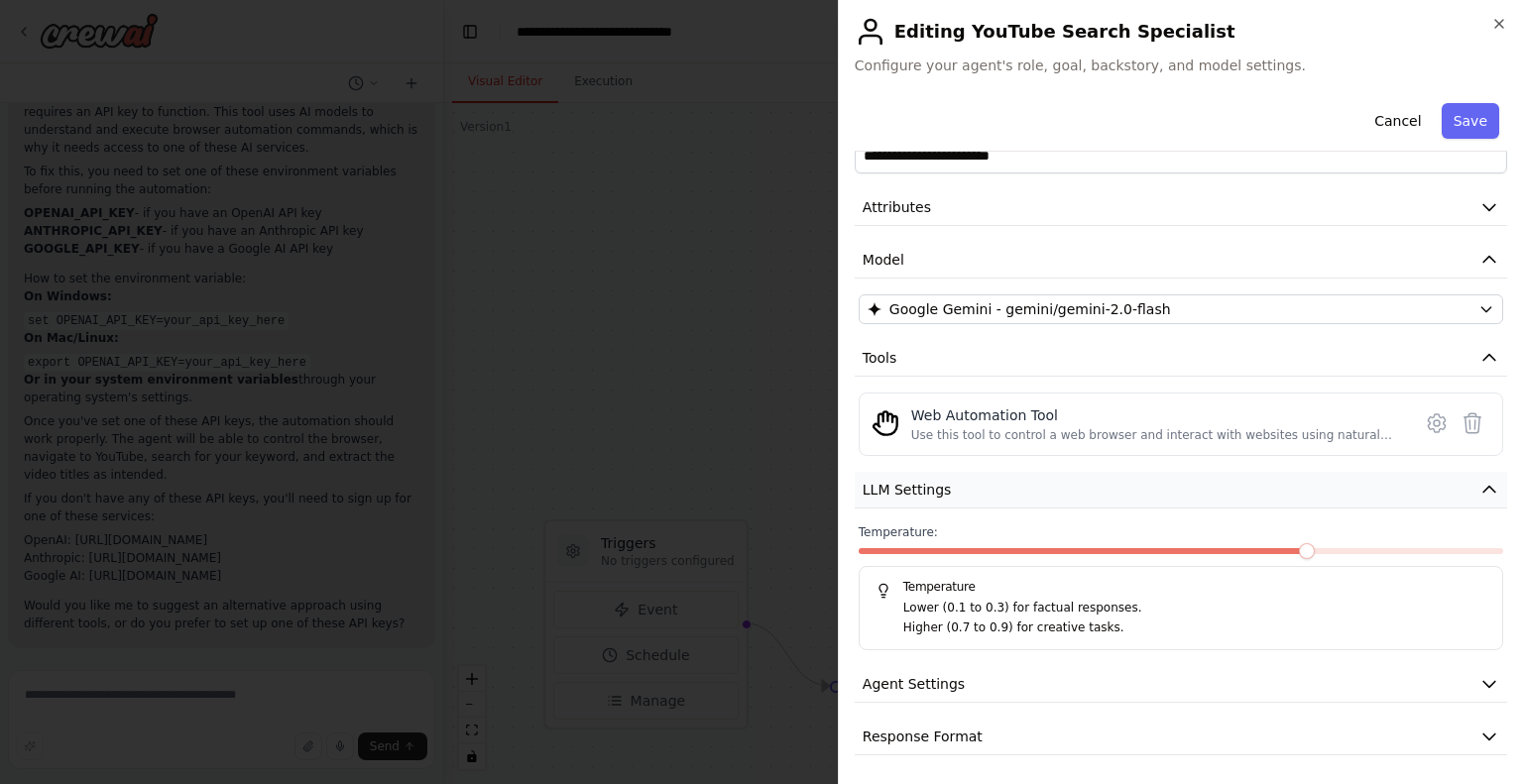
click at [957, 490] on button "LLM Settings" at bounding box center [1180, 489] width 653 height 37
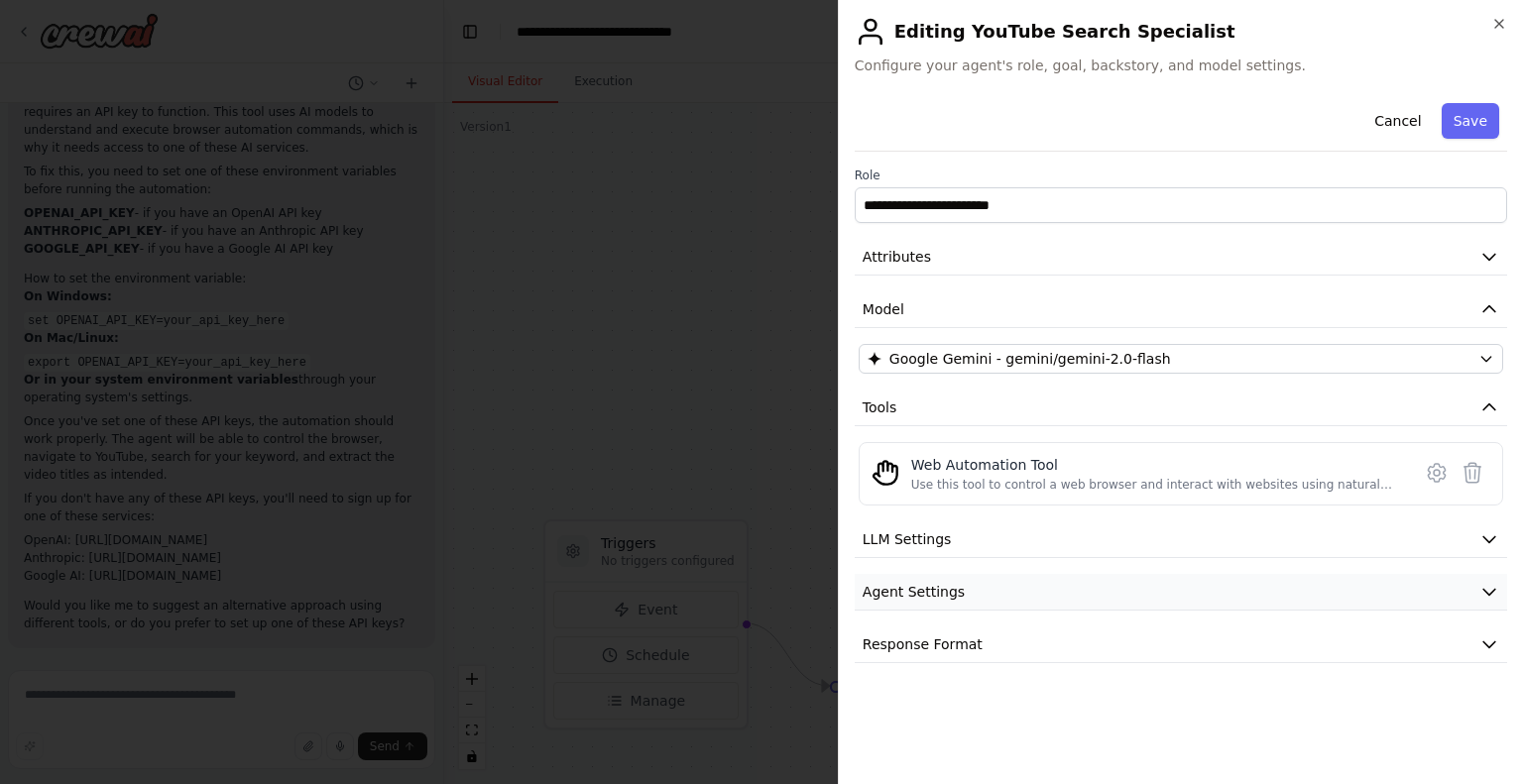
click at [946, 590] on span "Agent Settings" at bounding box center [913, 592] width 102 height 20
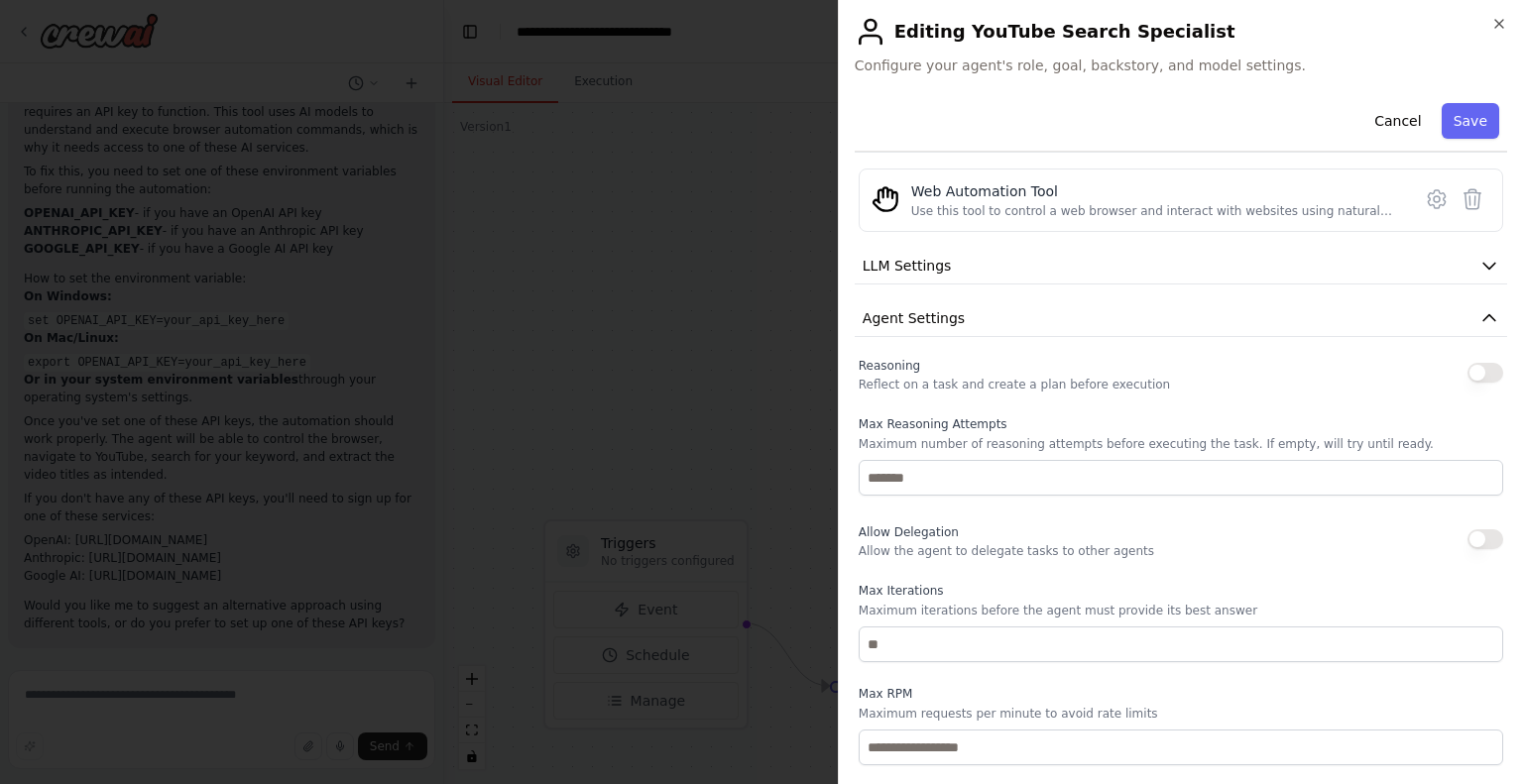
scroll to position [274, 0]
click at [1058, 331] on button "Agent Settings" at bounding box center [1180, 319] width 653 height 37
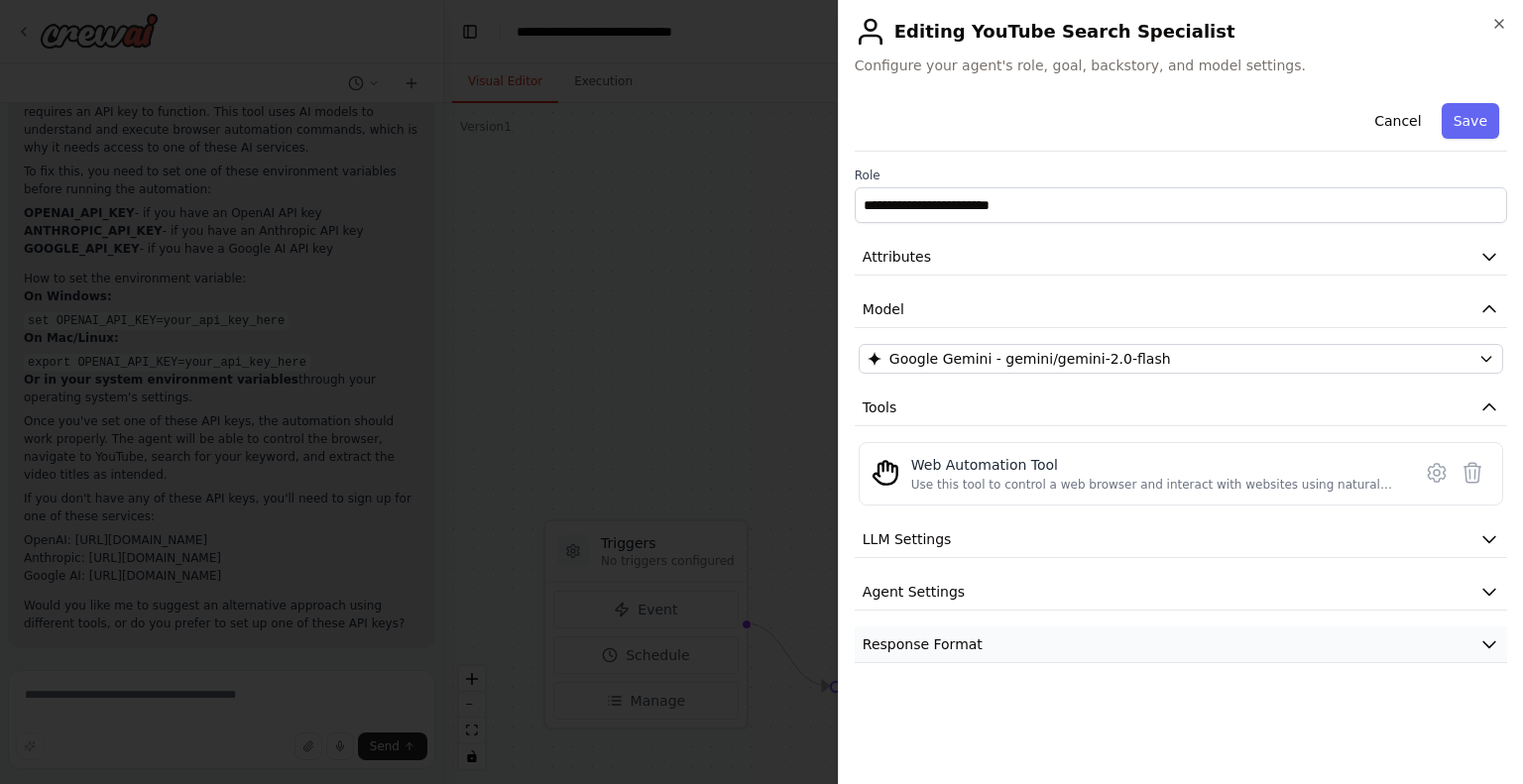
click at [983, 644] on button "Response Format" at bounding box center [1180, 644] width 653 height 37
click at [999, 641] on button "Response Format" at bounding box center [1180, 643] width 653 height 37
click at [1470, 110] on button "Save" at bounding box center [1471, 121] width 58 height 36
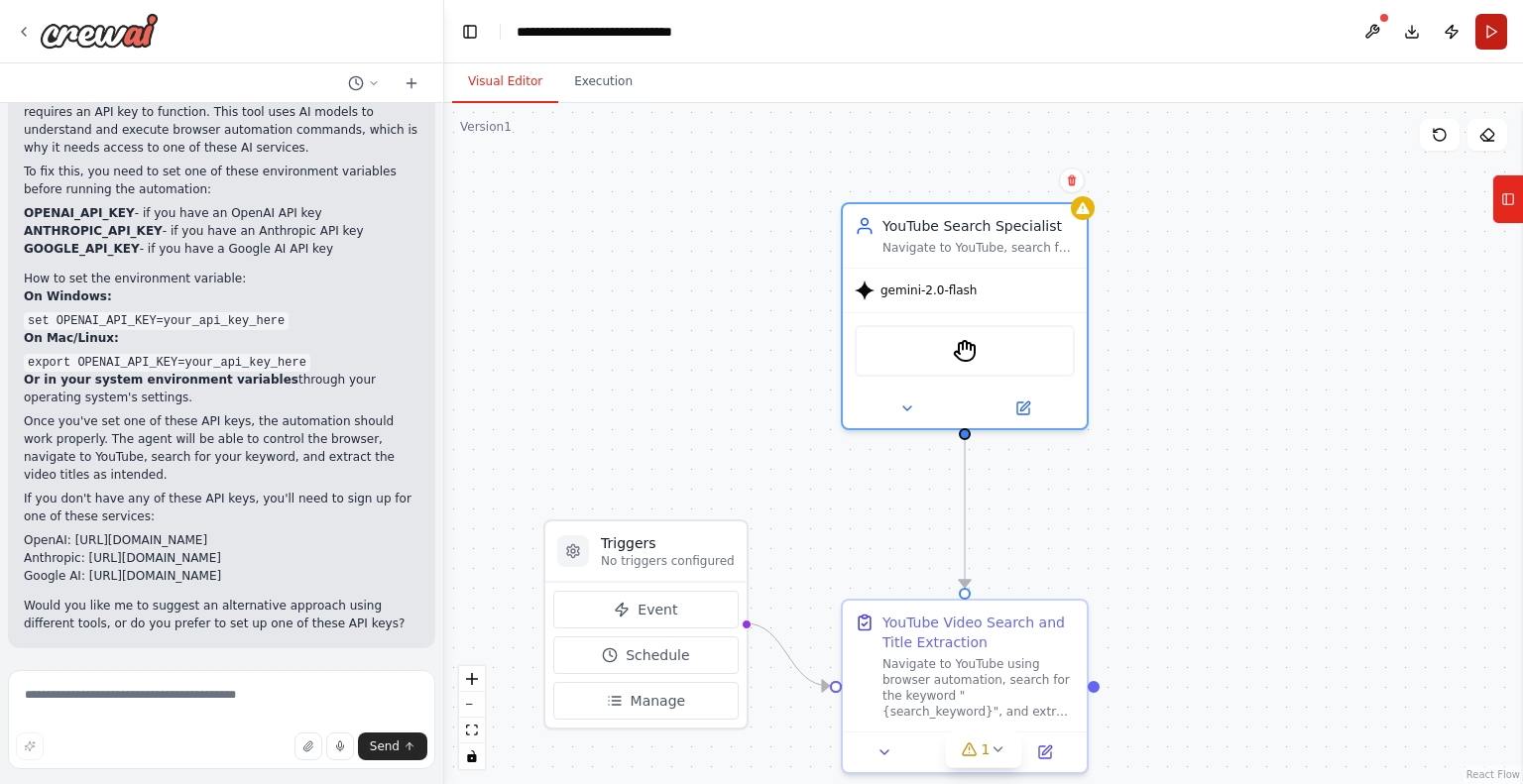
click at [1488, 34] on button "Run" at bounding box center [1492, 32] width 32 height 36
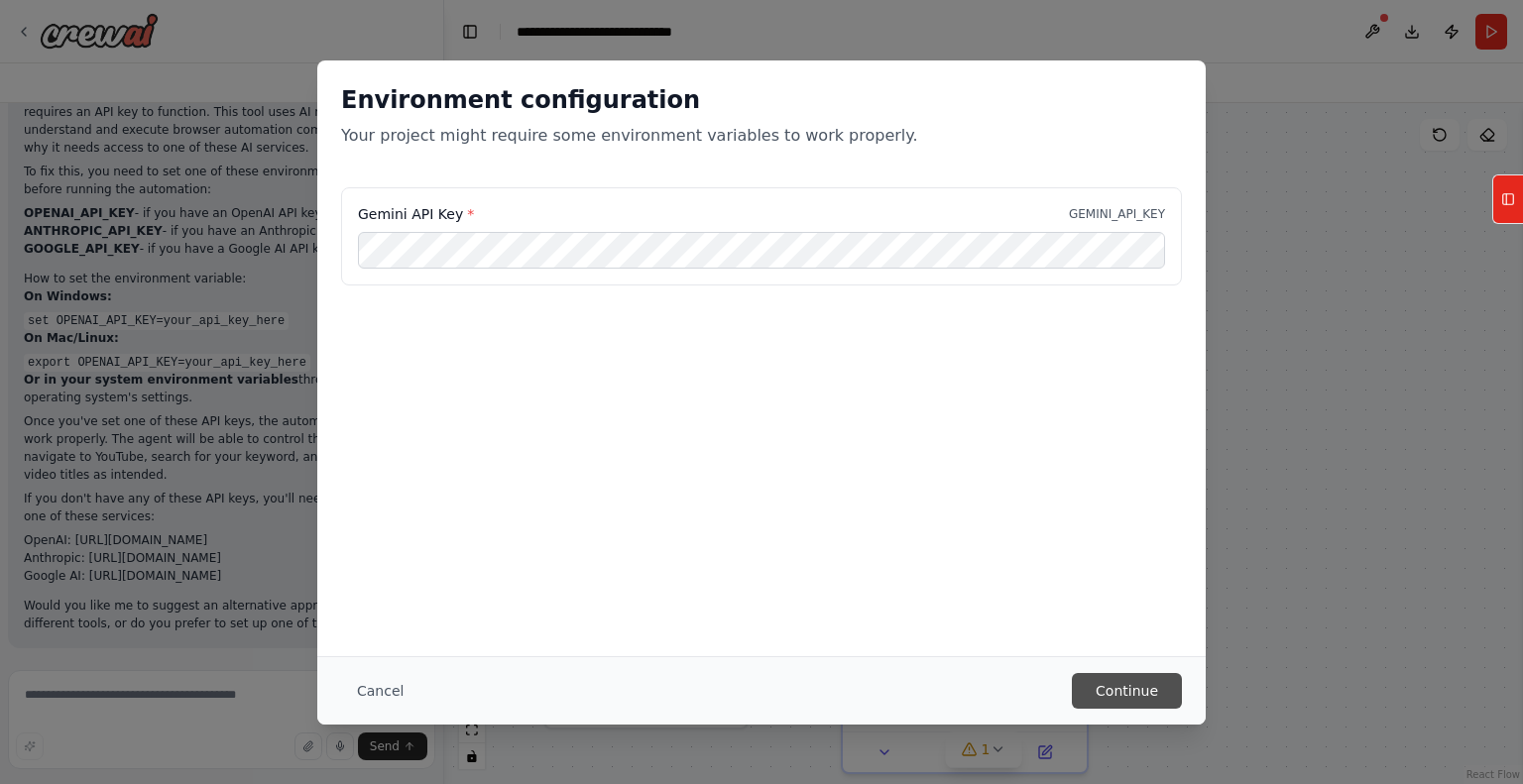
click at [1102, 685] on button "Continue" at bounding box center [1127, 691] width 110 height 36
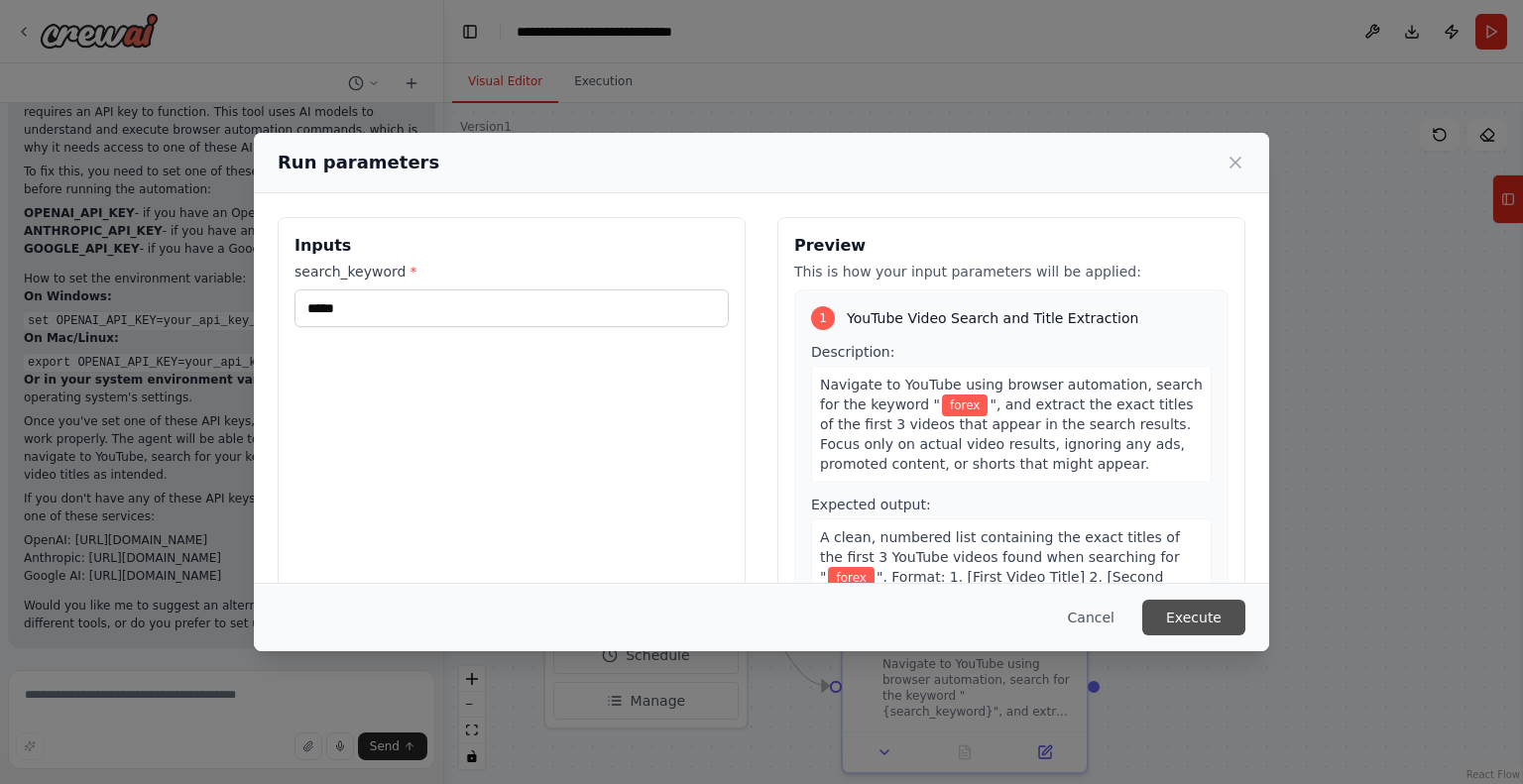
click at [1206, 606] on button "Execute" at bounding box center [1193, 617] width 103 height 36
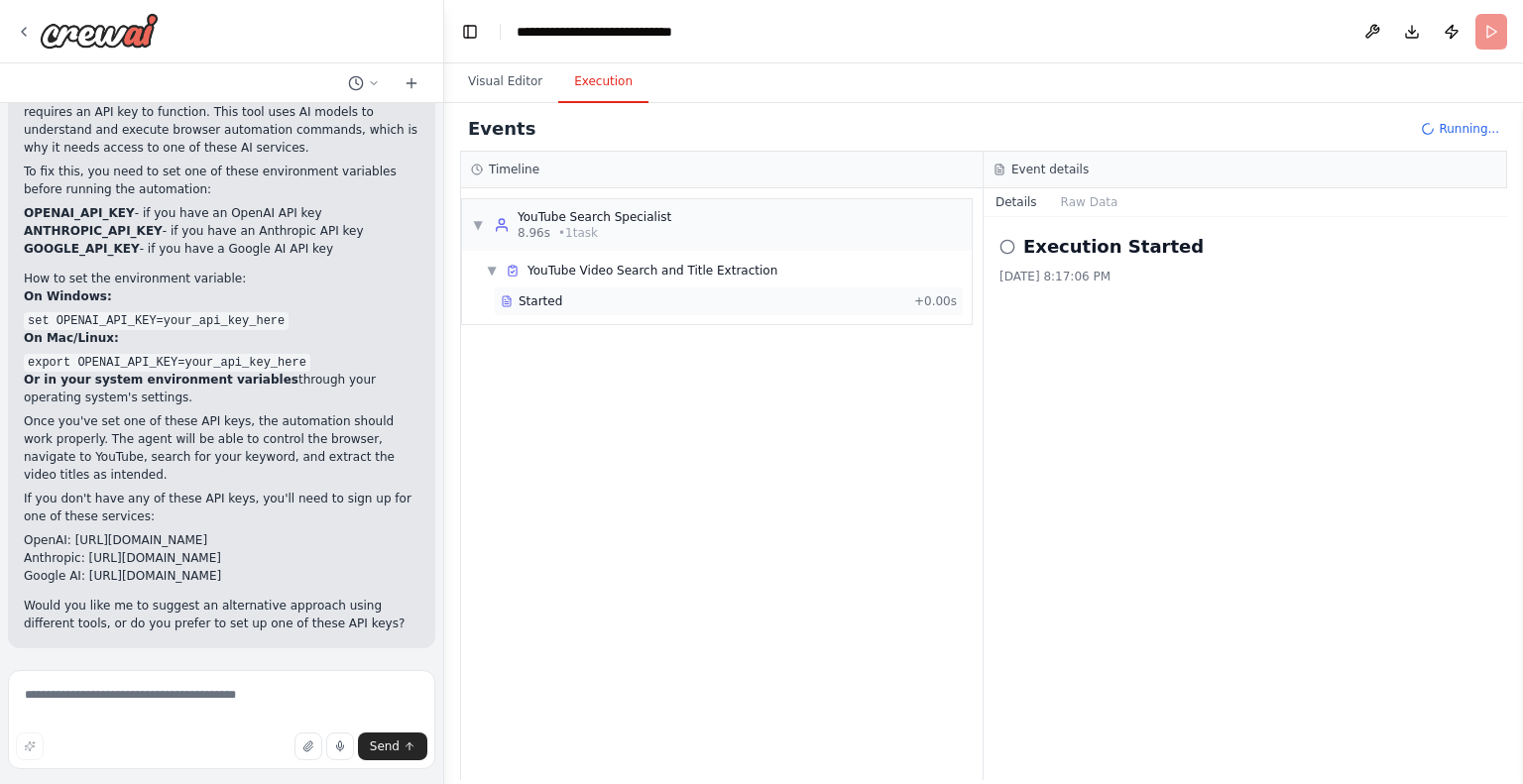
click at [743, 307] on div "Started" at bounding box center [704, 302] width 406 height 16
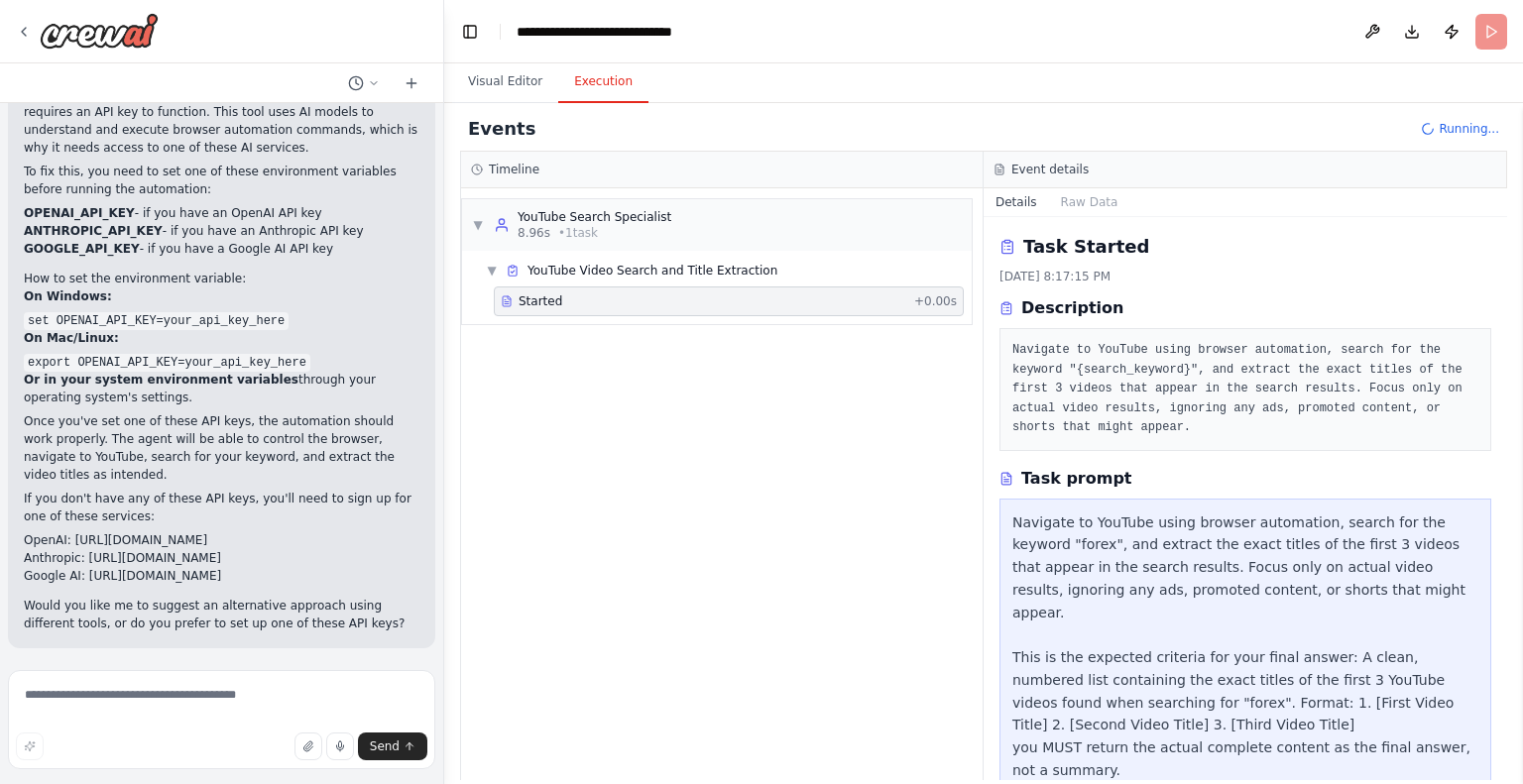
scroll to position [22, 0]
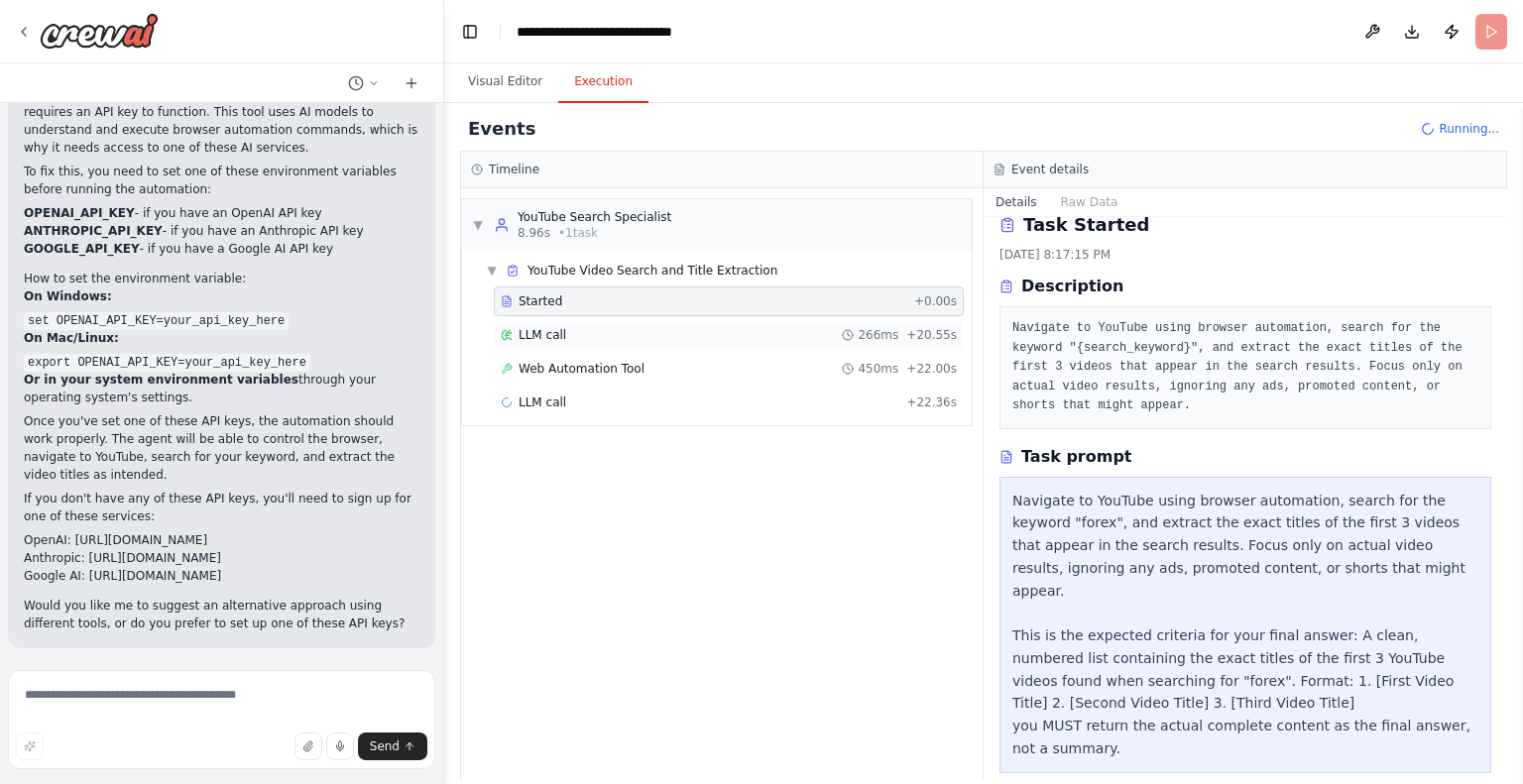
click at [775, 323] on div "LLM call 266ms + 20.55s" at bounding box center [729, 336] width 470 height 30
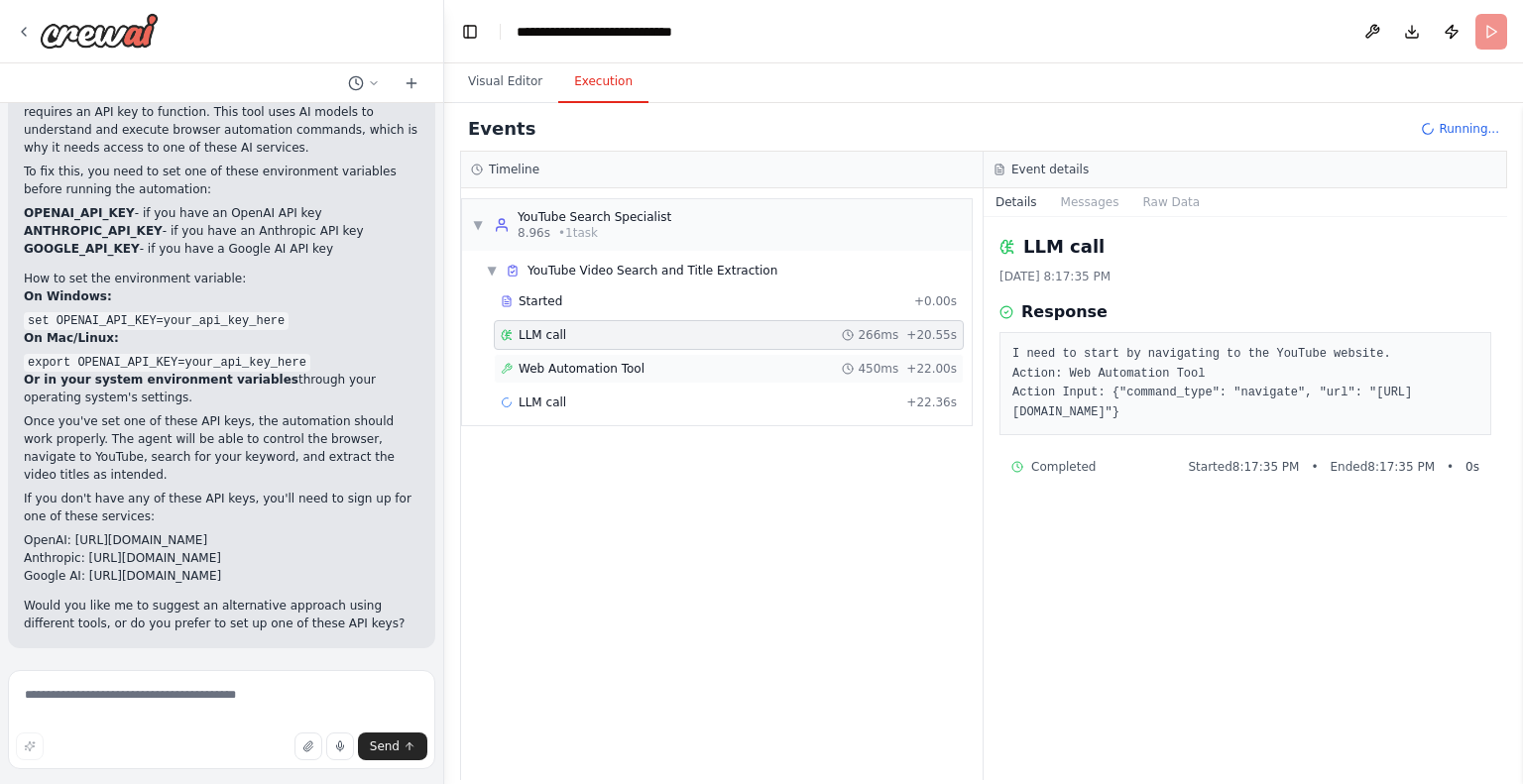
click at [750, 375] on div "Web Automation Tool 450ms + 22.00s" at bounding box center [729, 369] width 456 height 16
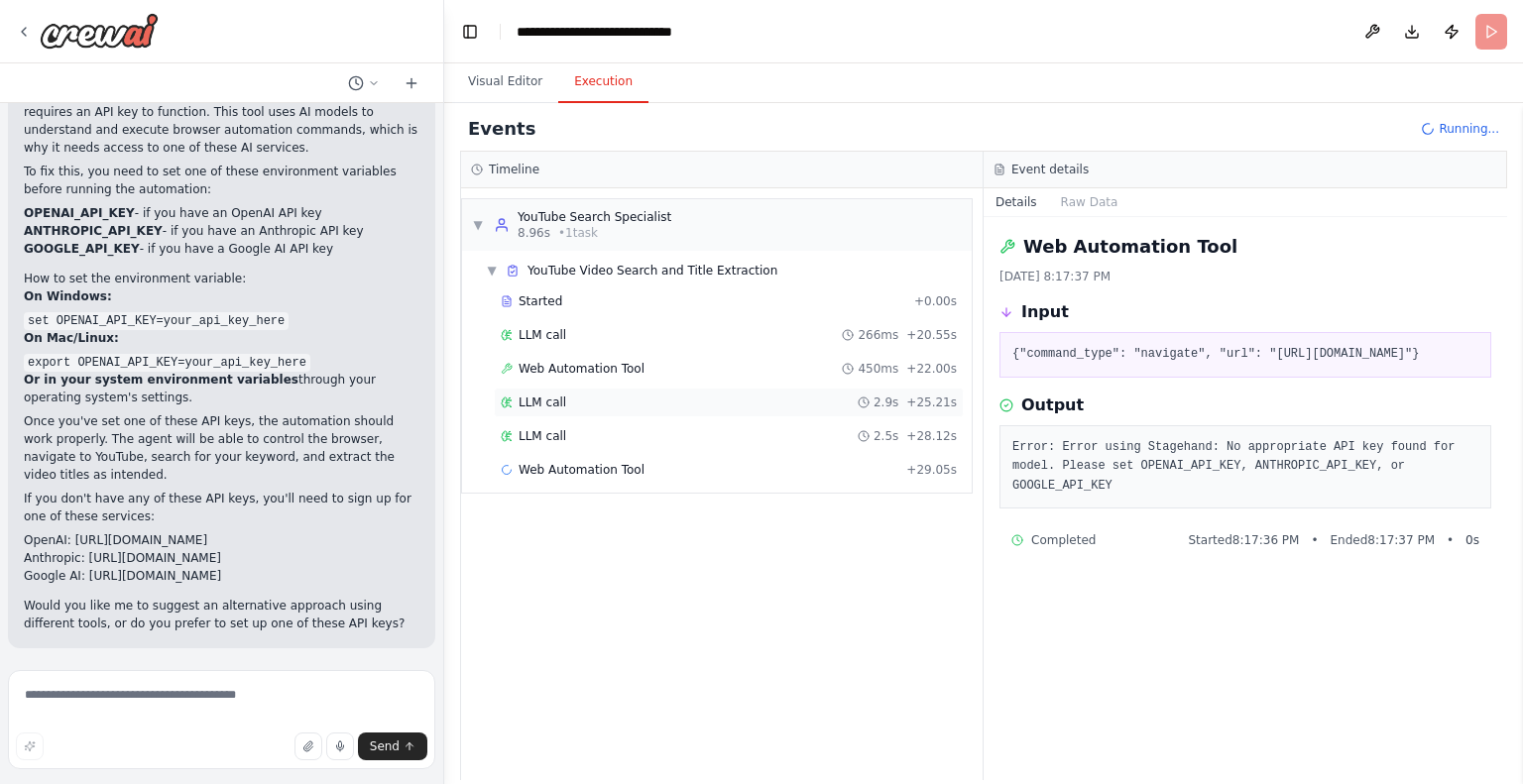
click at [727, 399] on div "LLM call 2.9s + 25.21s" at bounding box center [729, 402] width 456 height 16
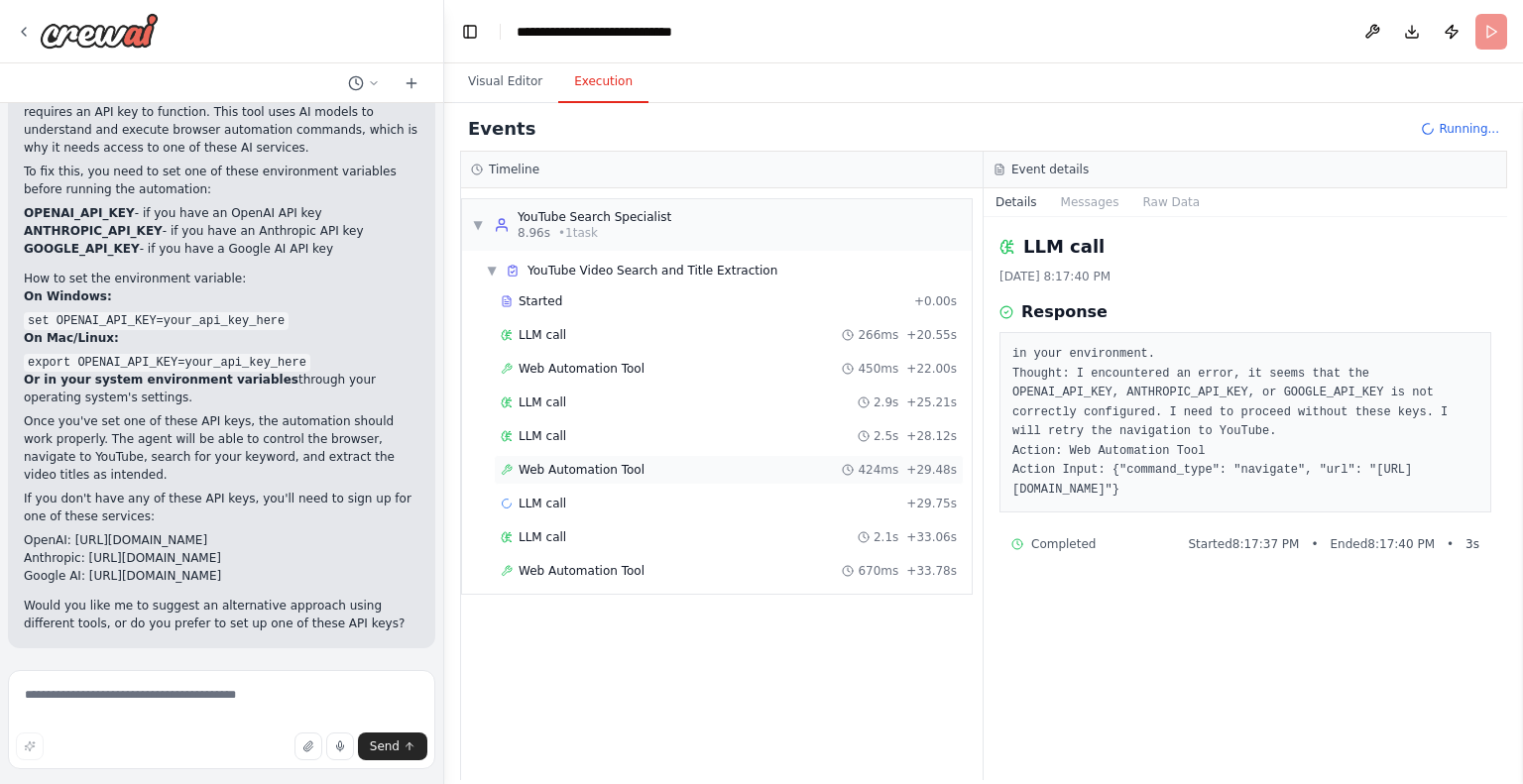
click at [703, 468] on div "Web Automation Tool 424ms + 29.48s" at bounding box center [729, 469] width 456 height 16
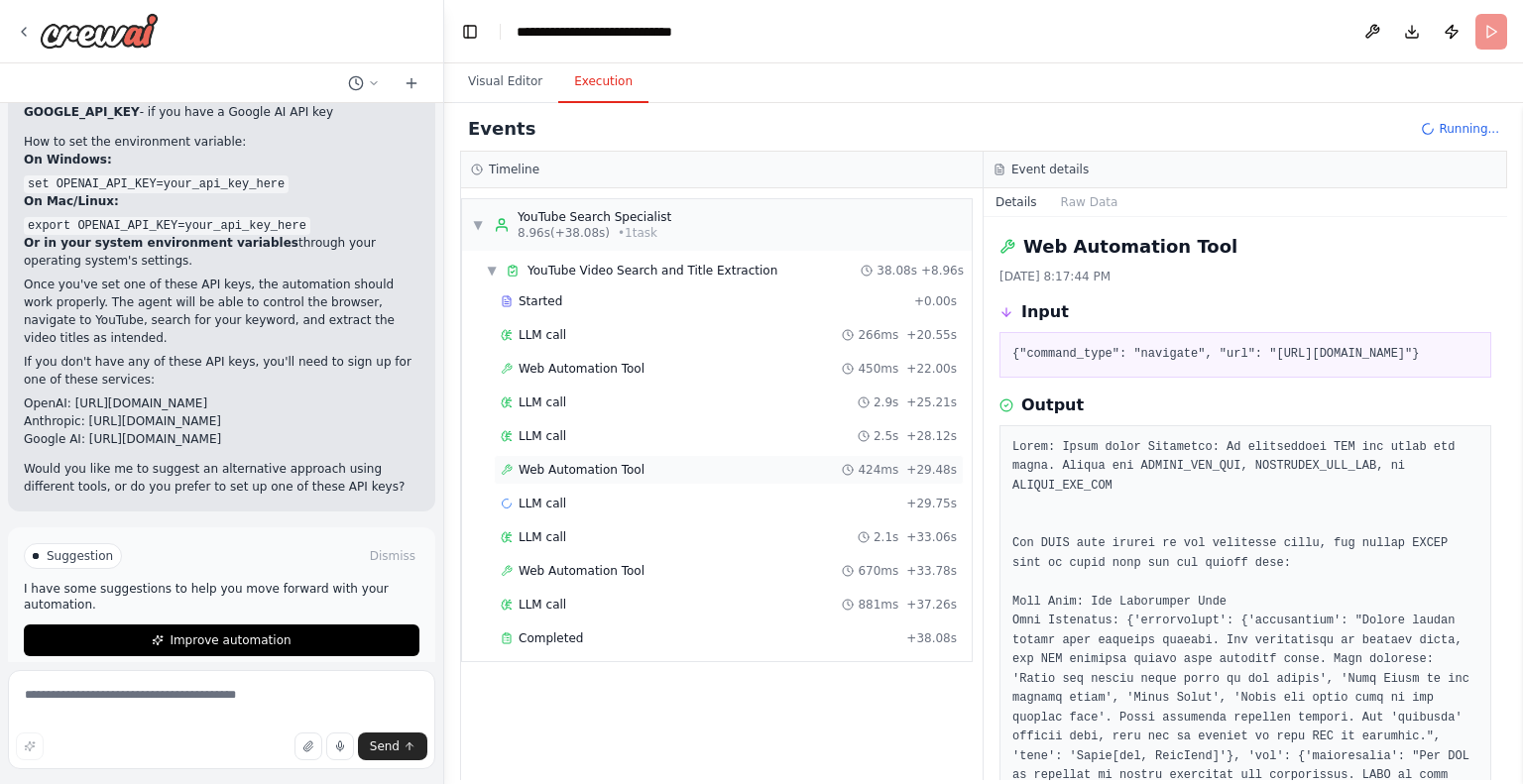
scroll to position [1685, 0]
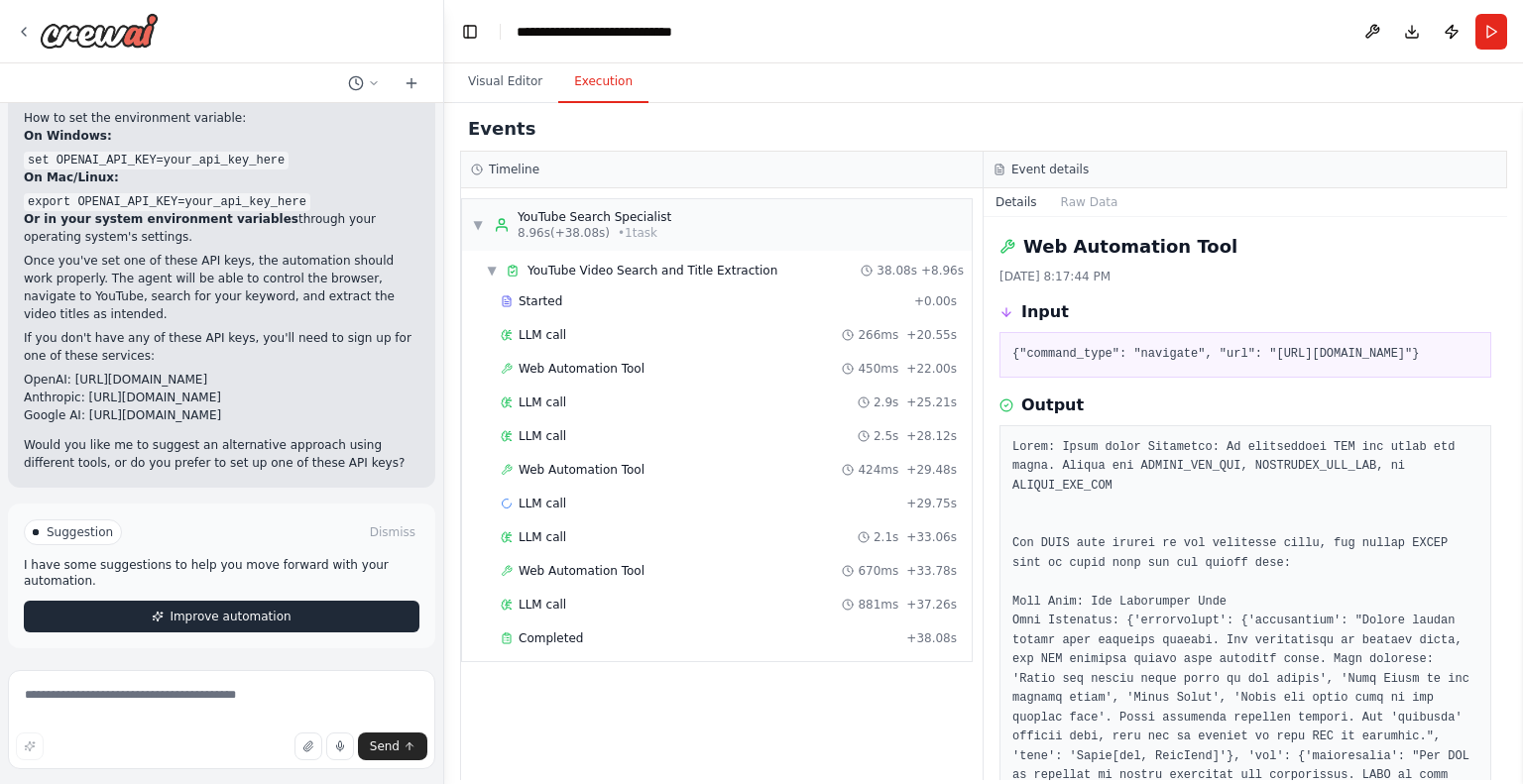
click at [261, 614] on span "Improve automation" at bounding box center [230, 616] width 121 height 16
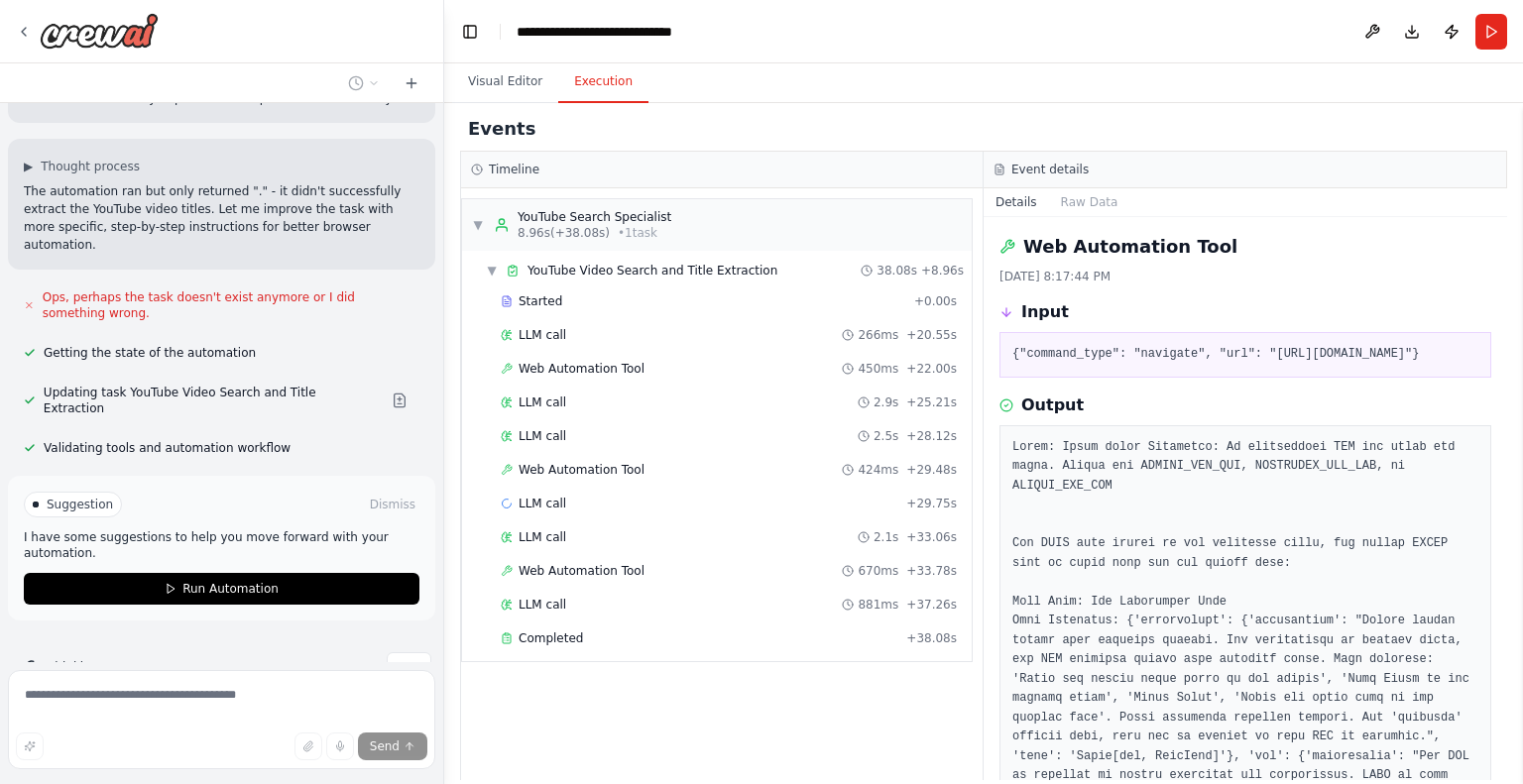
scroll to position [2065, 0]
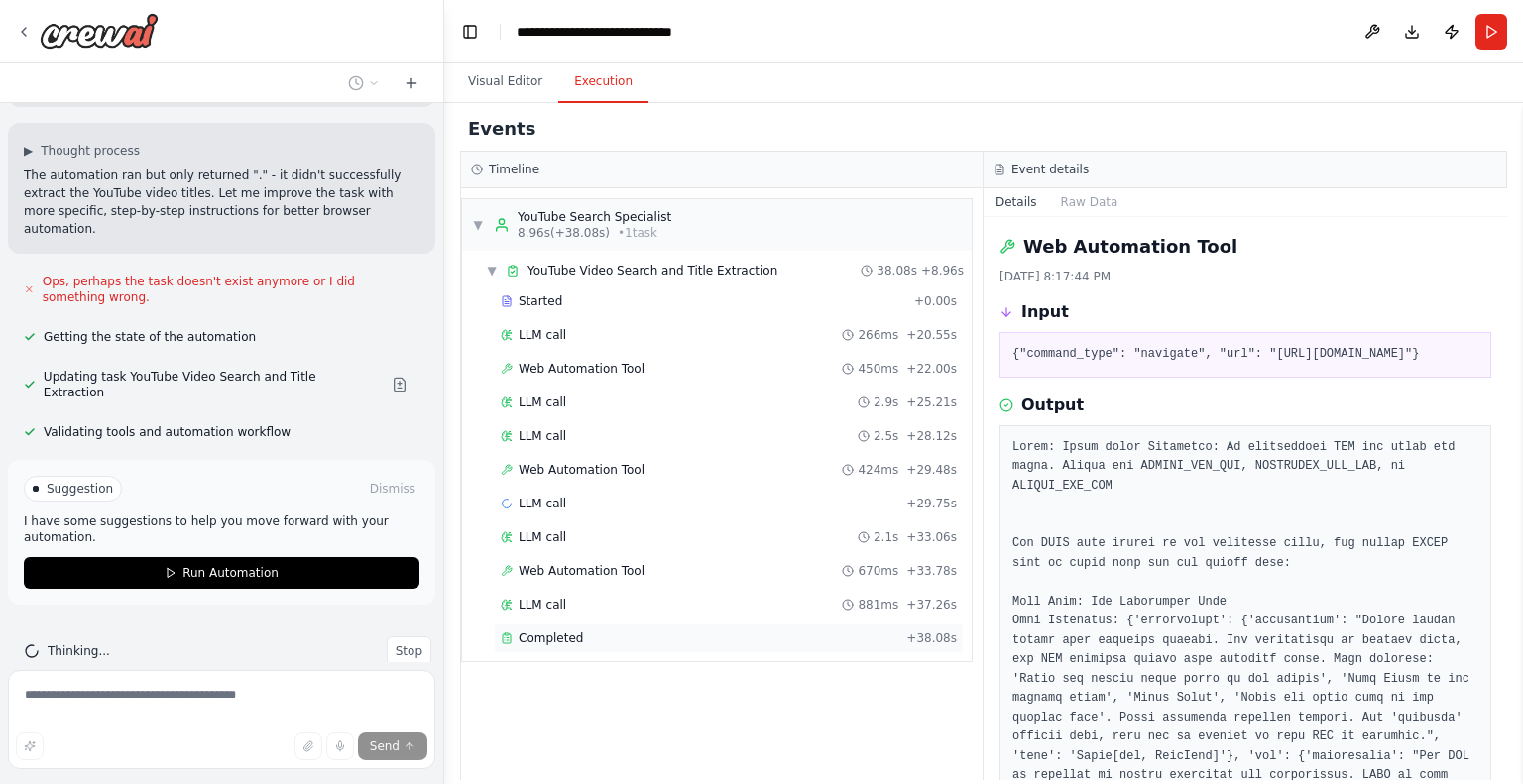
click at [582, 630] on div "Completed" at bounding box center [700, 638] width 398 height 16
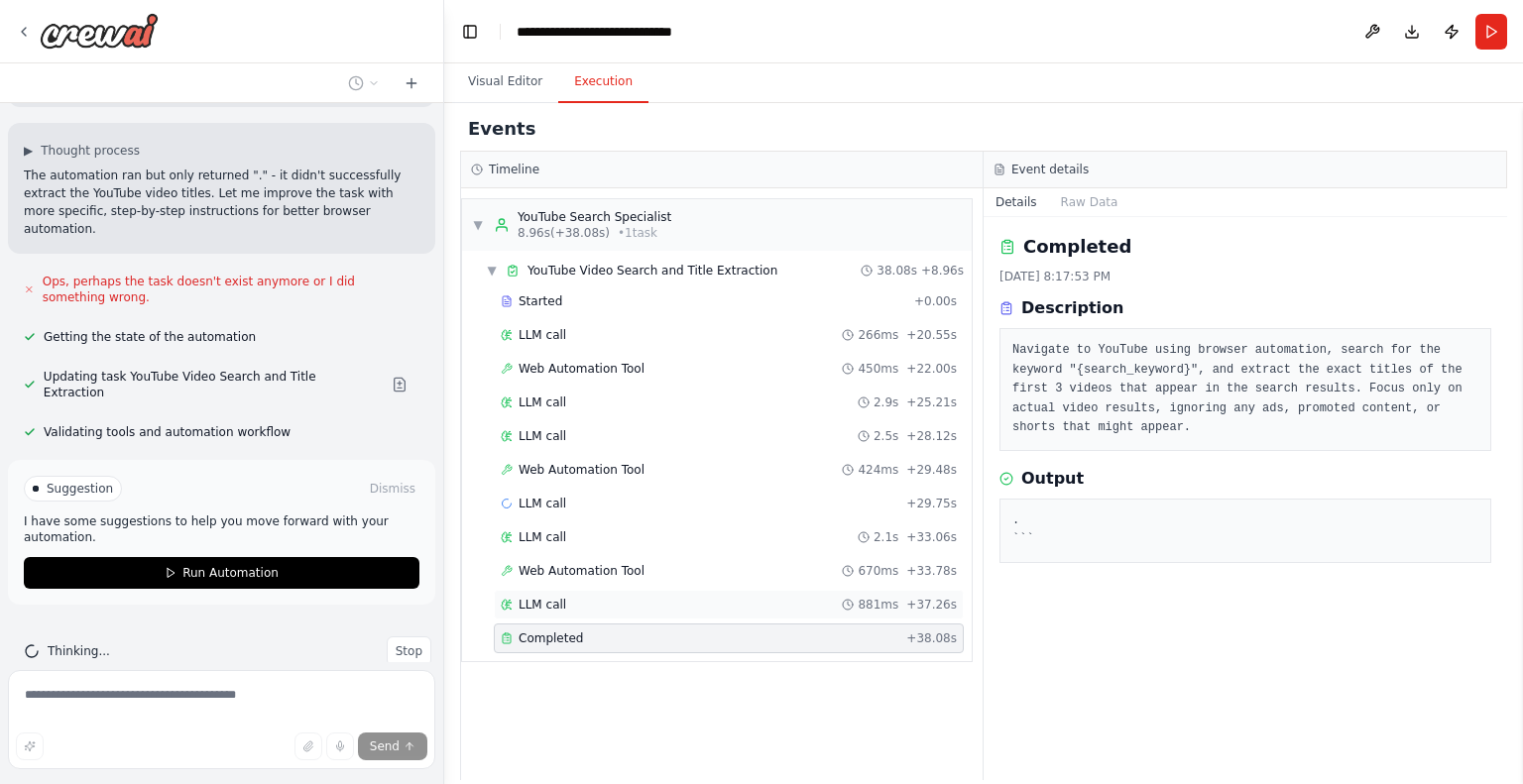
click at [652, 596] on div "LLM call 881ms + 37.26s" at bounding box center [729, 604] width 456 height 16
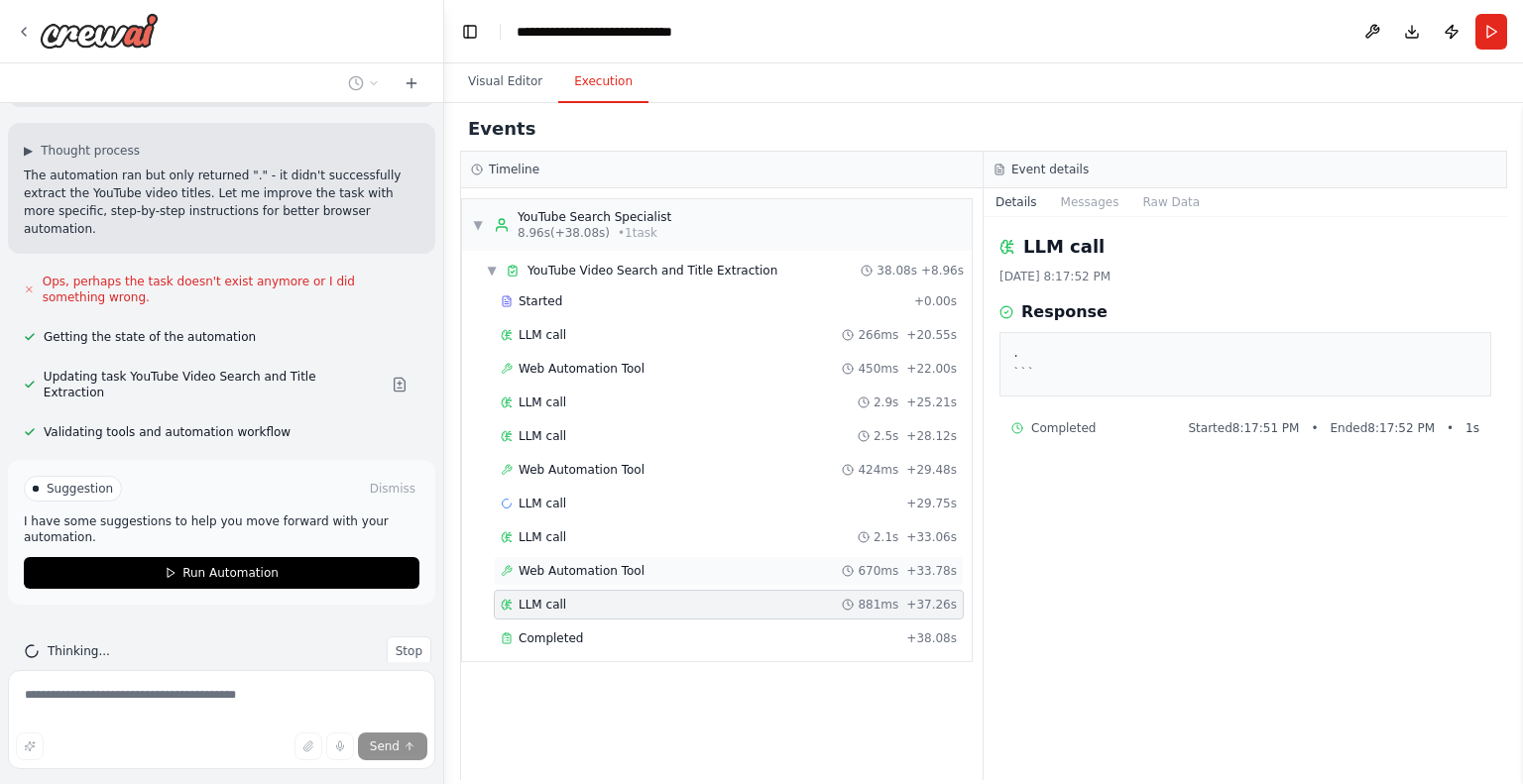
click at [667, 575] on div "Web Automation Tool 670ms + 33.78s" at bounding box center [729, 571] width 470 height 30
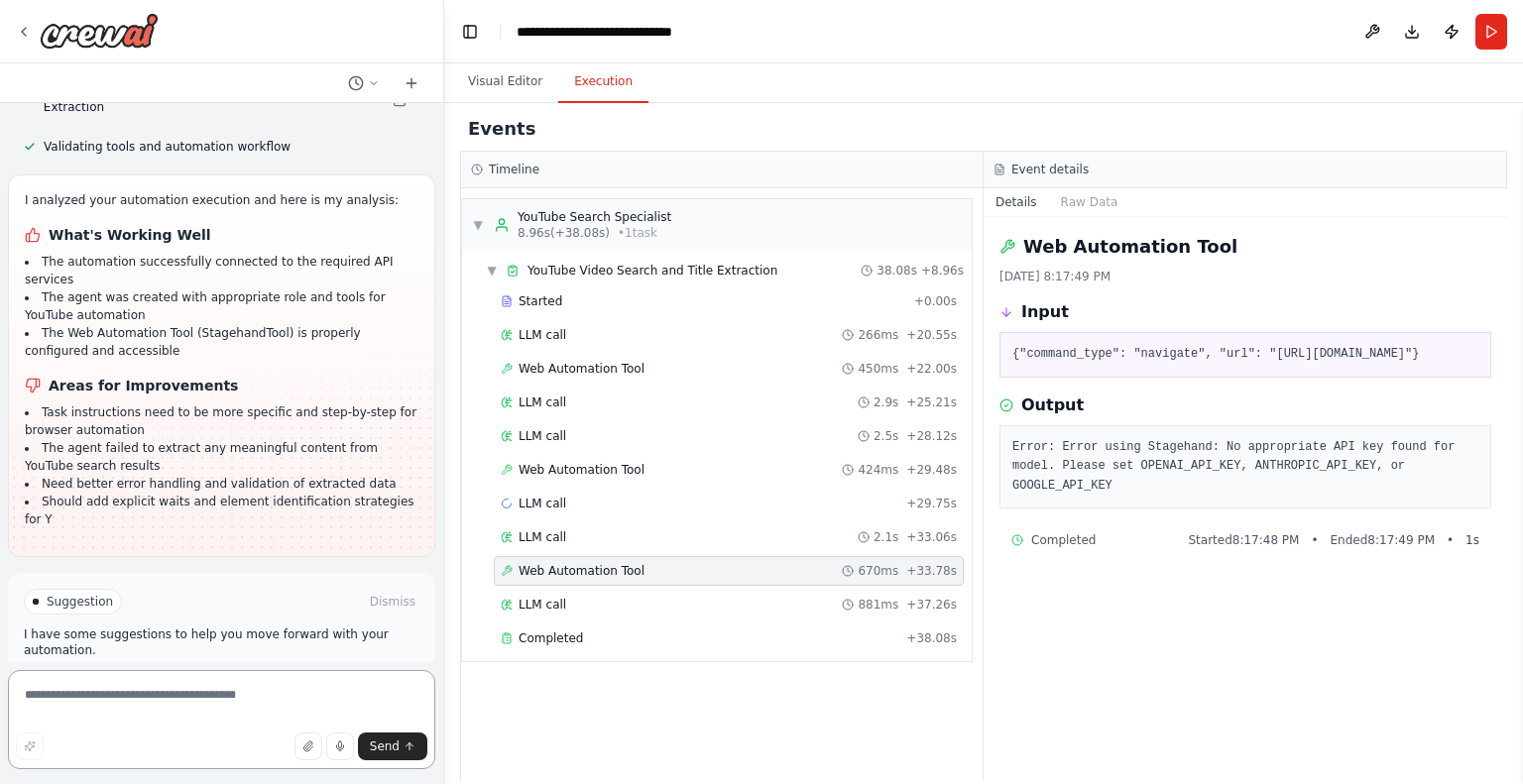
scroll to position [2368, 0]
